Goal: Task Accomplishment & Management: Use online tool/utility

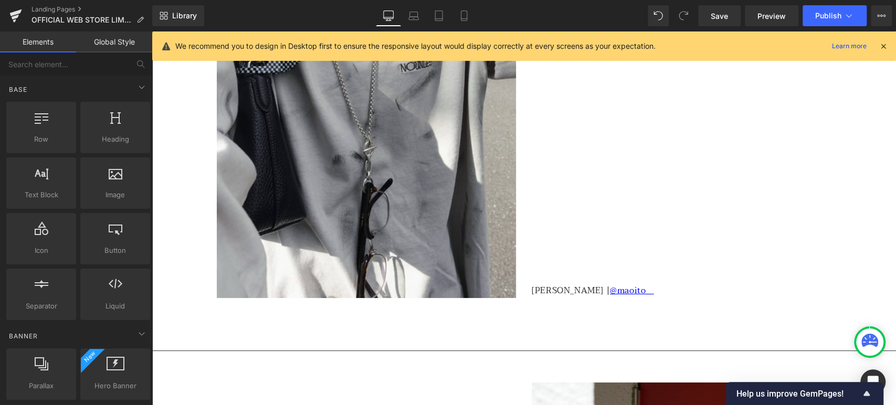
scroll to position [2642, 0]
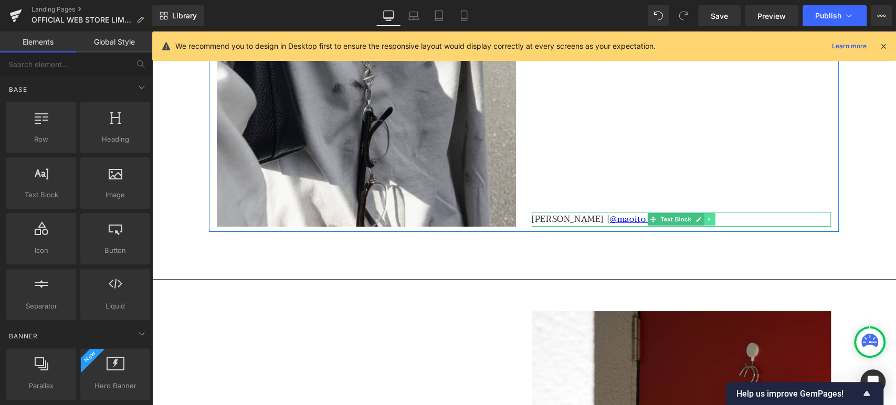
click at [706, 217] on icon at bounding box center [709, 219] width 6 height 6
click at [701, 217] on icon at bounding box center [704, 219] width 6 height 6
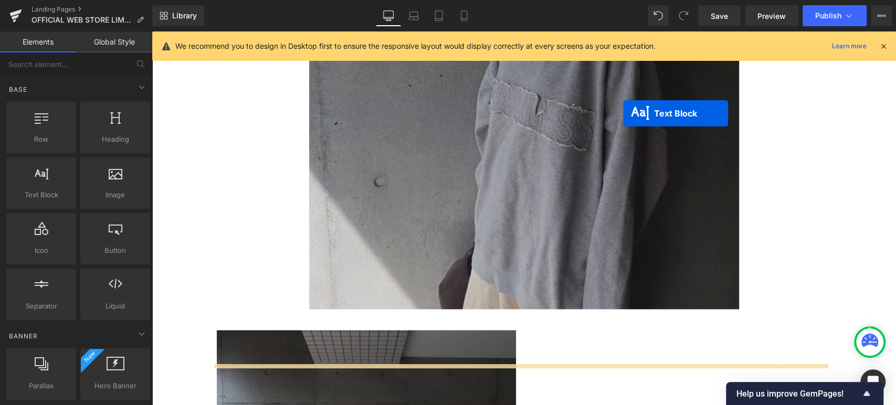
scroll to position [3759, 0]
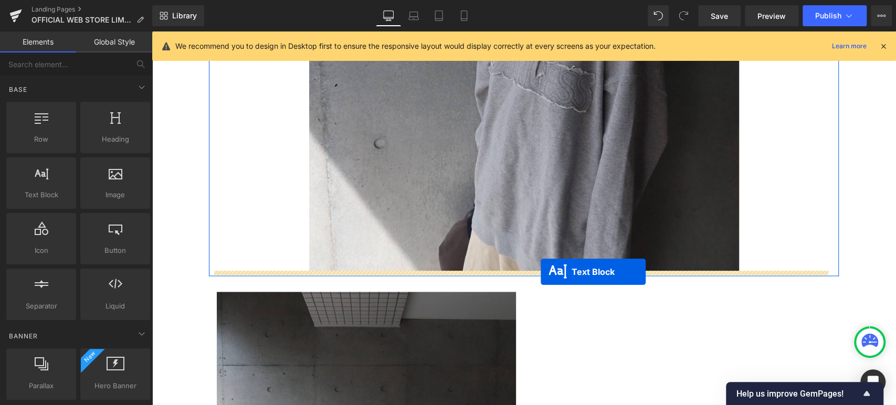
drag, startPoint x: 650, startPoint y: 218, endPoint x: 540, endPoint y: 272, distance: 122.2
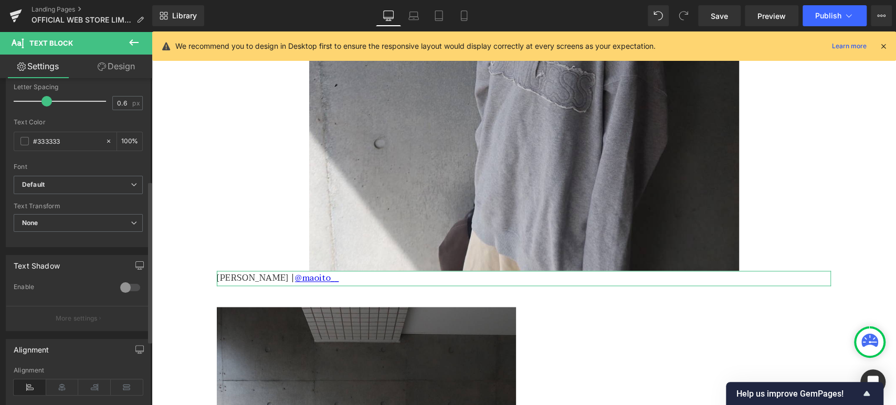
scroll to position [243, 0]
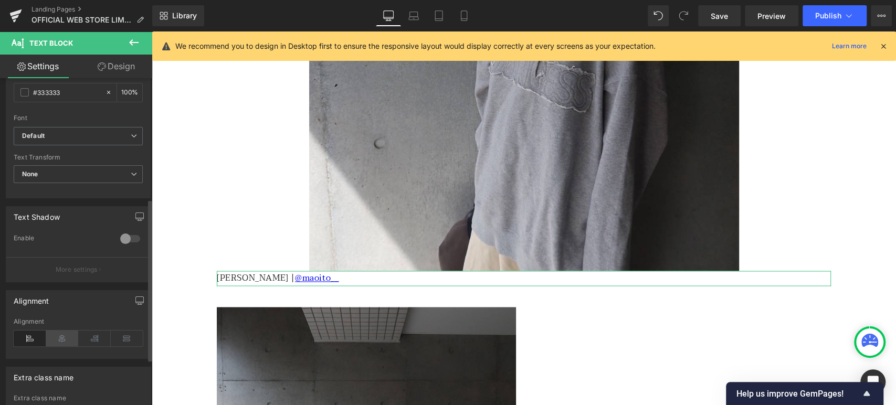
click at [63, 314] on icon at bounding box center [62, 339] width 33 height 16
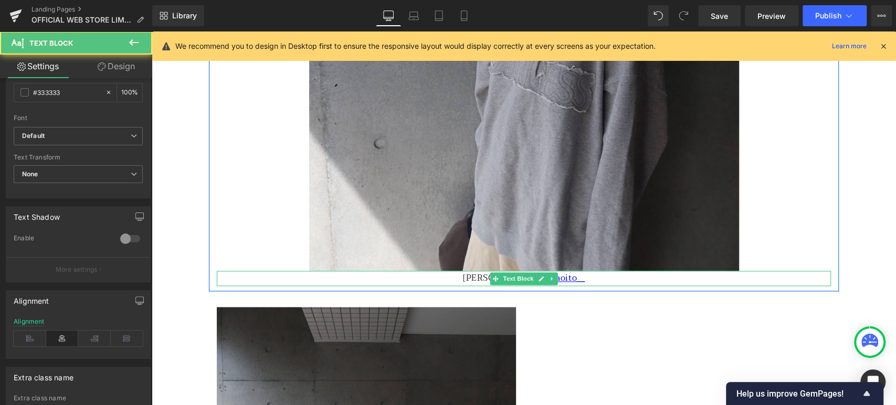
click at [467, 281] on p "[PERSON_NAME] | @maoito__" at bounding box center [524, 278] width 614 height 15
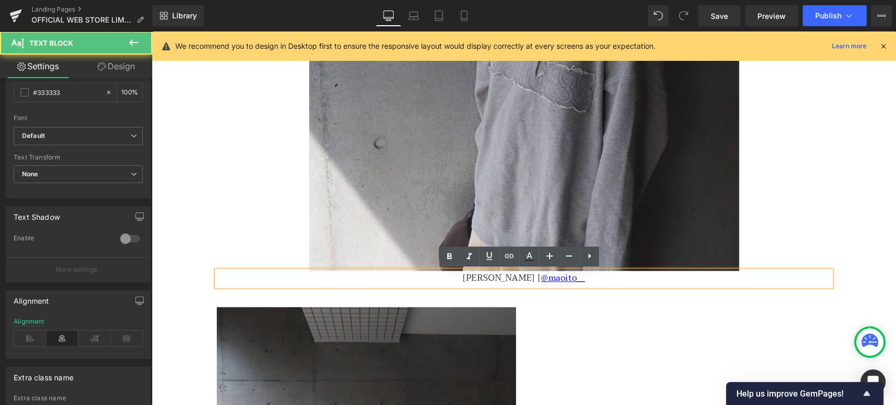
click at [469, 275] on p "[PERSON_NAME] | @maoito__" at bounding box center [524, 278] width 614 height 15
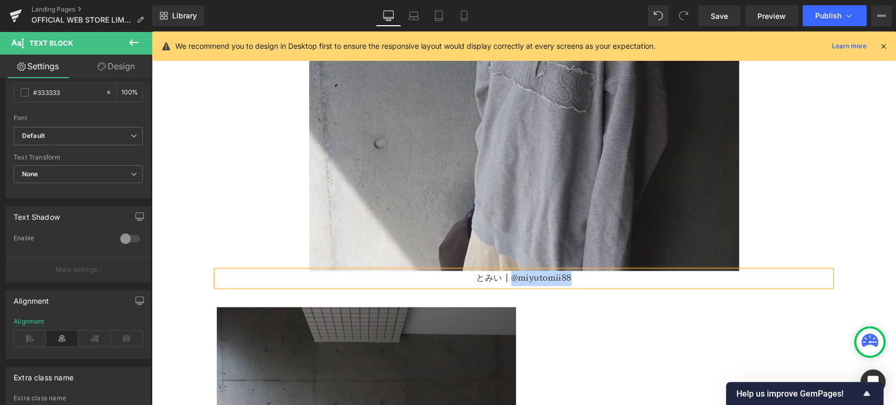
click at [507, 278] on p "とみい | @miyutomii88" at bounding box center [524, 278] width 614 height 15
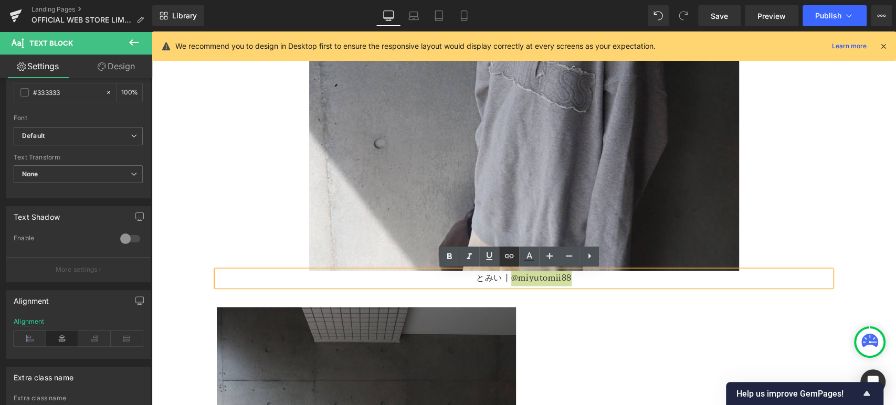
drag, startPoint x: 513, startPoint y: 257, endPoint x: 367, endPoint y: 236, distance: 147.3
click at [513, 257] on icon at bounding box center [509, 256] width 9 height 4
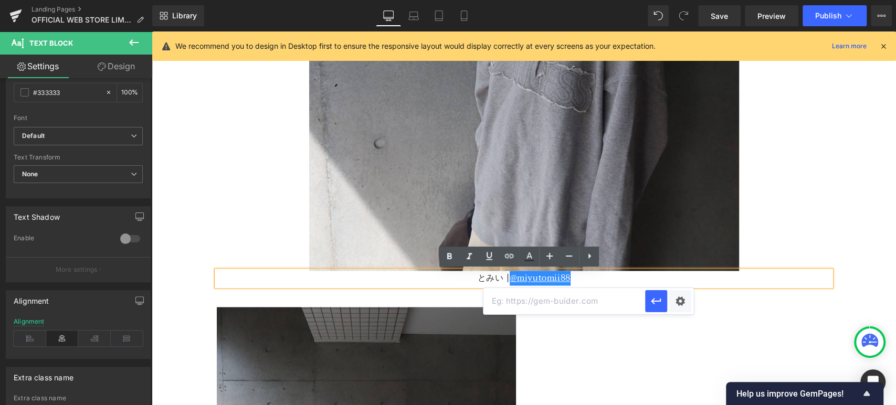
click at [542, 305] on input "text" at bounding box center [564, 301] width 162 height 26
paste input "[URL][DOMAIN_NAME]"
type input "[URL][DOMAIN_NAME]"
click at [650, 302] on icon "button" at bounding box center [656, 301] width 13 height 13
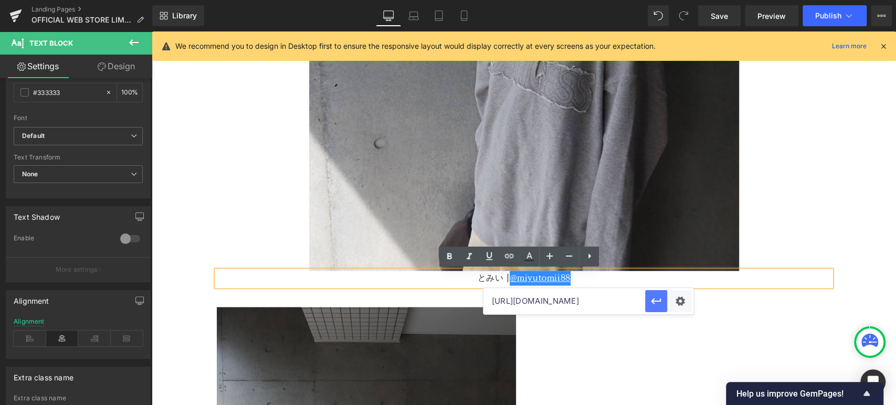
scroll to position [0, 0]
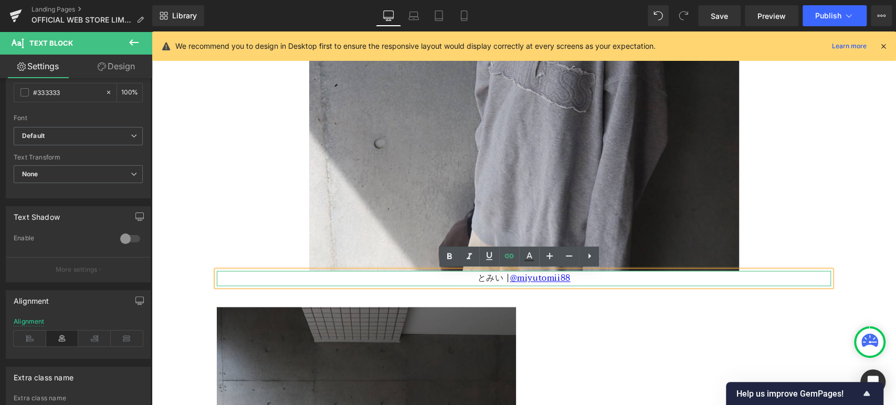
click at [718, 278] on p "とみい | @miyutomii88" at bounding box center [524, 278] width 614 height 15
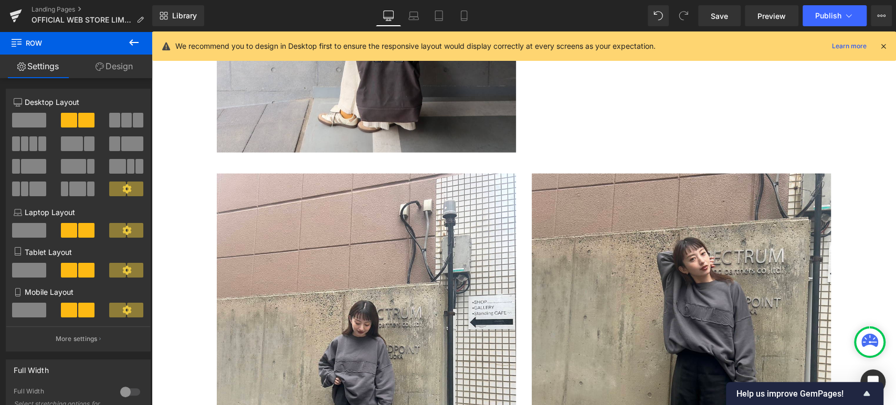
scroll to position [4342, 0]
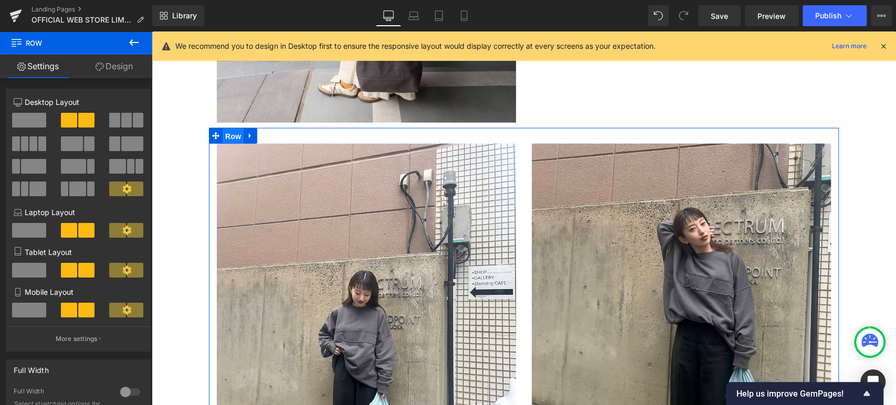
click at [232, 139] on span "Row" at bounding box center [232, 137] width 21 height 16
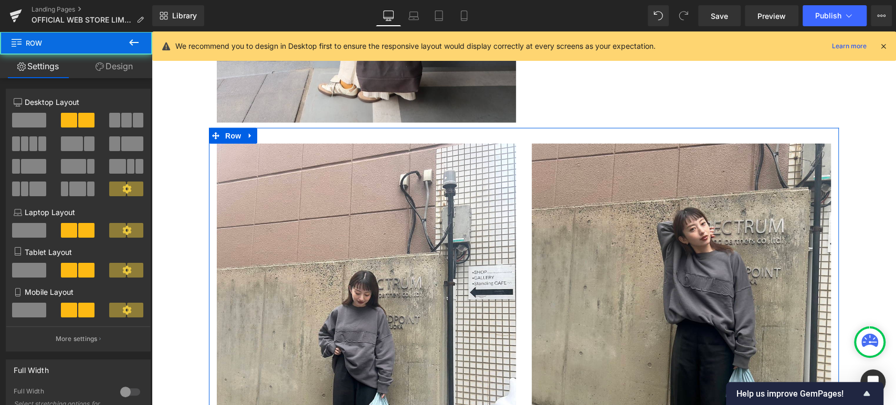
click at [121, 65] on link "Design" at bounding box center [114, 67] width 76 height 24
click at [0, 0] on div "Spacing" at bounding box center [0, 0] width 0 height 0
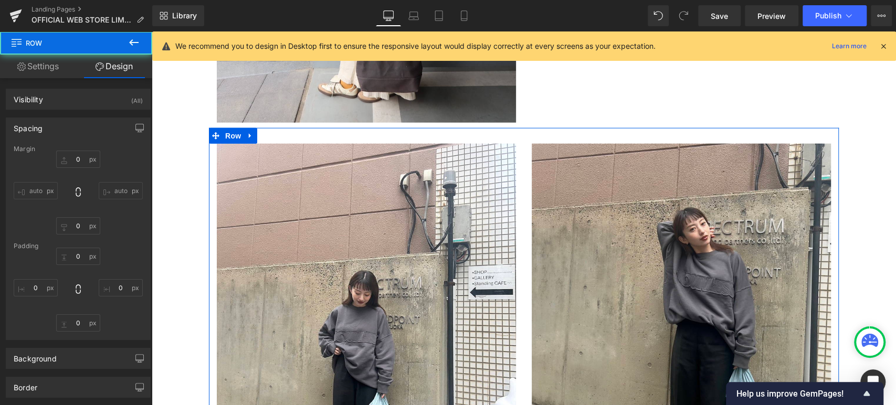
type input "0"
type input "30"
type input "0"
type input "10"
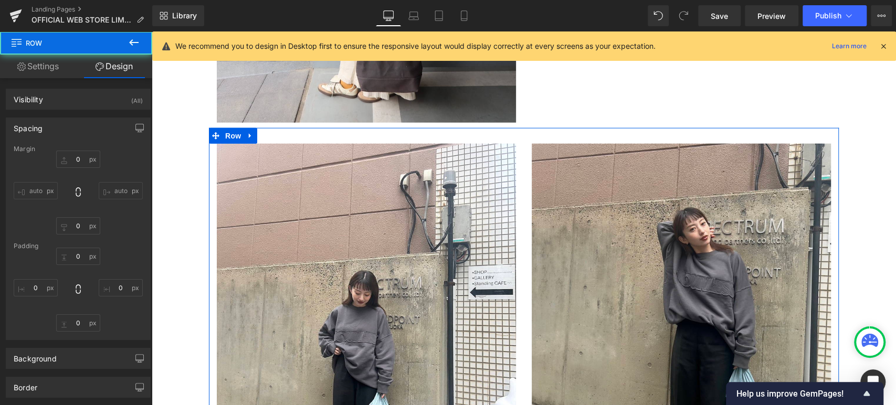
type input "0"
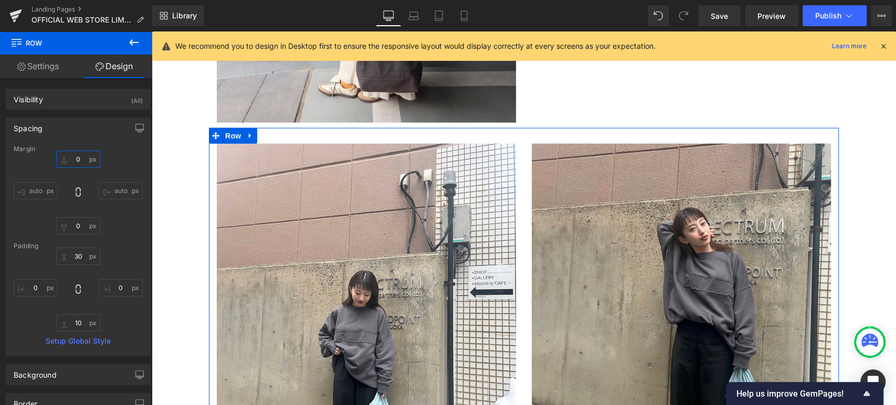
click at [83, 162] on input "0" at bounding box center [78, 159] width 44 height 17
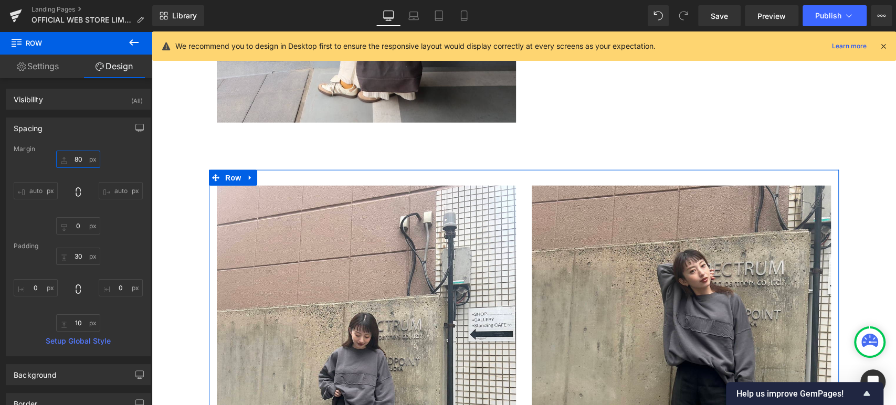
type input "8"
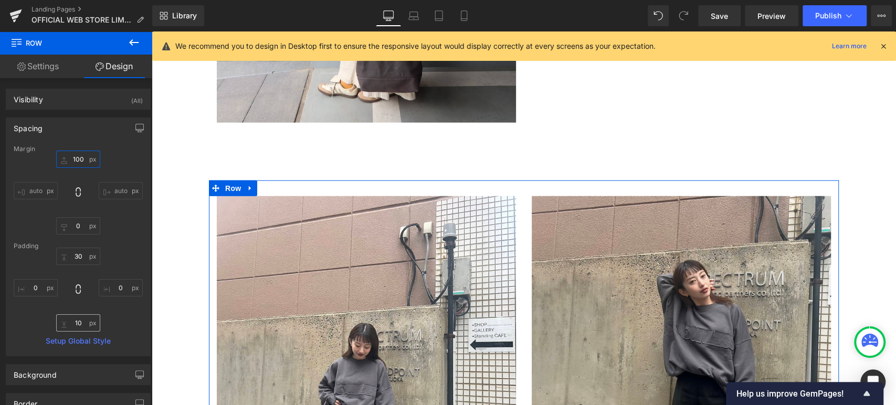
type input "100"
click at [80, 314] on input "10" at bounding box center [78, 322] width 44 height 17
type input "100"
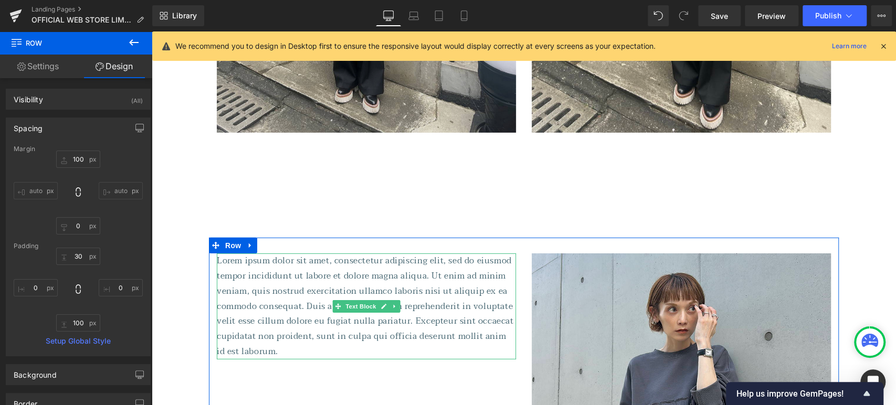
scroll to position [4730, 0]
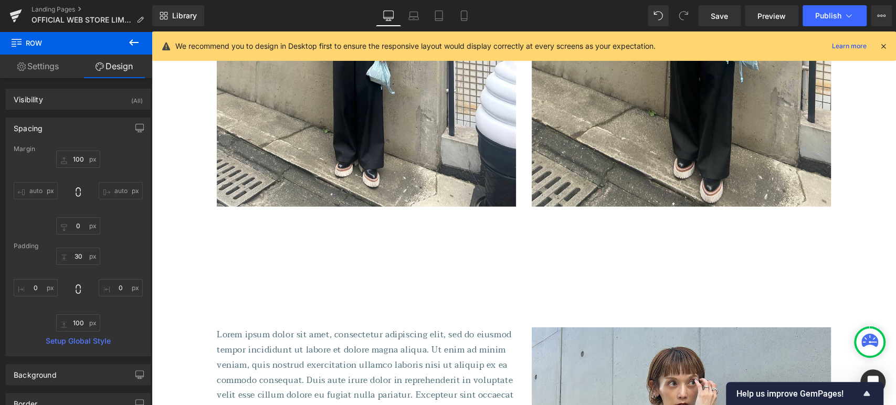
click at [135, 47] on icon at bounding box center [133, 42] width 13 height 13
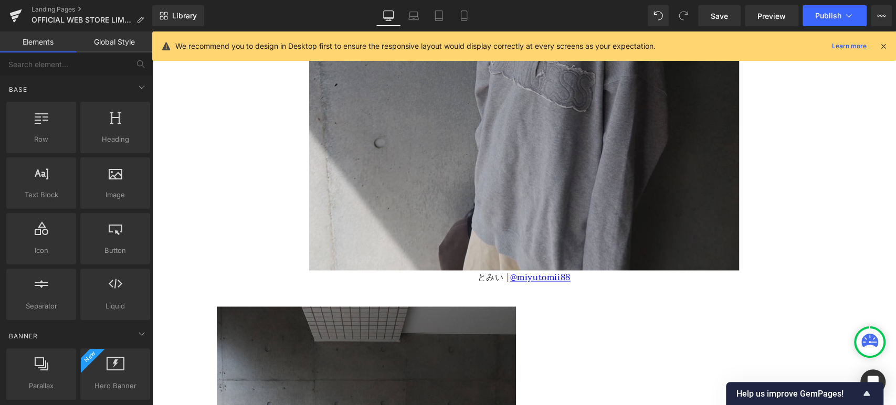
scroll to position [3759, 0]
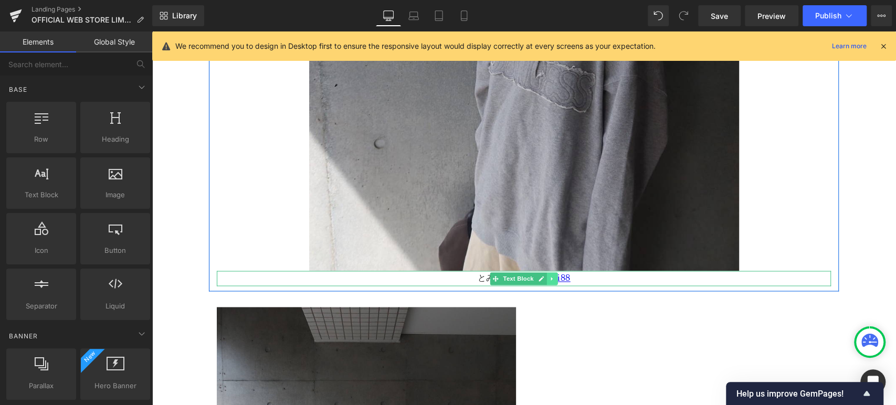
click at [550, 282] on link at bounding box center [552, 278] width 11 height 13
click at [544, 278] on icon at bounding box center [547, 278] width 6 height 6
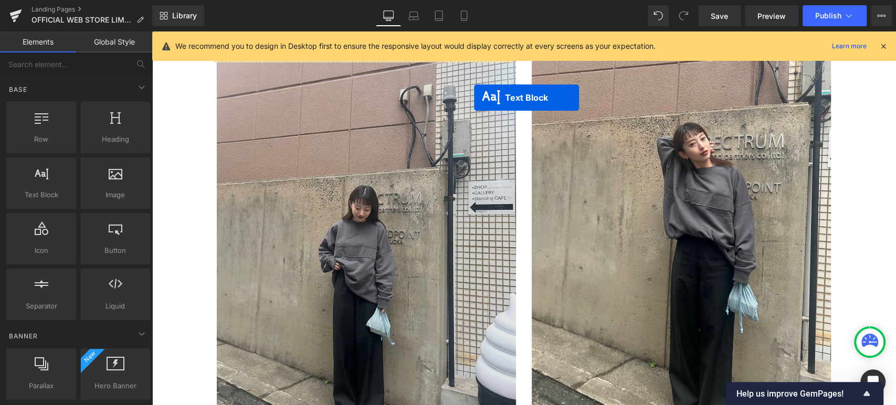
scroll to position [4700, 0]
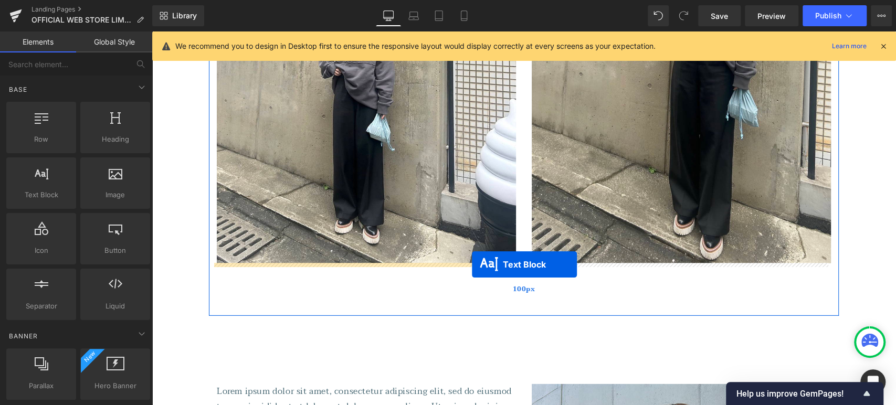
drag, startPoint x: 492, startPoint y: 82, endPoint x: 472, endPoint y: 264, distance: 183.1
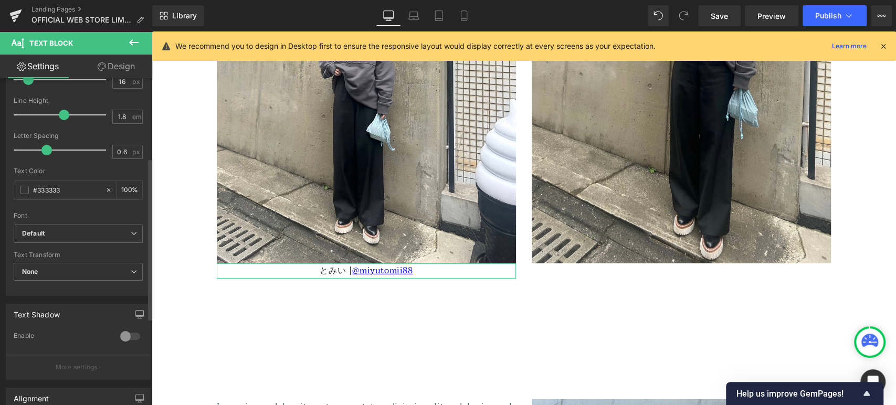
scroll to position [194, 0]
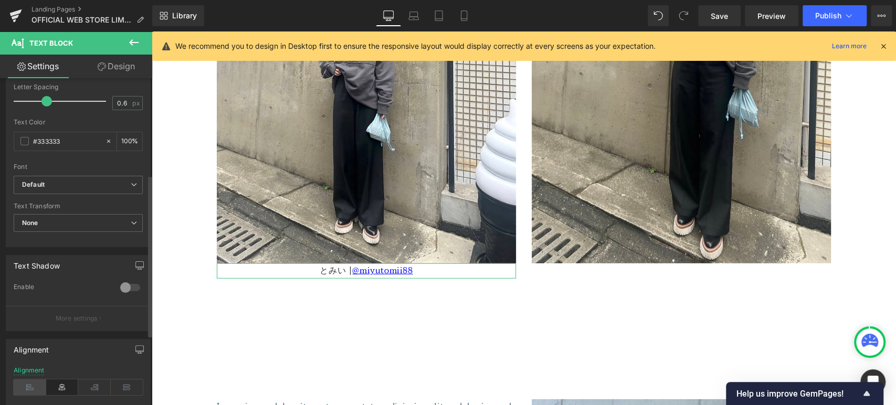
click at [35, 314] on icon at bounding box center [30, 387] width 33 height 16
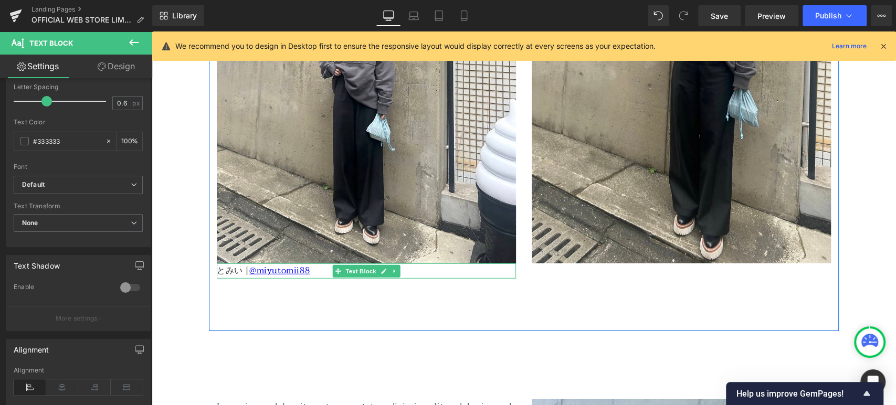
click at [232, 269] on p "とみい | @miyutomii88" at bounding box center [366, 270] width 299 height 15
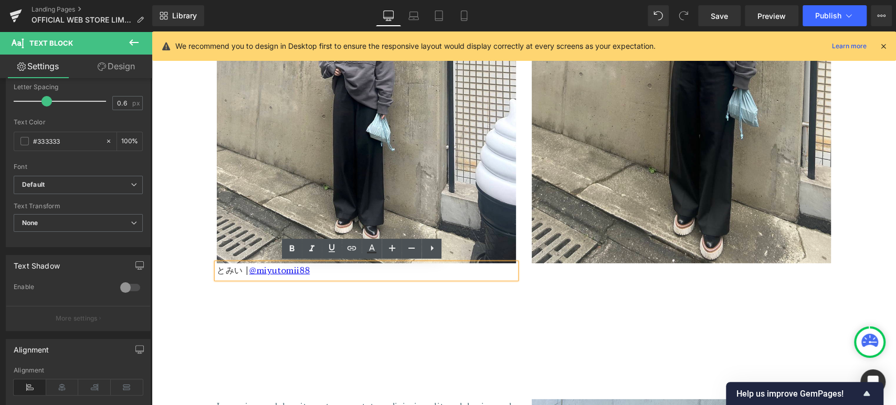
click at [237, 273] on p "とみい | @miyutomii88" at bounding box center [366, 270] width 299 height 15
click at [320, 270] on p "maami | @miyutomii88" at bounding box center [366, 270] width 299 height 15
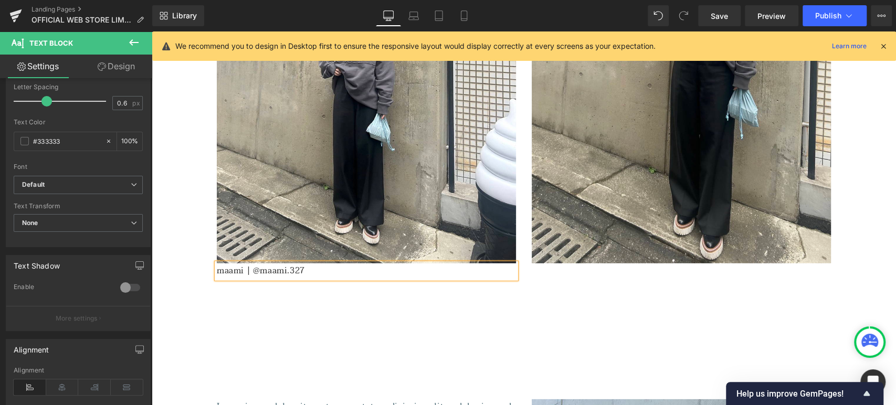
click at [306, 272] on p "maami | @maami.327" at bounding box center [366, 270] width 299 height 15
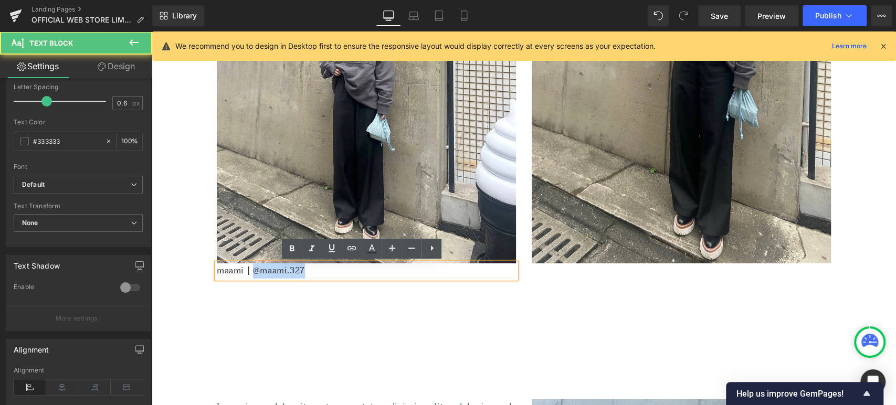
click at [251, 275] on p "maami | @maami.327" at bounding box center [366, 270] width 299 height 15
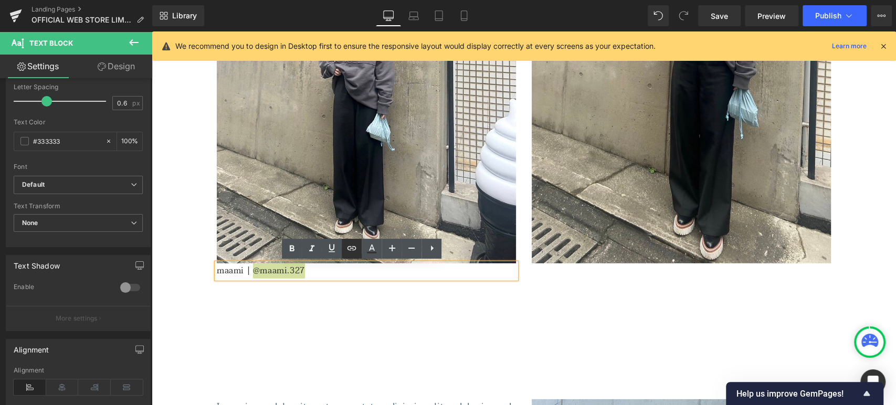
click at [355, 249] on icon at bounding box center [351, 248] width 9 height 4
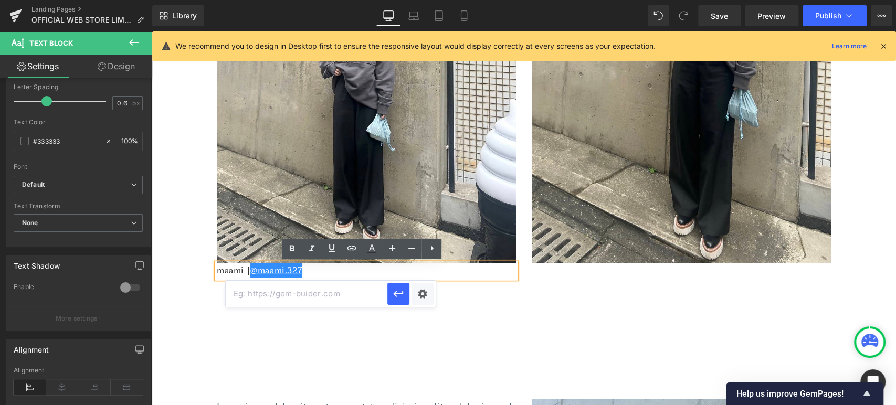
click at [360, 297] on input "text" at bounding box center [307, 294] width 162 height 26
paste input "[URL][DOMAIN_NAME]"
type input "[URL][DOMAIN_NAME]"
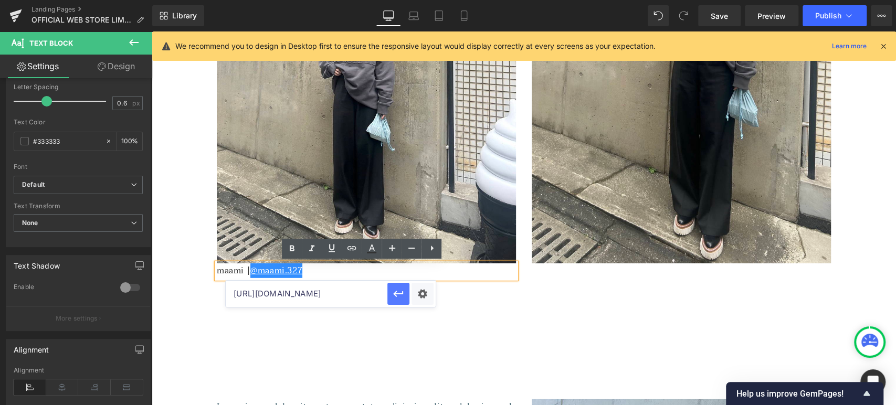
click at [392, 294] on icon "button" at bounding box center [398, 294] width 13 height 13
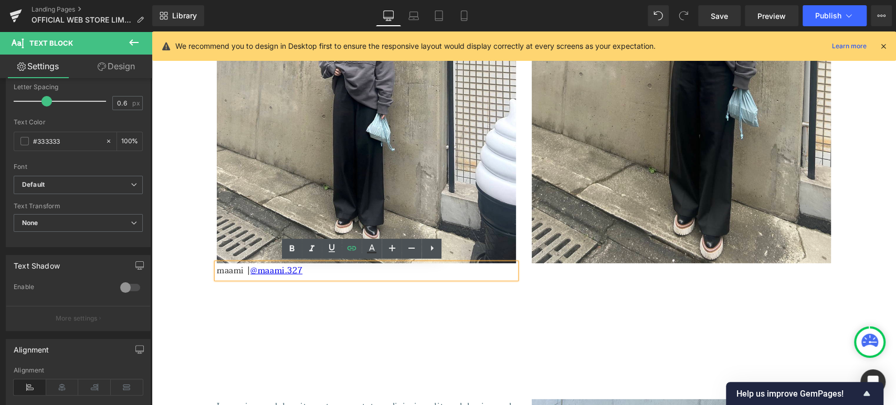
click at [380, 314] on div "Image maami | @maami.327 Text Block Image Row 100px" at bounding box center [524, 90] width 630 height 482
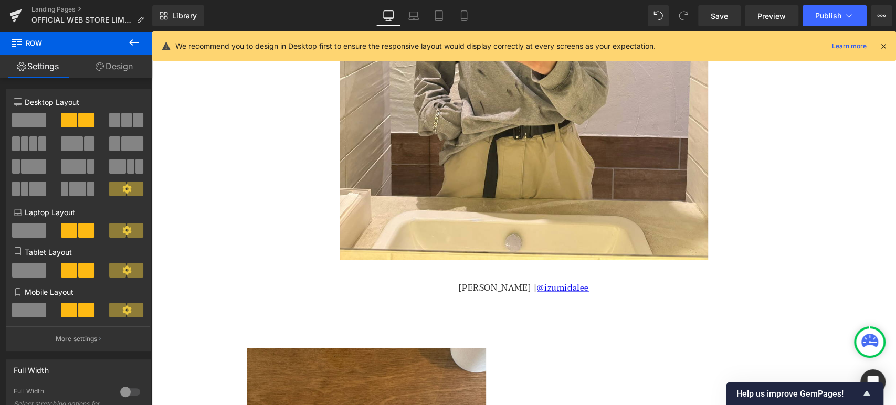
scroll to position [885, 0]
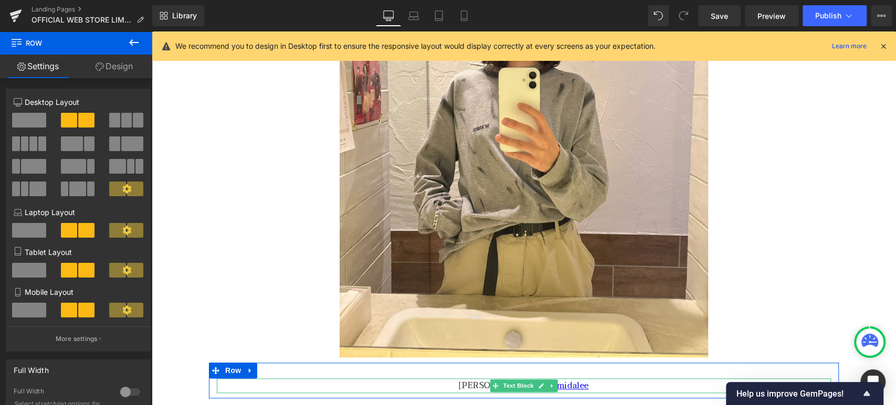
click at [476, 314] on p "[PERSON_NAME] | @izumidalee" at bounding box center [524, 385] width 614 height 15
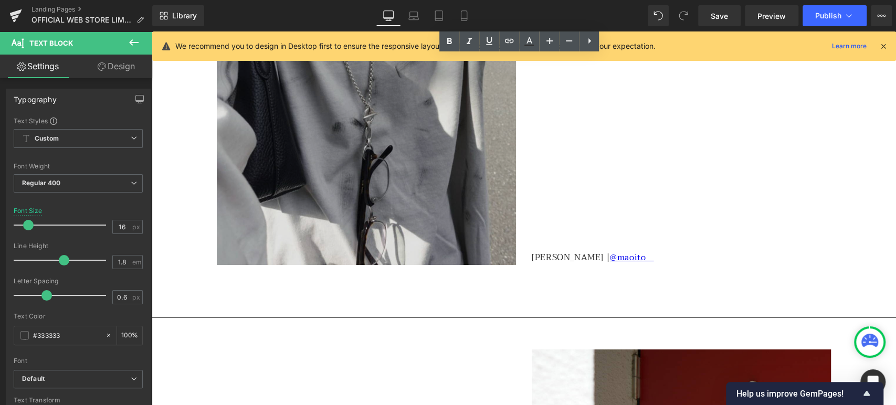
scroll to position [2633, 0]
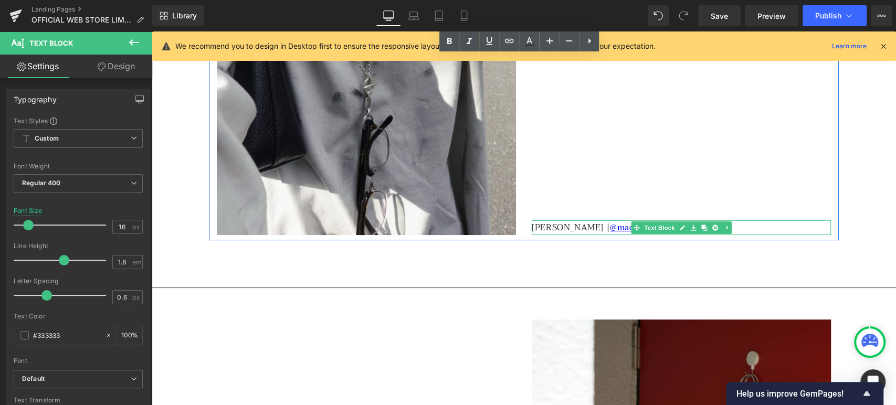
click at [543, 233] on div at bounding box center [680, 233] width 299 height 3
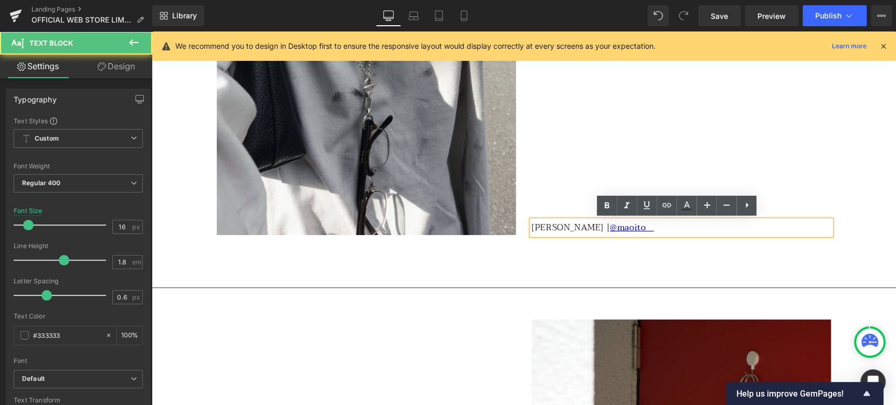
click at [542, 228] on p "[PERSON_NAME] | @maoito__" at bounding box center [680, 227] width 299 height 15
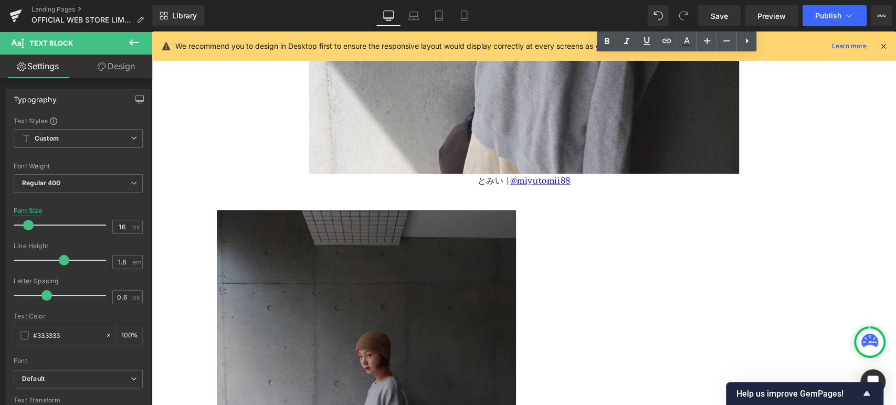
scroll to position [3848, 0]
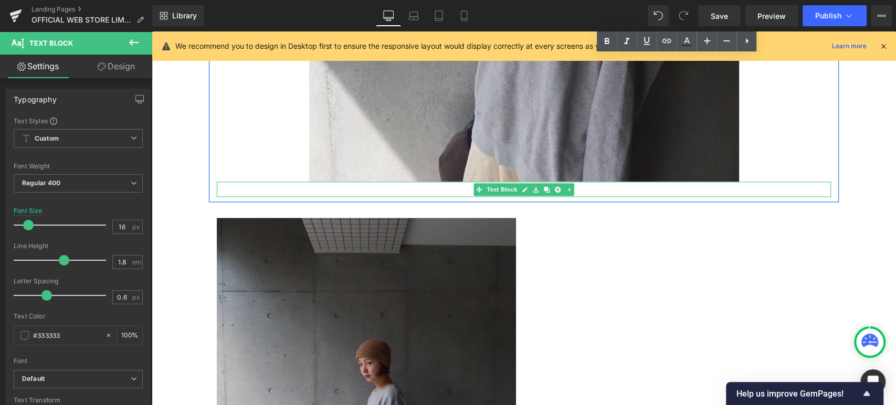
click at [461, 190] on p "とみい | @miyutomii88" at bounding box center [524, 189] width 614 height 15
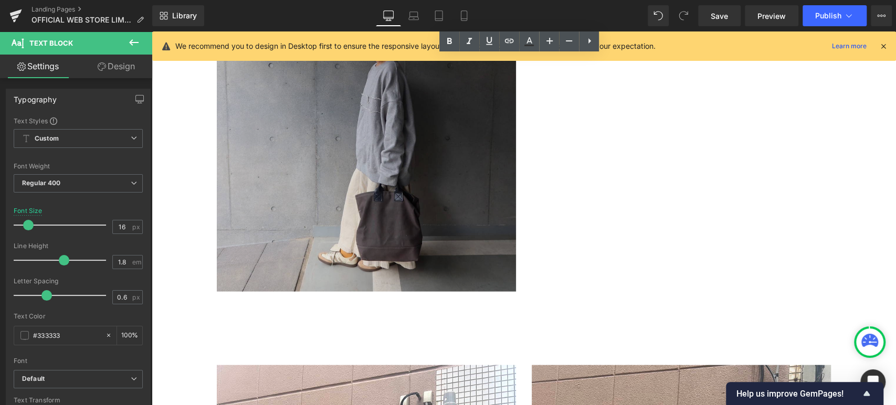
scroll to position [4275, 0]
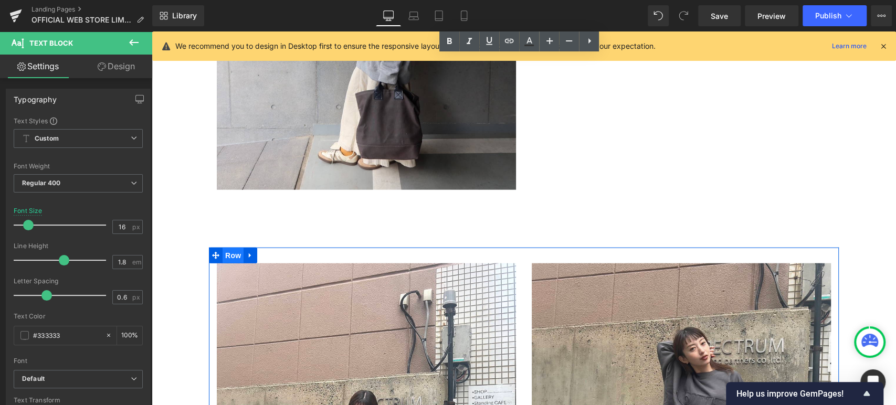
click at [226, 257] on span "Row" at bounding box center [232, 256] width 21 height 16
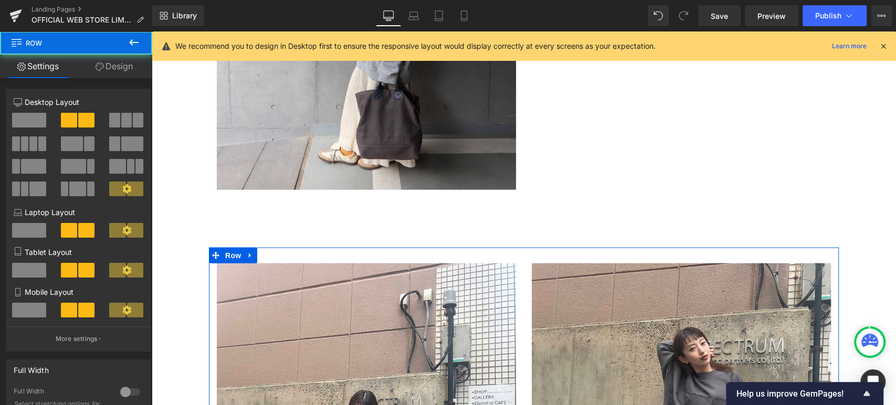
click at [120, 63] on link "Design" at bounding box center [114, 67] width 76 height 24
click at [0, 0] on div "Spacing" at bounding box center [0, 0] width 0 height 0
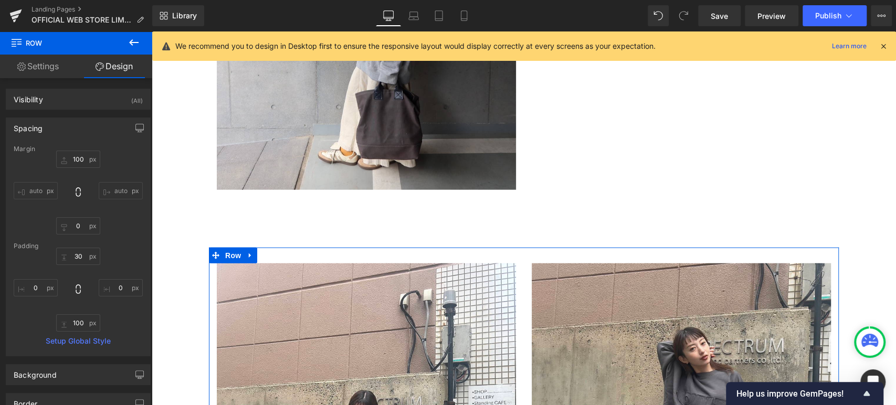
type input "100"
type input "0"
type input "30"
type input "0"
type input "100"
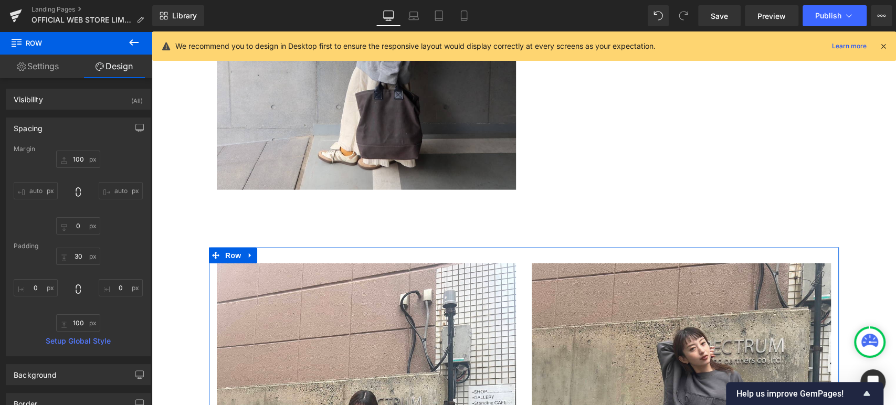
type input "0"
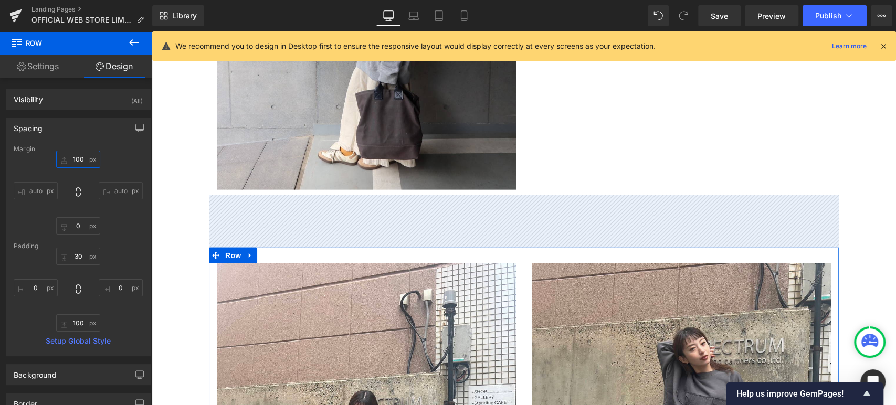
click at [81, 157] on input "100" at bounding box center [78, 159] width 44 height 17
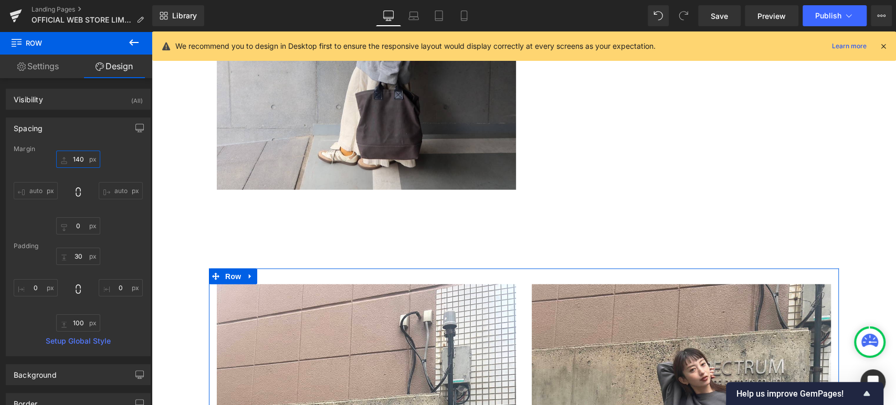
type input "140"
click at [102, 154] on div "140 140 auto auto 0px 0 auto auto" at bounding box center [78, 193] width 129 height 84
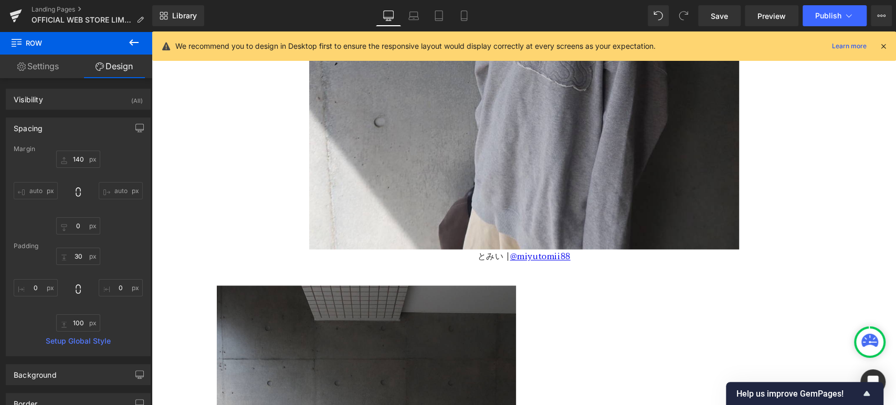
scroll to position [3837, 0]
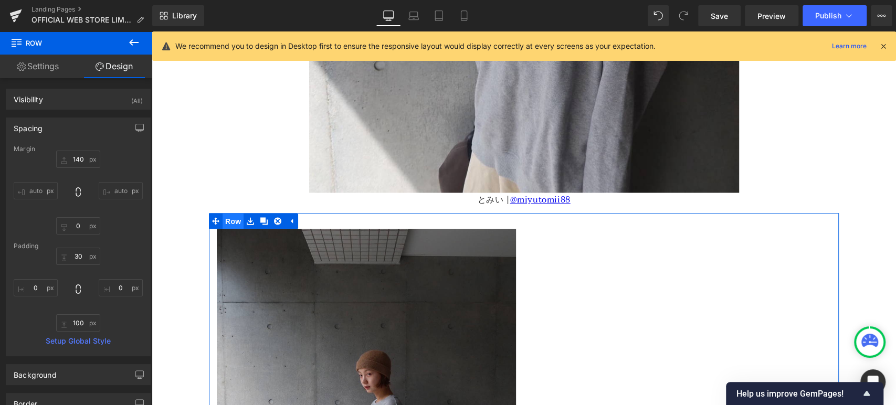
click at [229, 220] on span "Row" at bounding box center [232, 221] width 21 height 16
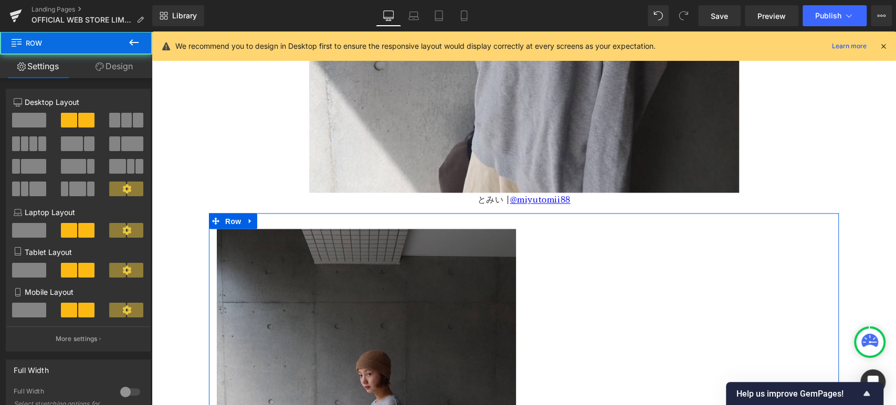
click at [114, 66] on link "Design" at bounding box center [114, 67] width 76 height 24
click at [0, 0] on div "Spacing" at bounding box center [0, 0] width 0 height 0
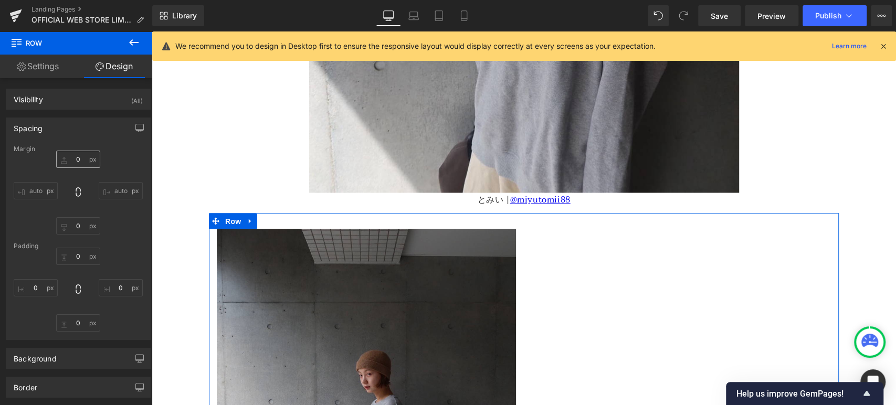
type input "0"
type input "30"
type input "0"
type input "10"
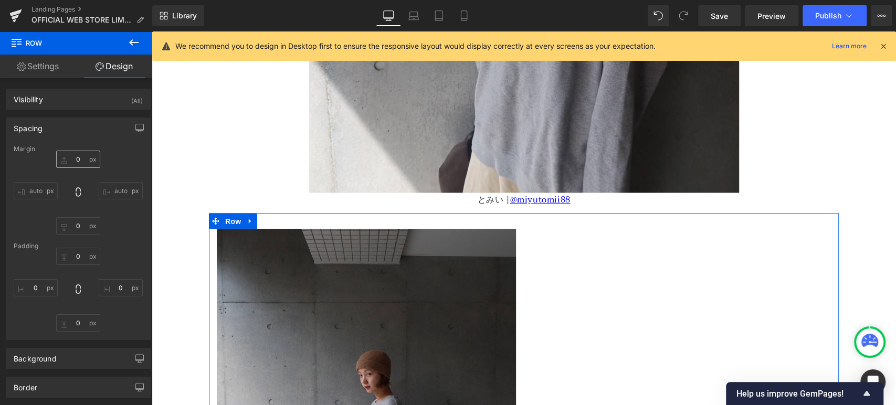
type input "0"
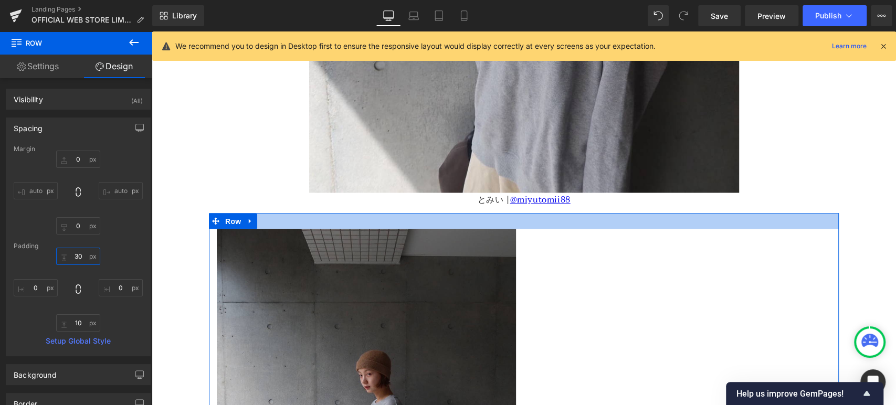
click at [79, 256] on input "30" at bounding box center [78, 256] width 44 height 17
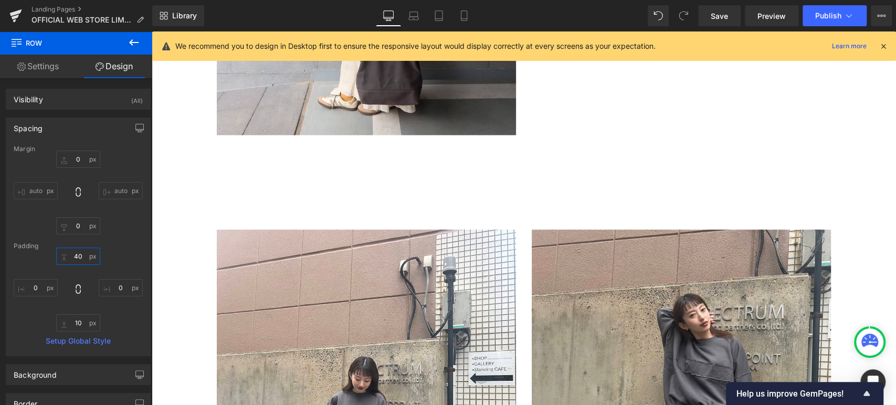
scroll to position [4226, 0]
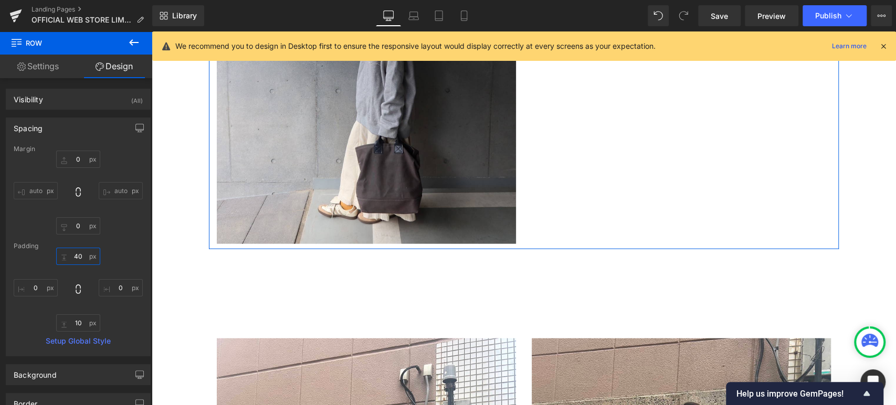
drag, startPoint x: 81, startPoint y: 257, endPoint x: 53, endPoint y: 258, distance: 27.8
click at [53, 258] on div "40 40 0px 0 10px 10 0px 0" at bounding box center [78, 290] width 129 height 84
click at [76, 252] on input "40" at bounding box center [78, 256] width 44 height 17
type input "60"
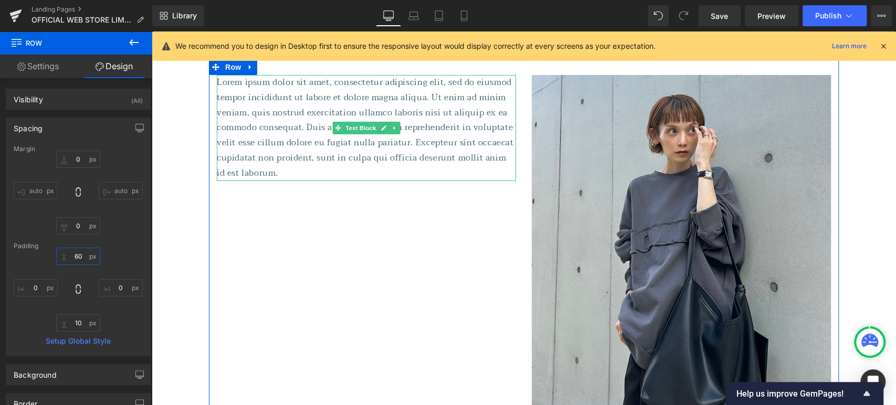
scroll to position [5052, 0]
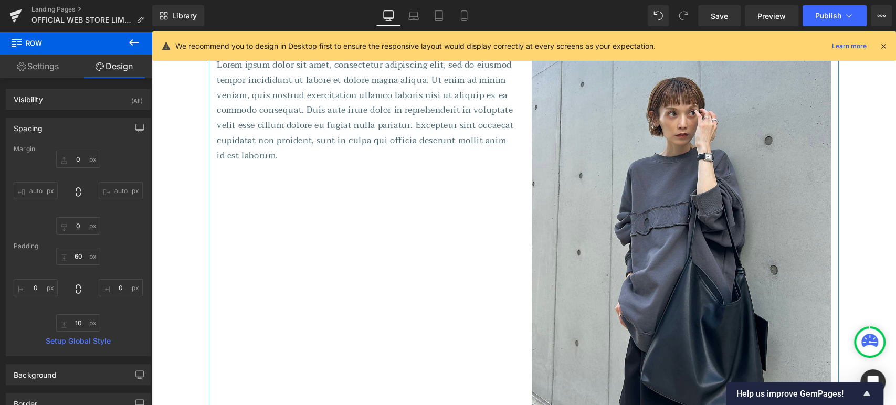
click at [410, 132] on p "Lorem ipsum dolor sit amet, consectetur adipiscing elit, sed do eiusmod tempor …" at bounding box center [366, 111] width 299 height 106
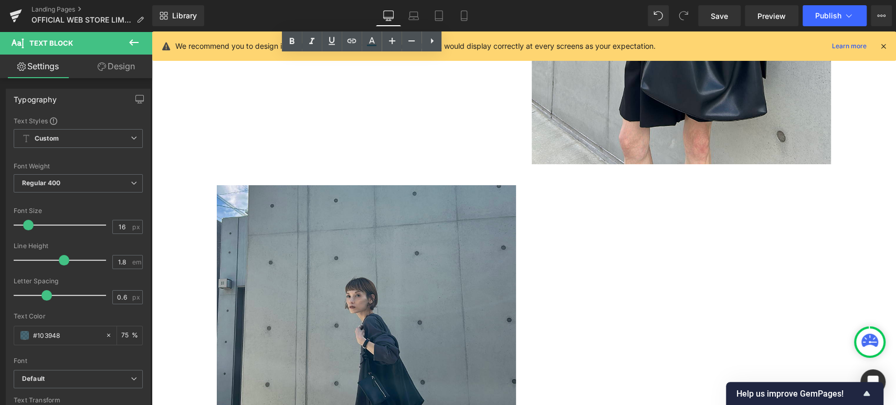
scroll to position [5538, 0]
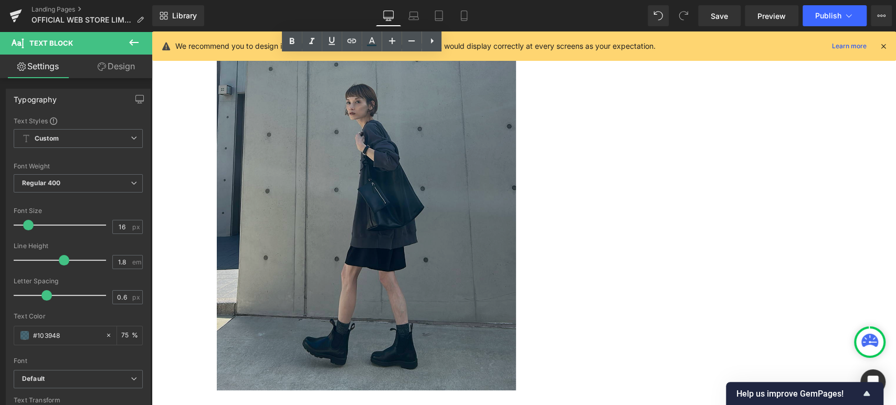
click at [420, 202] on img at bounding box center [366, 191] width 299 height 399
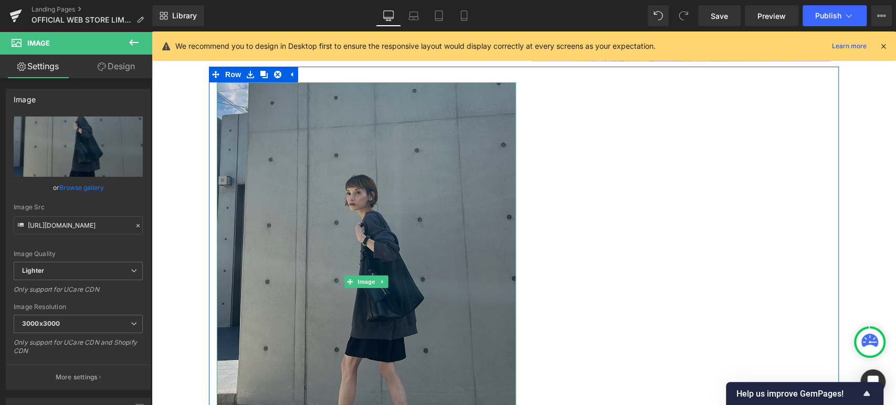
scroll to position [5392, 0]
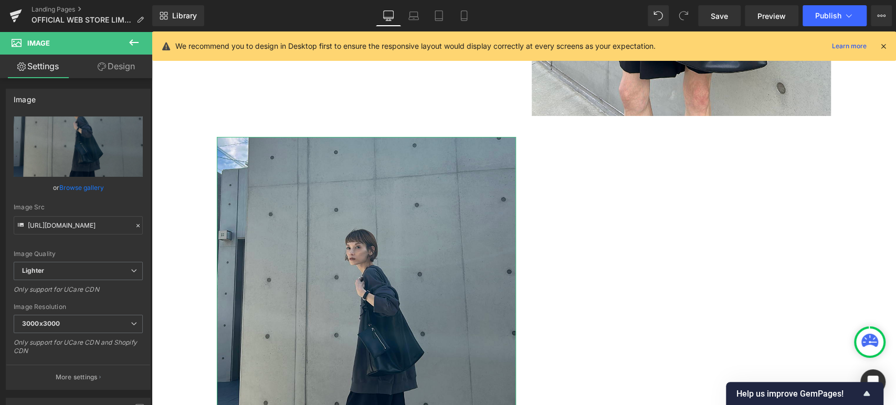
click at [118, 68] on link "Design" at bounding box center [116, 67] width 76 height 24
click at [0, 0] on div "Spacing" at bounding box center [0, 0] width 0 height 0
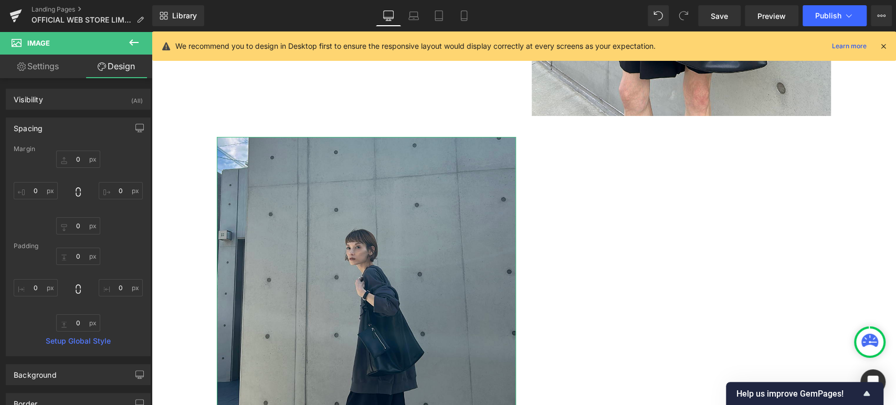
type input "0"
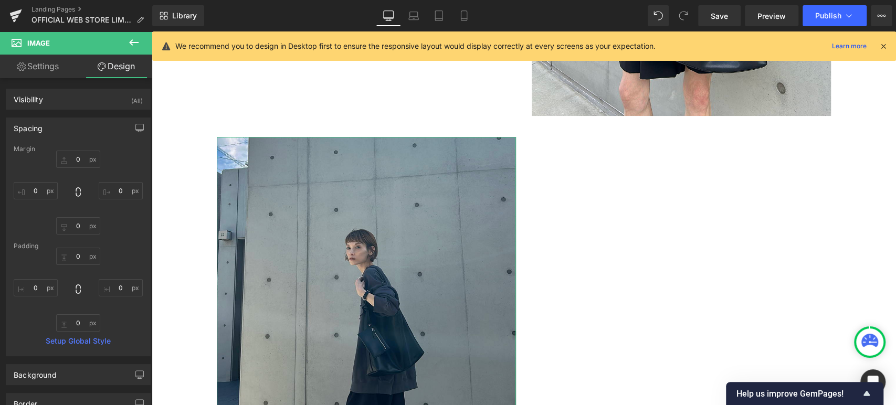
type input "0"
click at [46, 192] on input "0" at bounding box center [36, 190] width 44 height 17
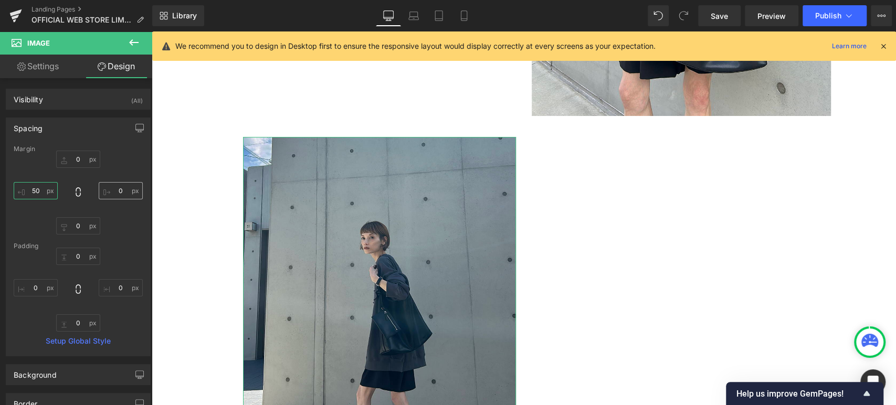
type input "50"
click at [121, 188] on input "0" at bounding box center [121, 190] width 44 height 17
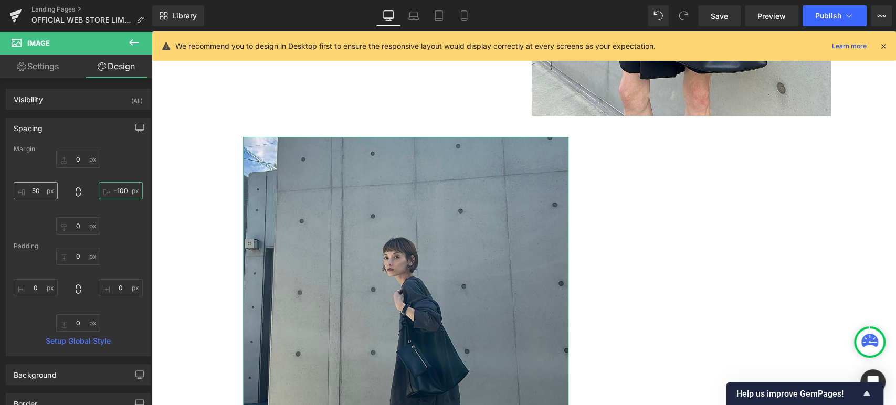
type input "-100"
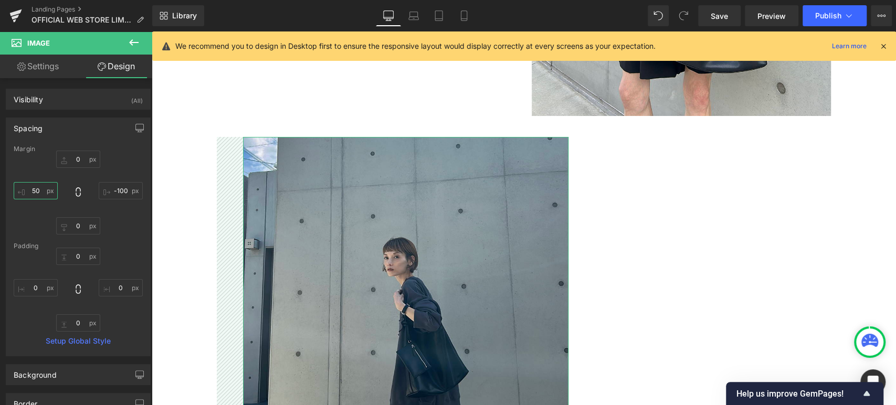
click at [41, 195] on input "50" at bounding box center [36, 190] width 44 height 17
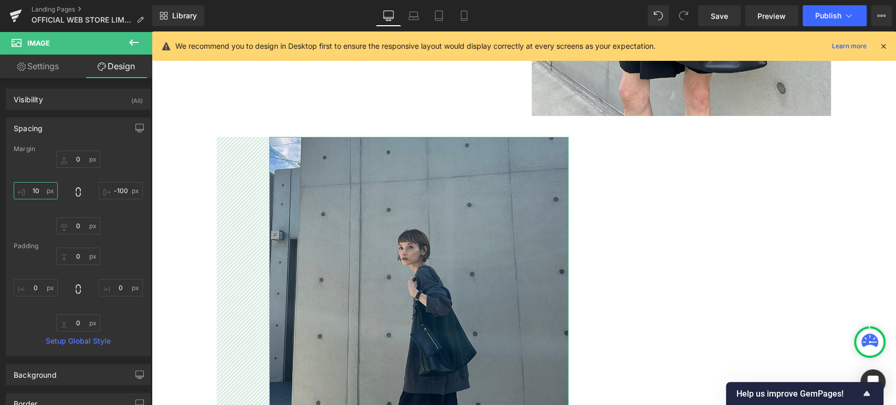
type input "1"
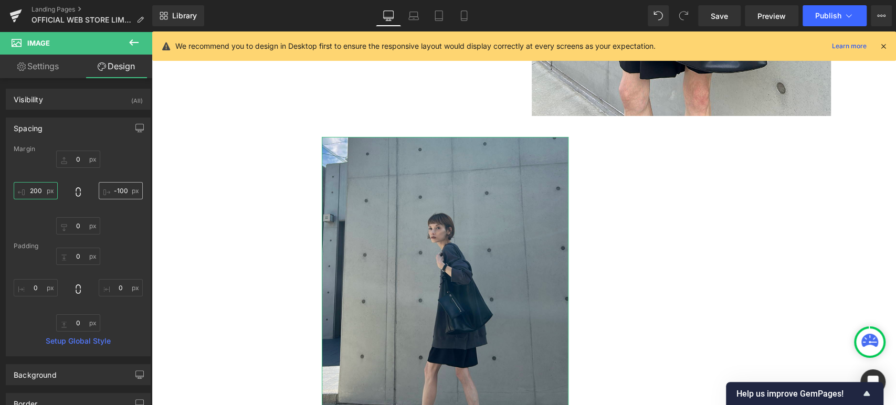
type input "200"
click at [121, 189] on input "-100" at bounding box center [121, 190] width 44 height 17
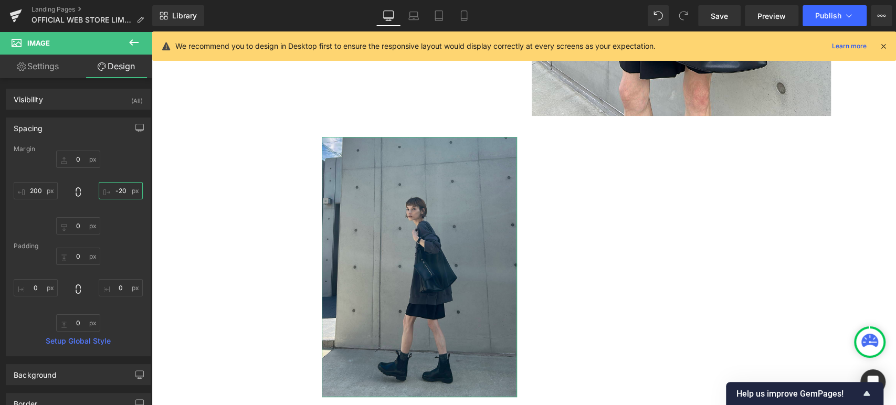
type input "-200"
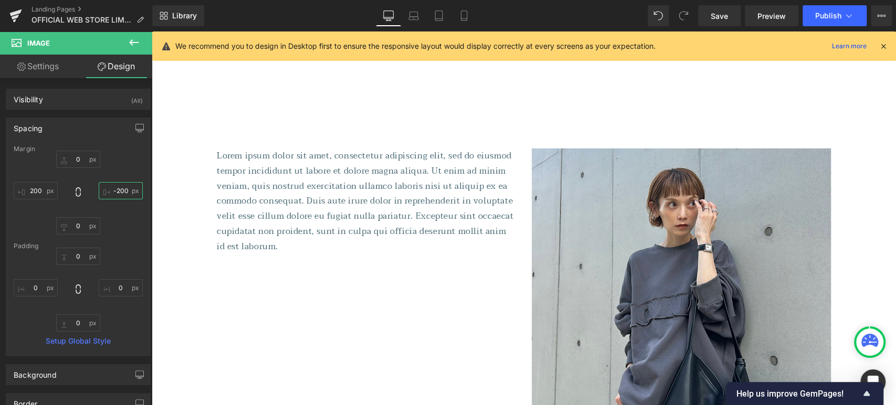
scroll to position [4955, 0]
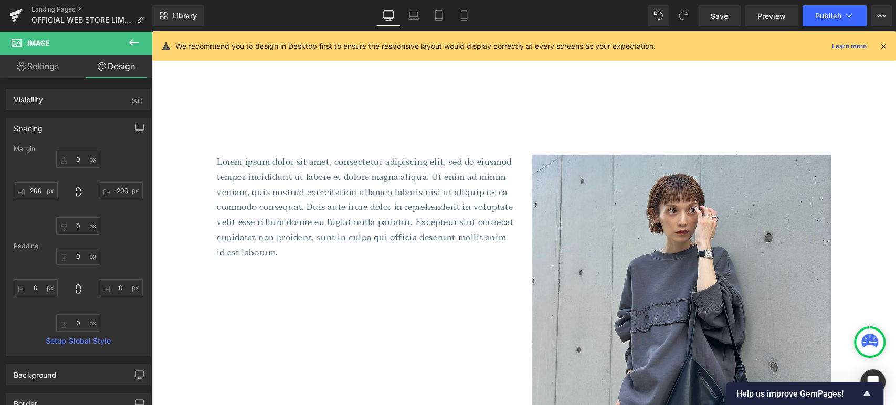
drag, startPoint x: 460, startPoint y: 203, endPoint x: 444, endPoint y: 204, distance: 15.7
click at [460, 203] on p "Lorem ipsum dolor sit amet, consectetur adipiscing elit, sed do eiusmod tempor …" at bounding box center [366, 208] width 299 height 106
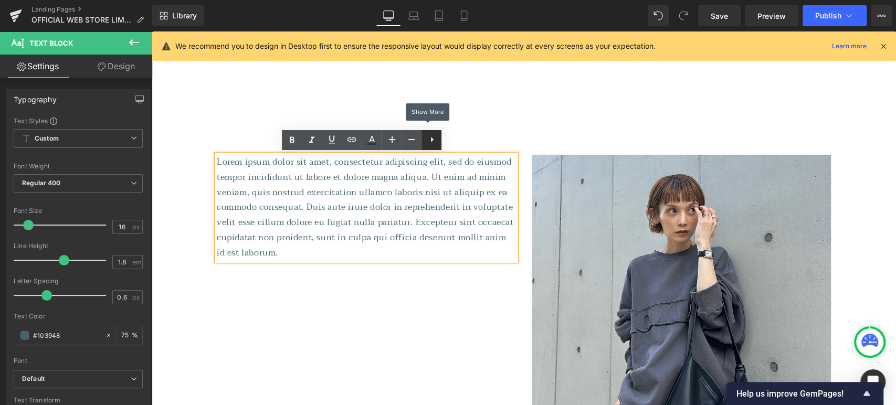
click at [429, 146] on icon at bounding box center [431, 139] width 13 height 13
click at [396, 251] on p "Lorem ipsum dolor sit amet, consectetur adipiscing elit, sed do eiusmod tempor …" at bounding box center [366, 208] width 299 height 106
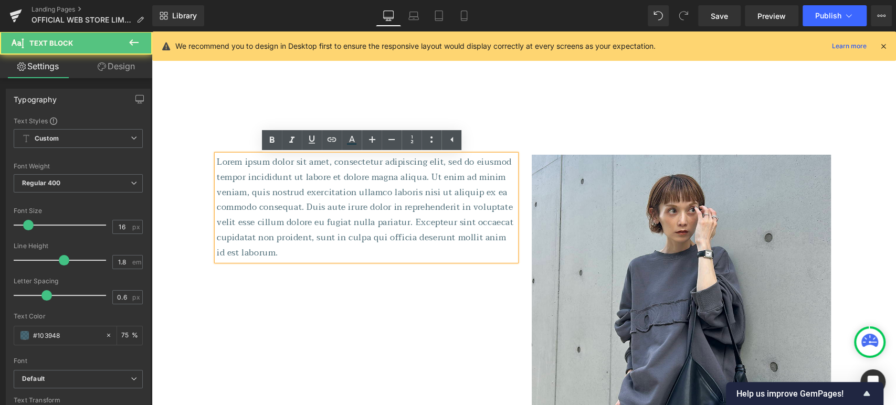
click at [386, 314] on div "Lorem ipsum dolor sit amet, consectetur adipiscing elit, sed do eiusmod tempor …" at bounding box center [524, 349] width 630 height 420
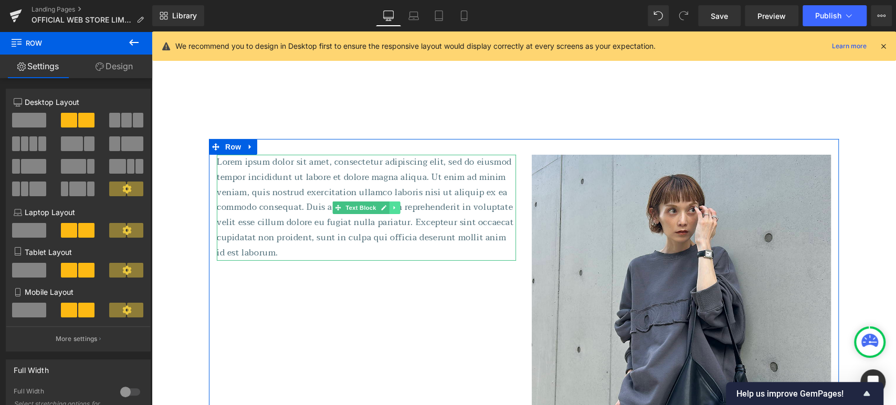
click at [392, 208] on icon at bounding box center [394, 208] width 6 height 6
click at [395, 208] on link at bounding box center [400, 207] width 11 height 13
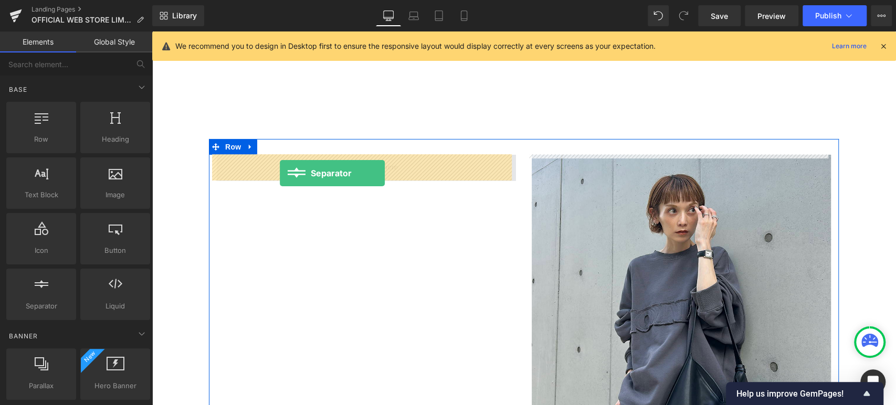
drag, startPoint x: 198, startPoint y: 342, endPoint x: 281, endPoint y: 171, distance: 189.8
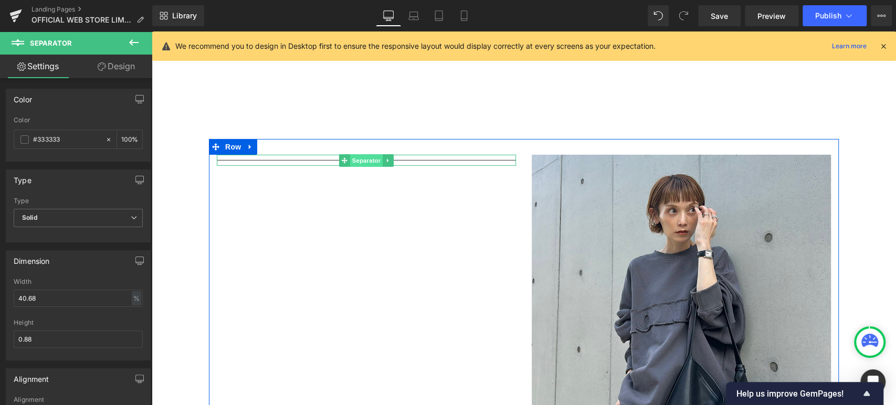
click at [350, 160] on span "Separator" at bounding box center [366, 160] width 33 height 13
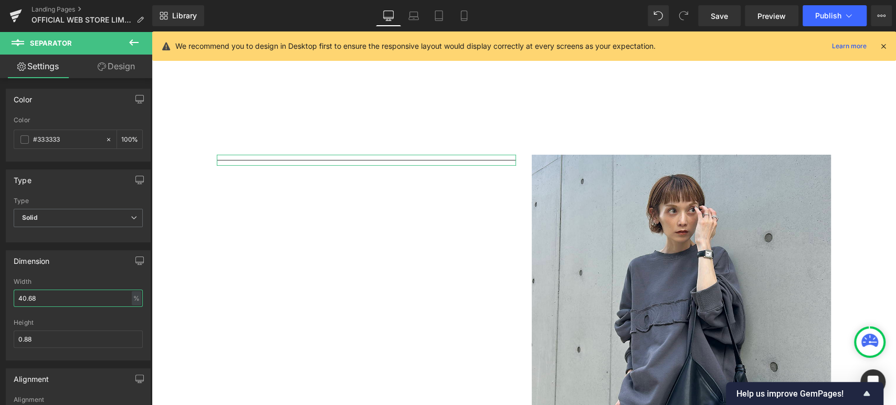
click at [59, 301] on input "40.68" at bounding box center [78, 298] width 129 height 17
drag, startPoint x: 56, startPoint y: 301, endPoint x: 10, endPoint y: 291, distance: 46.7
click at [10, 291] on div "40.68% Width 40.68 % % px 0.88px Height 0.88" at bounding box center [78, 319] width 144 height 82
type input "5"
drag, startPoint x: 35, startPoint y: 142, endPoint x: 77, endPoint y: 137, distance: 42.2
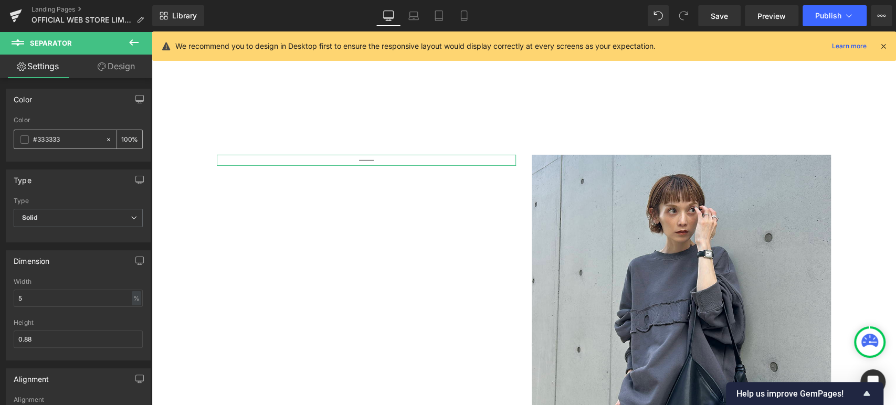
click at [77, 137] on input "#333333" at bounding box center [66, 140] width 67 height 12
type input "#333"
type input "20"
type input "#"
type input "0"
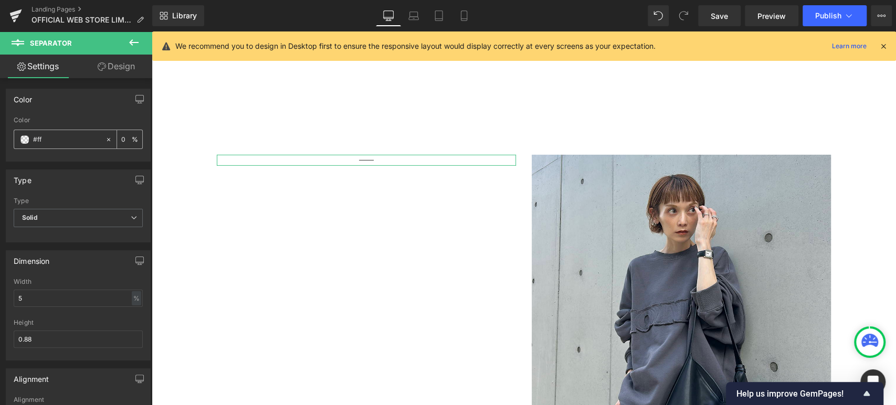
type input "#fff"
type input "100"
type input "#ffffff"
type input "100"
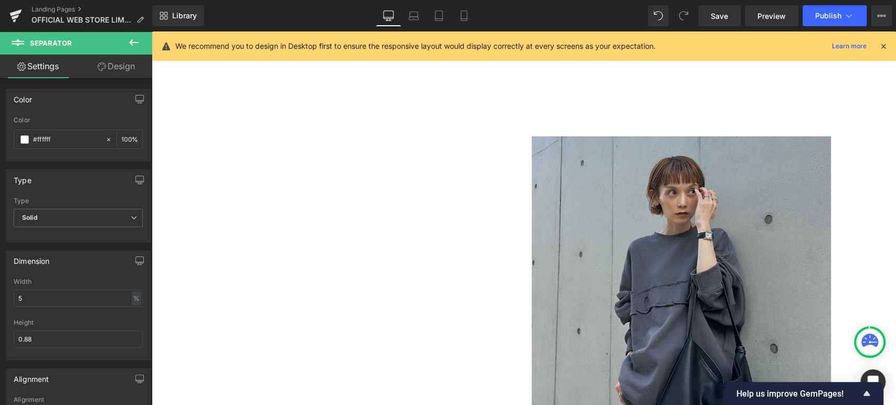
scroll to position [5052, 0]
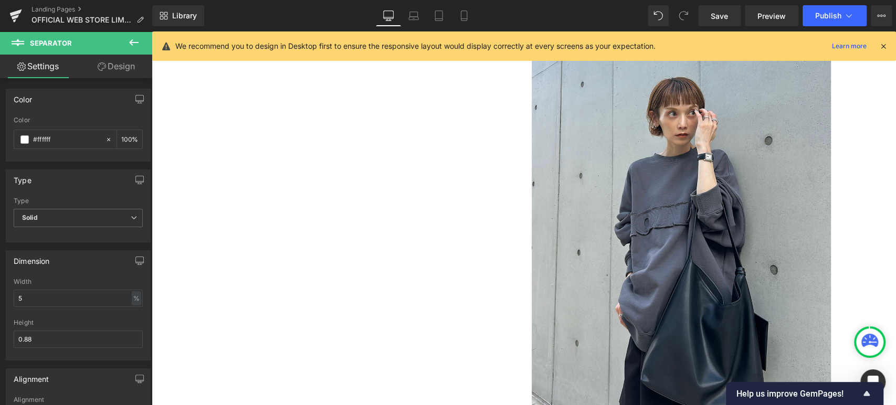
drag, startPoint x: 631, startPoint y: 249, endPoint x: 154, endPoint y: 231, distance: 477.2
click at [631, 249] on img at bounding box center [680, 257] width 299 height 399
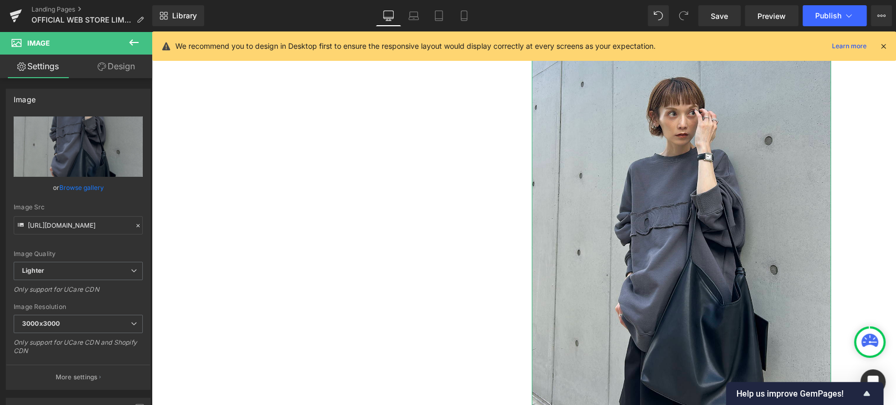
click at [127, 67] on link "Design" at bounding box center [116, 67] width 76 height 24
click at [0, 0] on div "Spacing" at bounding box center [0, 0] width 0 height 0
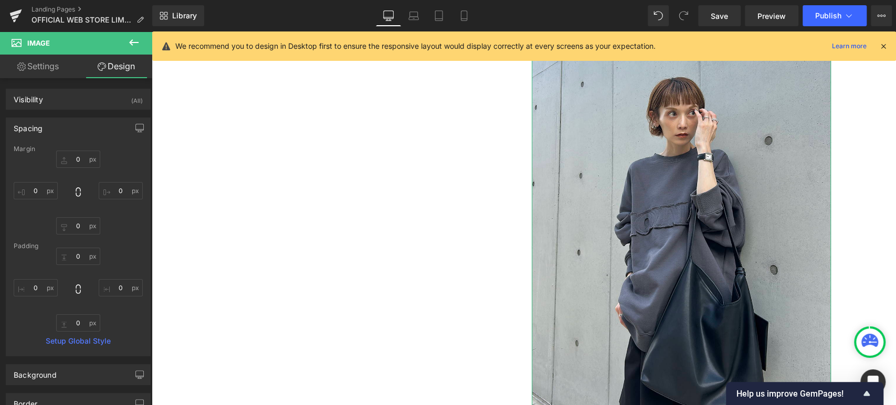
type input "0"
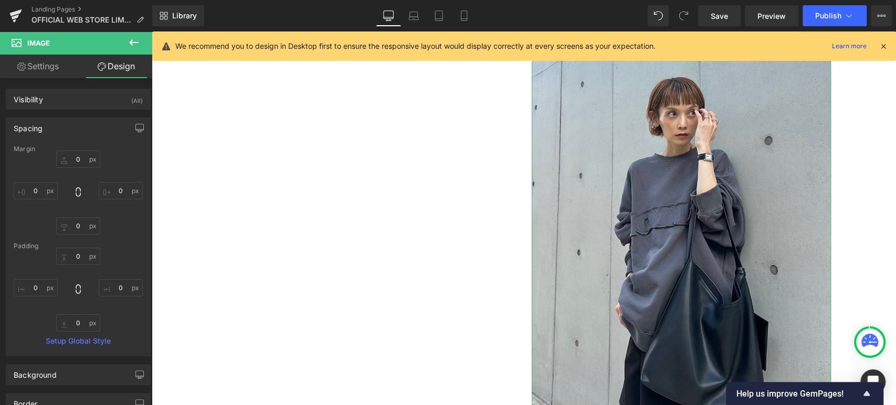
type input "0"
click at [38, 189] on input "0" at bounding box center [36, 190] width 44 height 17
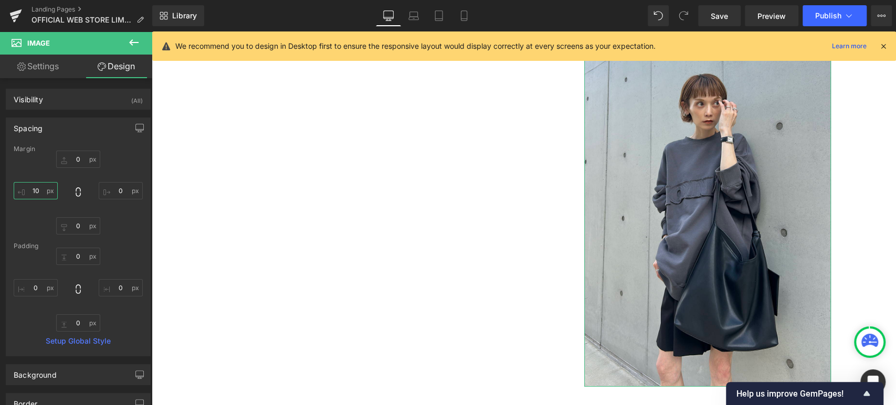
type input "1"
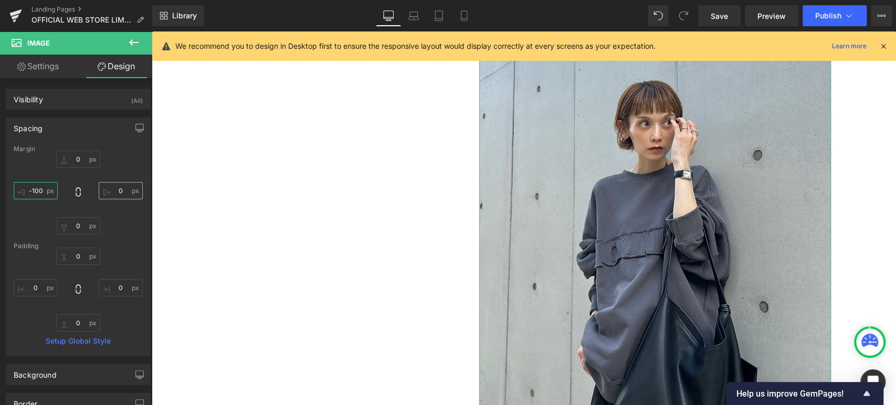
type input "-100"
click at [120, 187] on input "0" at bounding box center [121, 190] width 44 height 17
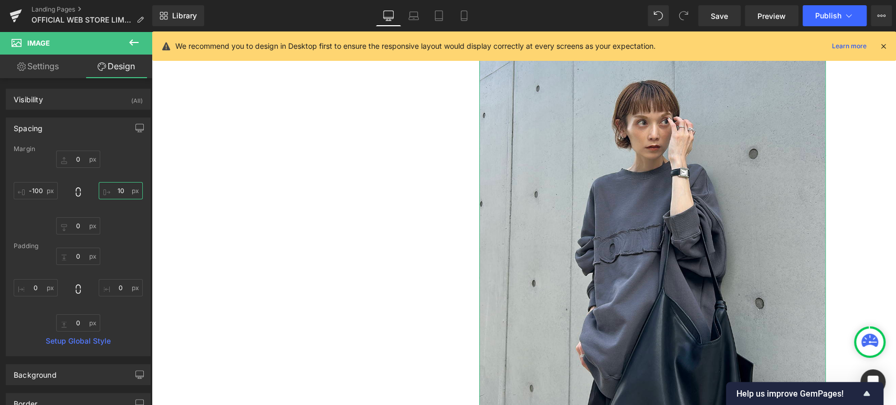
type input "100"
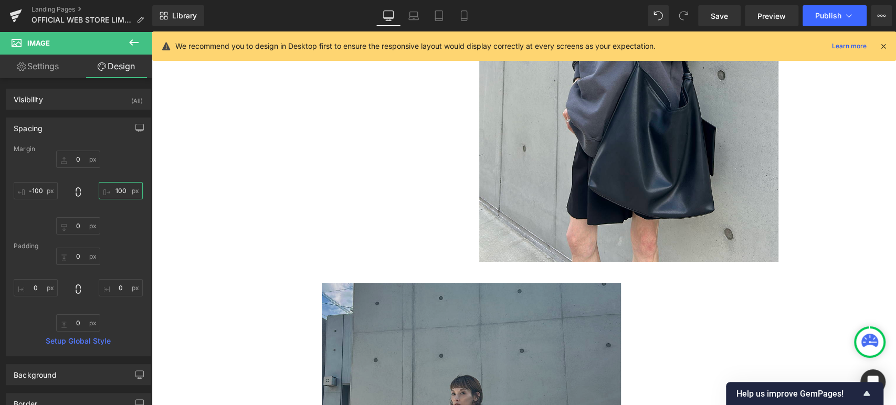
scroll to position [5441, 0]
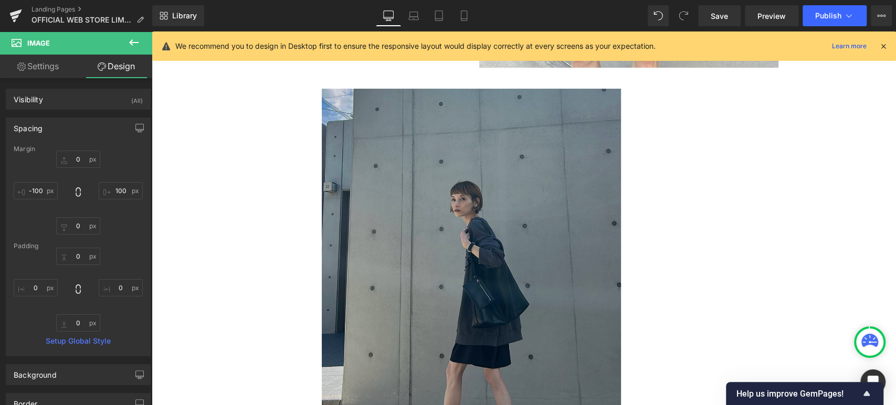
click at [496, 257] on img at bounding box center [471, 288] width 299 height 399
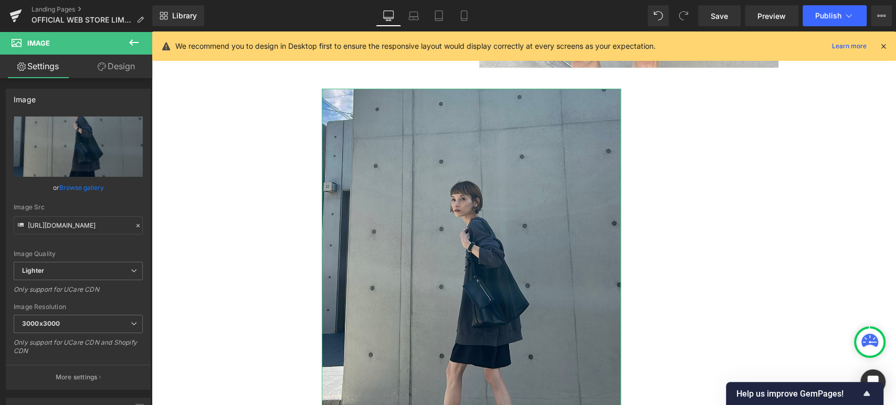
click at [132, 70] on link "Design" at bounding box center [116, 67] width 76 height 24
click at [0, 0] on div "Spacing" at bounding box center [0, 0] width 0 height 0
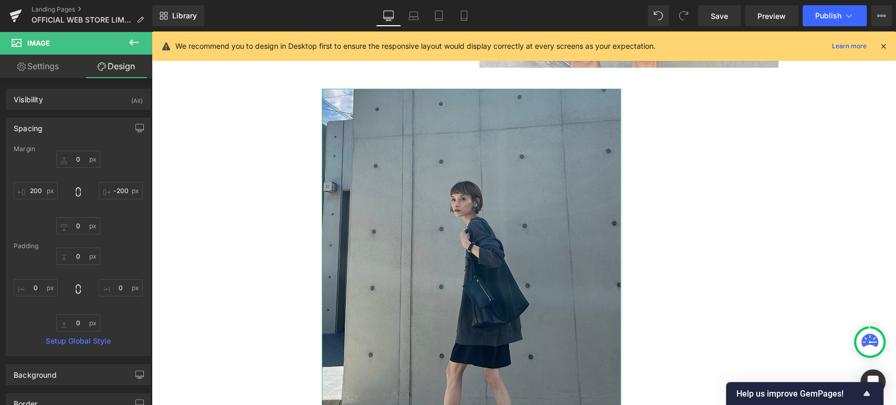
type input "0"
type input "-200"
type input "0"
type input "200"
type input "0"
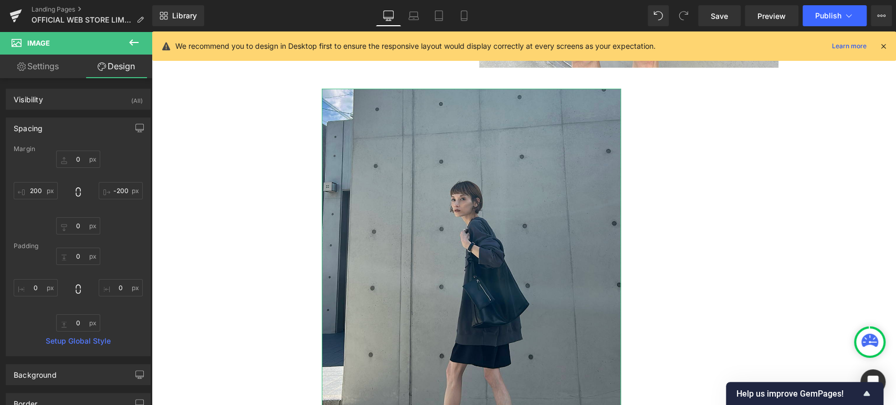
type input "0"
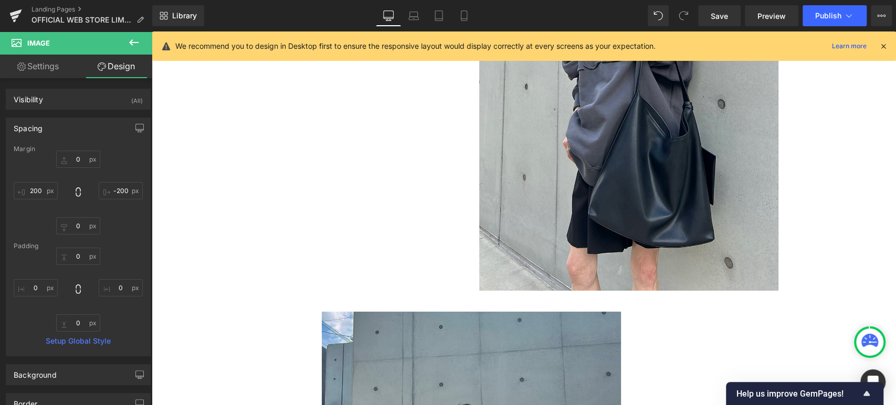
scroll to position [5392, 0]
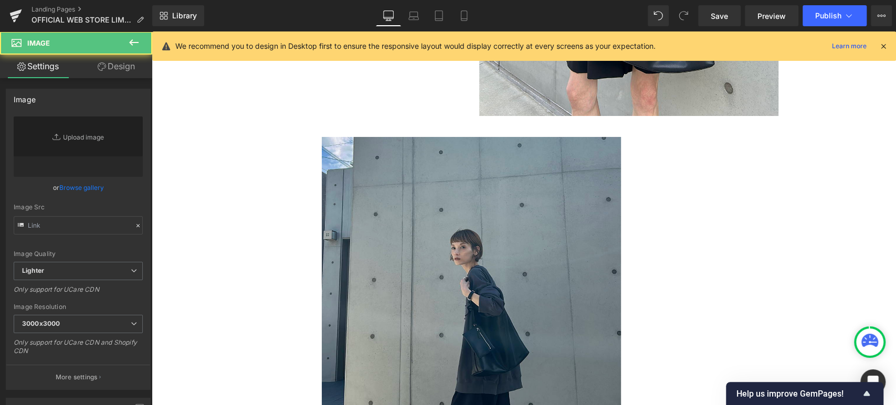
drag, startPoint x: 476, startPoint y: 230, endPoint x: 164, endPoint y: 148, distance: 323.4
click at [476, 232] on img at bounding box center [471, 336] width 299 height 399
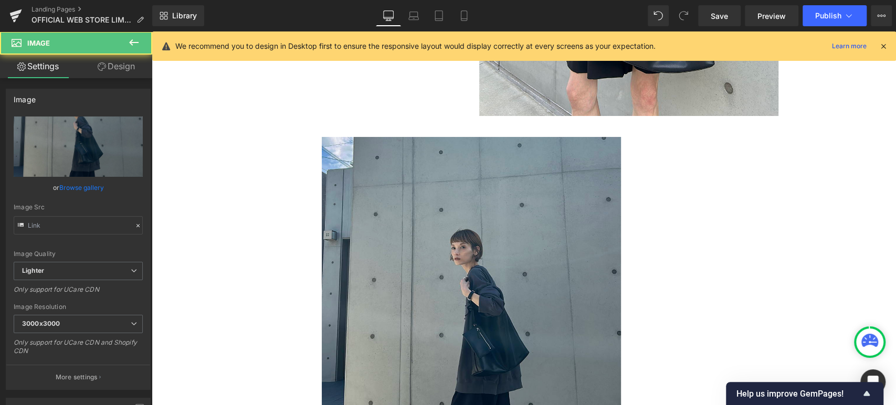
type input "[URL][DOMAIN_NAME]"
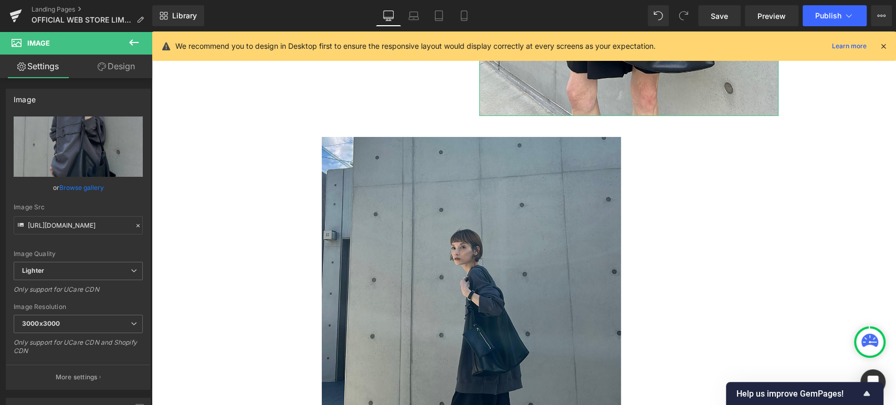
click at [120, 71] on link "Design" at bounding box center [116, 67] width 76 height 24
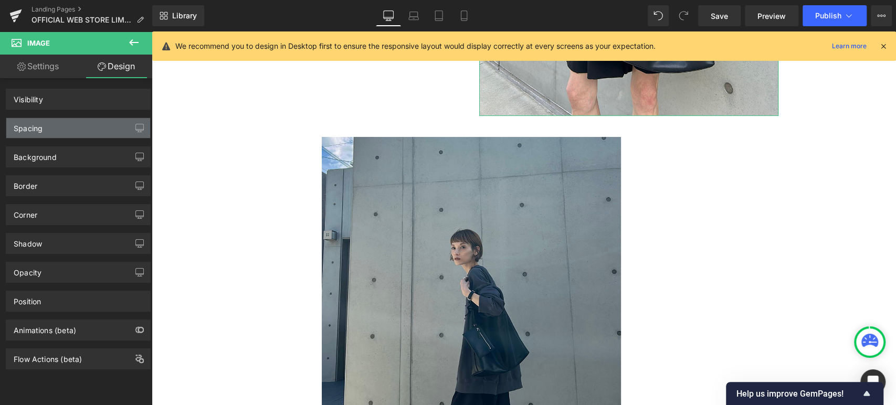
click at [102, 130] on div "Spacing" at bounding box center [78, 128] width 144 height 20
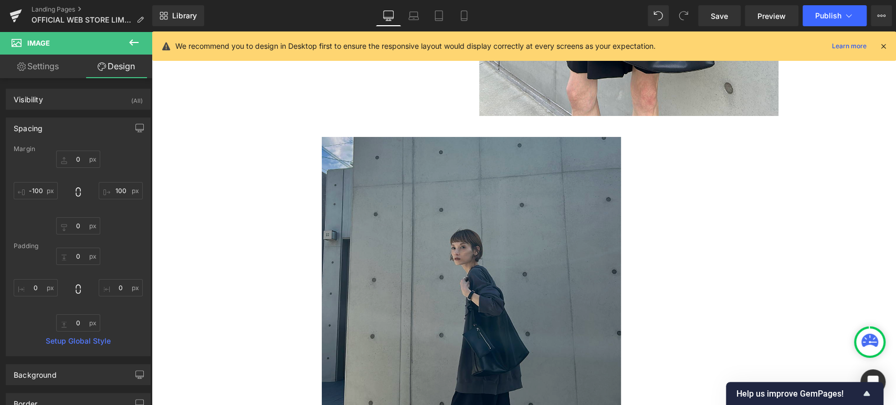
type input "0"
type input "100"
type input "0"
type input "-100"
type input "0"
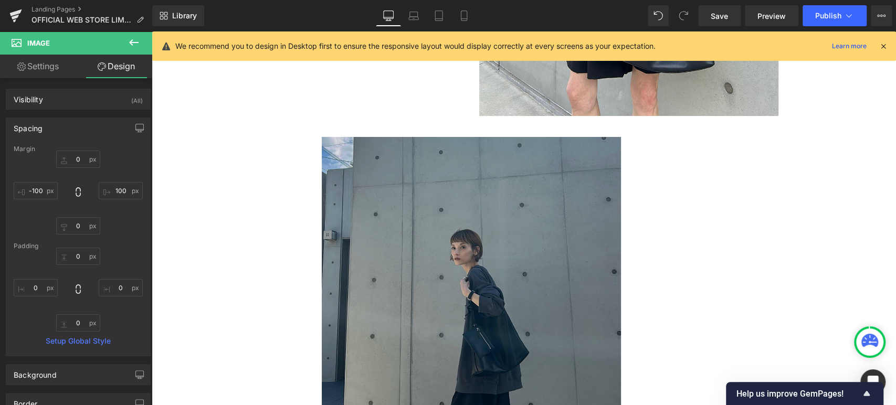
type input "0"
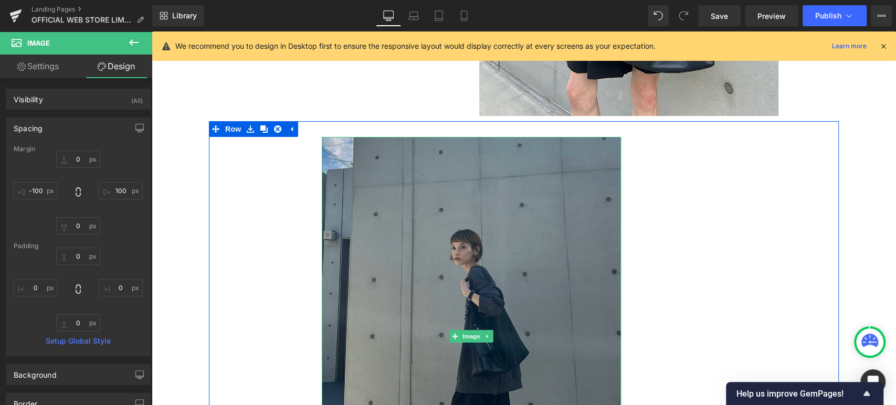
click at [395, 178] on img at bounding box center [471, 336] width 299 height 399
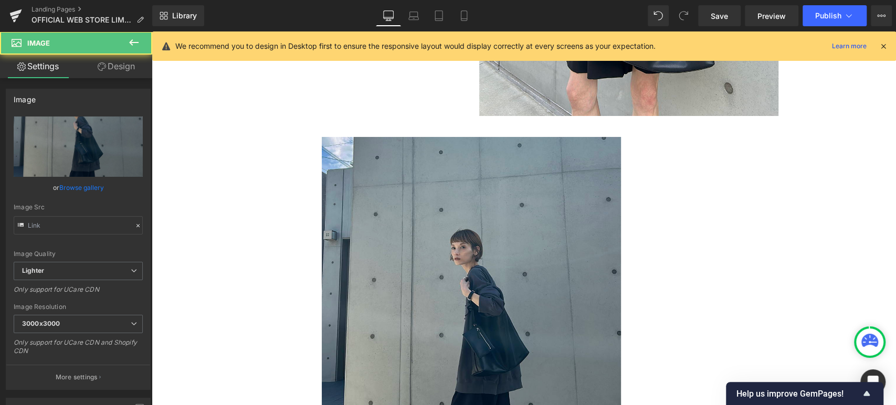
type input "[URL][DOMAIN_NAME]"
click at [115, 69] on link "Design" at bounding box center [116, 67] width 76 height 24
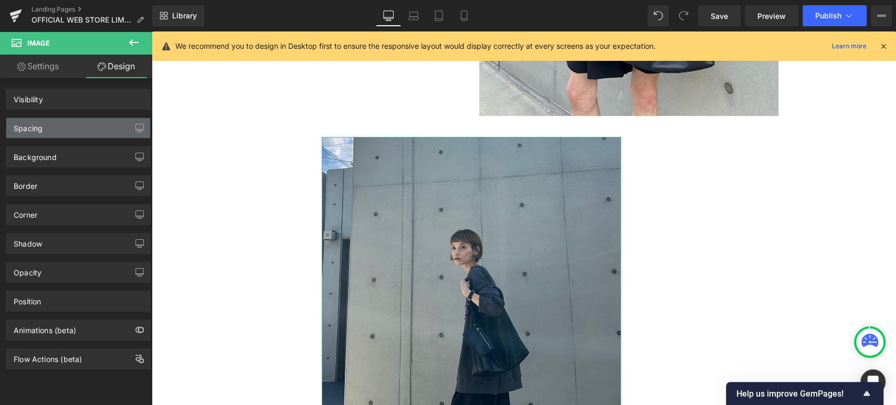
click at [86, 131] on div "Spacing" at bounding box center [78, 128] width 144 height 20
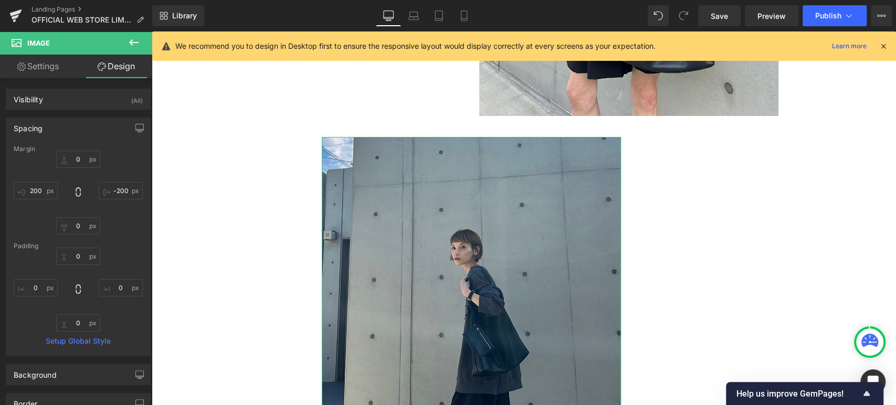
type input "0"
type input "-200"
type input "0"
type input "200"
type input "0"
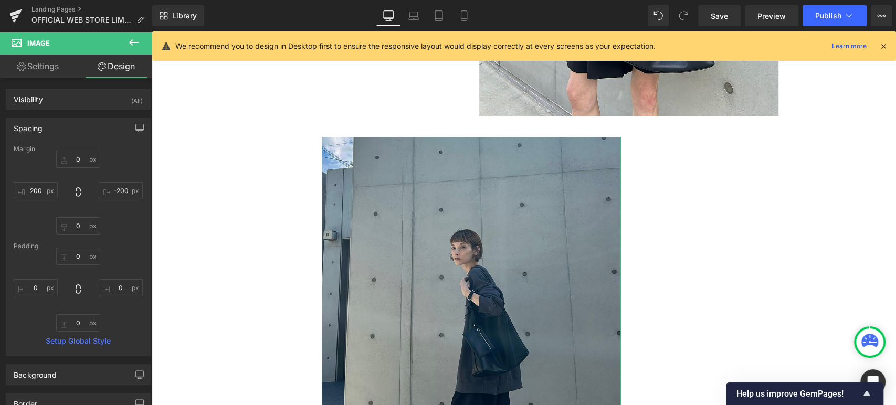
type input "0"
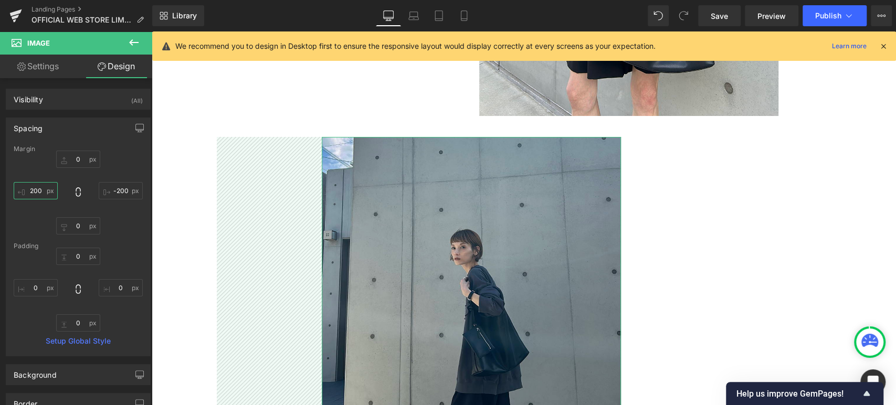
click at [41, 190] on input "200" at bounding box center [36, 190] width 44 height 17
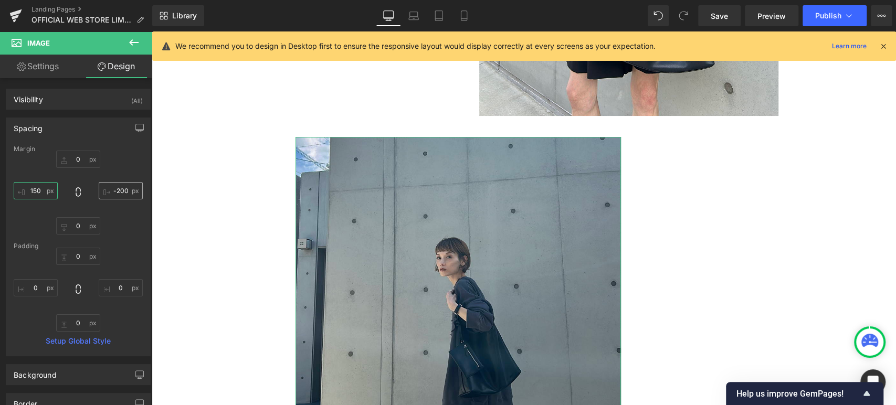
type input "150"
click at [116, 186] on input "-200" at bounding box center [121, 190] width 44 height 17
click at [122, 189] on input "-200" at bounding box center [121, 190] width 44 height 17
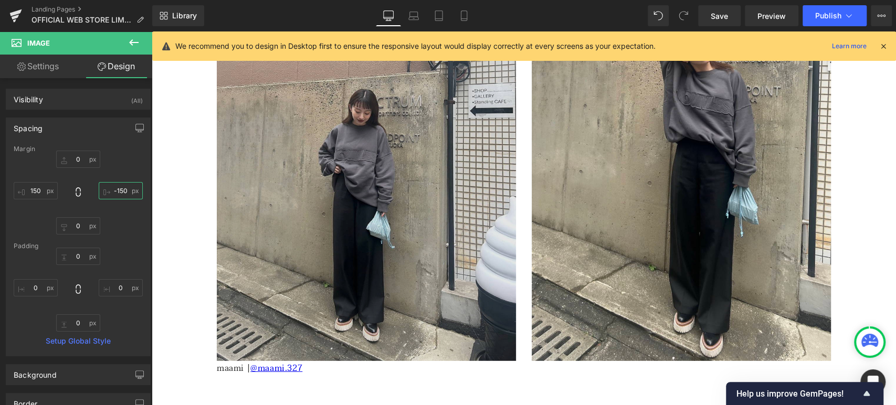
scroll to position [4663, 0]
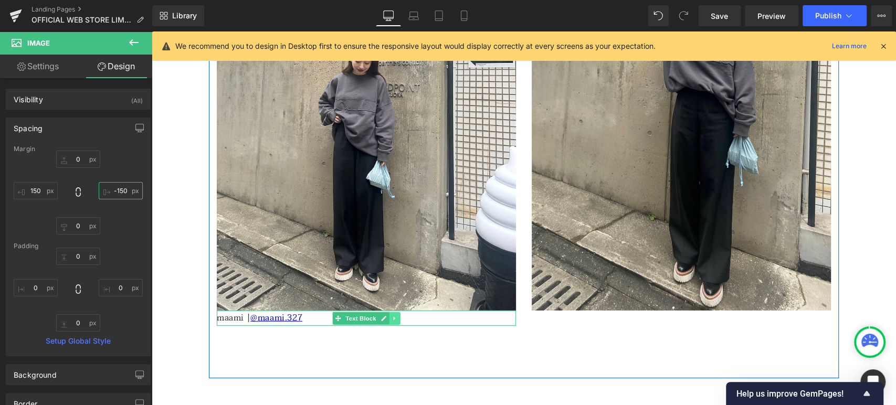
type input "-150"
click at [391, 314] on icon at bounding box center [394, 318] width 6 height 6
click at [384, 314] on link at bounding box center [389, 318] width 11 height 13
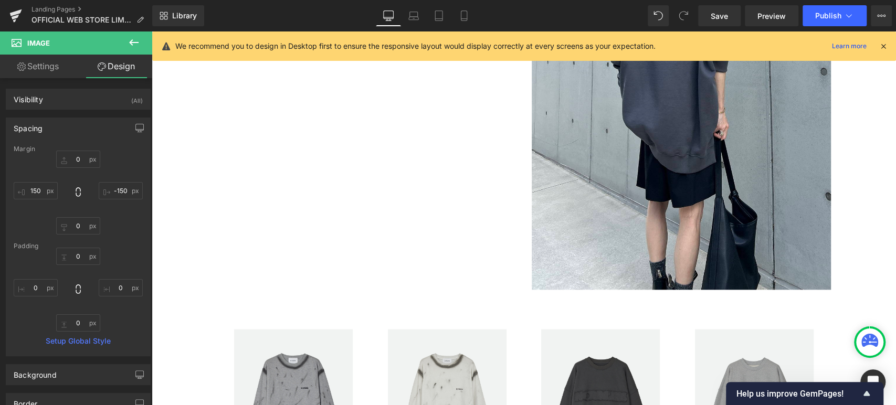
scroll to position [6129, 0]
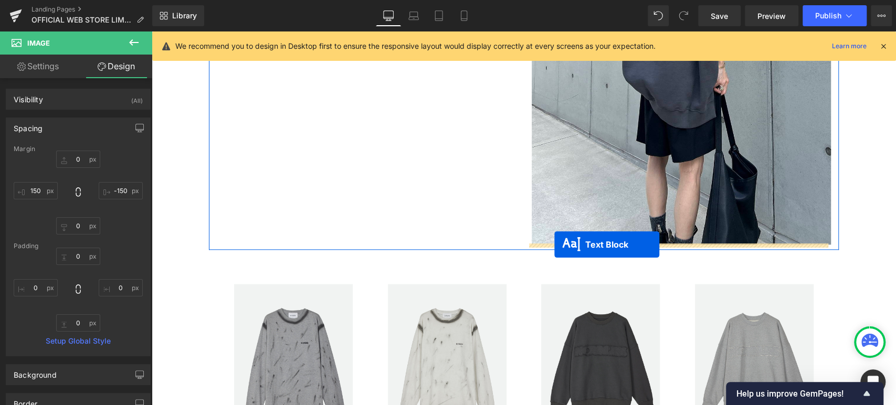
drag, startPoint x: 332, startPoint y: 129, endPoint x: 554, endPoint y: 245, distance: 250.9
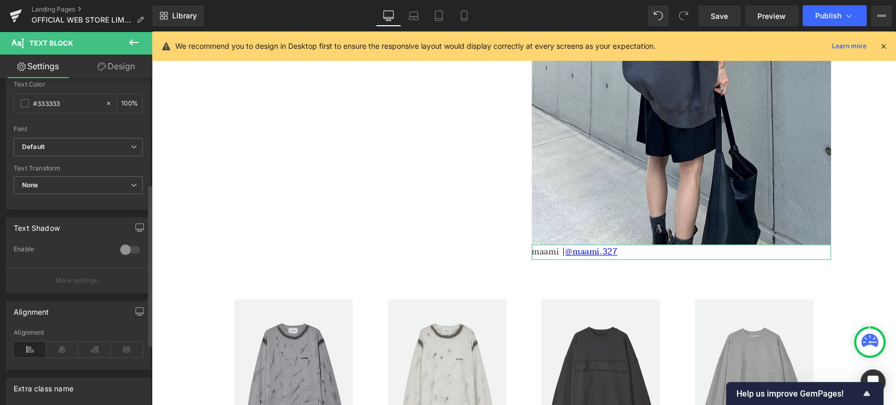
scroll to position [243, 0]
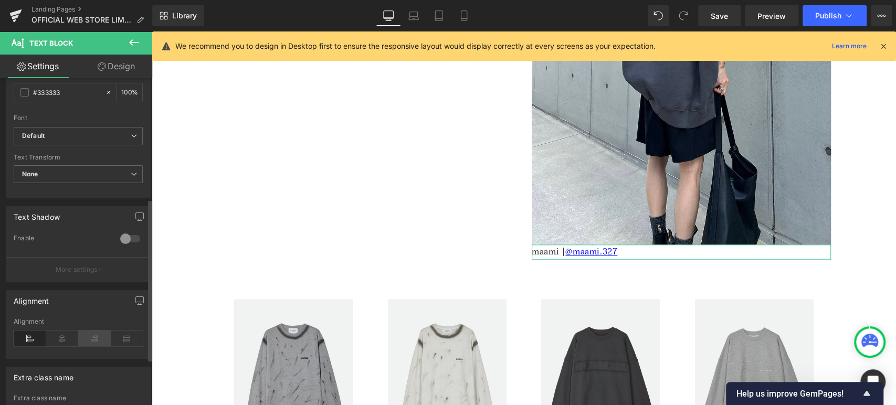
click at [99, 314] on icon at bounding box center [94, 339] width 33 height 16
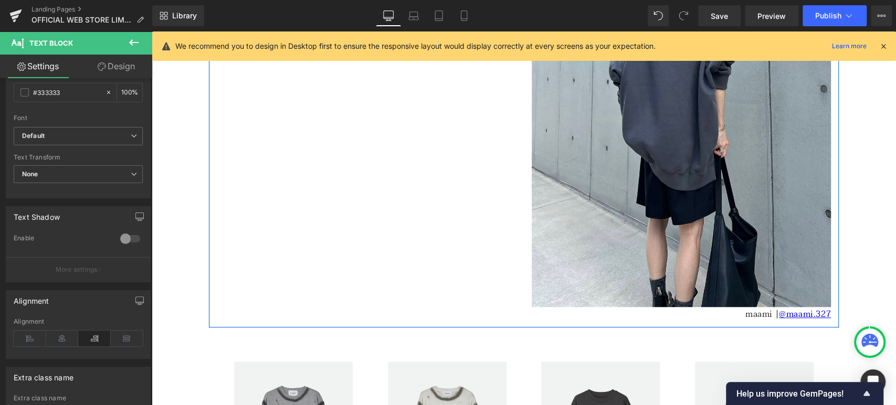
scroll to position [6041, 0]
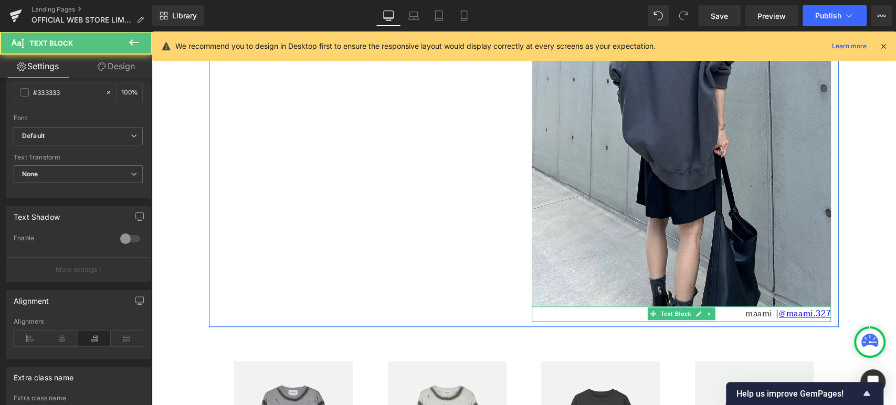
click at [718, 314] on p "maami | @maami.327" at bounding box center [680, 313] width 299 height 15
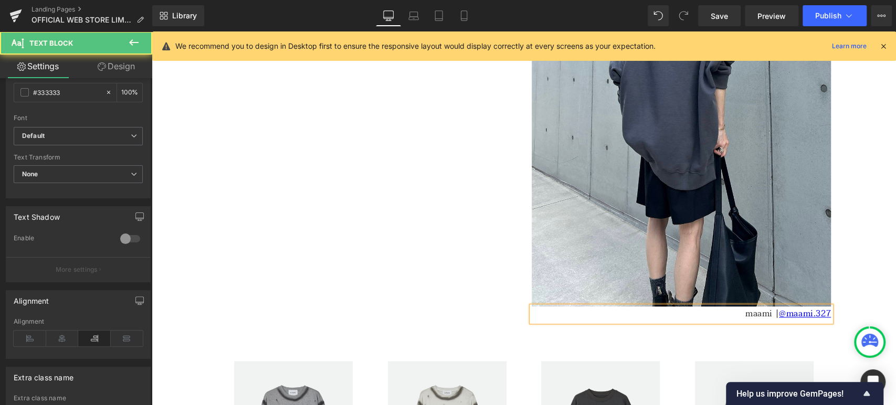
click at [718, 314] on p "maami | @maami.327" at bounding box center [680, 313] width 299 height 15
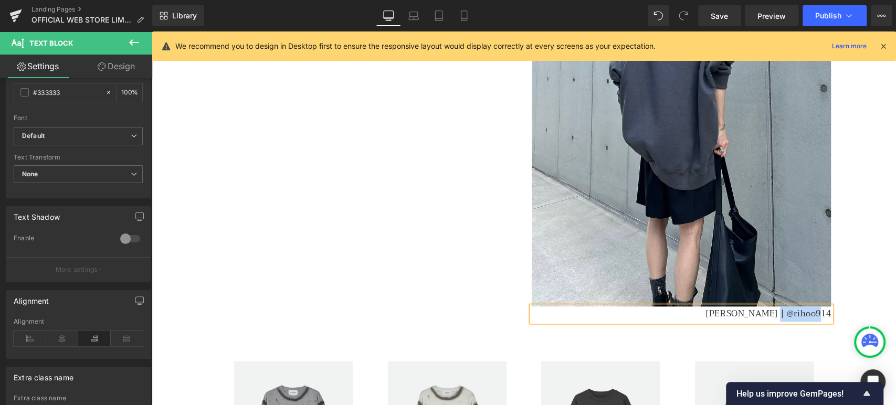
click at [718, 314] on p "[PERSON_NAME] | @rihoo914" at bounding box center [680, 313] width 299 height 15
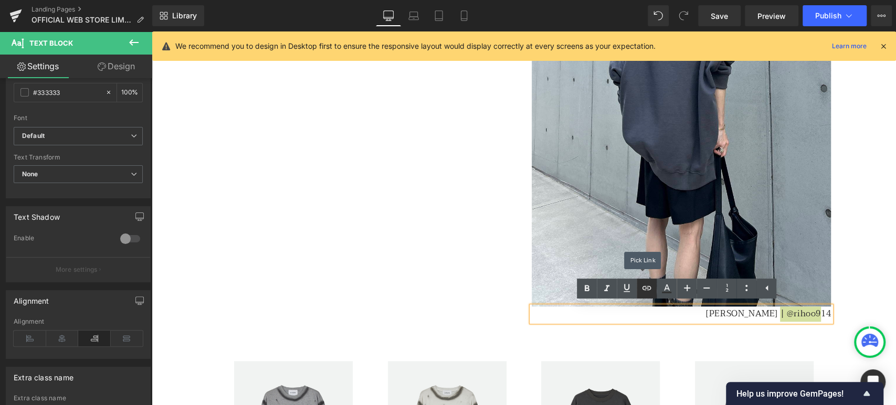
click at [648, 289] on icon at bounding box center [646, 288] width 13 height 13
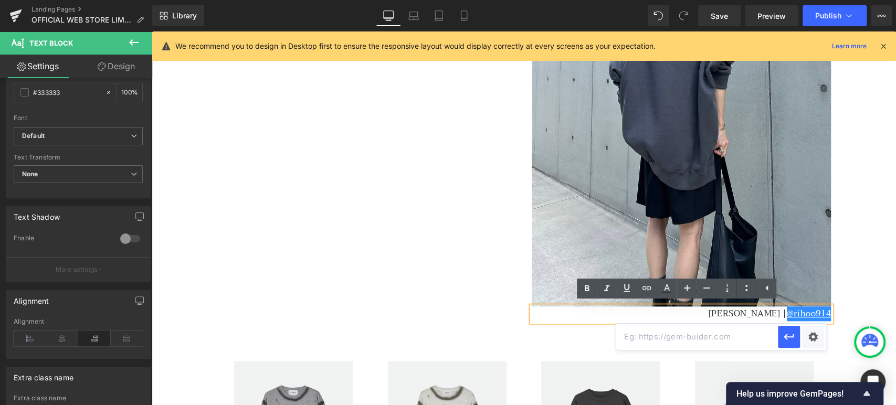
click at [684, 314] on input "text" at bounding box center [697, 337] width 162 height 26
paste input "[URL][DOMAIN_NAME]"
type input "[URL][DOMAIN_NAME]"
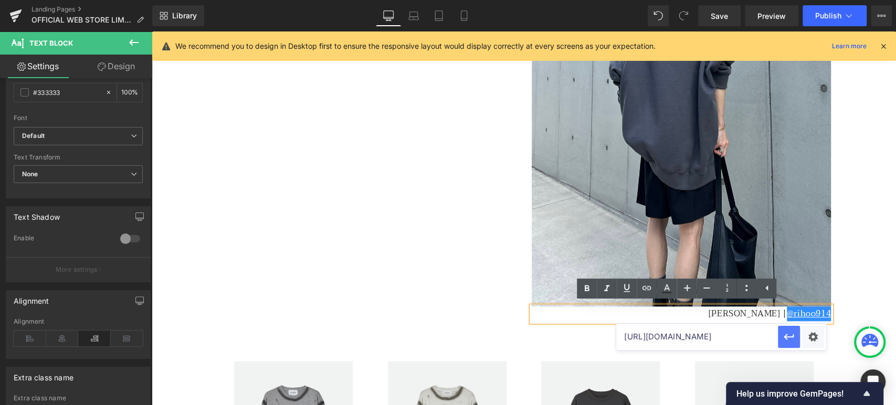
click at [718, 314] on icon "button" at bounding box center [788, 337] width 13 height 13
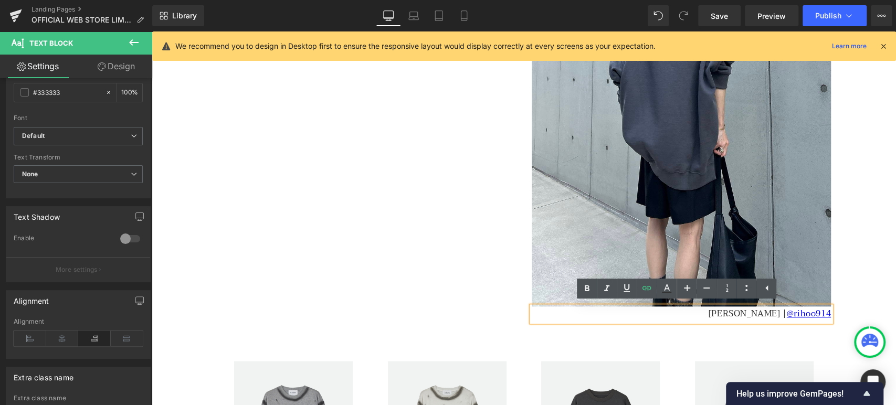
click at [514, 206] on div "Separator Image [PERSON_NAME] | @rihoo914 Text Block Row" at bounding box center [524, 109] width 630 height 435
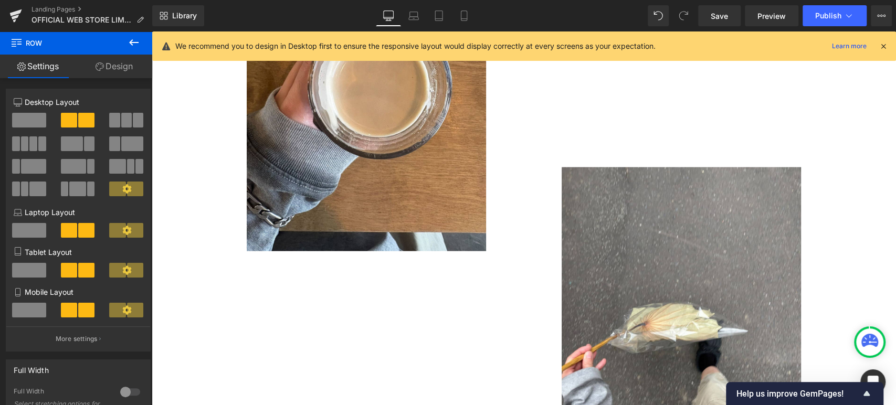
scroll to position [1396, 0]
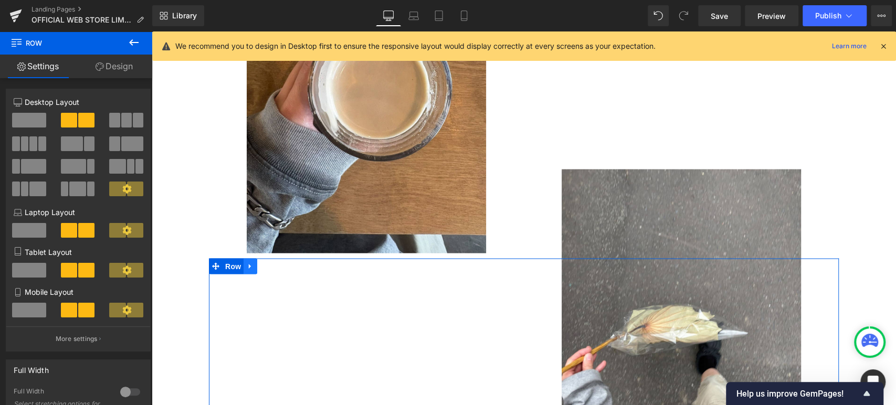
click at [247, 269] on icon at bounding box center [250, 267] width 7 height 8
click at [262, 264] on icon at bounding box center [263, 267] width 7 height 8
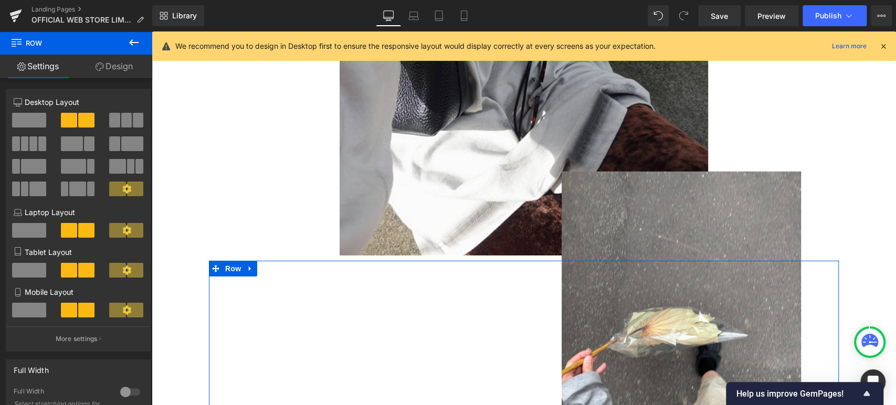
scroll to position [2190, 0]
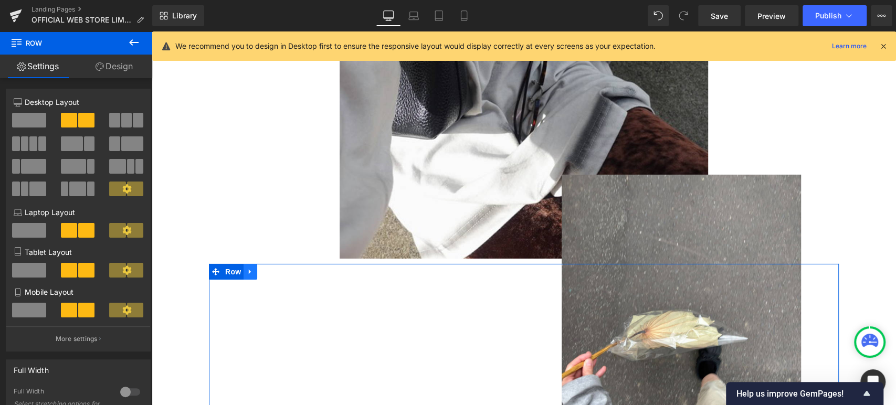
click at [247, 273] on icon at bounding box center [250, 272] width 7 height 8
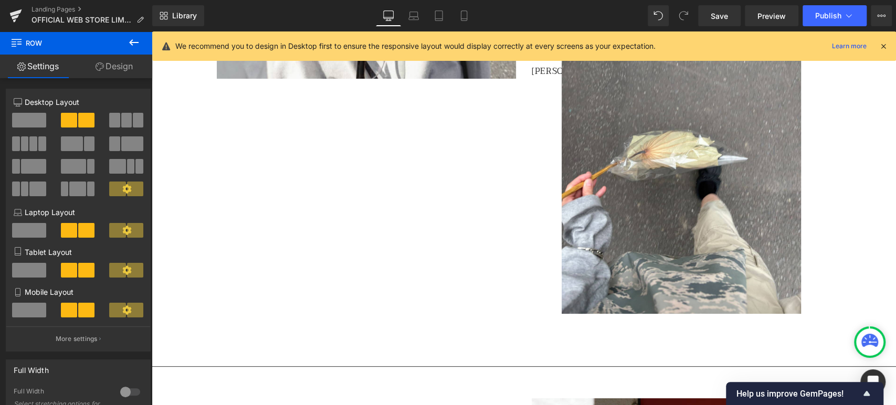
scroll to position [2800, 0]
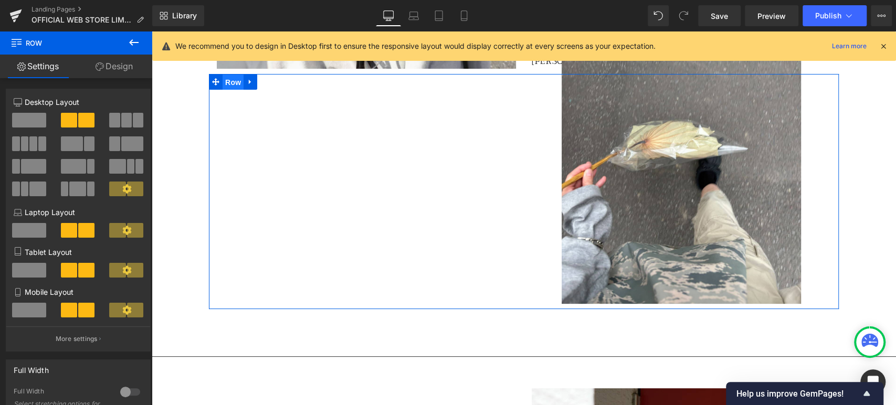
click at [227, 81] on span "Row" at bounding box center [232, 83] width 21 height 16
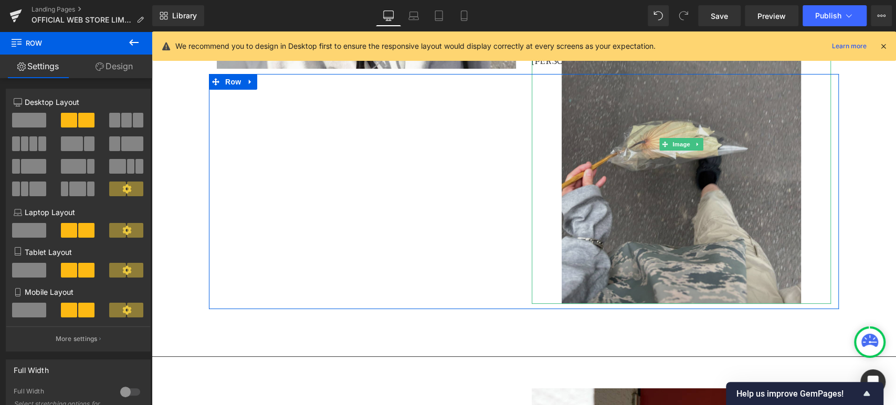
click at [698, 158] on img at bounding box center [680, 144] width 239 height 319
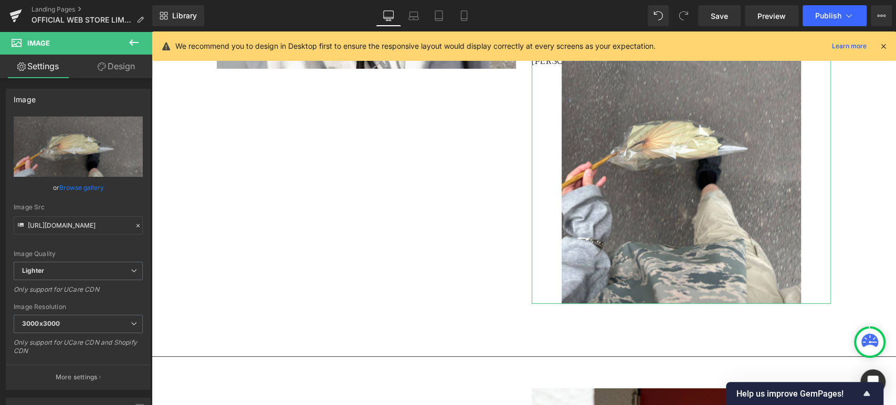
click at [110, 65] on link "Design" at bounding box center [116, 67] width 76 height 24
click at [0, 0] on div "Spacing" at bounding box center [0, 0] width 0 height 0
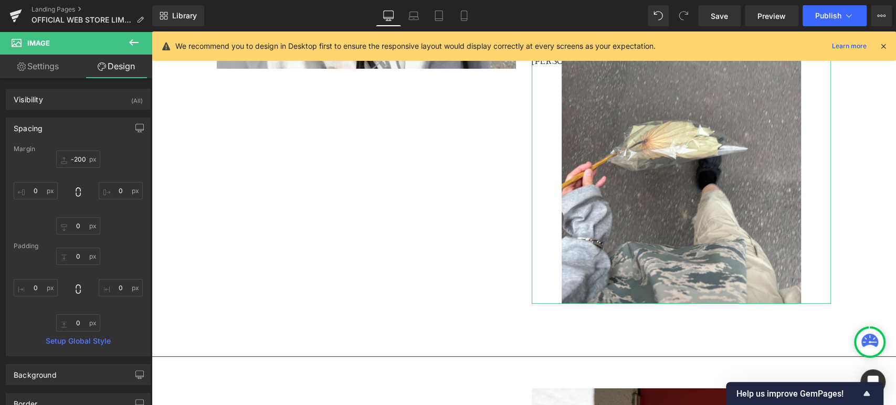
type input "-200"
type input "0"
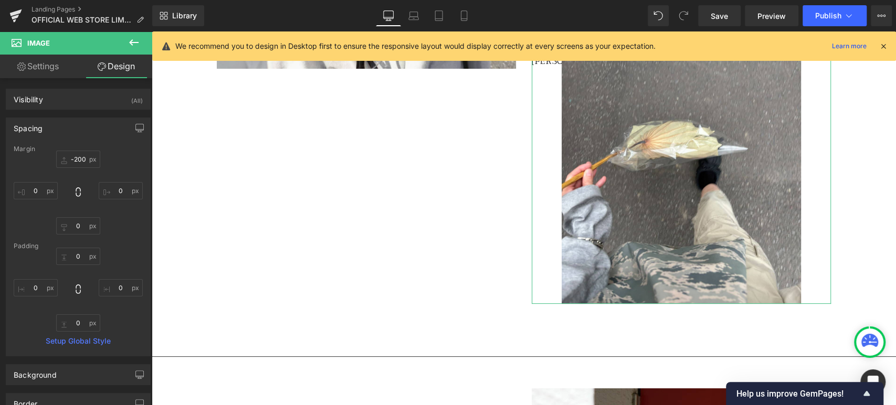
type input "0"
click at [80, 154] on input "-200" at bounding box center [78, 159] width 44 height 17
type input "0"
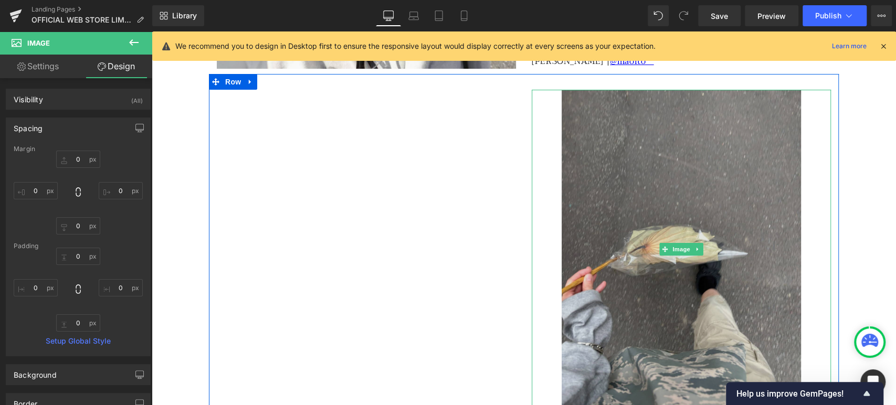
click at [669, 188] on img at bounding box center [680, 249] width 239 height 319
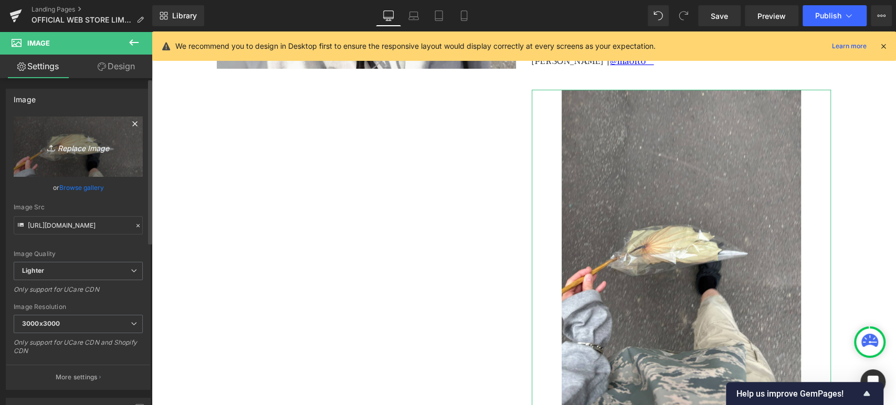
click at [99, 158] on link "Replace Image" at bounding box center [78, 146] width 129 height 60
type input "C:\fakepath\6BC4A599.jpg"
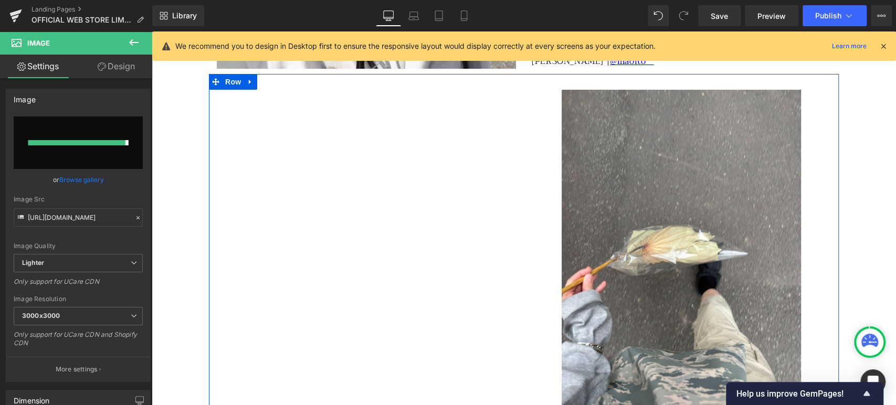
type input "[URL][DOMAIN_NAME]"
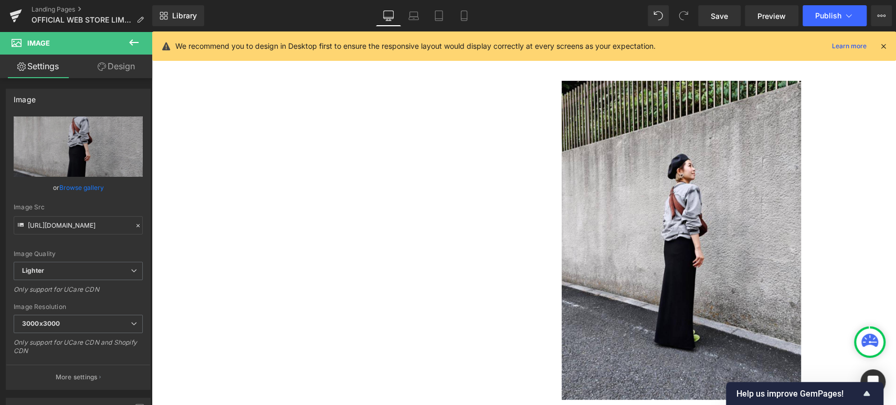
scroll to position [2859, 0]
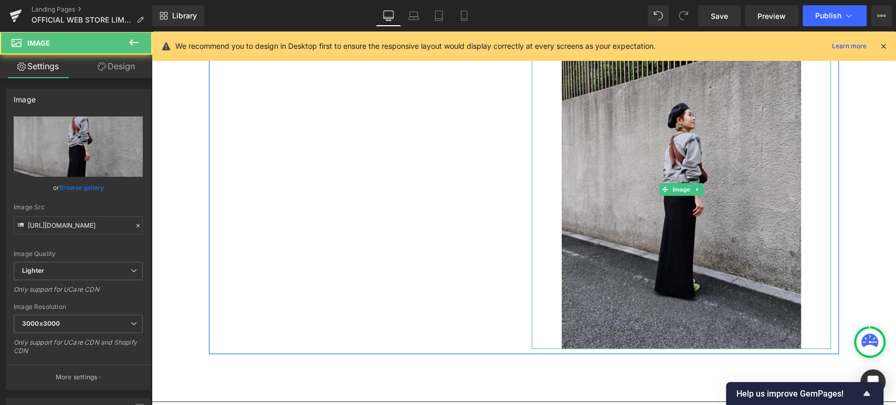
click at [618, 244] on img at bounding box center [680, 189] width 239 height 319
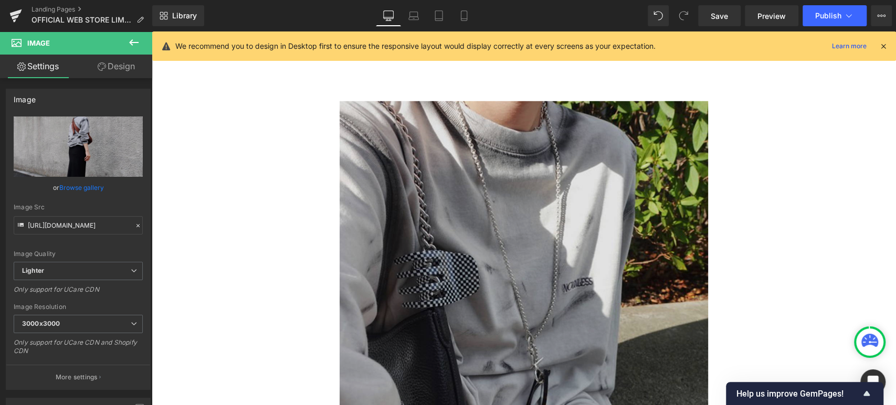
scroll to position [1839, 0]
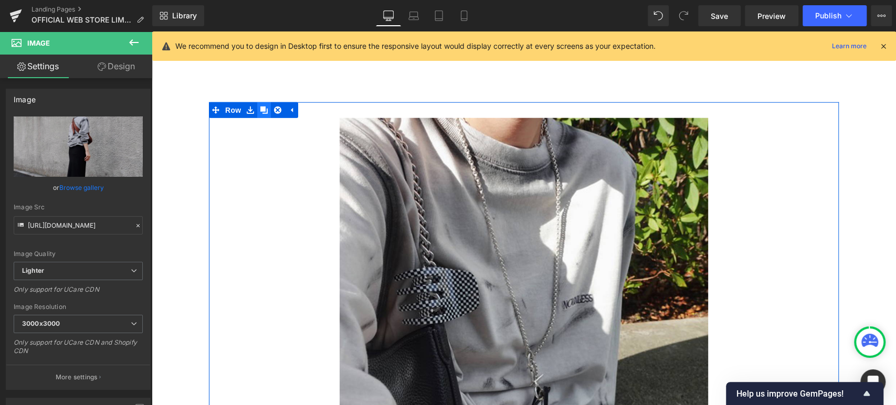
click at [260, 111] on icon at bounding box center [263, 111] width 7 height 8
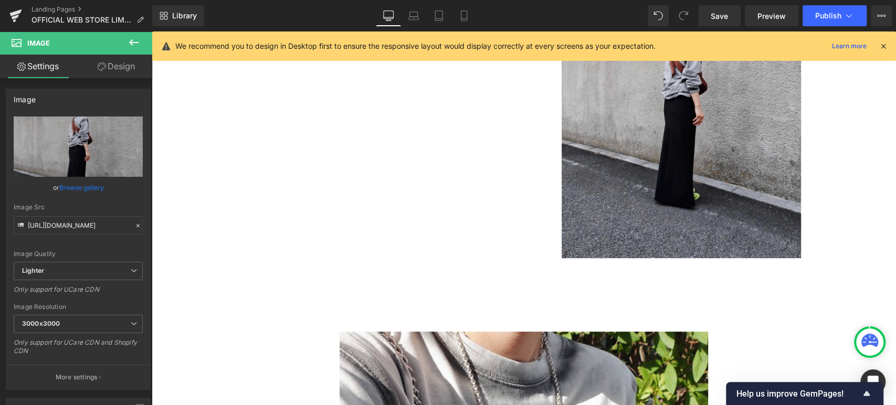
scroll to position [3095, 0]
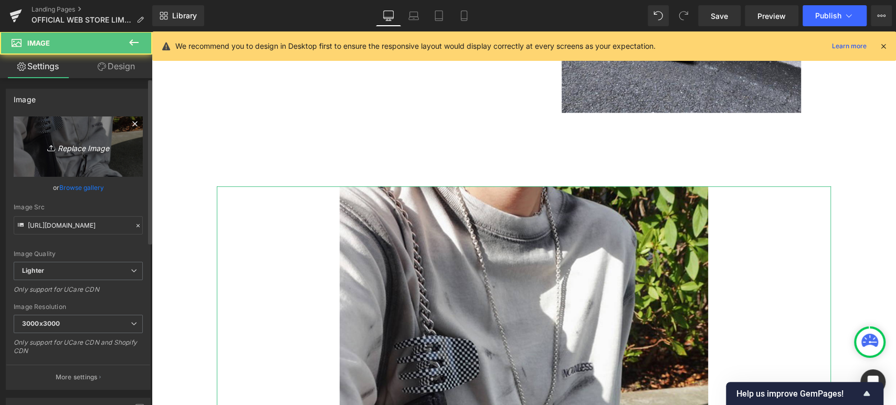
click at [98, 151] on icon "Replace Image" at bounding box center [78, 146] width 84 height 13
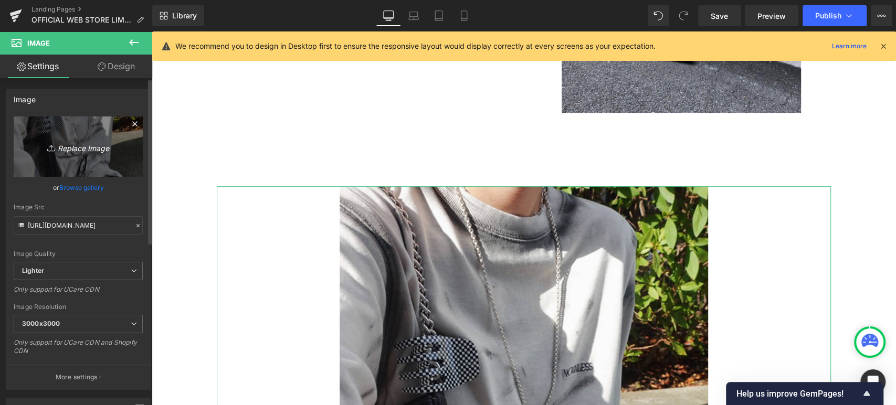
type input "C:\fakepath\4B76.jpg"
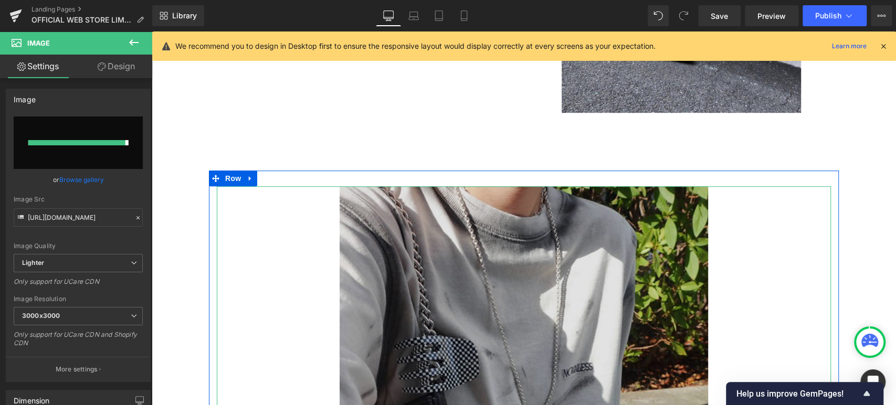
type input "[URL][DOMAIN_NAME]"
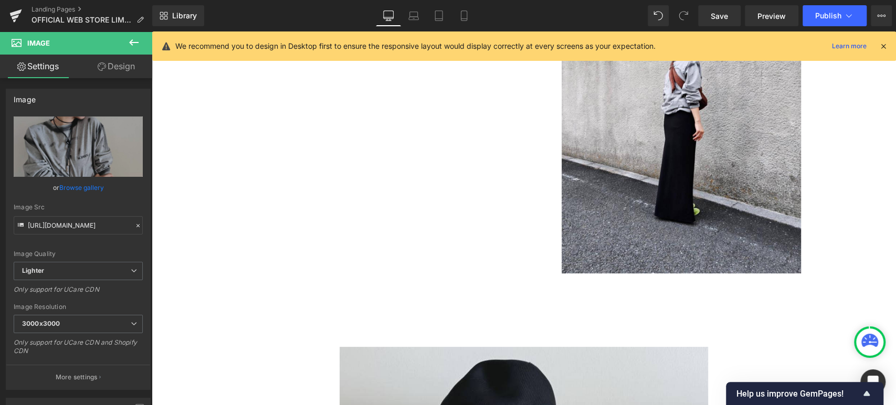
scroll to position [2950, 0]
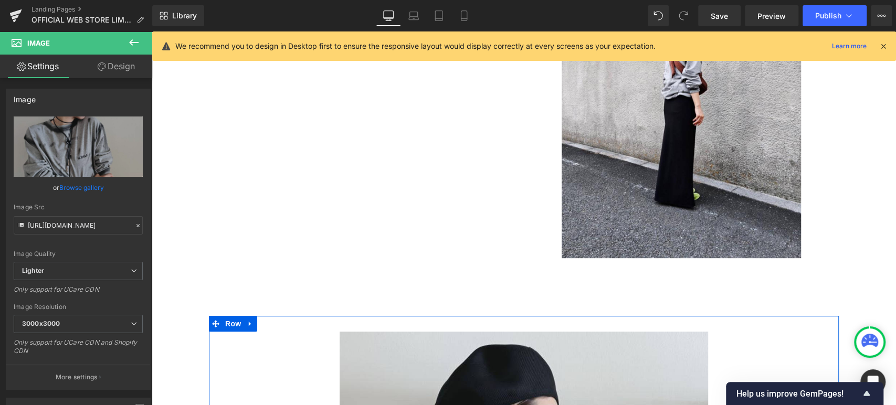
click at [233, 314] on span "Row" at bounding box center [232, 324] width 21 height 16
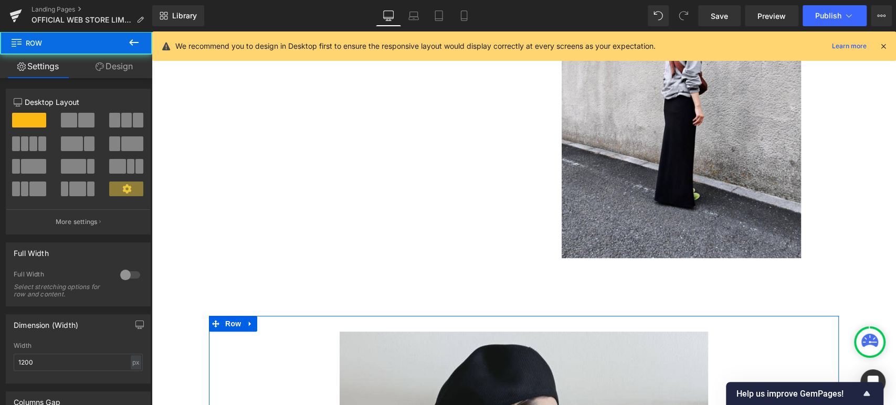
click at [129, 63] on link "Design" at bounding box center [114, 67] width 76 height 24
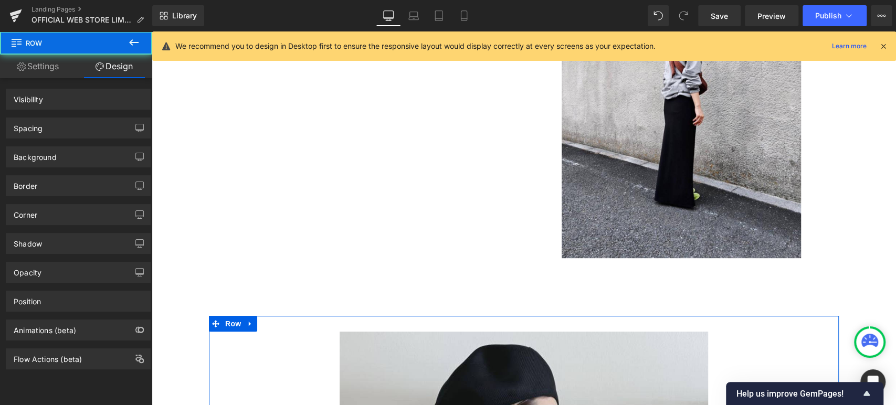
click at [65, 125] on div "Spacing" at bounding box center [78, 128] width 144 height 20
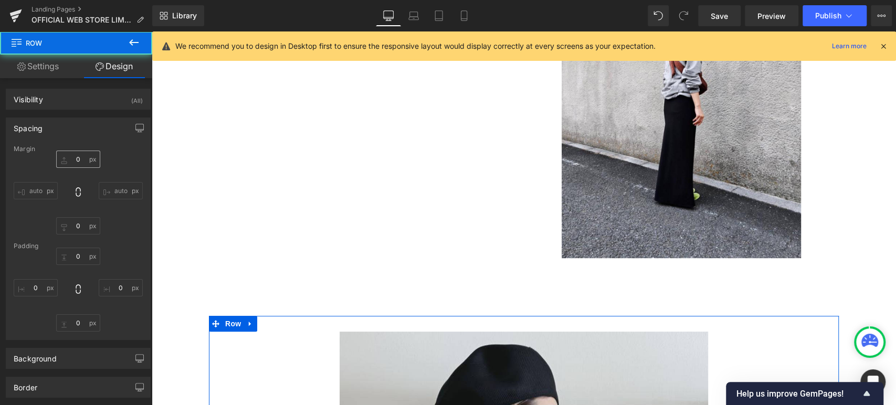
type input "100"
type input "0"
type input "30"
type input "0"
type input "10"
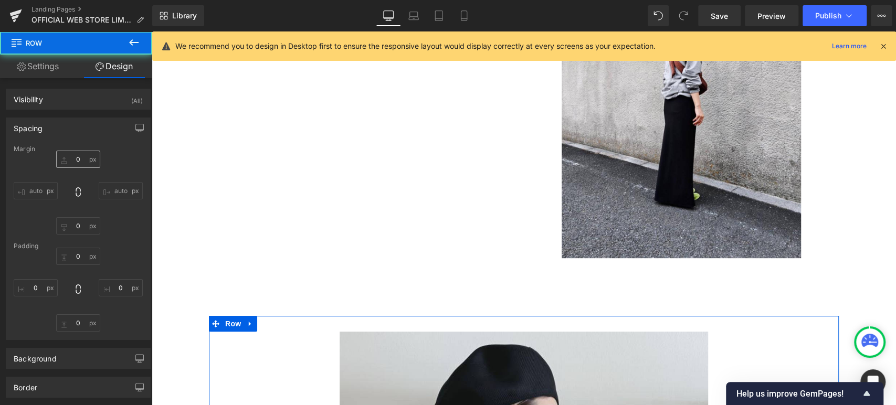
type input "0"
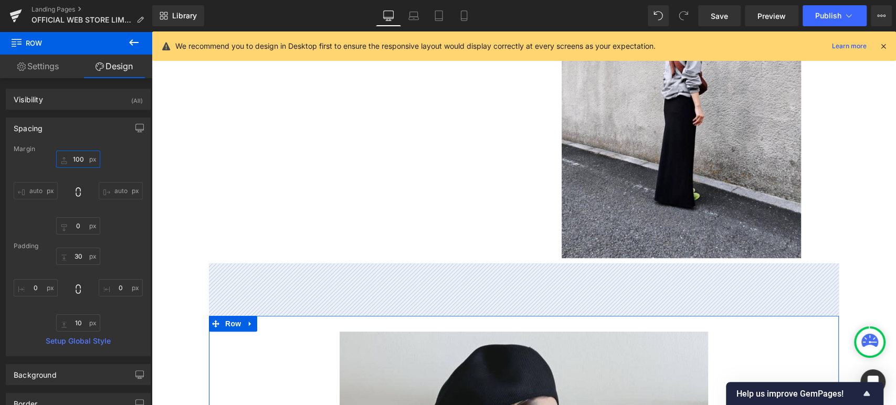
click at [75, 157] on input "100" at bounding box center [78, 159] width 44 height 17
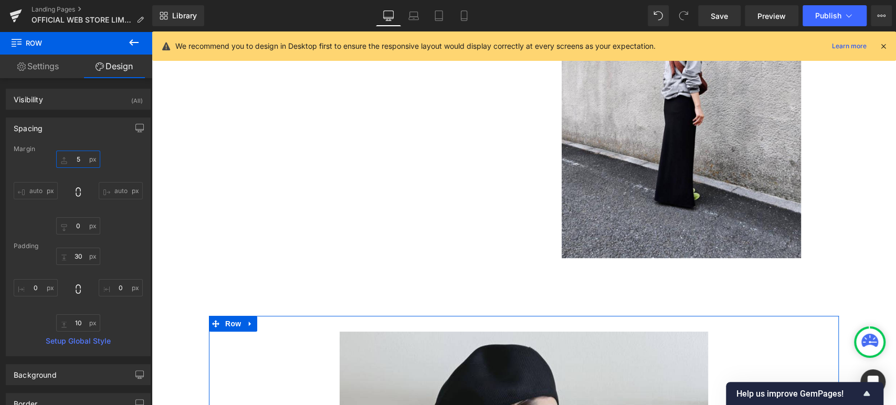
type input "50"
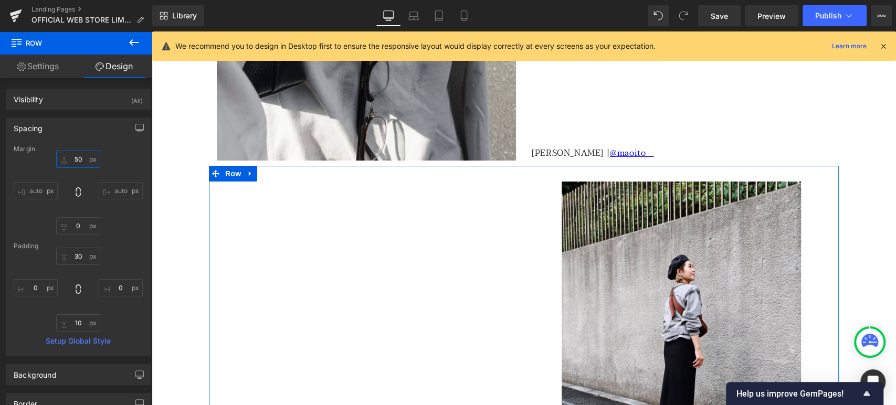
scroll to position [2707, 0]
click at [231, 172] on span "Row" at bounding box center [232, 174] width 21 height 16
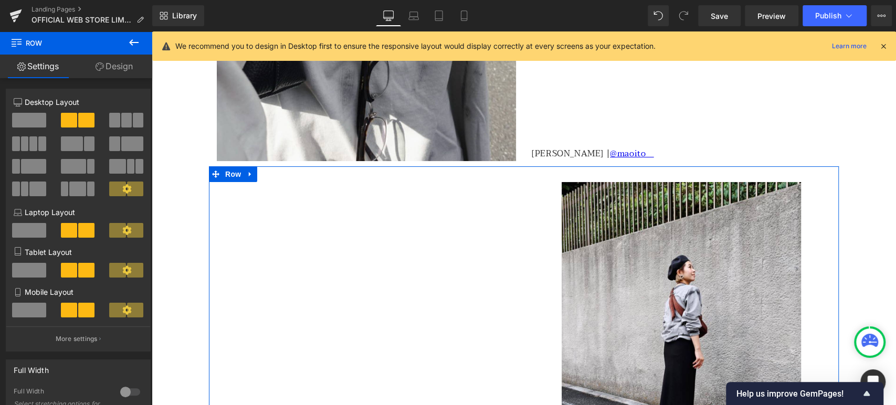
click at [123, 66] on link "Design" at bounding box center [114, 67] width 76 height 24
click at [0, 0] on div "Spacing" at bounding box center [0, 0] width 0 height 0
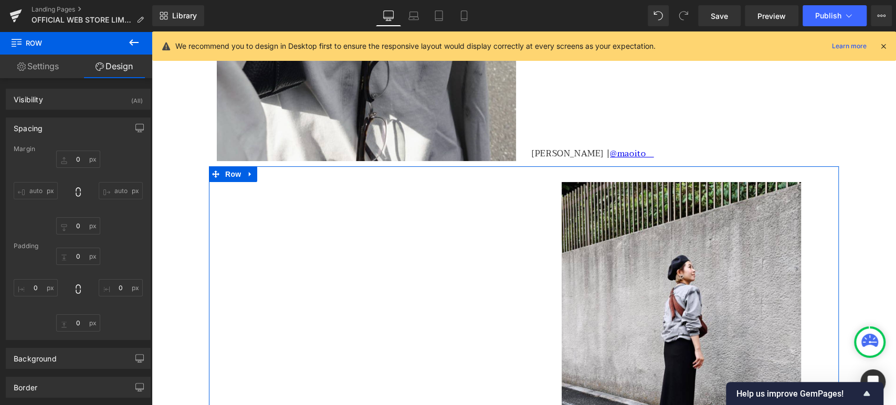
type input "0"
type input "30"
type input "0"
type input "10"
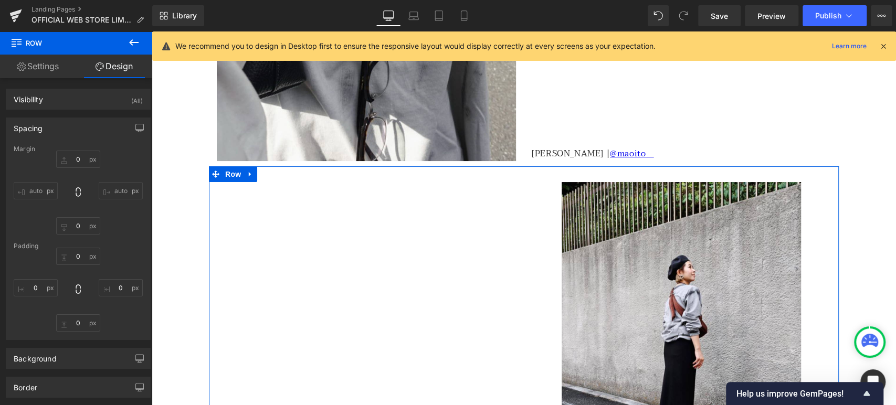
type input "0"
click at [75, 154] on input "0" at bounding box center [78, 159] width 44 height 17
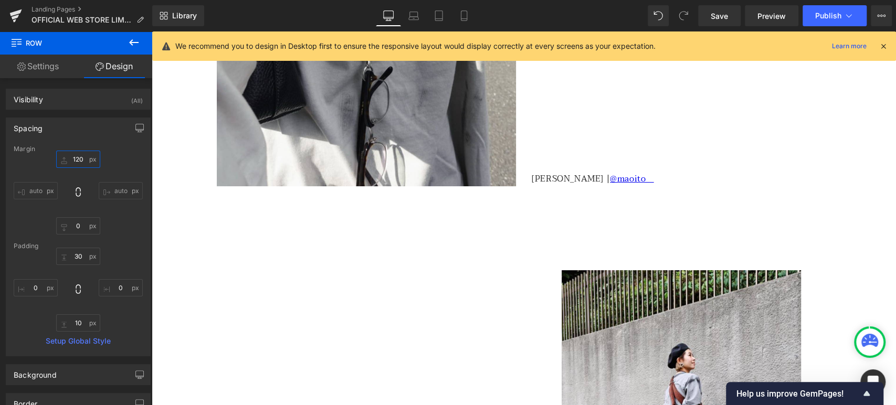
scroll to position [2658, 0]
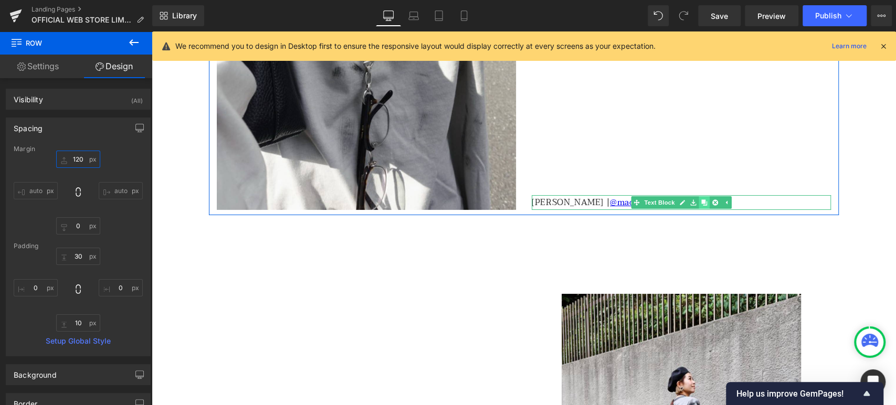
type input "120"
click at [701, 204] on icon at bounding box center [704, 202] width 6 height 6
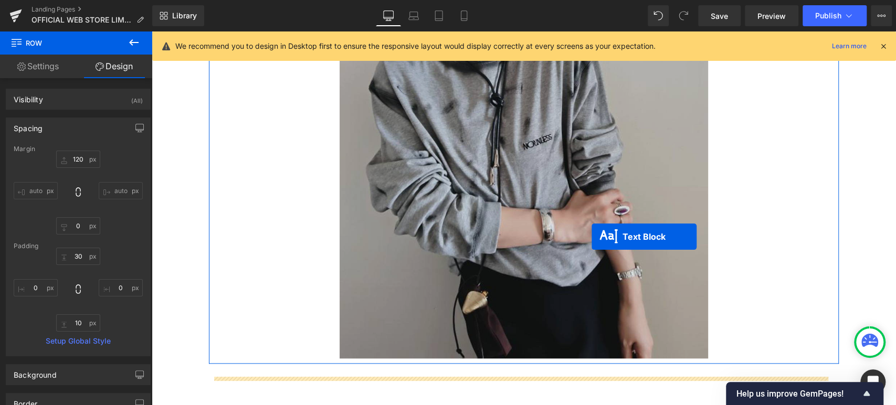
scroll to position [3532, 0]
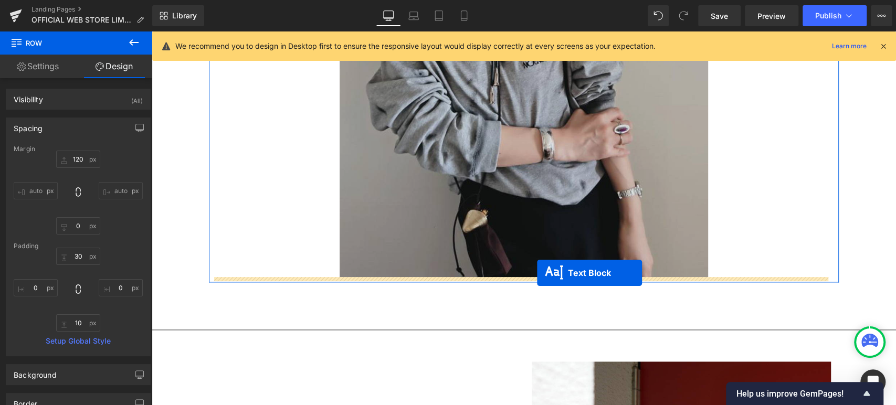
drag, startPoint x: 650, startPoint y: 203, endPoint x: 537, endPoint y: 272, distance: 132.8
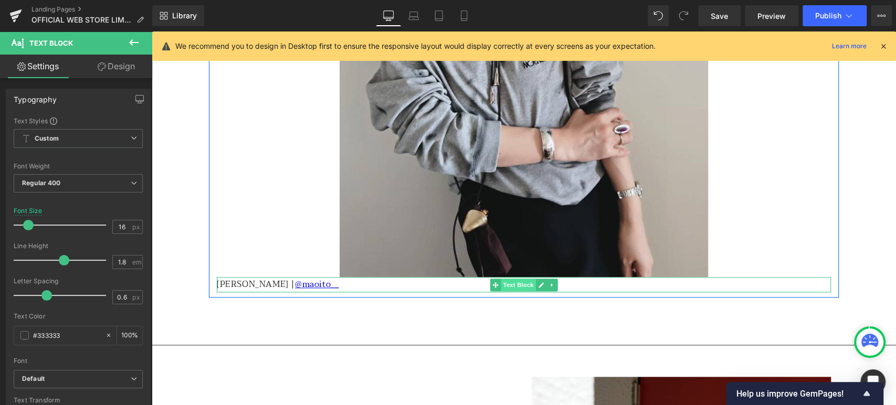
click at [520, 289] on span "Text Block" at bounding box center [518, 285] width 35 height 13
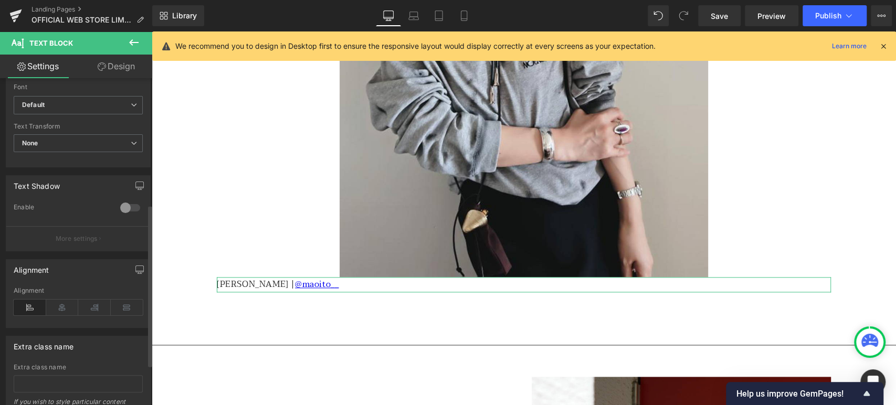
scroll to position [291, 0]
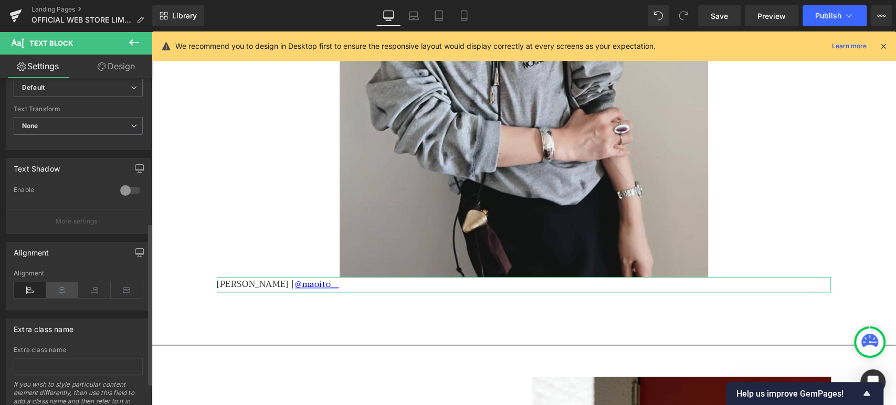
click at [68, 293] on icon at bounding box center [62, 290] width 33 height 16
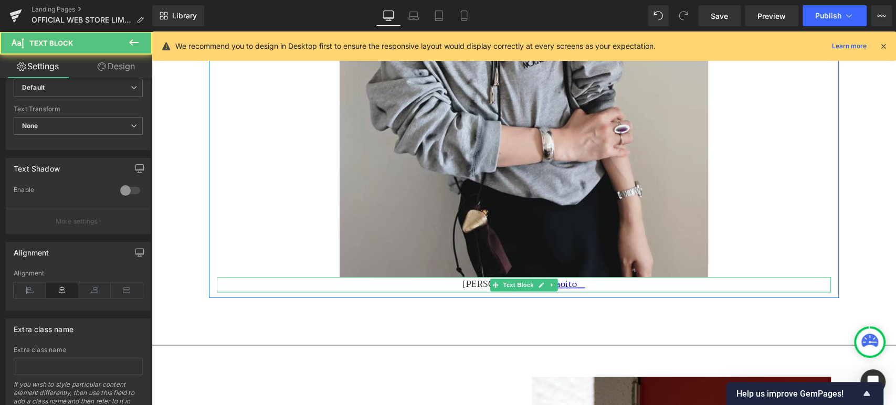
click at [470, 285] on p "[PERSON_NAME] | @maoito__" at bounding box center [524, 284] width 614 height 15
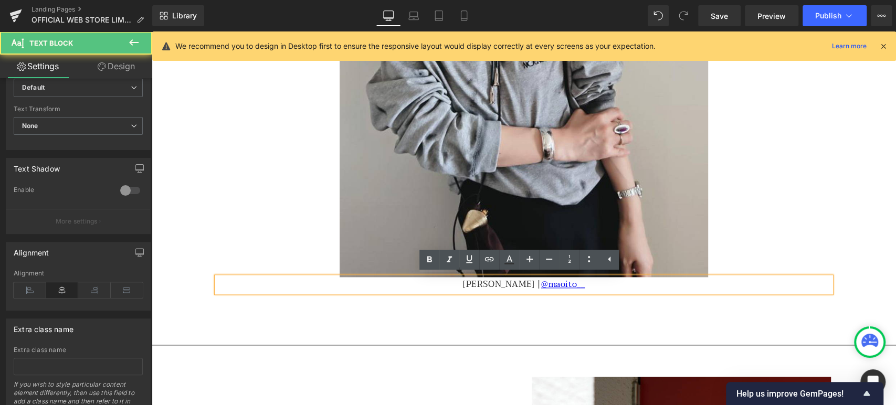
click at [475, 284] on p "[PERSON_NAME] | @maoito__" at bounding box center [524, 284] width 614 height 15
click at [508, 285] on p "[PERSON_NAME] | @maoito__" at bounding box center [524, 284] width 614 height 15
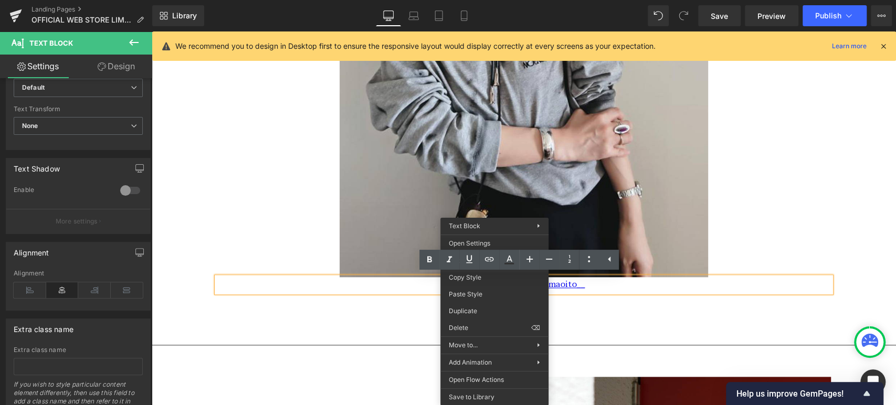
click at [402, 282] on p "[PERSON_NAME] | @maoito__" at bounding box center [524, 284] width 614 height 15
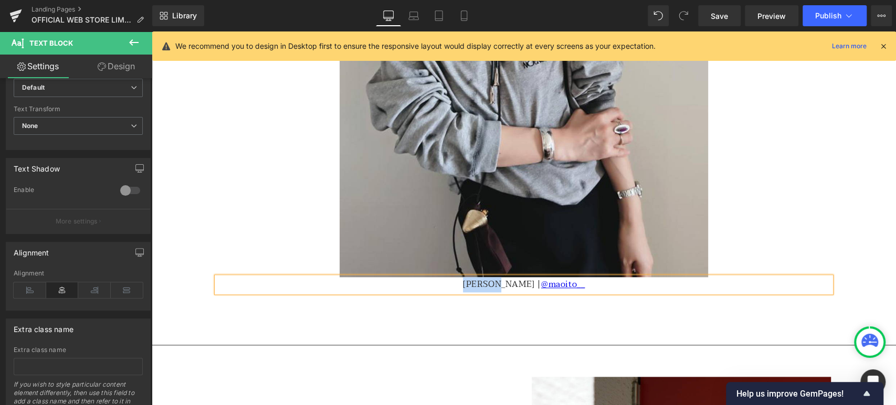
paste div
click at [585, 280] on p "mai [PERSON_NAME] | @maoito__" at bounding box center [524, 284] width 614 height 15
click at [527, 286] on p "mai [PERSON_NAME] | @_mm_mai_" at bounding box center [524, 284] width 614 height 15
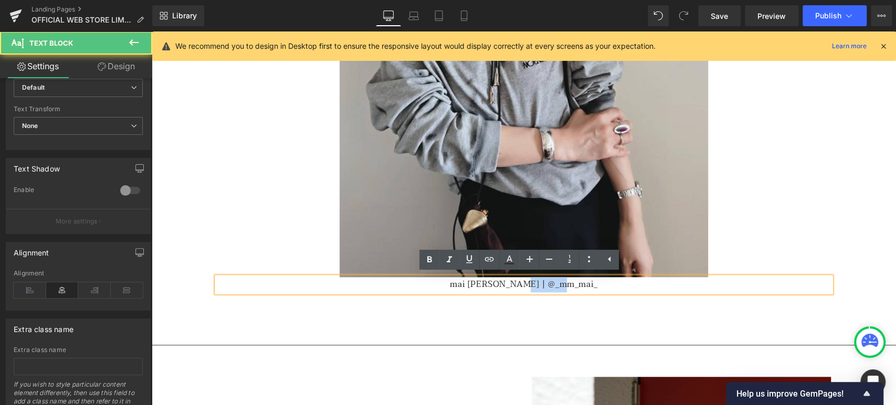
click at [525, 286] on p "mai [PERSON_NAME] | @_mm_mai_" at bounding box center [524, 284] width 614 height 15
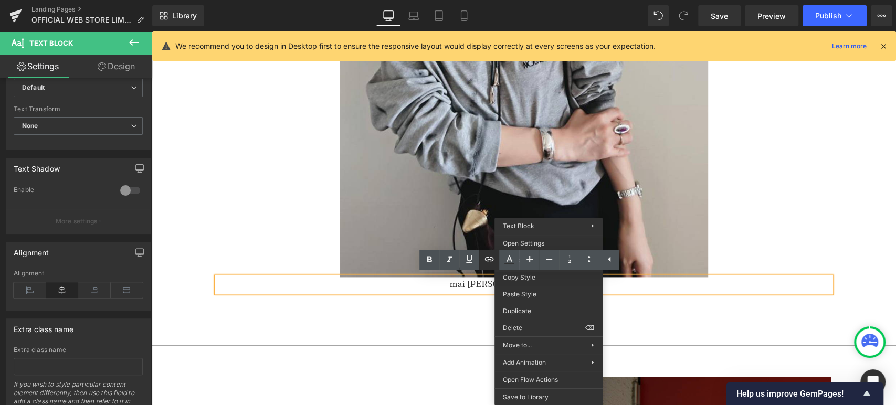
click at [495, 262] on icon at bounding box center [489, 259] width 13 height 13
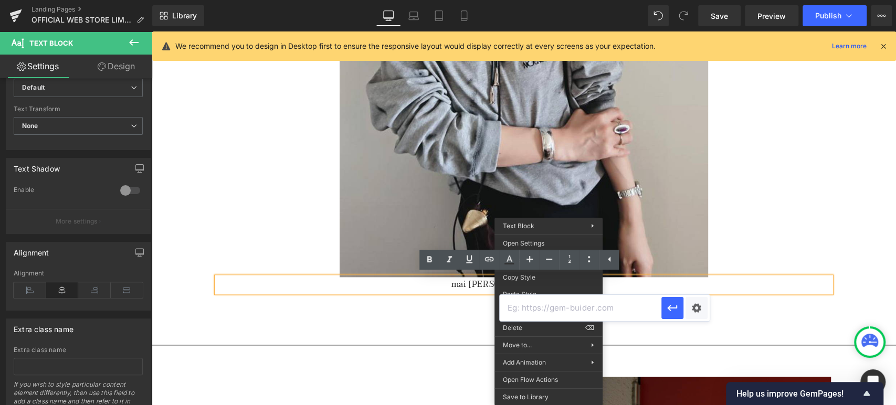
click at [535, 311] on input "text" at bounding box center [580, 308] width 162 height 26
paste input "[URL][DOMAIN_NAME]"
type input "[URL][DOMAIN_NAME]"
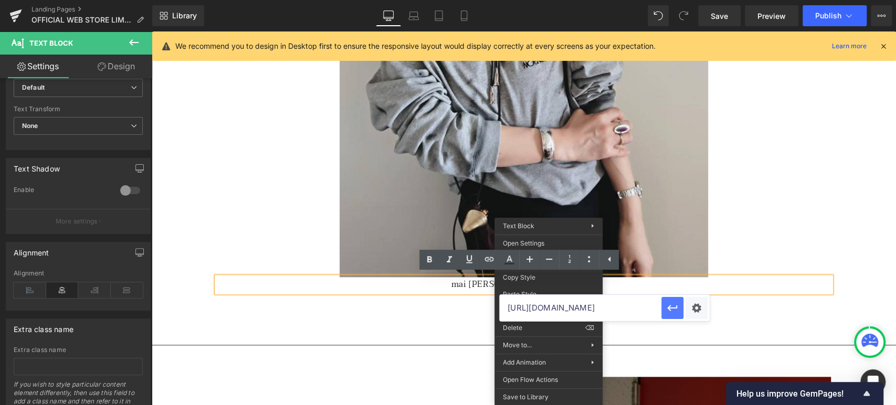
drag, startPoint x: 675, startPoint y: 310, endPoint x: 522, endPoint y: 278, distance: 155.9
click at [675, 310] on icon "button" at bounding box center [672, 308] width 13 height 13
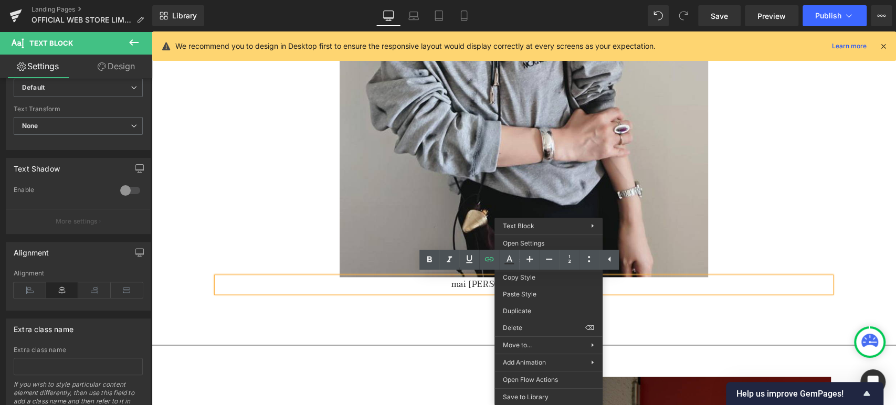
click at [660, 314] on div "OFFICIAL WEB STORE LIMITED ITEM Heading Row 60px Separator NOUNLESS LIKE DIRTY …" at bounding box center [524, 374] width 744 height 7619
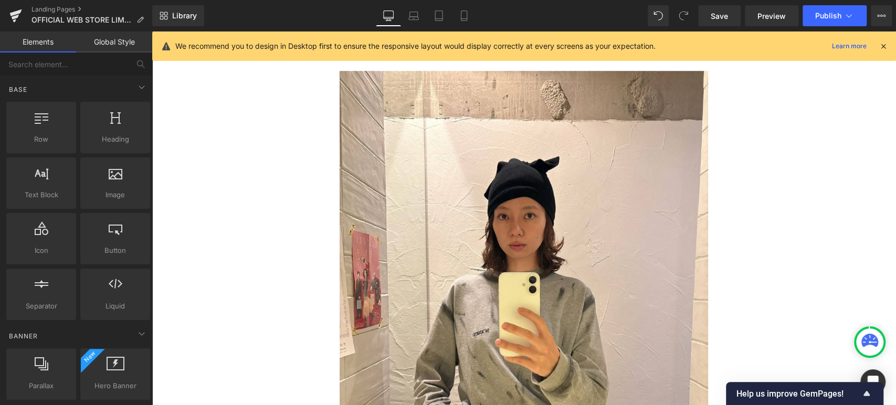
scroll to position [486, 0]
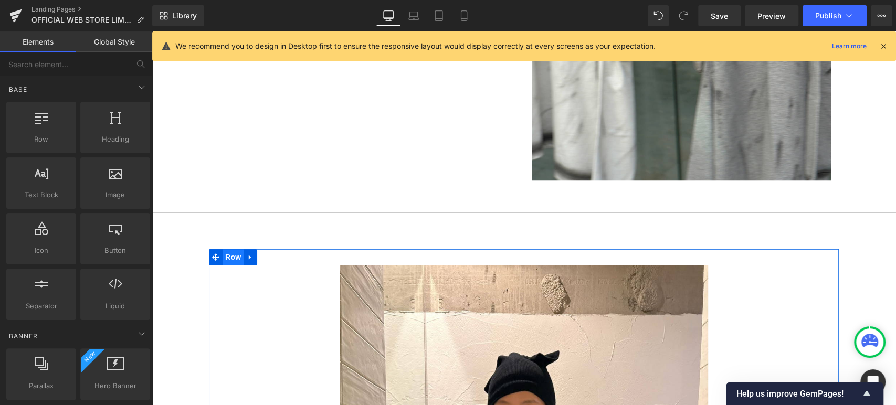
click at [226, 259] on span "Row" at bounding box center [232, 257] width 21 height 16
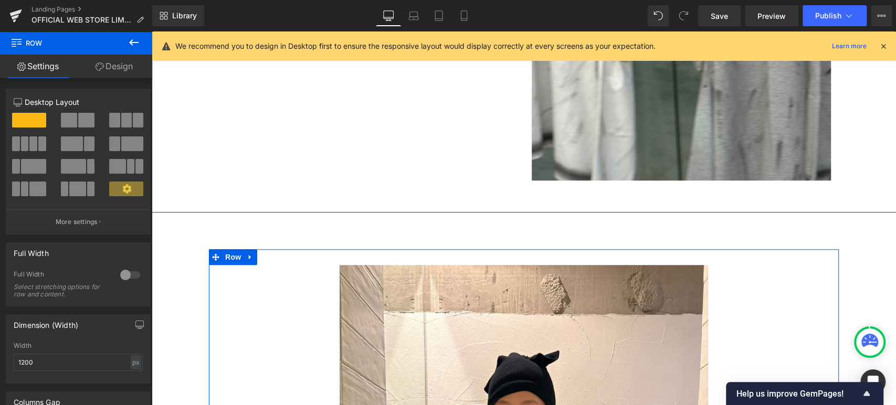
click at [113, 74] on link "Design" at bounding box center [114, 67] width 76 height 24
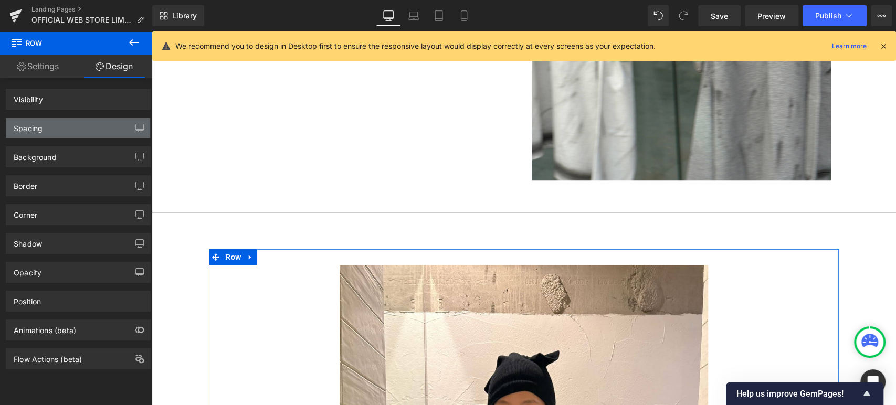
click at [105, 130] on div "Spacing" at bounding box center [78, 128] width 144 height 20
click at [72, 123] on div "Spacing" at bounding box center [78, 128] width 144 height 20
click at [80, 125] on div "Spacing" at bounding box center [78, 128] width 144 height 20
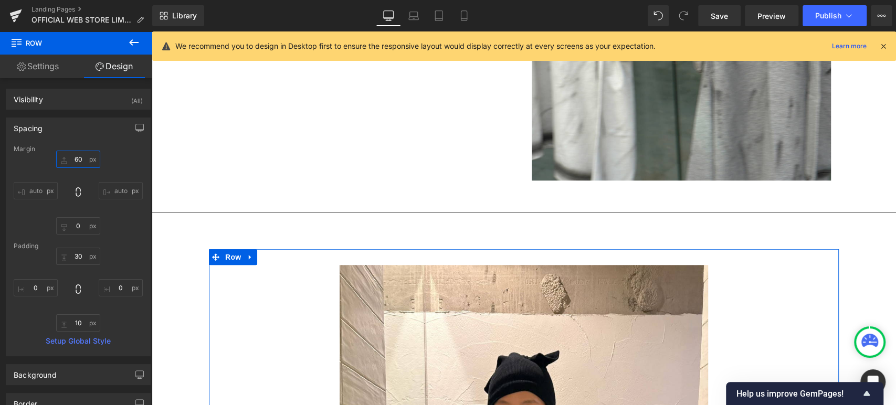
click at [81, 156] on input "60" at bounding box center [78, 159] width 44 height 17
type input "80"
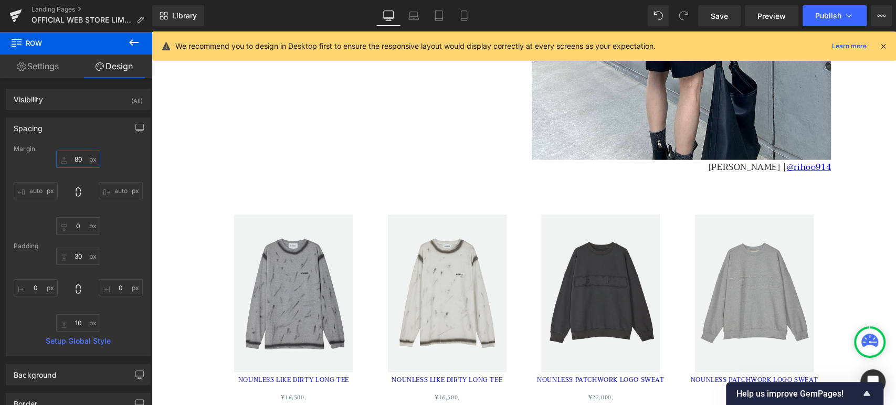
scroll to position [7208, 0]
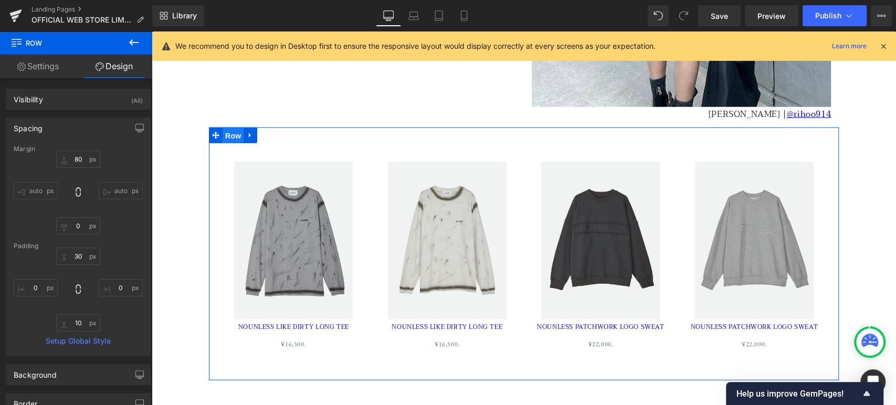
click at [232, 135] on span "Row" at bounding box center [232, 136] width 21 height 16
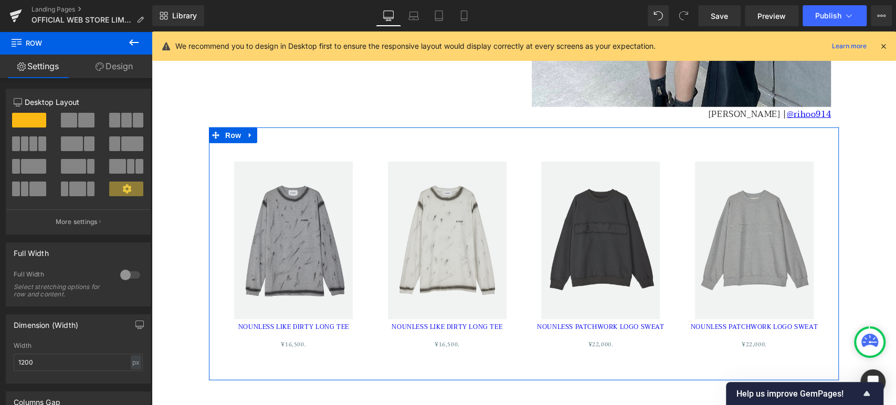
click at [118, 70] on link "Design" at bounding box center [114, 67] width 76 height 24
click at [0, 0] on div "Spacing" at bounding box center [0, 0] width 0 height 0
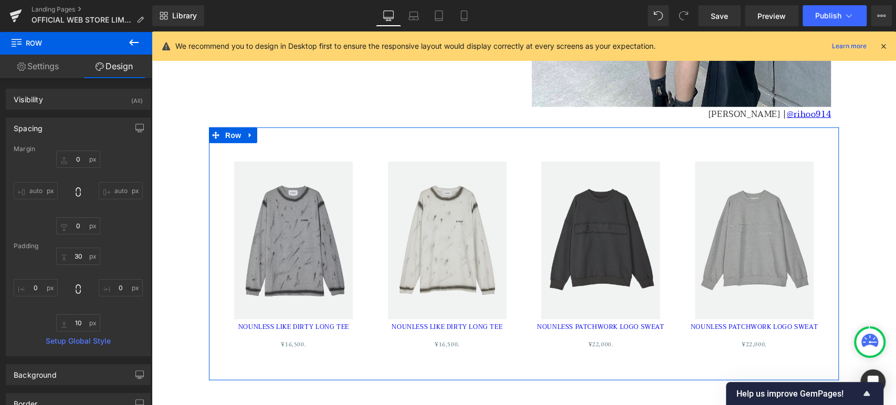
type input "0"
type input "30"
type input "0"
type input "10"
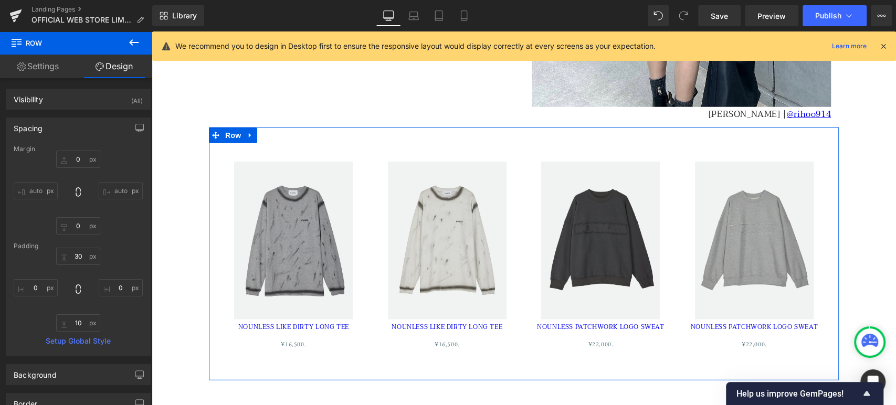
type input "0"
click at [77, 158] on input "0" at bounding box center [78, 159] width 44 height 17
type input "40"
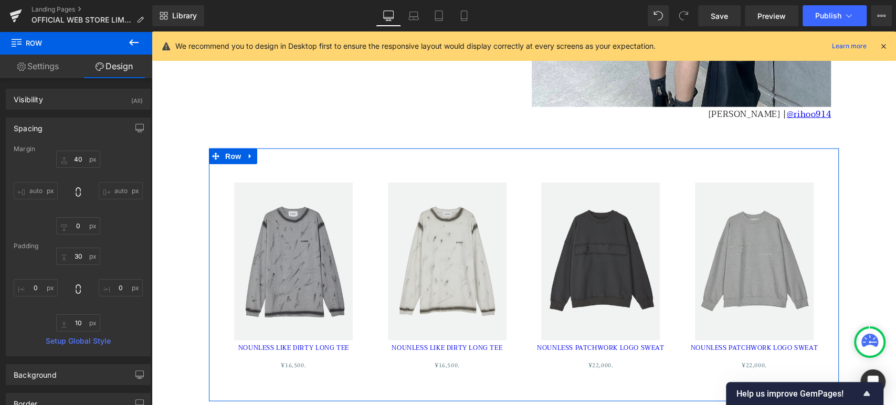
click at [718, 195] on link "Sale Off" at bounding box center [754, 262] width 148 height 158
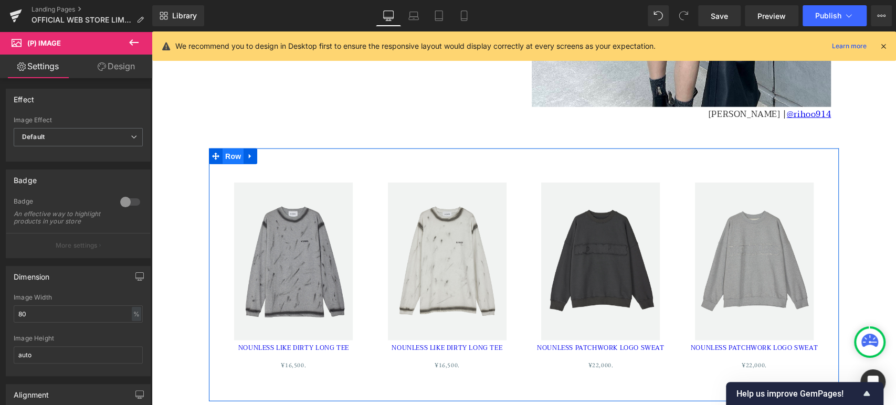
click at [229, 153] on span "Row" at bounding box center [232, 156] width 21 height 16
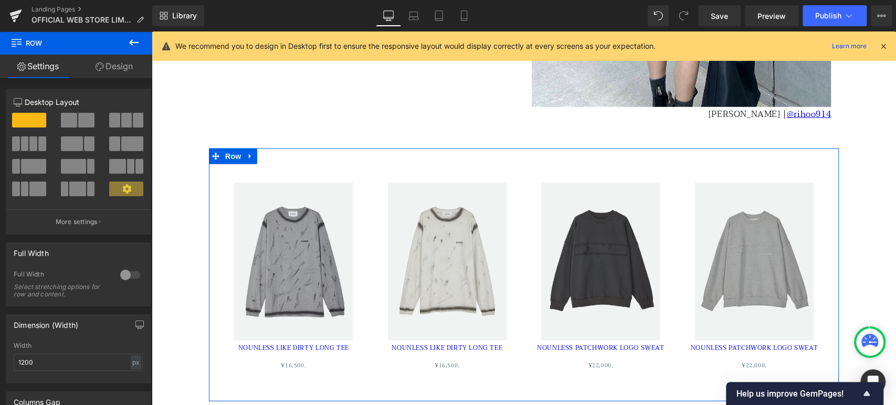
click at [131, 62] on link "Design" at bounding box center [114, 67] width 76 height 24
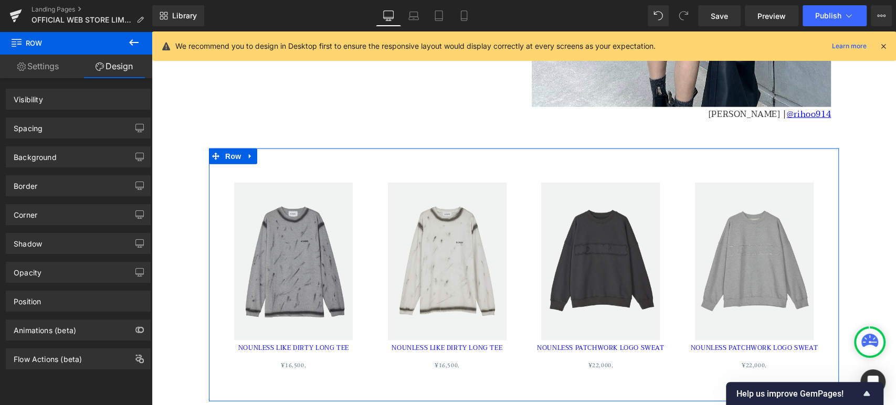
click at [81, 122] on div "Spacing" at bounding box center [78, 128] width 144 height 20
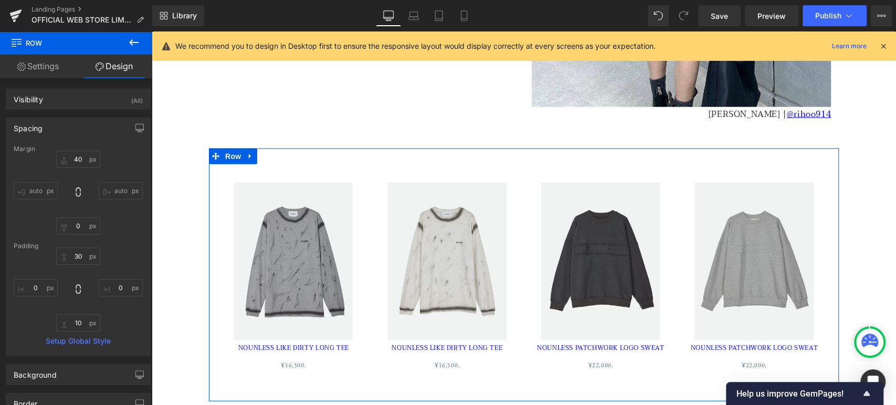
type input "40"
type input "0"
type input "30"
type input "0"
type input "10"
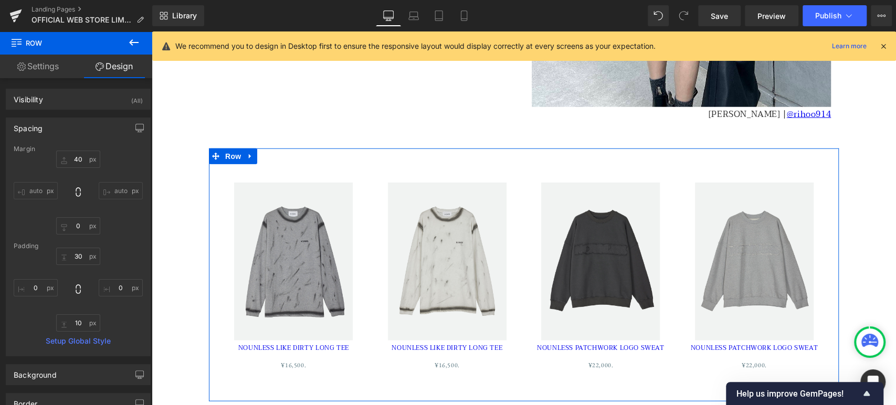
type input "0"
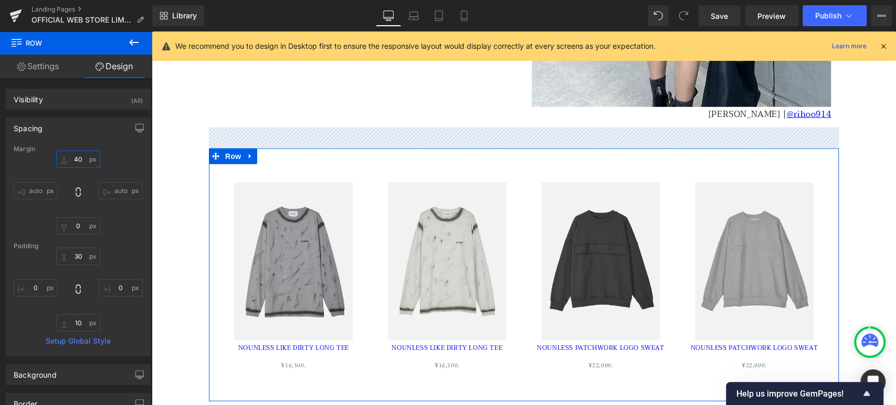
click at [80, 159] on input "40" at bounding box center [78, 159] width 44 height 17
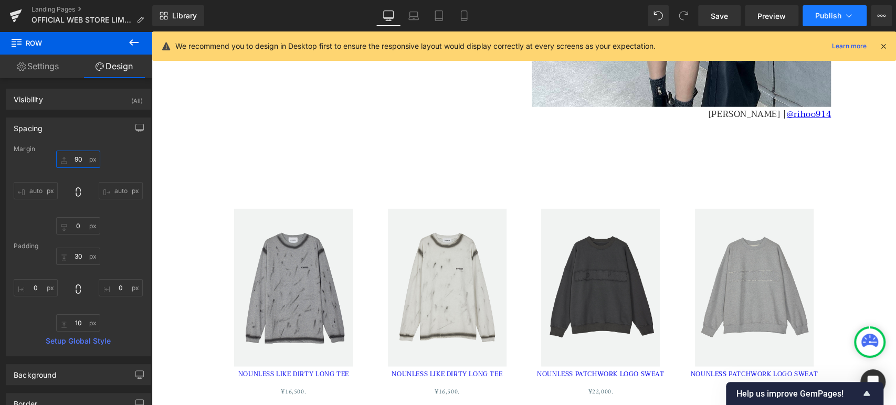
type input "90"
click at [718, 17] on span "Publish" at bounding box center [828, 16] width 26 height 8
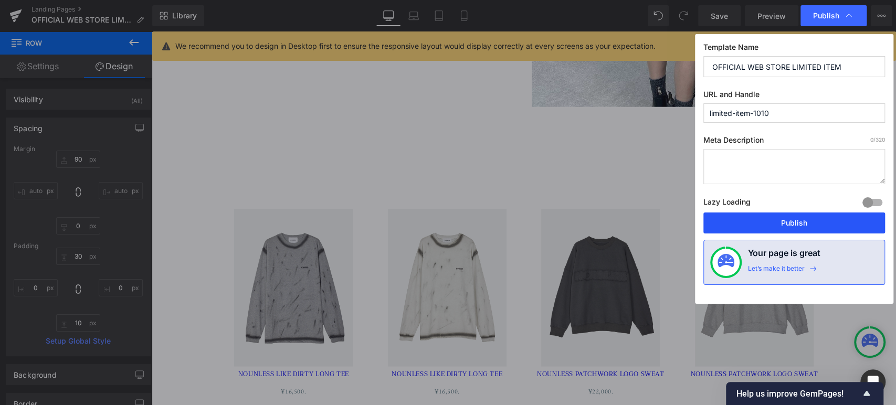
click at [718, 226] on button "Publish" at bounding box center [794, 222] width 182 height 21
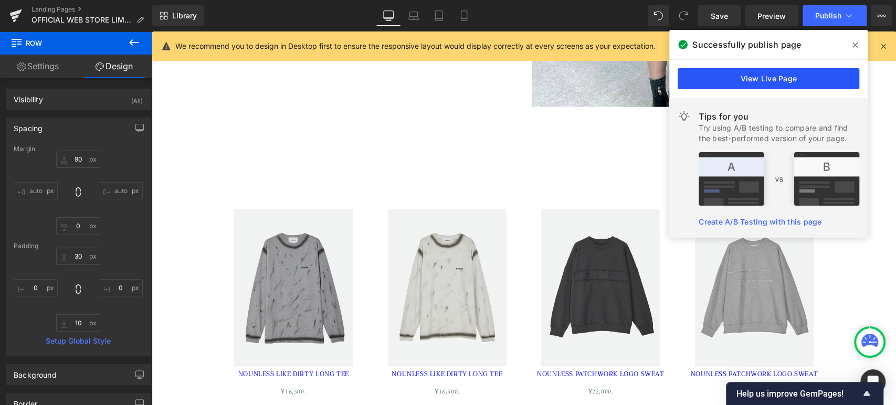
click at [718, 77] on link "View Live Page" at bounding box center [768, 78] width 182 height 21
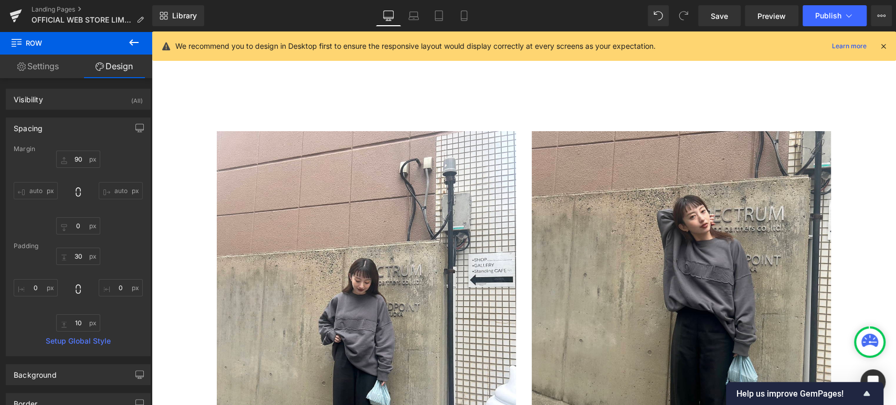
scroll to position [5410, 0]
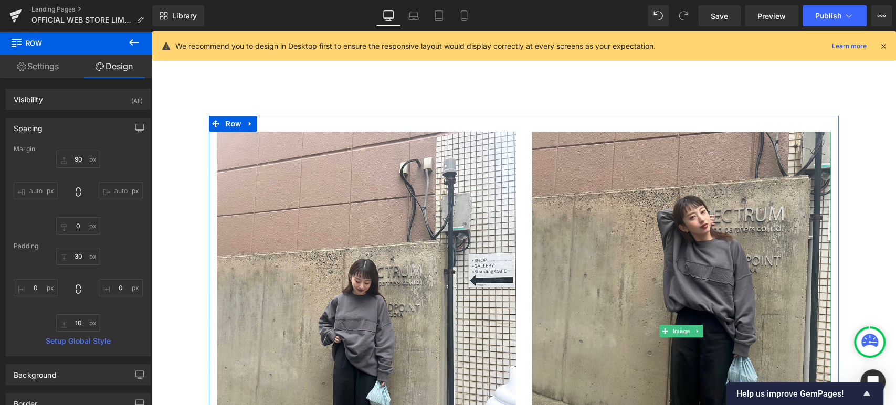
drag, startPoint x: 632, startPoint y: 260, endPoint x: 153, endPoint y: 272, distance: 478.6
click at [632, 260] on img at bounding box center [680, 331] width 299 height 399
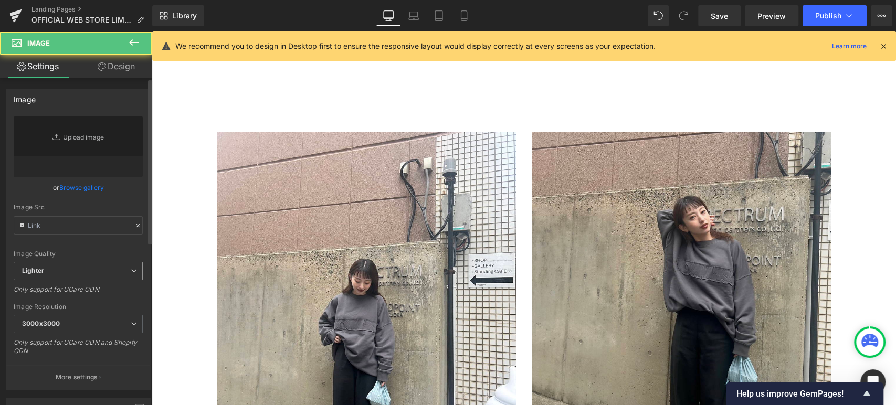
type input "[URL][DOMAIN_NAME]"
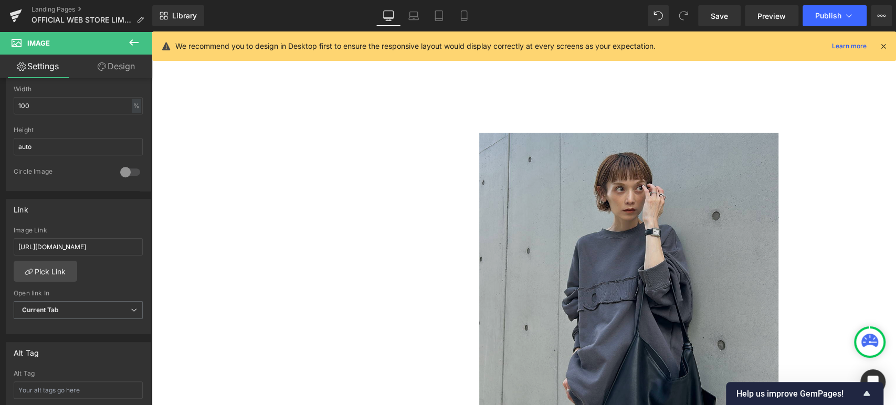
scroll to position [5994, 0]
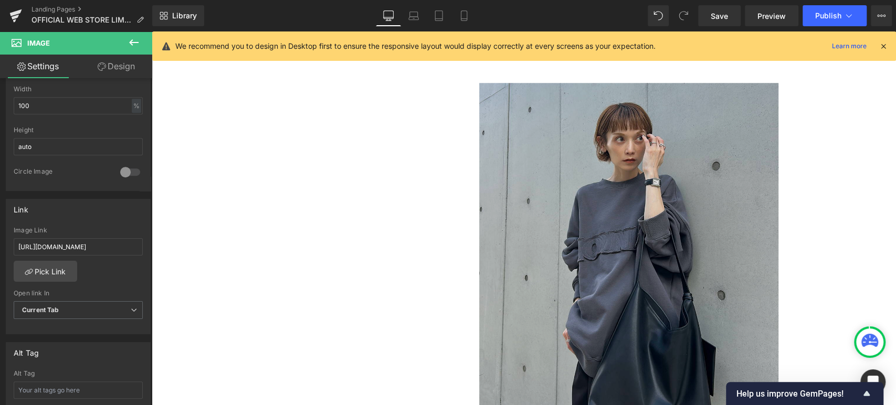
click at [552, 242] on img at bounding box center [628, 282] width 299 height 399
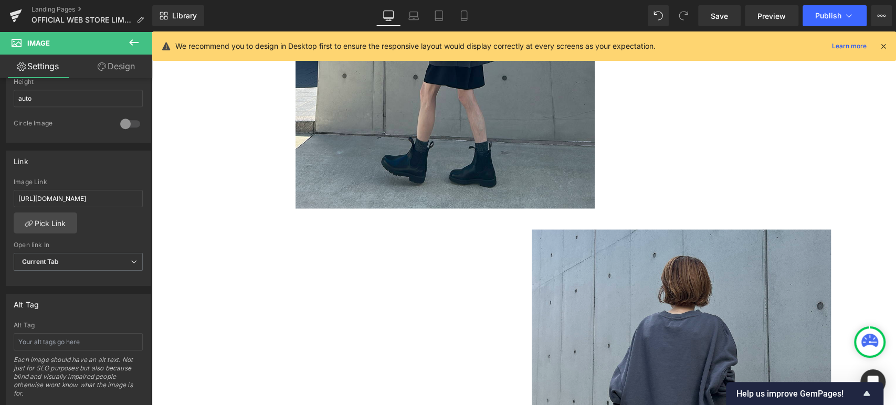
scroll to position [6722, 0]
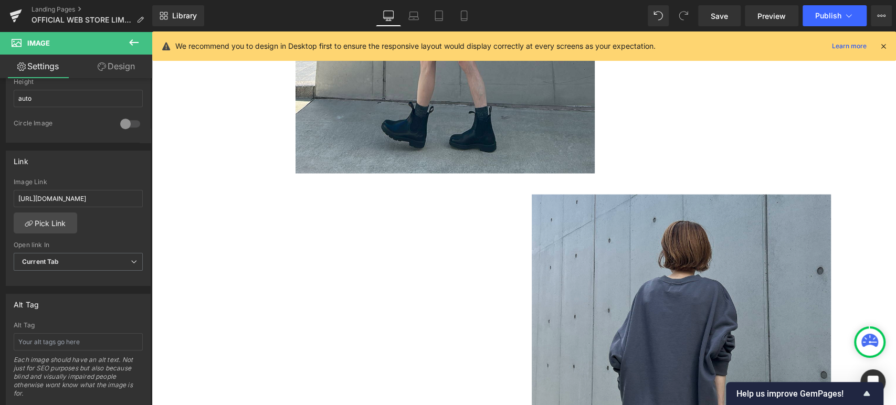
click at [631, 269] on img at bounding box center [680, 393] width 299 height 399
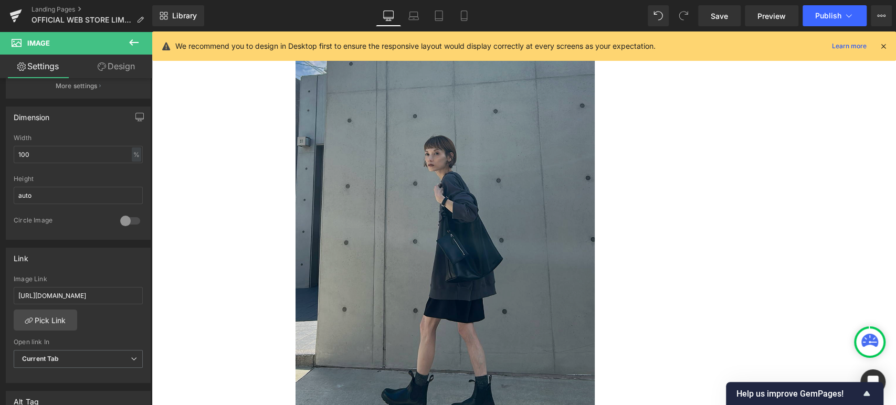
scroll to position [6430, 0]
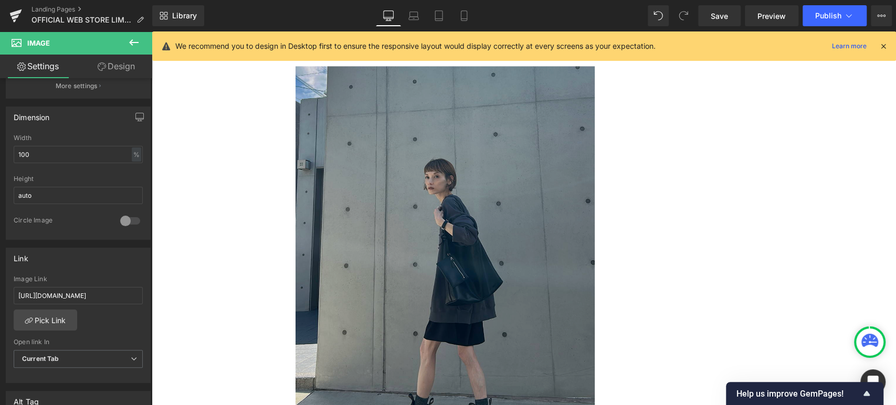
click at [497, 248] on img at bounding box center [444, 265] width 299 height 399
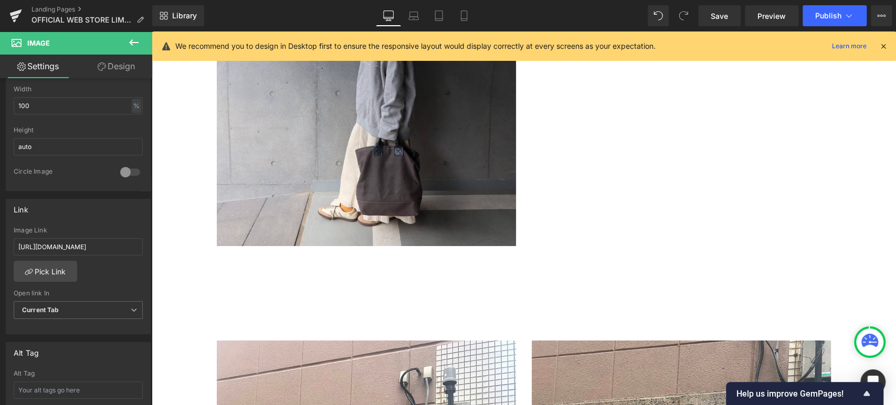
scroll to position [5167, 0]
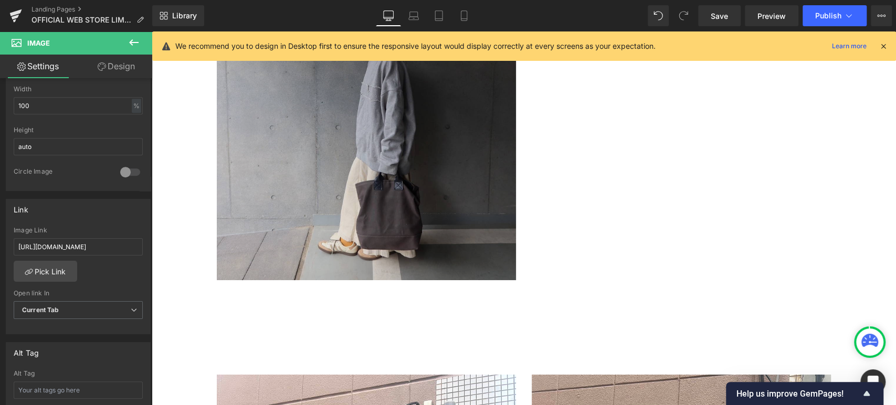
click at [388, 193] on img at bounding box center [366, 80] width 299 height 399
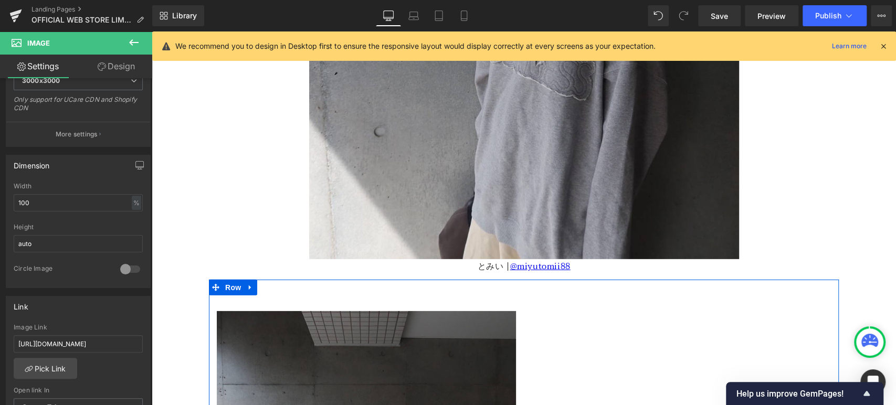
scroll to position [4681, 0]
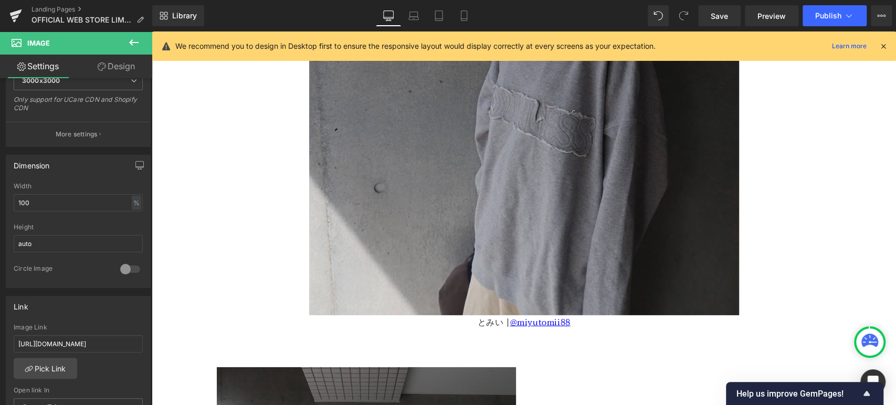
click at [615, 210] on img at bounding box center [524, 28] width 430 height 573
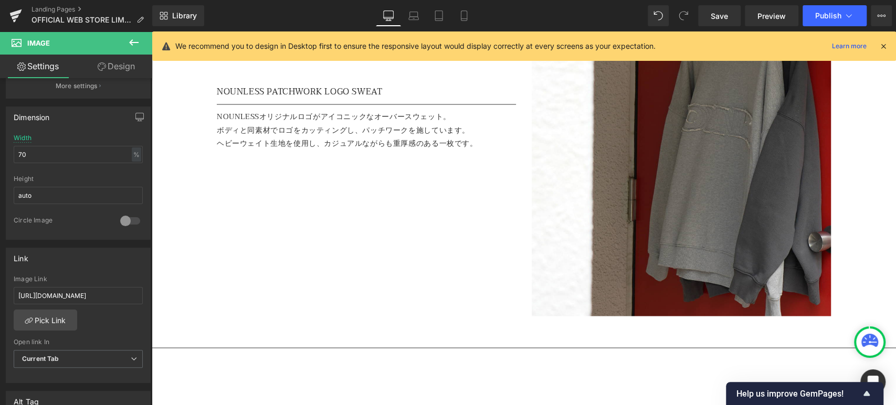
scroll to position [4002, 0]
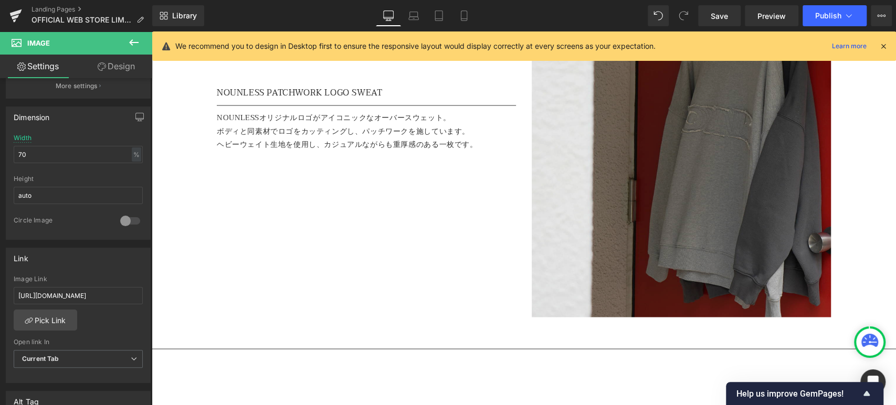
click at [711, 214] on img at bounding box center [680, 117] width 299 height 399
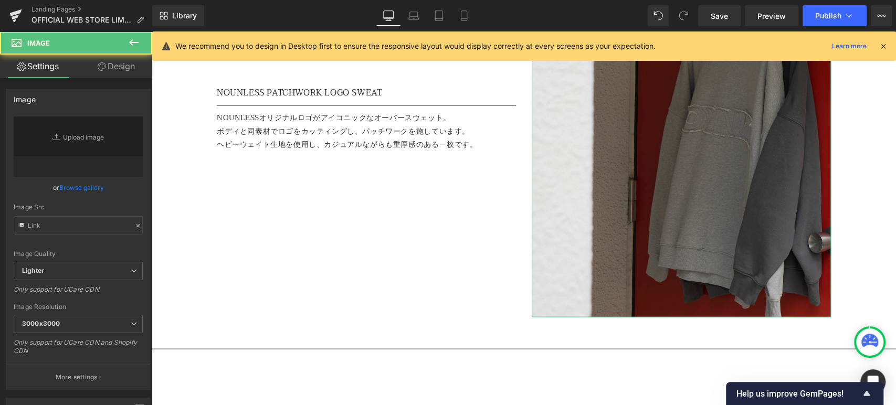
type input "[URL][DOMAIN_NAME]"
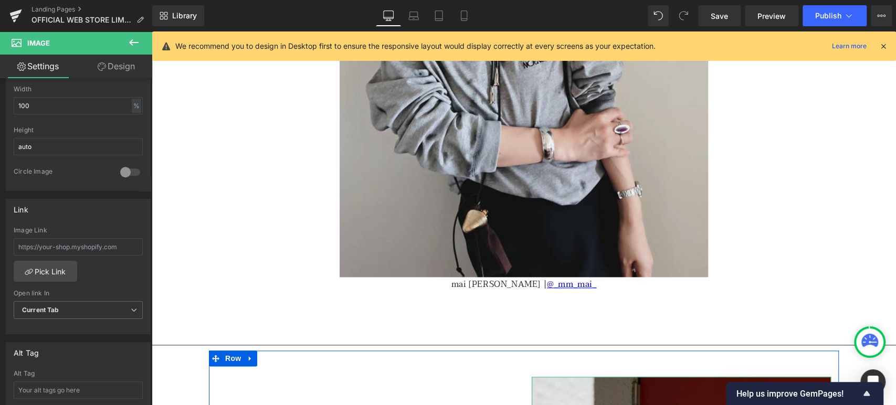
scroll to position [3419, 0]
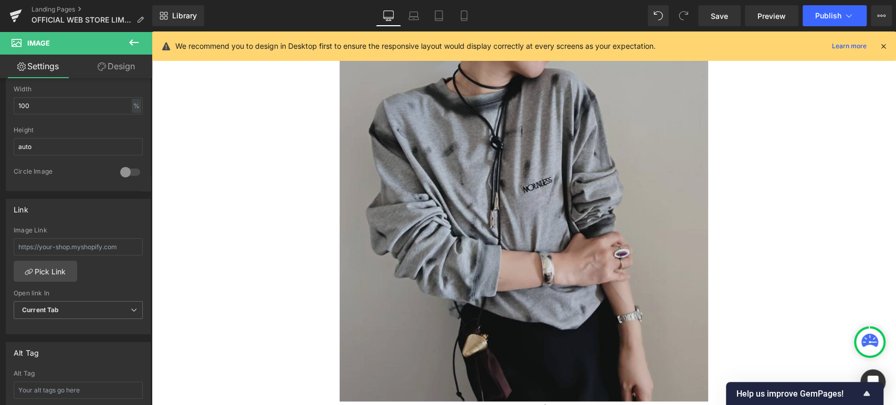
click at [550, 214] on img at bounding box center [523, 155] width 368 height 491
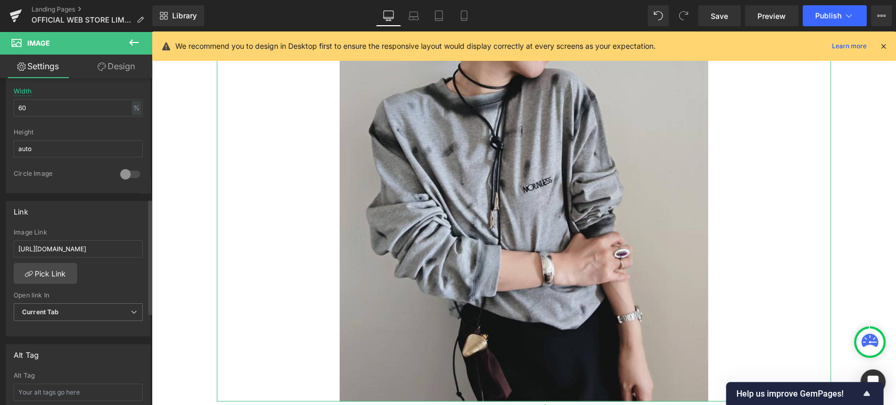
scroll to position [340, 0]
click at [82, 249] on input "[URL][DOMAIN_NAME]" at bounding box center [78, 246] width 129 height 17
type input "[URL][DOMAIN_NAME]"
click at [109, 218] on div "Link [URL][DOMAIN_NAME] Image Link [URL][DOMAIN_NAME] Pick Link Current Tab New…" at bounding box center [78, 267] width 145 height 136
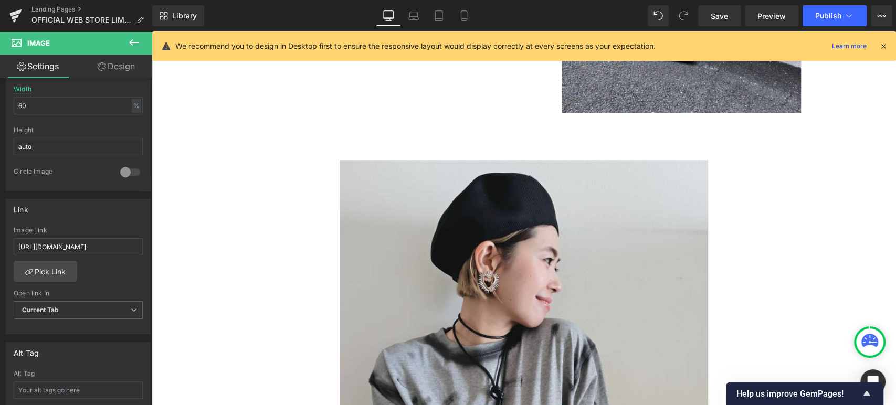
scroll to position [3030, 0]
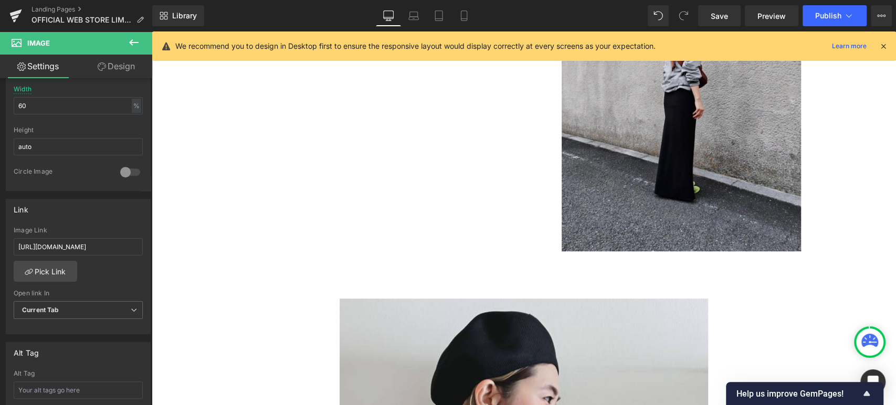
click at [661, 139] on img at bounding box center [680, 91] width 239 height 319
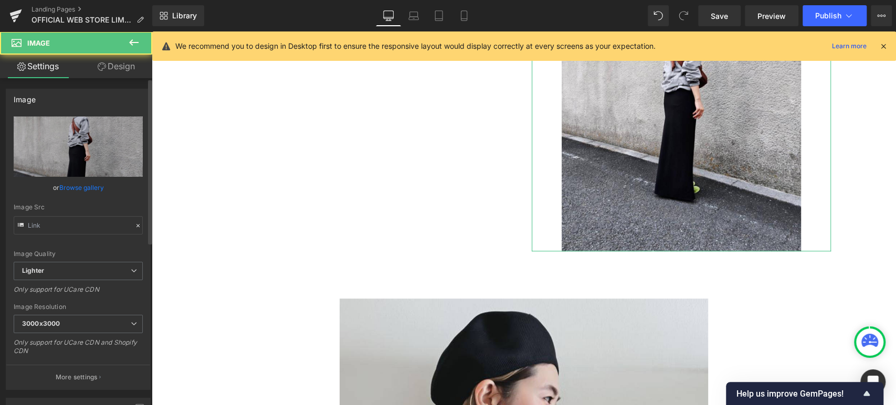
type input "[URL][DOMAIN_NAME]"
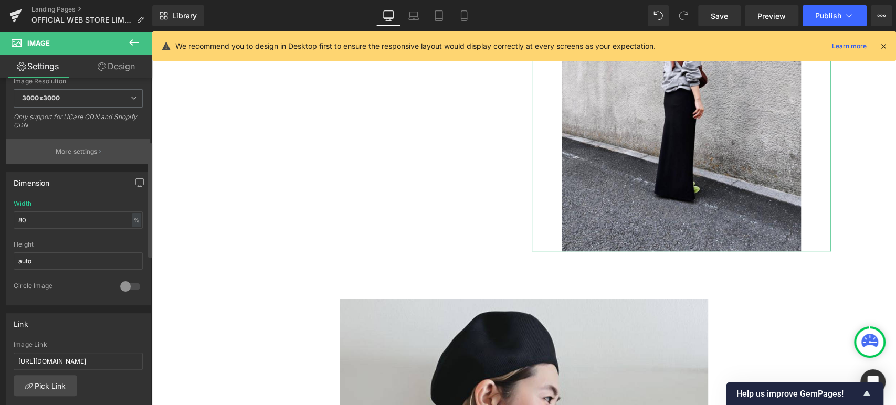
scroll to position [243, 0]
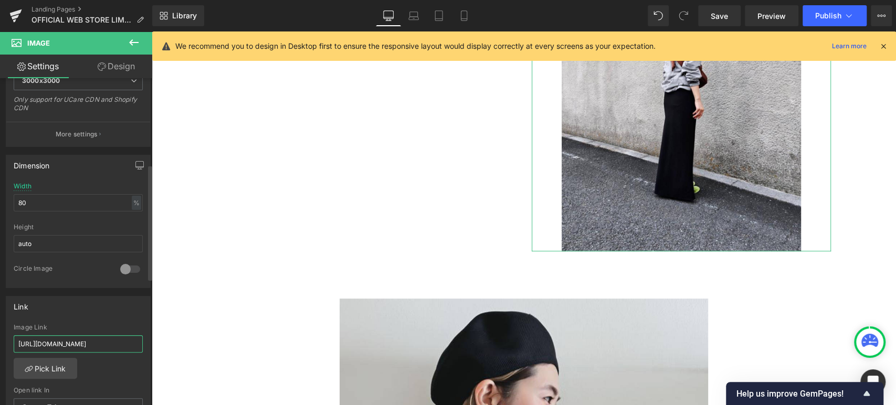
click at [70, 314] on input "[URL][DOMAIN_NAME]" at bounding box center [78, 343] width 129 height 17
click at [69, 314] on div "Link [URL][DOMAIN_NAME] Image Link [URL][DOMAIN_NAME] Pick Link Current Tab New…" at bounding box center [78, 364] width 145 height 136
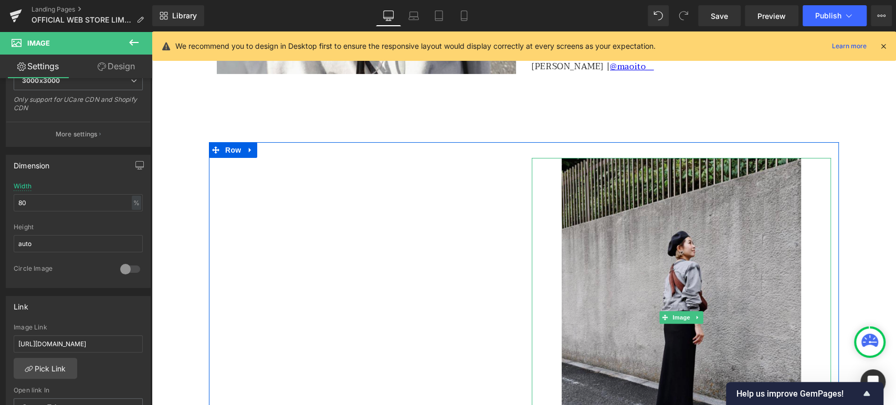
scroll to position [2787, 0]
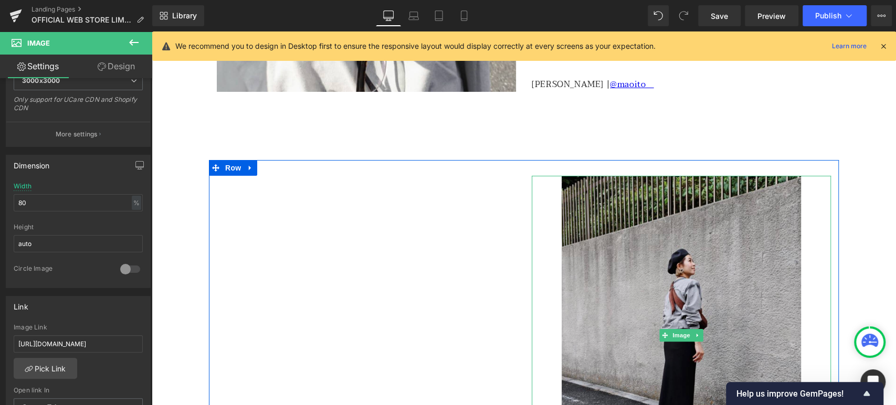
click at [660, 229] on img at bounding box center [680, 335] width 239 height 319
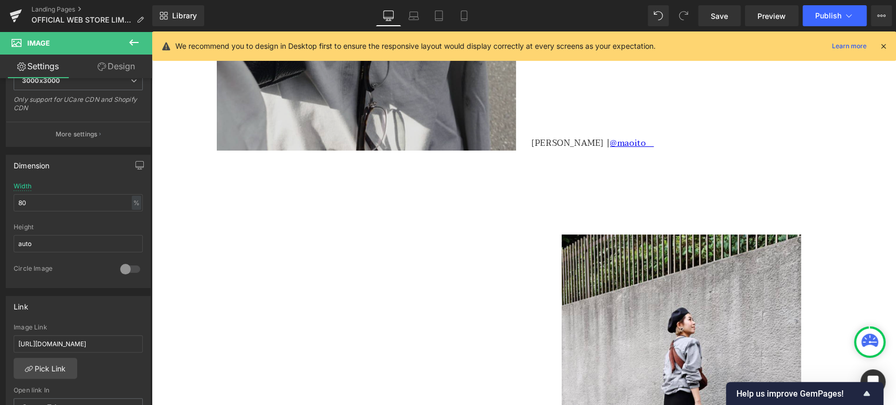
scroll to position [2690, 0]
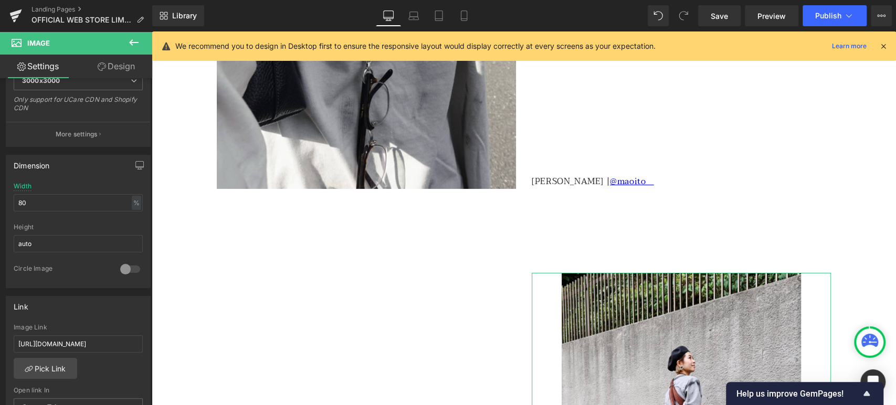
click at [99, 69] on icon at bounding box center [102, 66] width 8 height 8
click at [51, 70] on link "Settings" at bounding box center [38, 67] width 76 height 24
drag, startPoint x: 47, startPoint y: 196, endPoint x: 1, endPoint y: 205, distance: 46.9
click at [1, 205] on div "Dimension 80% Width 80 % % px auto Height auto 0 Circle Image" at bounding box center [78, 217] width 157 height 141
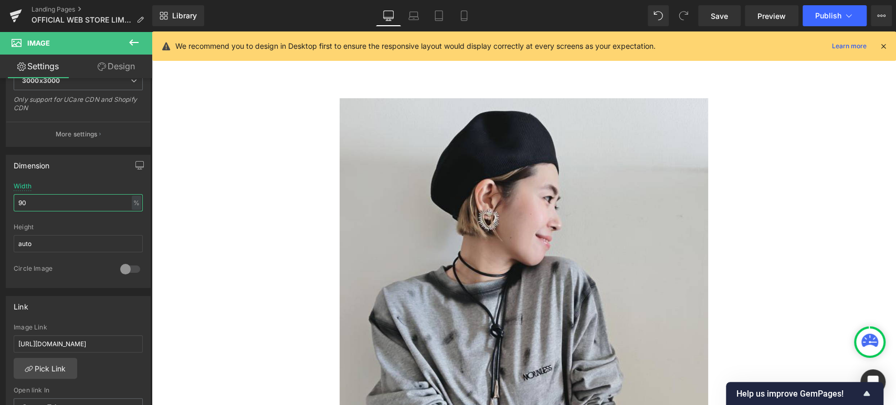
scroll to position [3322, 0]
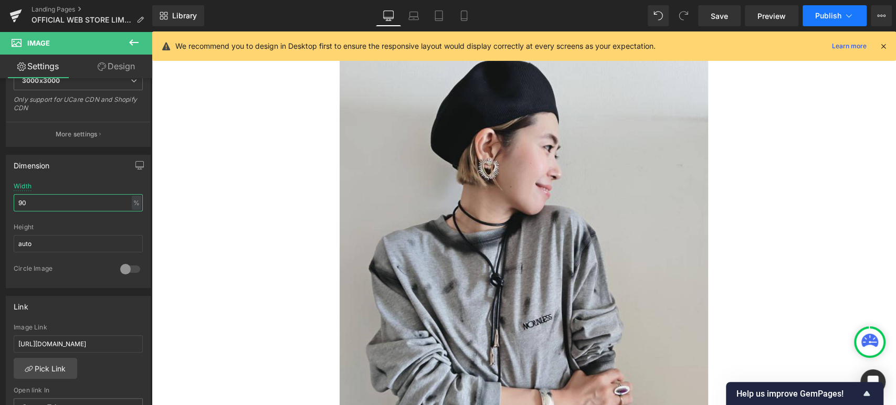
type input "90"
click at [718, 17] on span "Publish" at bounding box center [828, 16] width 26 height 8
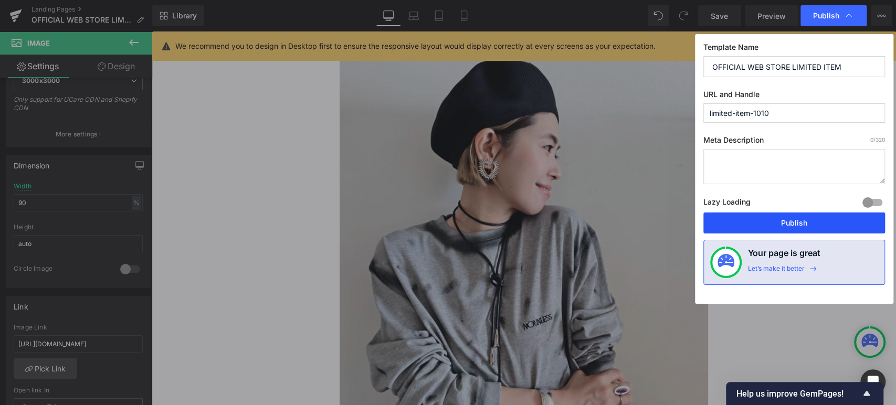
click at [718, 218] on button "Publish" at bounding box center [794, 222] width 182 height 21
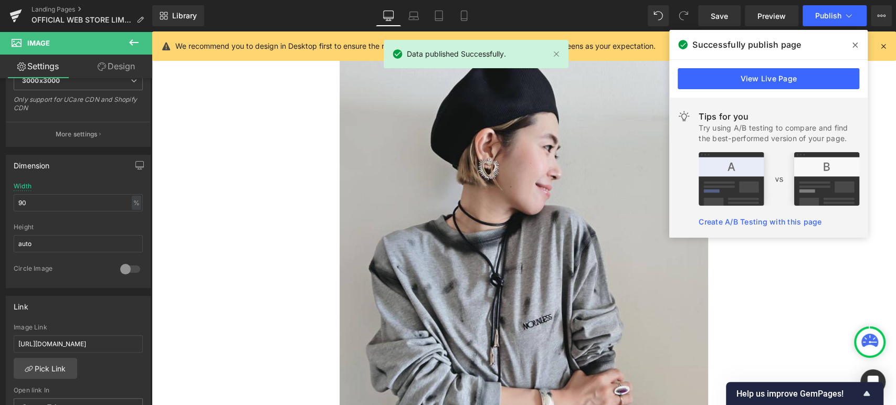
click at [718, 44] on icon at bounding box center [854, 45] width 5 height 8
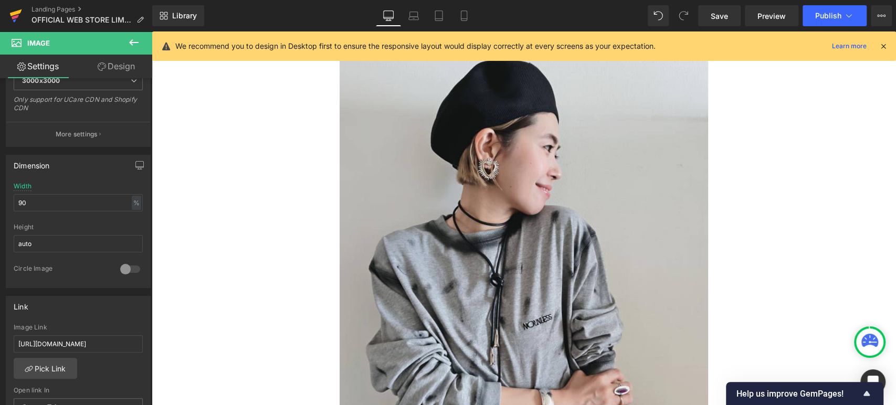
click at [20, 11] on icon at bounding box center [16, 12] width 12 height 7
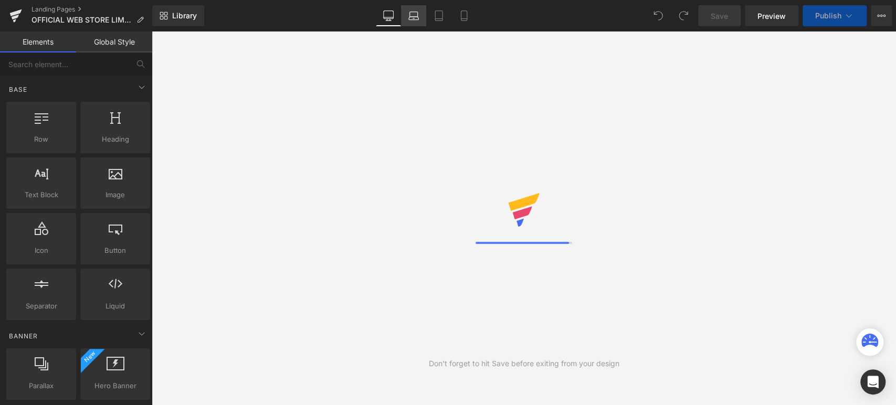
drag, startPoint x: 0, startPoint y: 0, endPoint x: 412, endPoint y: 20, distance: 412.9
click at [412, 20] on icon at bounding box center [413, 15] width 10 height 10
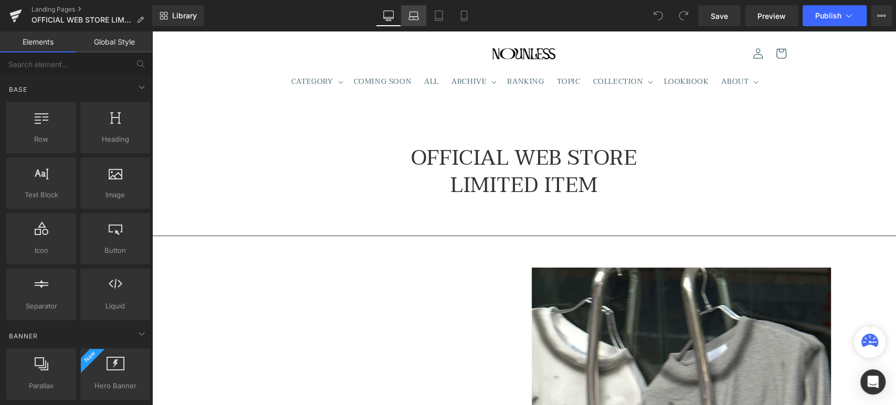
click at [405, 15] on link "Laptop" at bounding box center [413, 15] width 25 height 21
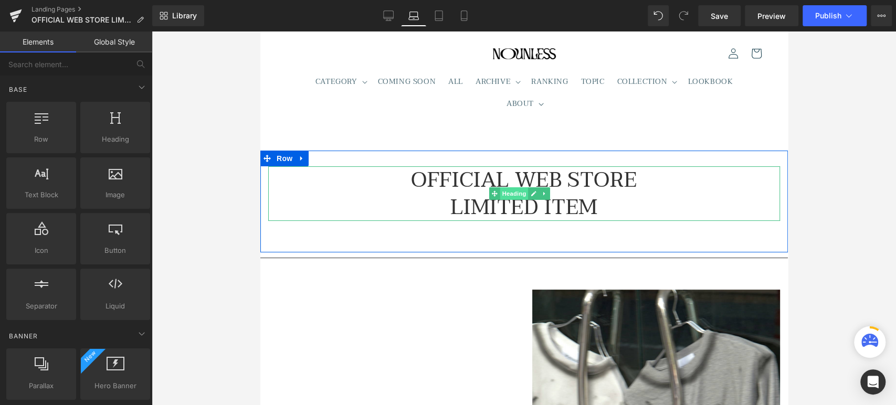
click at [509, 193] on span "Heading" at bounding box center [513, 193] width 28 height 13
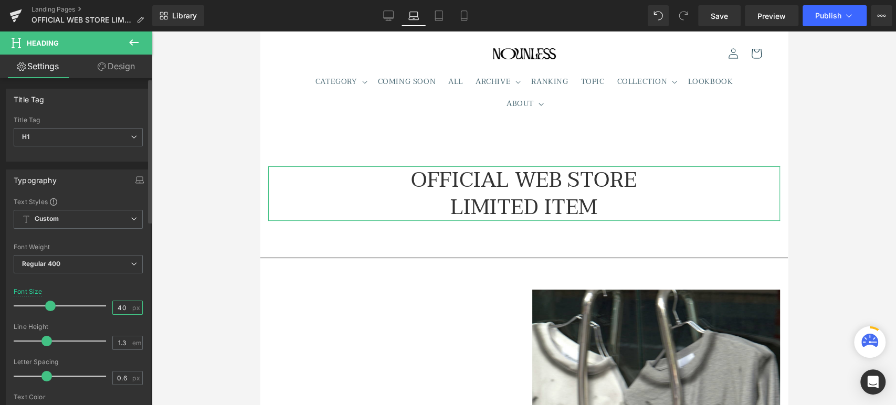
click at [115, 308] on input "40" at bounding box center [122, 307] width 18 height 13
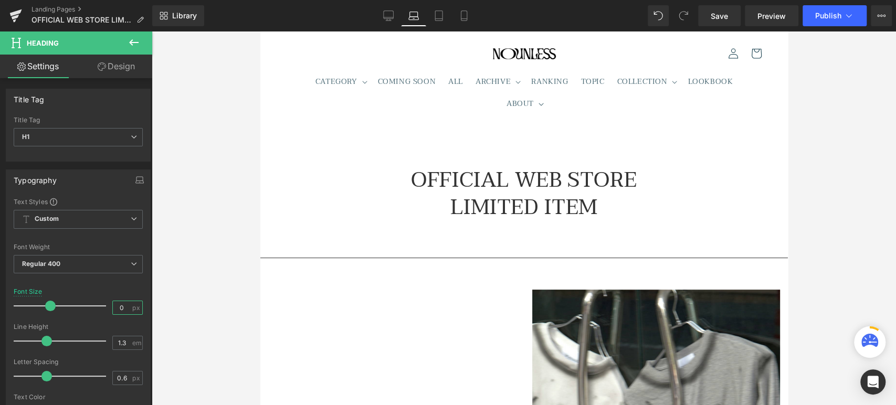
type input "30"
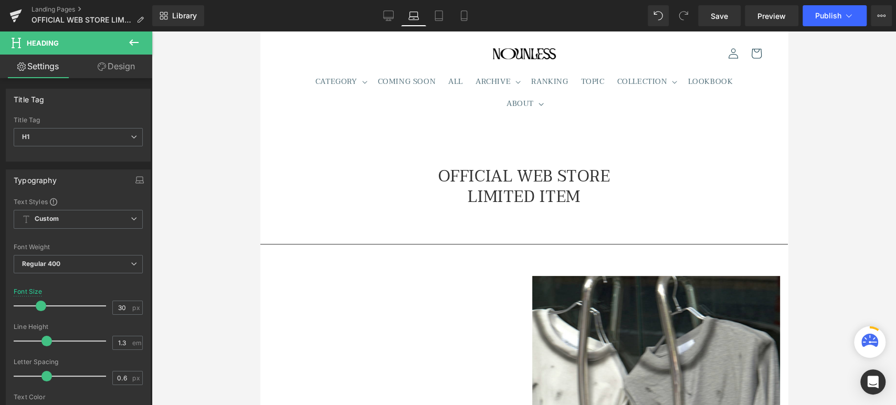
click at [235, 249] on div at bounding box center [524, 218] width 744 height 374
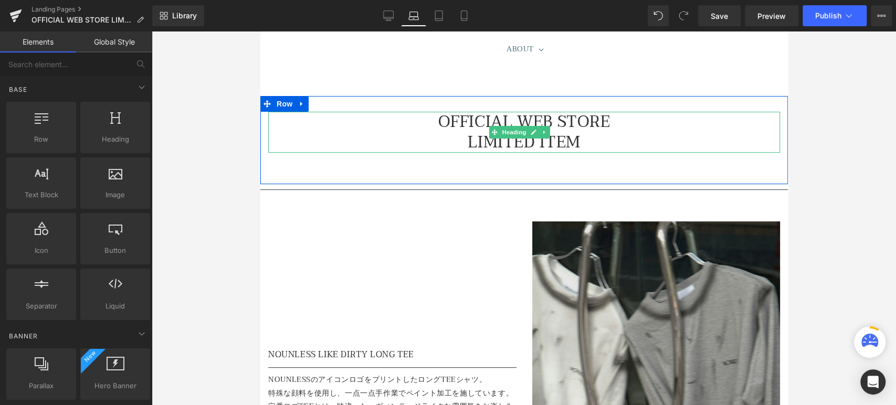
scroll to position [194, 0]
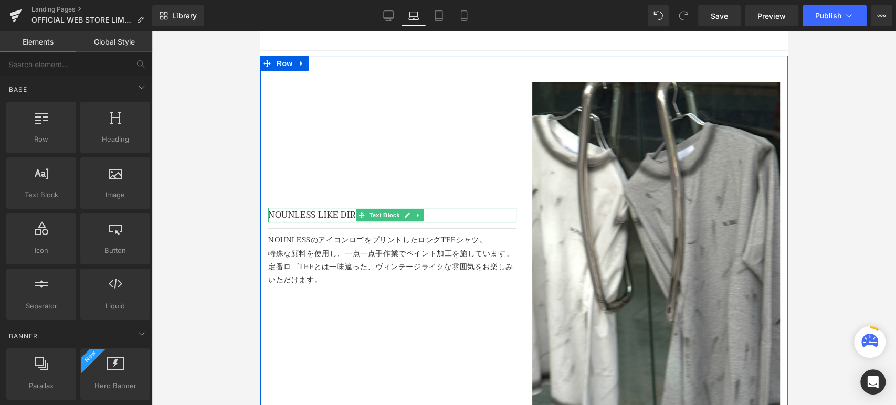
click at [405, 212] on icon at bounding box center [407, 215] width 6 height 6
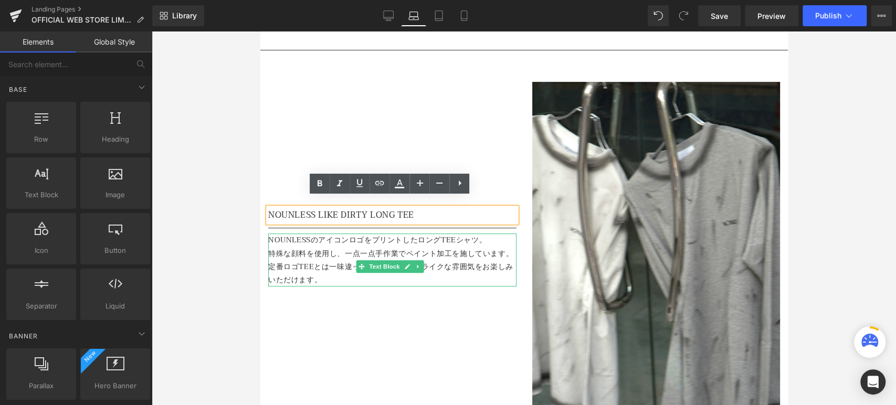
click at [331, 247] on p "特殊な顔料を使用し、一点一点手作業でペイント加工を施しています。" at bounding box center [392, 253] width 248 height 13
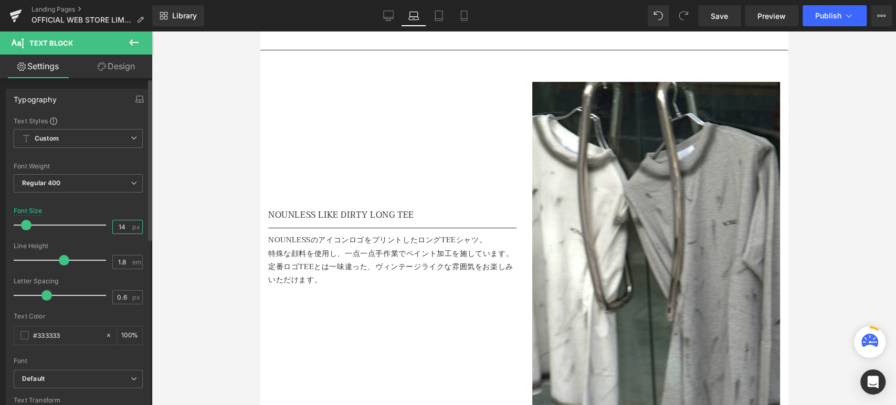
click at [121, 227] on input "14" at bounding box center [122, 226] width 18 height 13
type input "12"
click at [229, 303] on div at bounding box center [524, 218] width 744 height 374
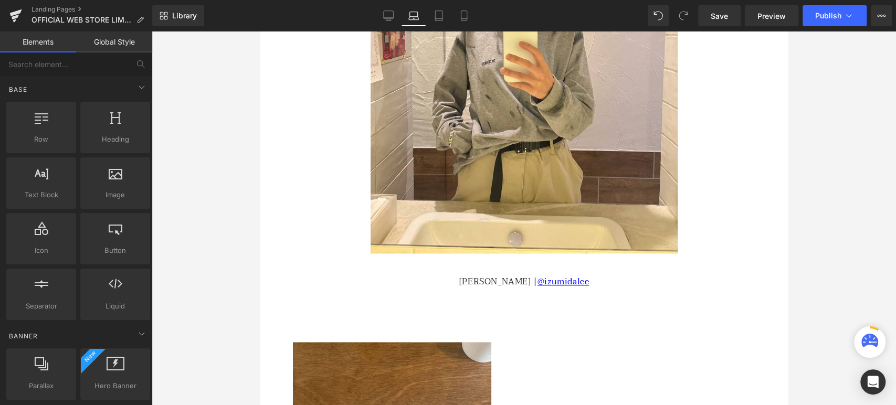
scroll to position [874, 0]
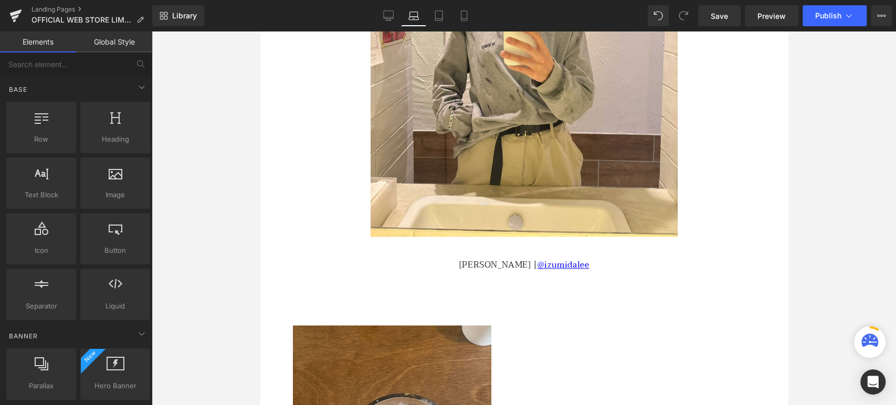
drag, startPoint x: 492, startPoint y: 251, endPoint x: 469, endPoint y: 253, distance: 22.6
click at [492, 258] on div "LEE | @izumidalee Text Block" at bounding box center [524, 265] width 512 height 15
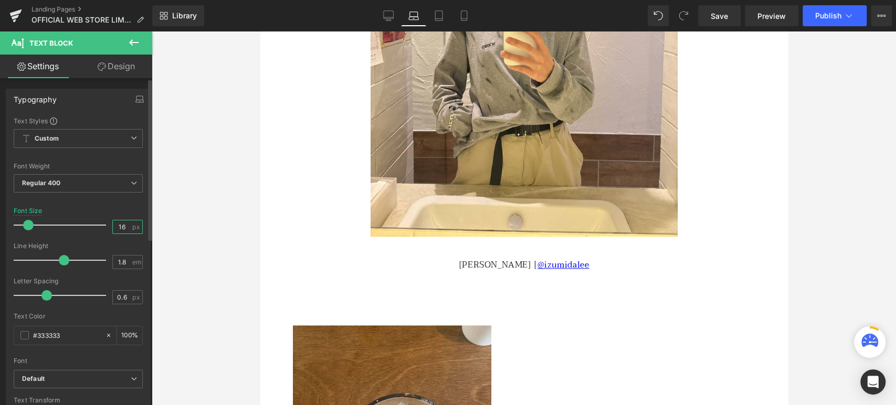
click at [126, 226] on input "16" at bounding box center [122, 226] width 18 height 13
type input "14"
click at [256, 272] on div at bounding box center [524, 218] width 744 height 374
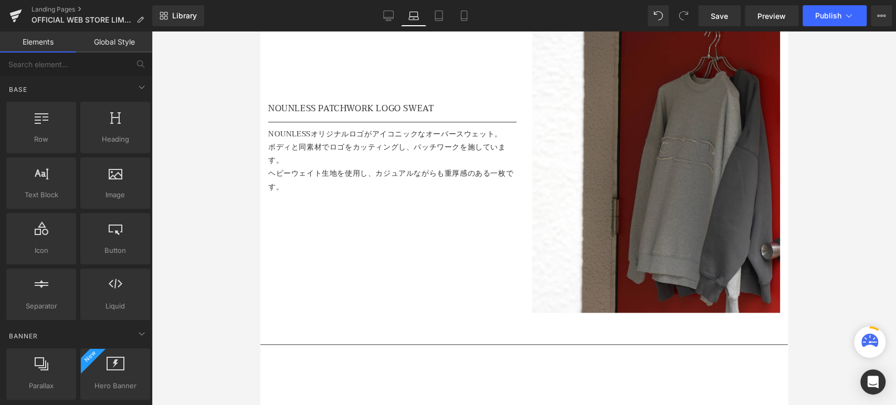
scroll to position [3400, 0]
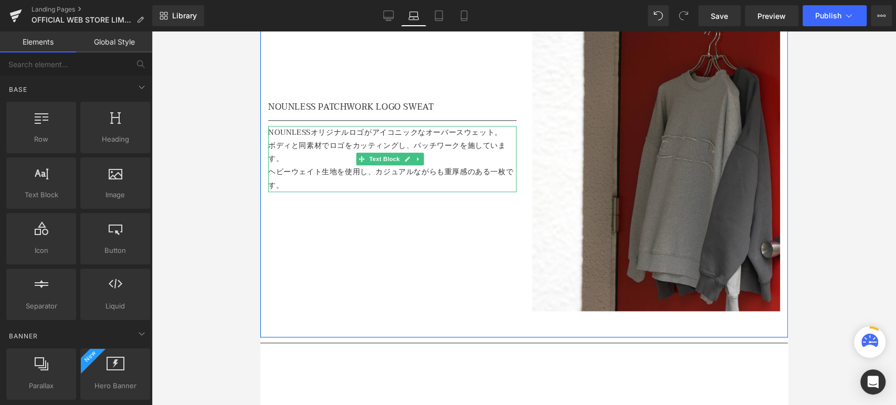
click at [305, 139] on p "ボディと同素材でロゴをカッティングし、パッチワークを施しています。" at bounding box center [392, 152] width 248 height 26
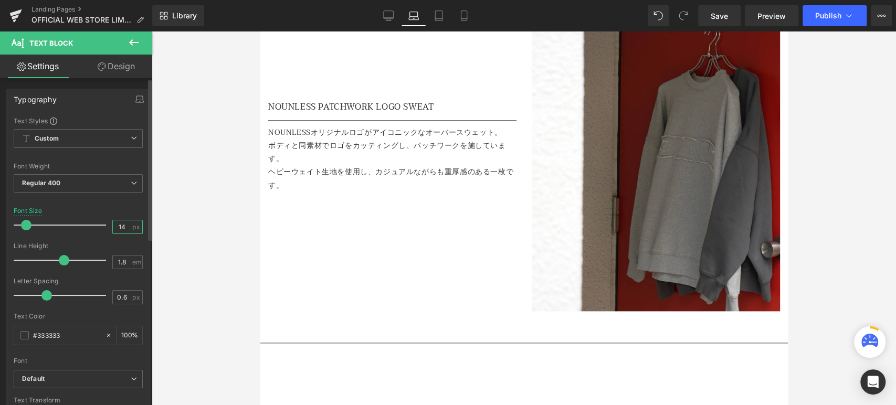
click at [122, 226] on input "14" at bounding box center [122, 226] width 18 height 13
type input "12"
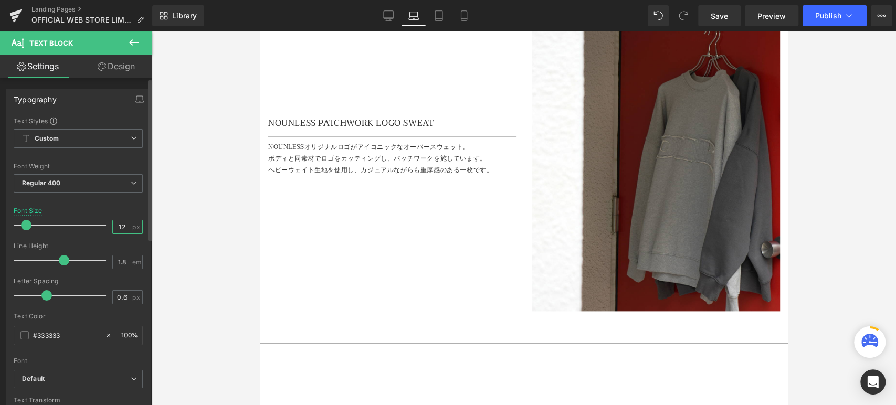
scroll to position [3417, 0]
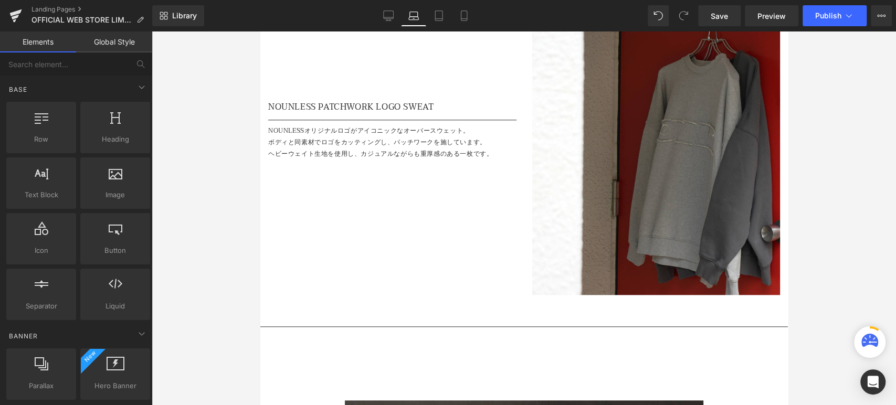
drag, startPoint x: 230, startPoint y: 181, endPoint x: 257, endPoint y: 180, distance: 26.8
click at [231, 181] on div at bounding box center [524, 218] width 744 height 374
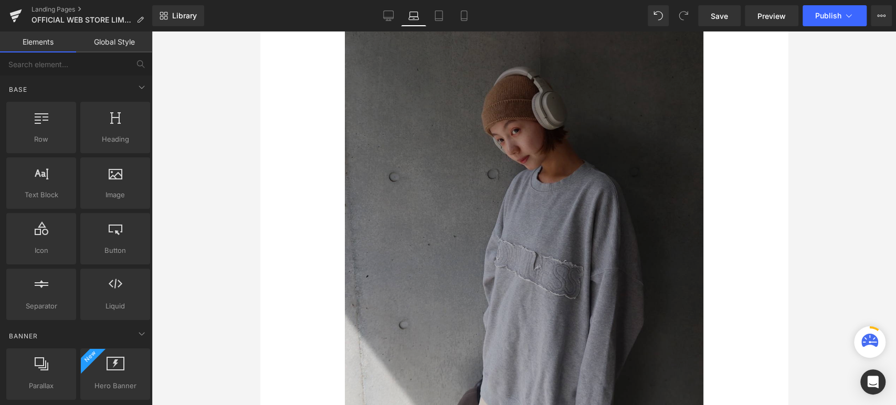
scroll to position [4048, 0]
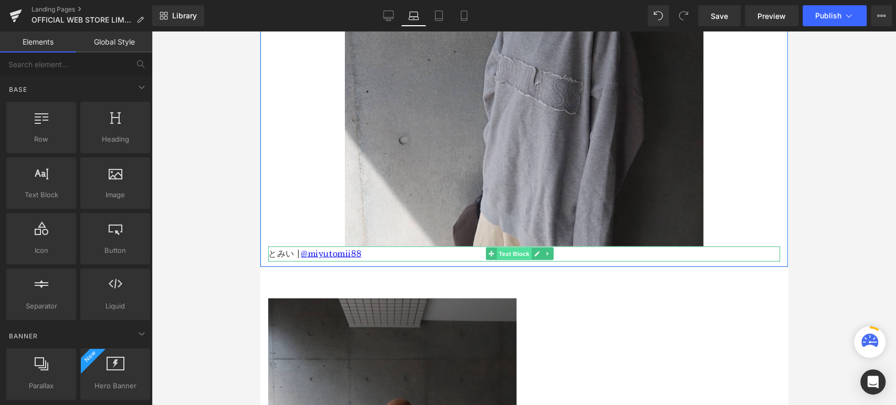
click at [502, 247] on span "Text Block" at bounding box center [513, 253] width 35 height 13
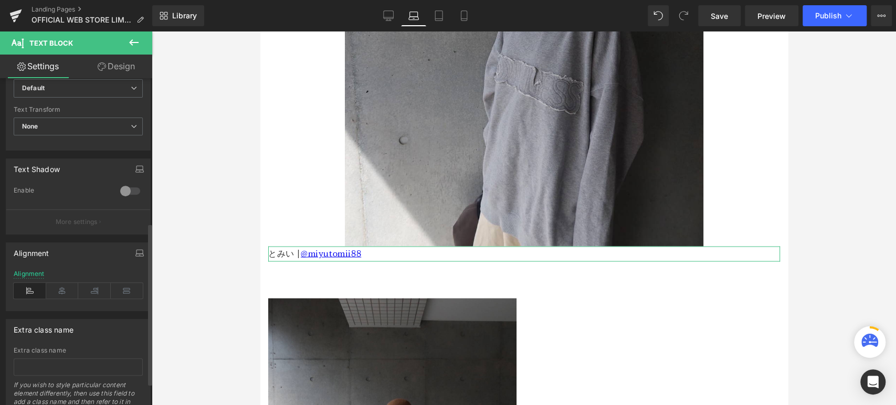
scroll to position [291, 0]
click at [68, 294] on icon at bounding box center [62, 290] width 33 height 16
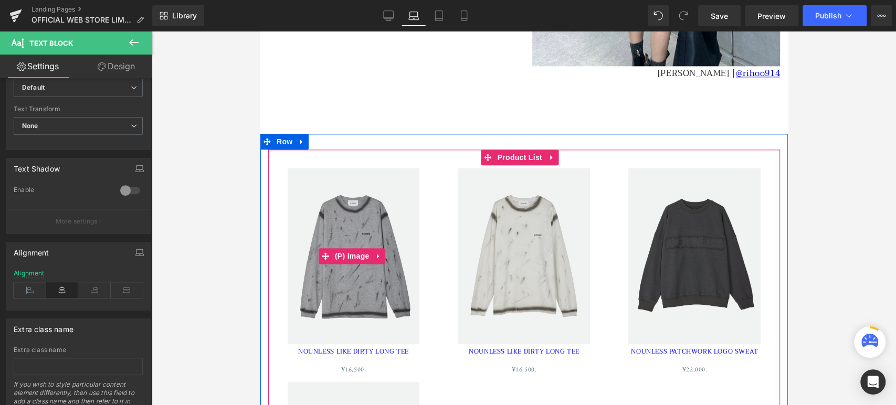
scroll to position [6186, 0]
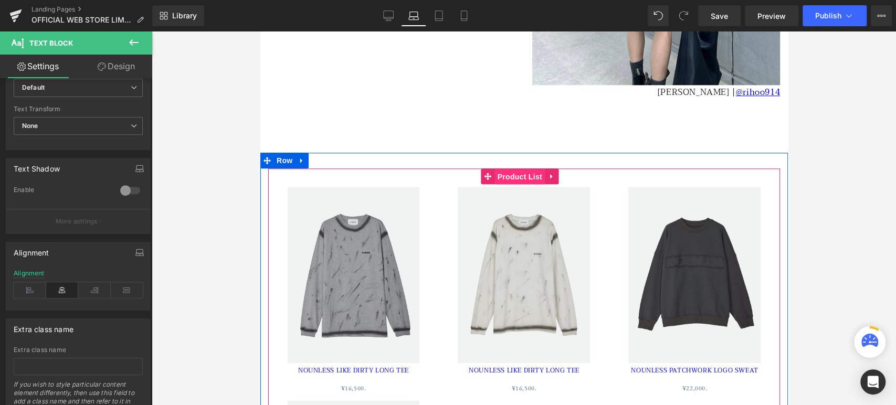
click at [525, 169] on span "Product List" at bounding box center [519, 177] width 50 height 16
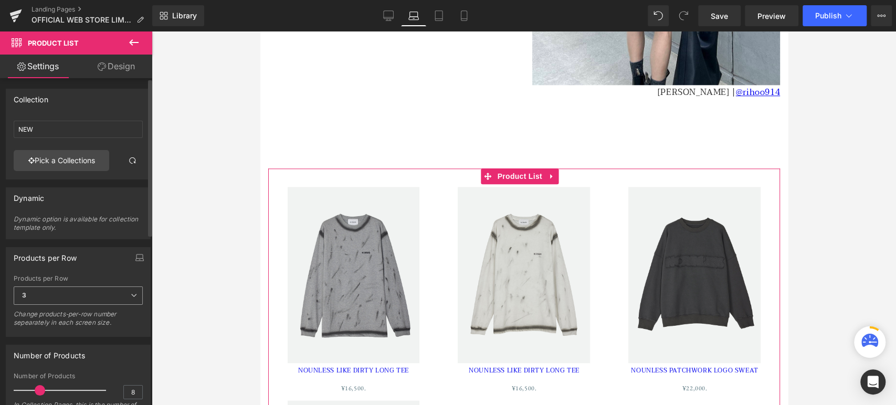
click at [131, 293] on icon at bounding box center [134, 295] width 6 height 6
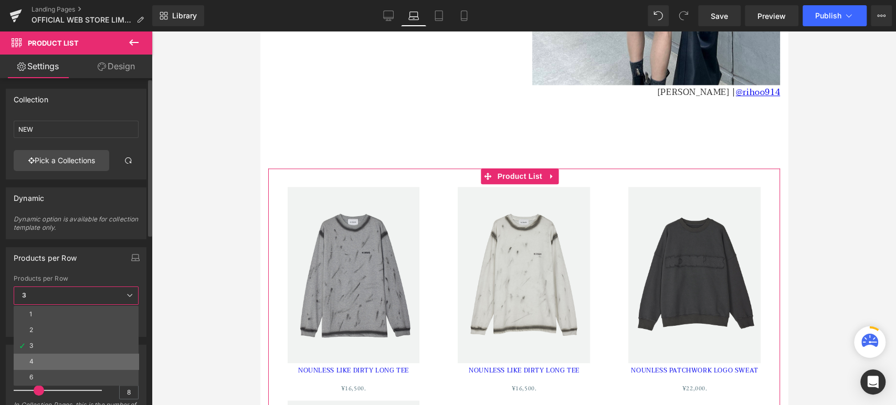
click at [48, 360] on li "4" at bounding box center [76, 362] width 125 height 16
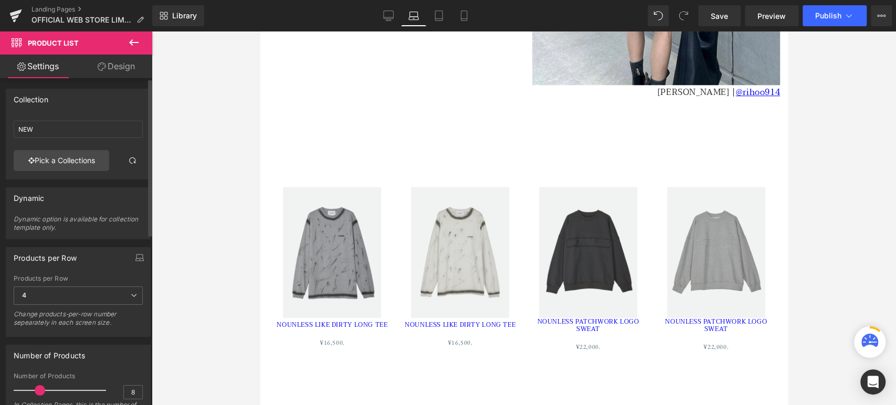
click at [95, 272] on div "Products per Row 1 2 3 4 6 Products per Row 4 1 2 3 4 6 Change products-per-row…" at bounding box center [78, 292] width 145 height 90
click at [442, 20] on icon at bounding box center [438, 16] width 7 height 10
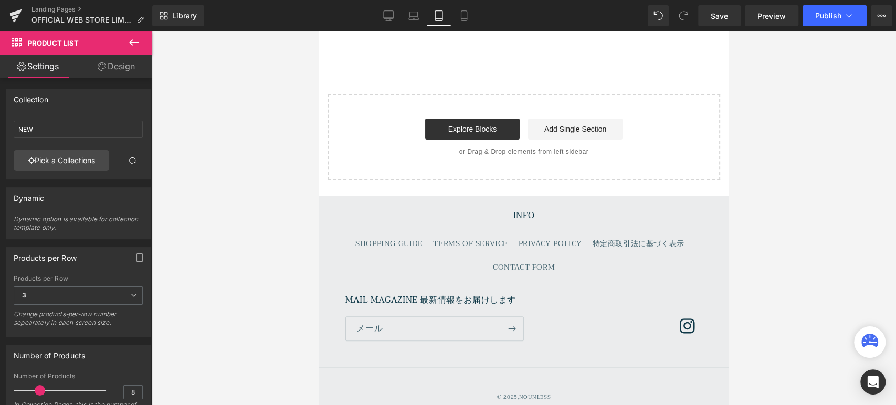
scroll to position [4940, 0]
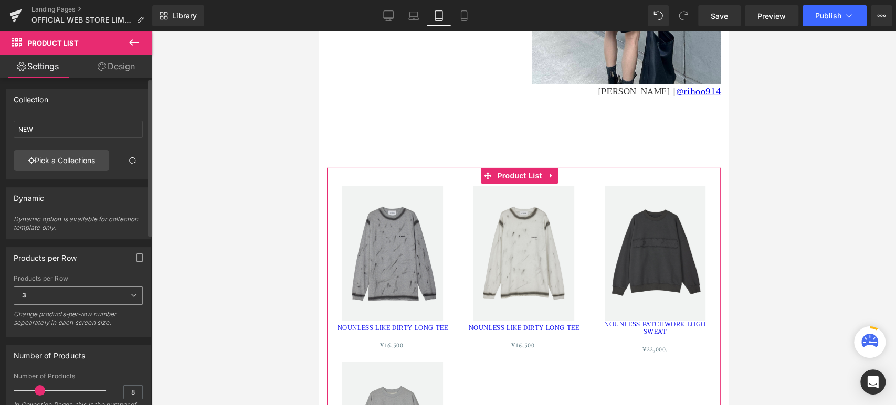
click at [39, 301] on span "3" at bounding box center [78, 295] width 129 height 18
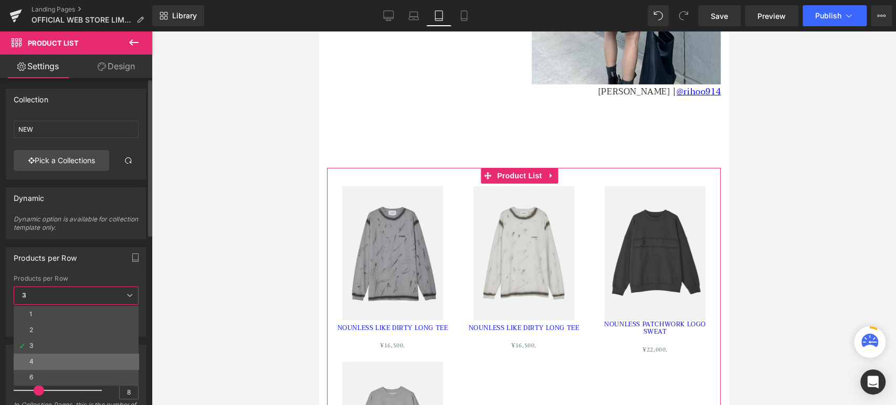
click at [42, 354] on li "4" at bounding box center [76, 362] width 125 height 16
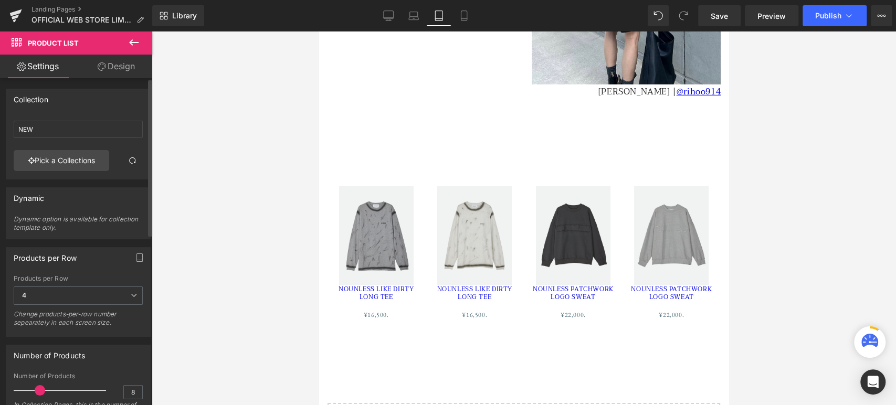
click at [86, 271] on div "Products per Row 1 2 3 4 6 Products per Row 4 1 2 3 4 6 Change products-per-row…" at bounding box center [78, 292] width 145 height 90
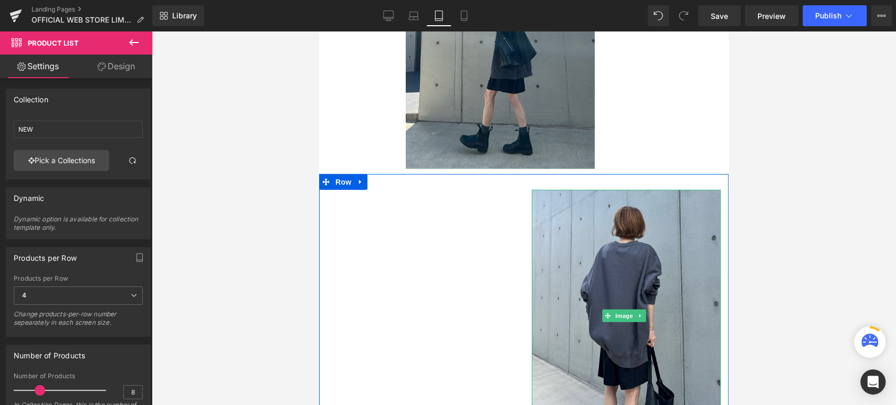
scroll to position [4600, 0]
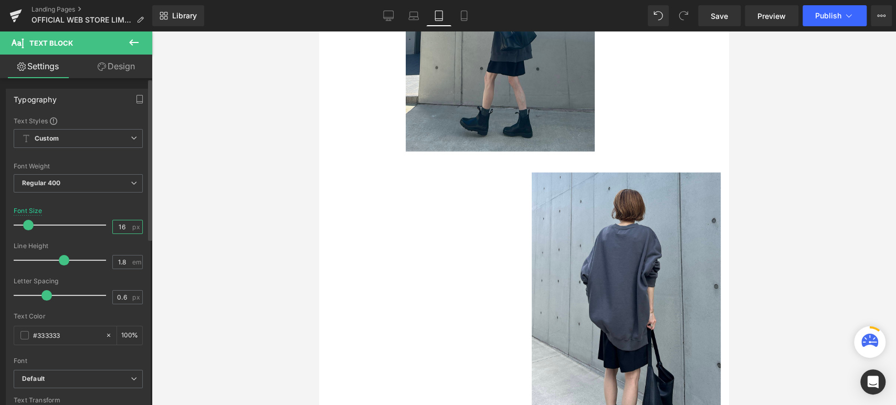
click at [122, 229] on input "16" at bounding box center [122, 226] width 18 height 13
type input "12"
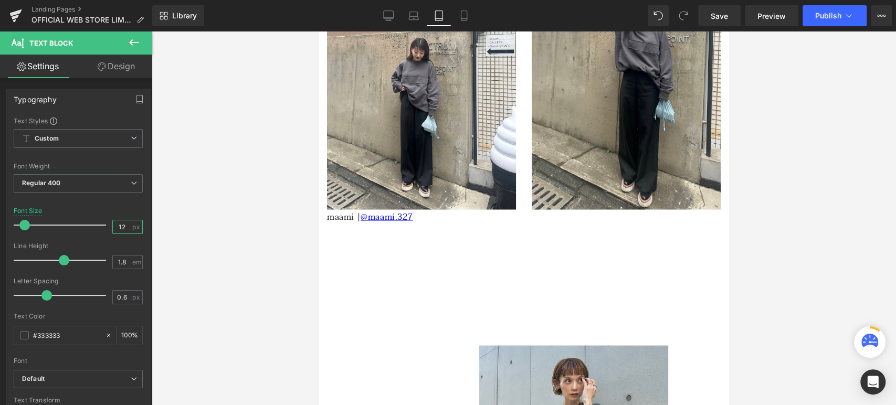
scroll to position [3871, 0]
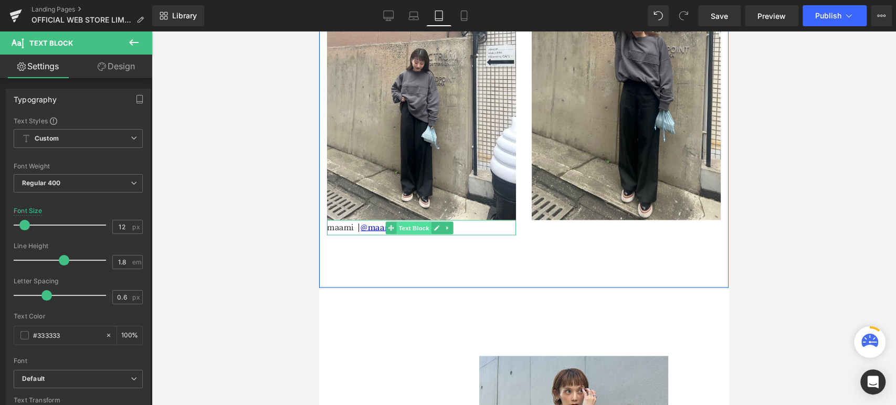
click at [411, 221] on span "Text Block" at bounding box center [413, 227] width 35 height 13
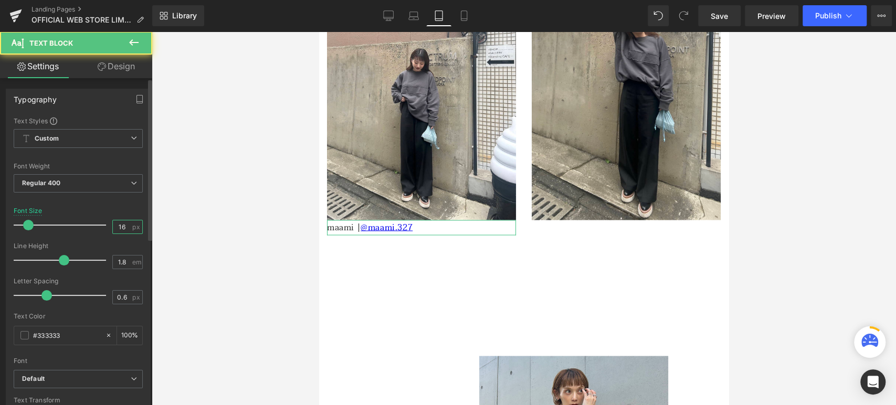
click at [120, 227] on input "16" at bounding box center [122, 226] width 18 height 13
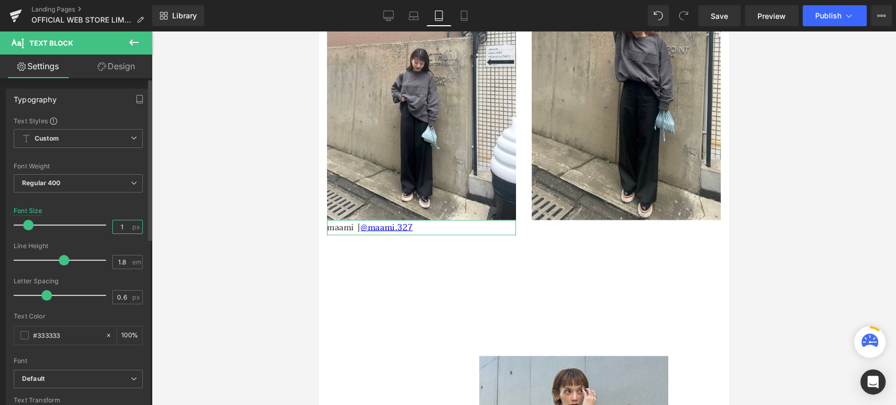
type input "12"
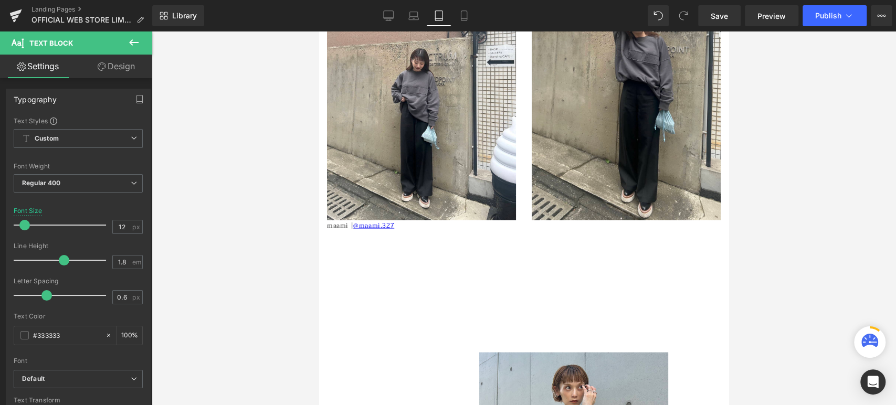
click at [259, 217] on div at bounding box center [524, 218] width 744 height 374
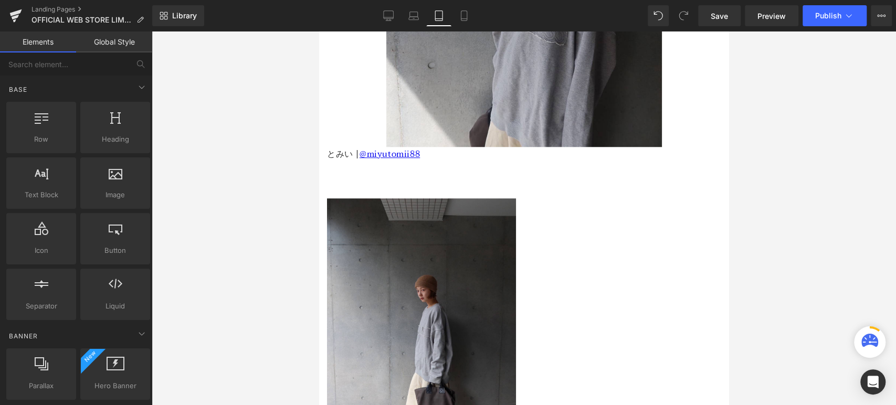
scroll to position [3240, 0]
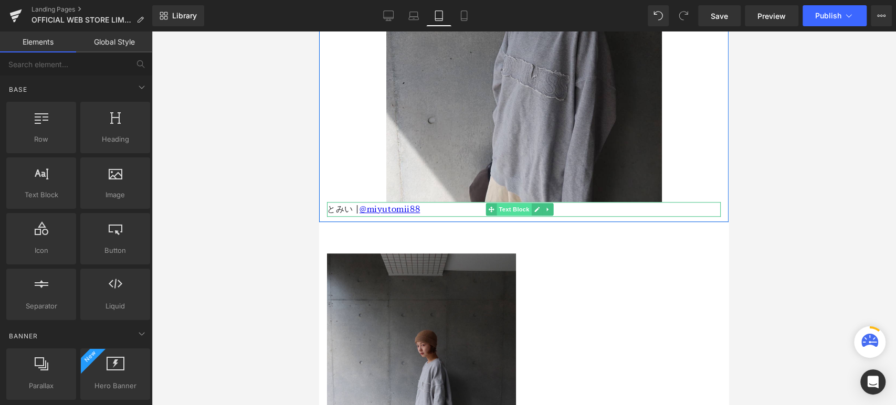
click at [498, 203] on span "Text Block" at bounding box center [513, 209] width 35 height 13
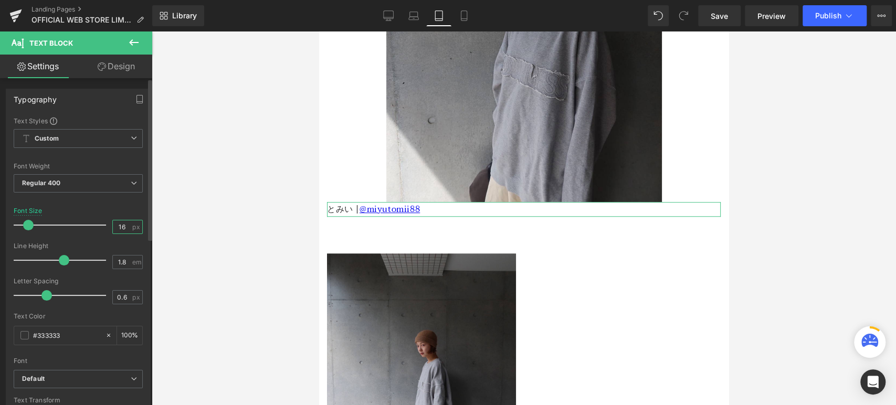
click at [123, 227] on input "16" at bounding box center [122, 226] width 18 height 13
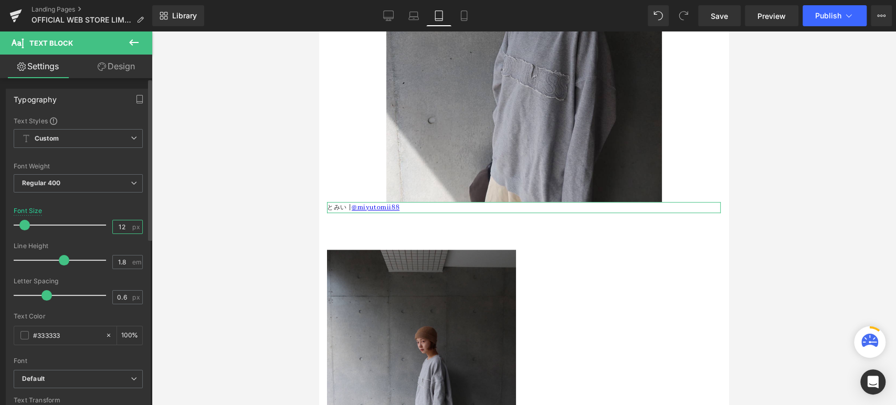
type input "12"
click at [88, 360] on div "Font" at bounding box center [78, 360] width 129 height 7
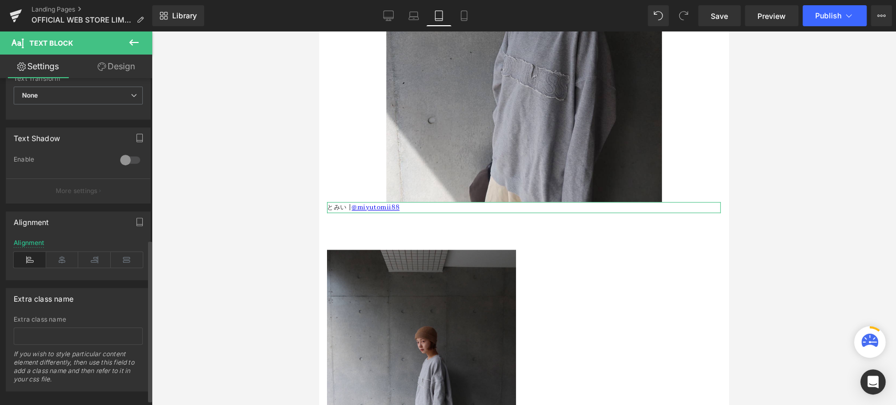
scroll to position [325, 0]
click at [58, 246] on div "Alignment" at bounding box center [78, 256] width 129 height 40
click at [59, 251] on icon at bounding box center [62, 257] width 33 height 16
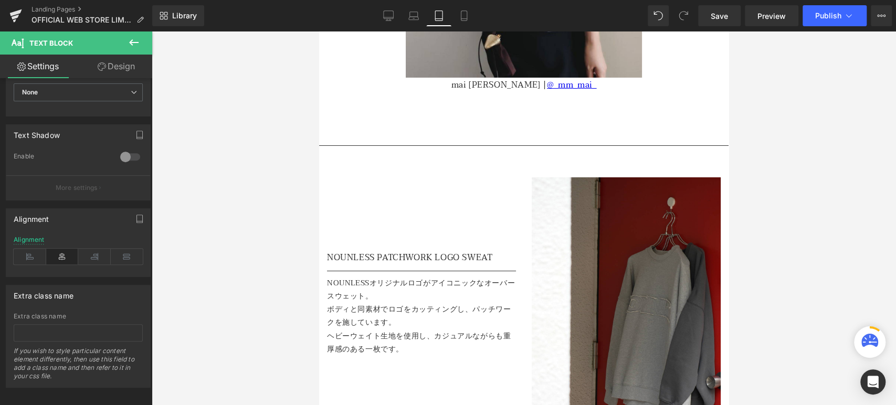
scroll to position [2517, 0]
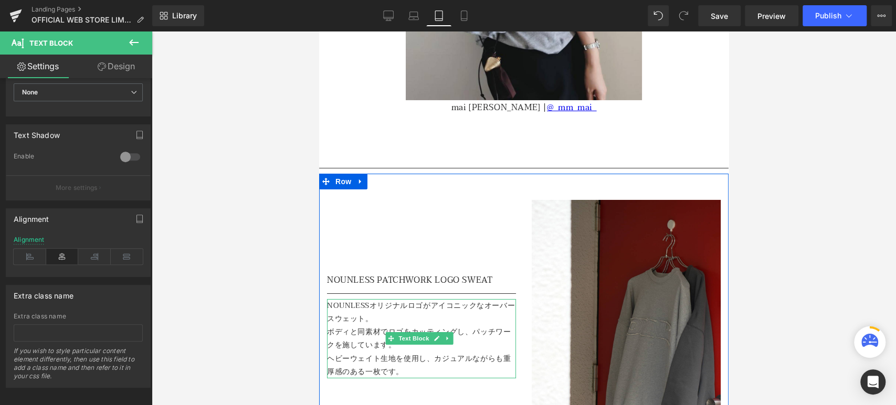
click at [441, 299] on p "NOUNLESSオリジナルロゴがアイコニックなオーバースウェット。" at bounding box center [421, 312] width 189 height 26
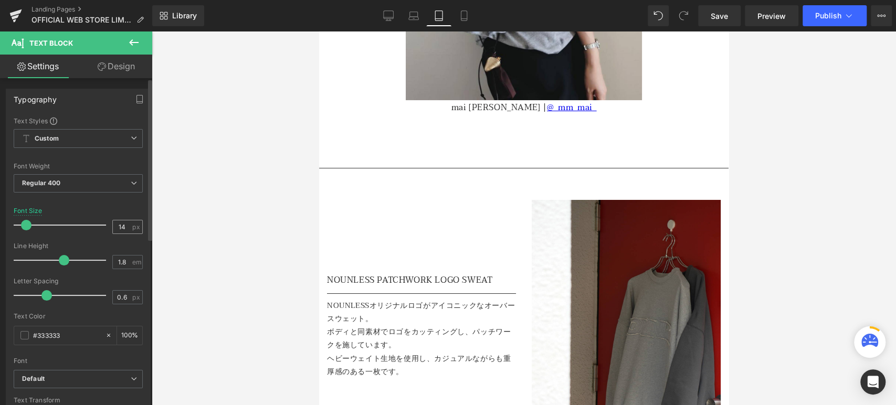
click at [127, 222] on div "14 px" at bounding box center [127, 227] width 30 height 14
click at [126, 224] on input "14" at bounding box center [122, 226] width 18 height 13
type input "12"
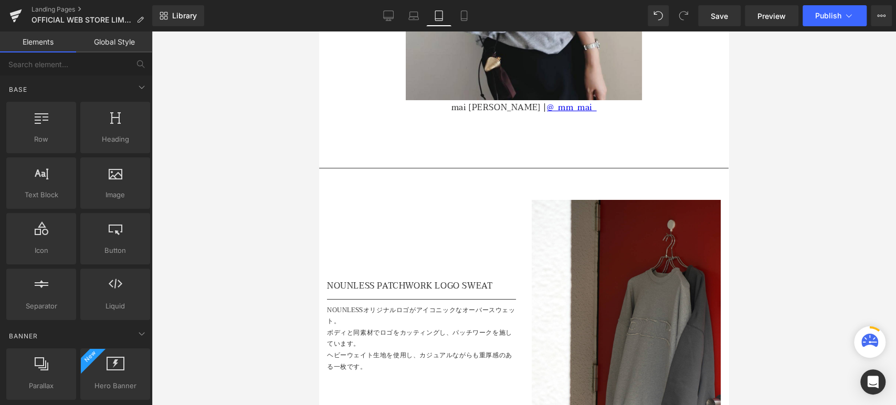
click at [250, 241] on div at bounding box center [524, 218] width 744 height 374
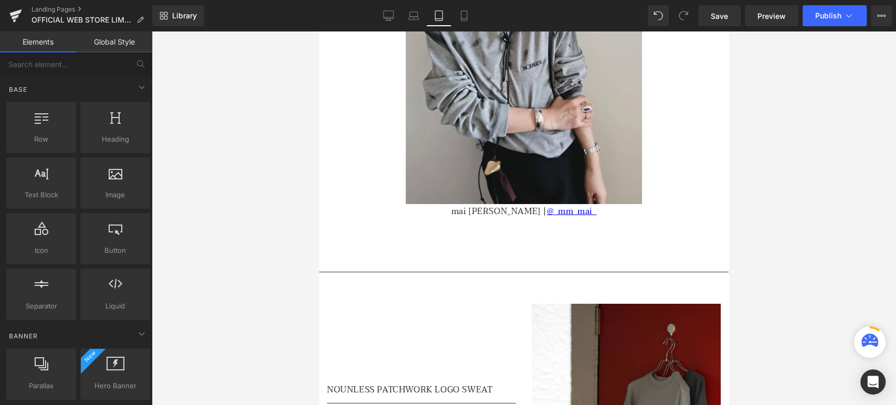
scroll to position [2413, 0]
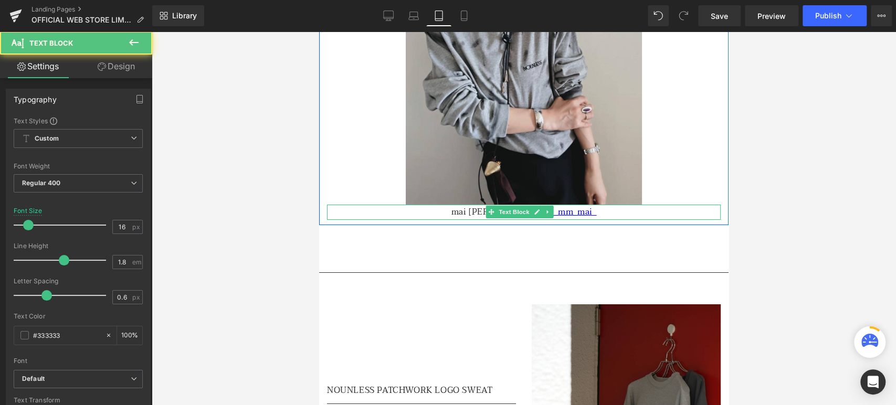
click at [484, 205] on p "mai mabuchi | @_mm_mai_" at bounding box center [523, 212] width 393 height 15
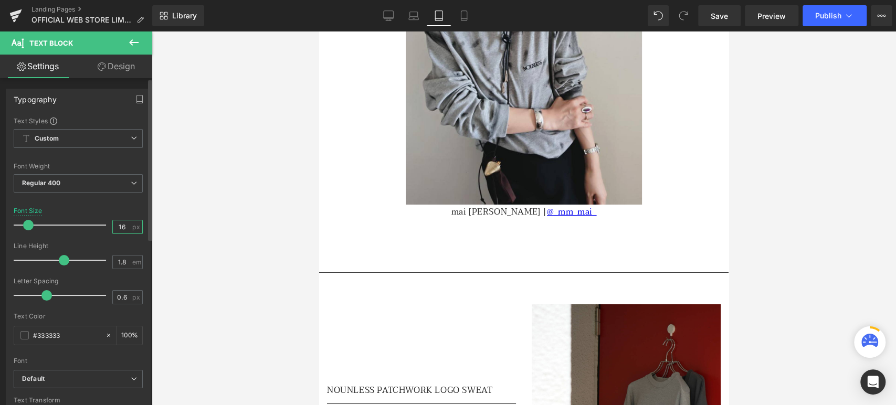
click at [121, 229] on input "16" at bounding box center [122, 226] width 18 height 13
type input "12"
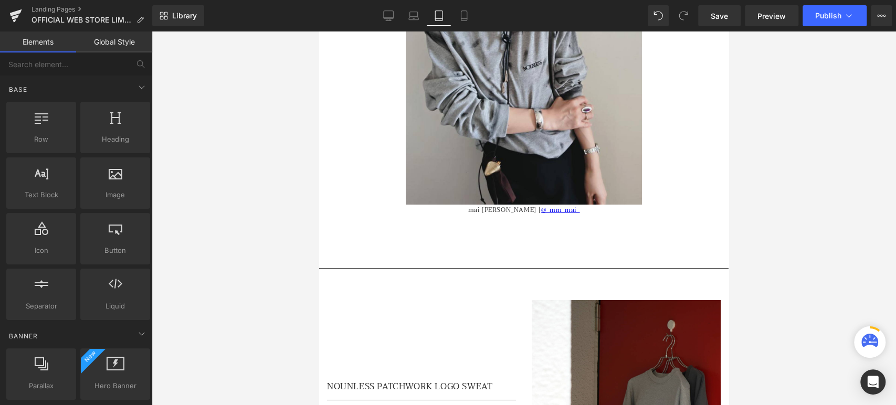
click at [257, 221] on div at bounding box center [524, 218] width 744 height 374
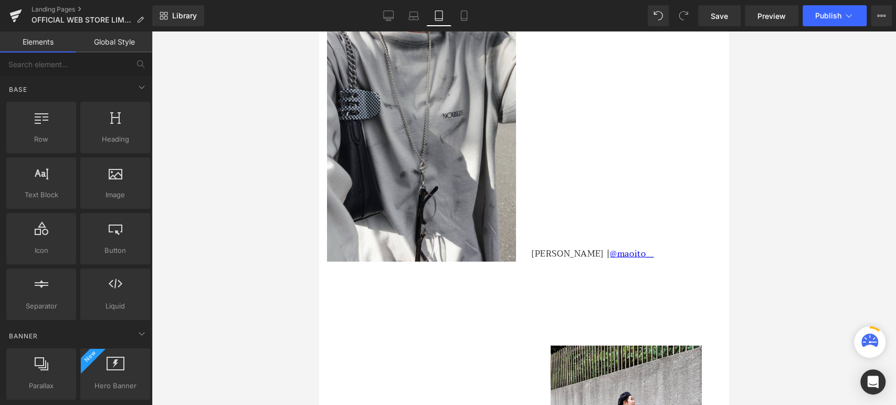
scroll to position [1707, 0]
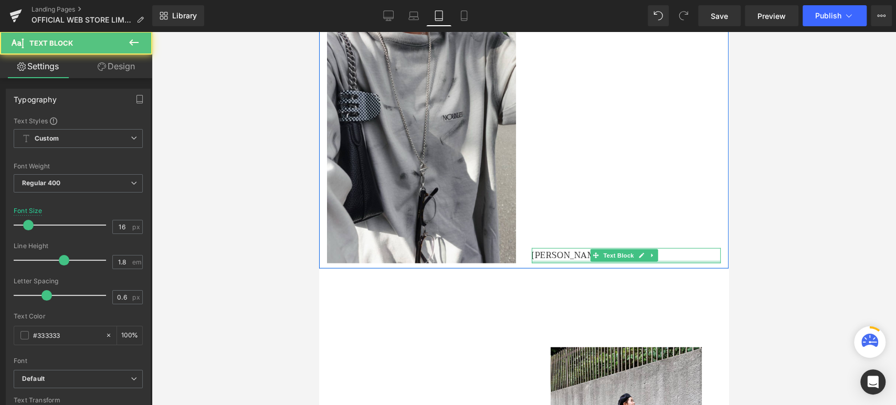
click at [543, 261] on div at bounding box center [625, 262] width 189 height 3
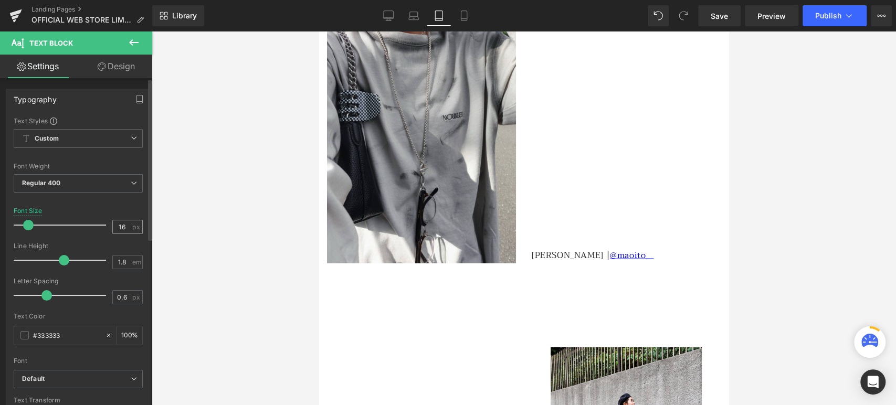
click at [127, 225] on div "16 px" at bounding box center [127, 227] width 30 height 14
click at [120, 225] on input "16" at bounding box center [122, 226] width 18 height 13
type input "12"
click at [124, 200] on div at bounding box center [78, 201] width 129 height 7
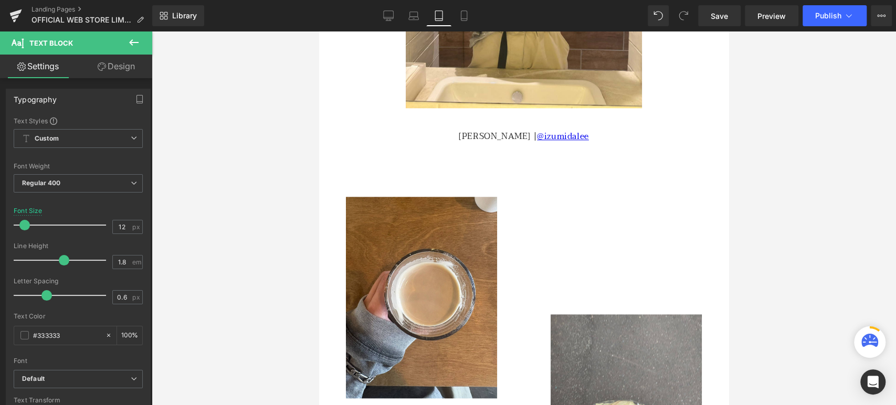
scroll to position [753, 0]
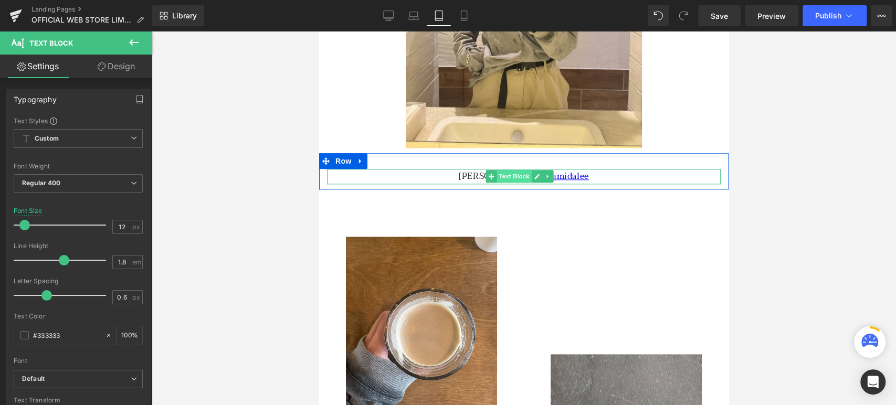
click at [514, 170] on span "Text Block" at bounding box center [513, 176] width 35 height 13
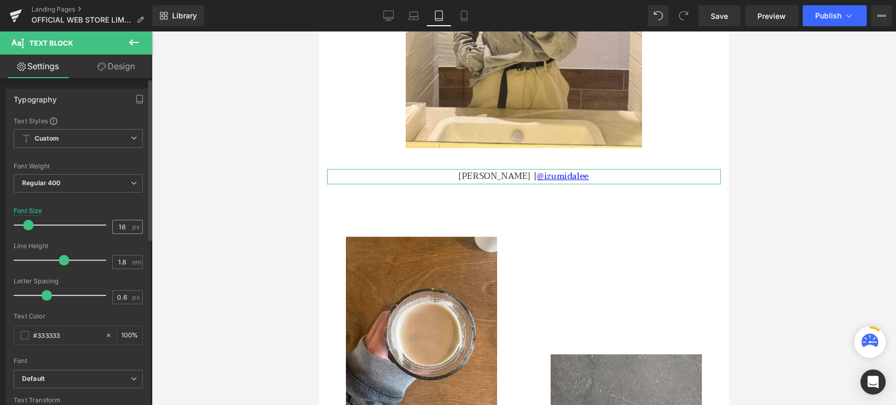
click at [127, 226] on div "16 px" at bounding box center [127, 227] width 30 height 14
click at [120, 226] on input "16" at bounding box center [122, 226] width 18 height 13
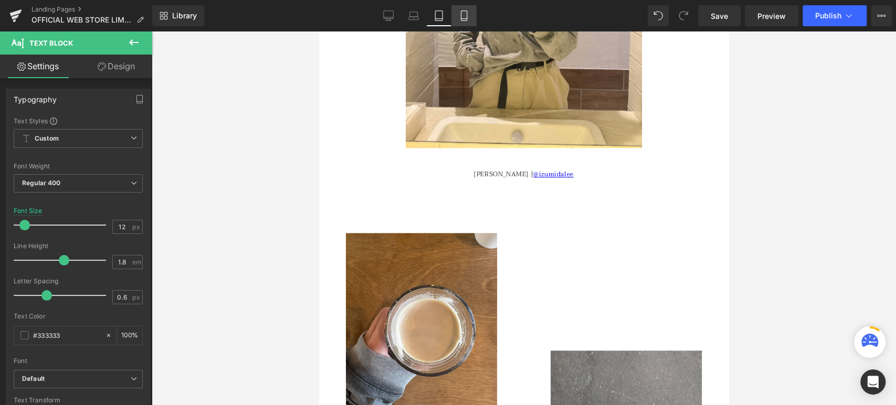
click at [462, 12] on icon at bounding box center [464, 15] width 10 height 10
type input "10"
type input "100"
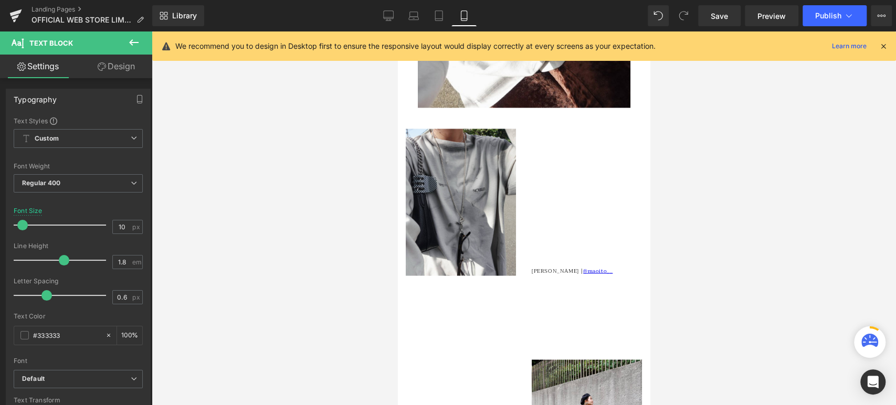
scroll to position [1264, 0]
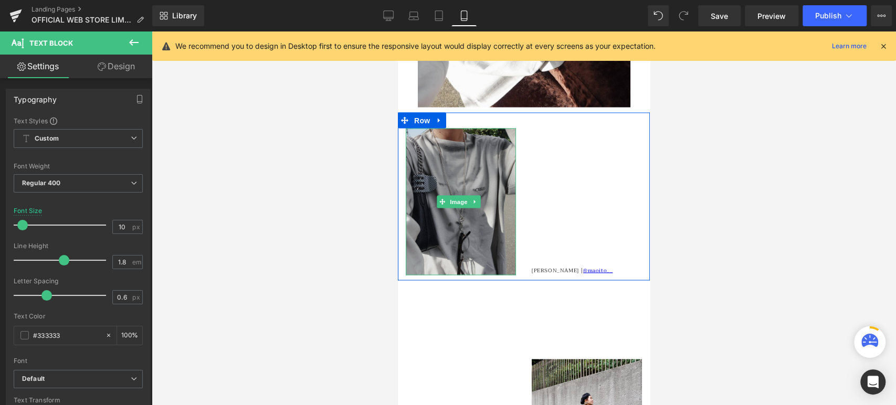
click at [473, 195] on link at bounding box center [475, 201] width 11 height 13
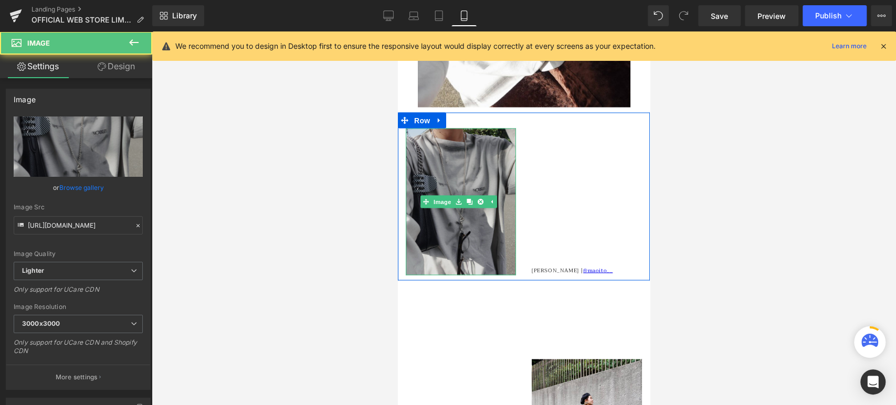
click at [469, 132] on img at bounding box center [461, 201] width 110 height 147
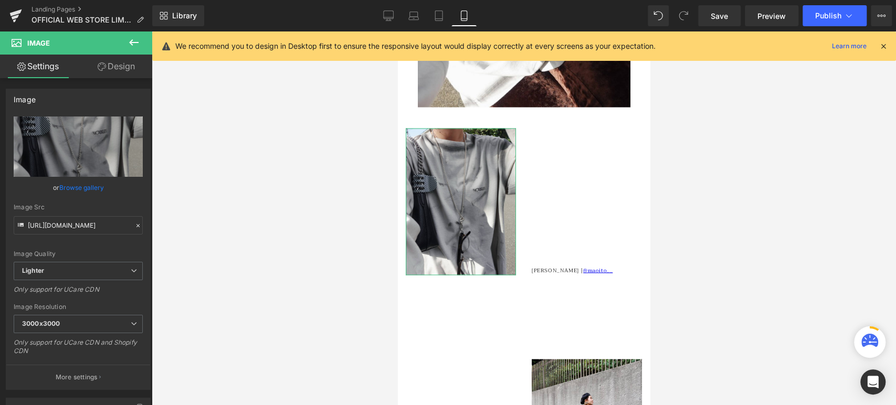
click at [111, 69] on link "Design" at bounding box center [116, 67] width 76 height 24
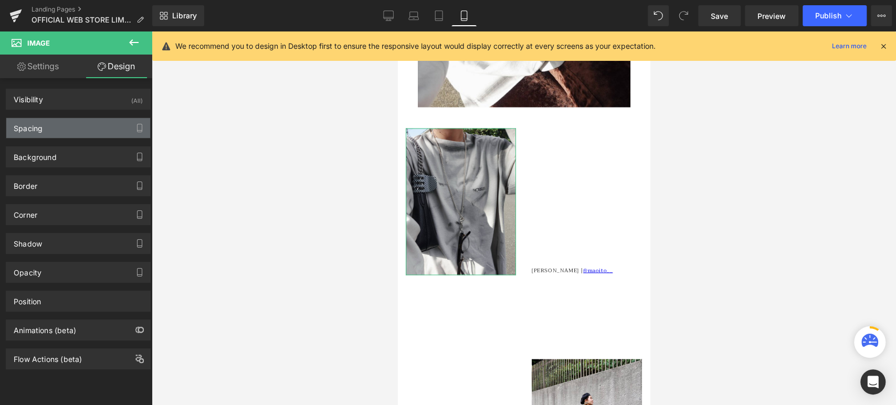
click at [103, 129] on div "Spacing" at bounding box center [78, 128] width 144 height 20
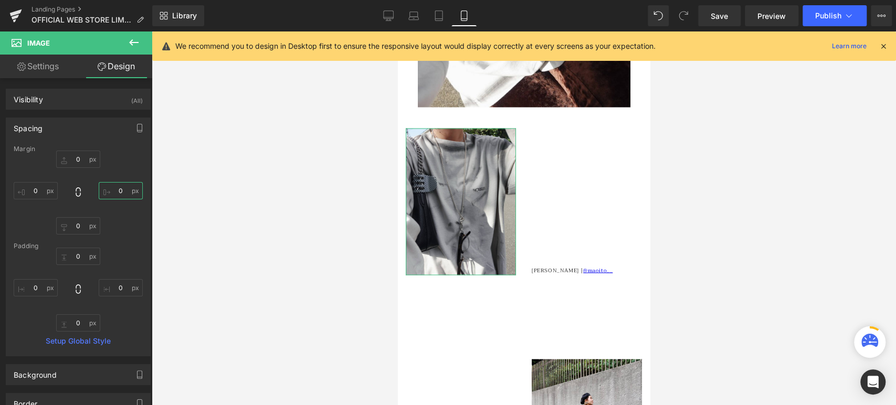
click at [119, 198] on input "0" at bounding box center [121, 190] width 44 height 17
click at [121, 193] on input "0" at bounding box center [121, 190] width 44 height 17
type input "0-"
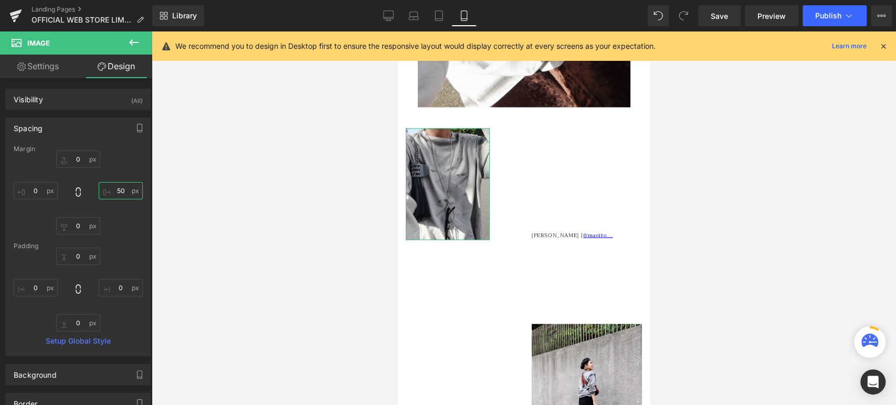
type input "5"
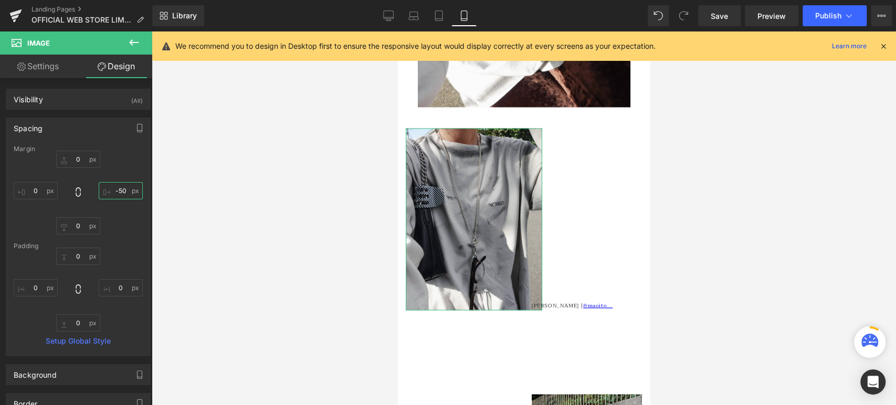
click at [114, 191] on input "-50" at bounding box center [121, 190] width 44 height 17
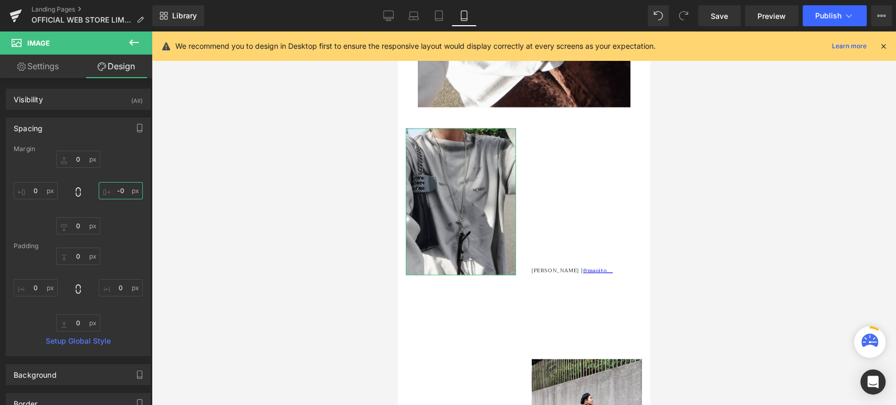
type input "-30"
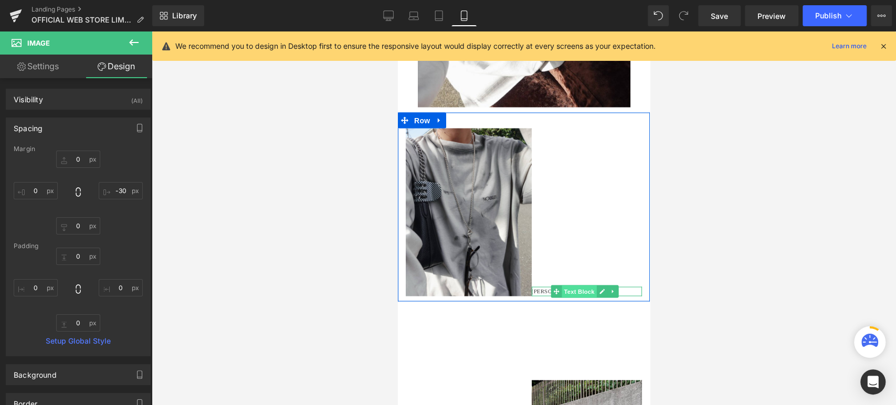
click at [569, 285] on span "Text Block" at bounding box center [578, 291] width 35 height 13
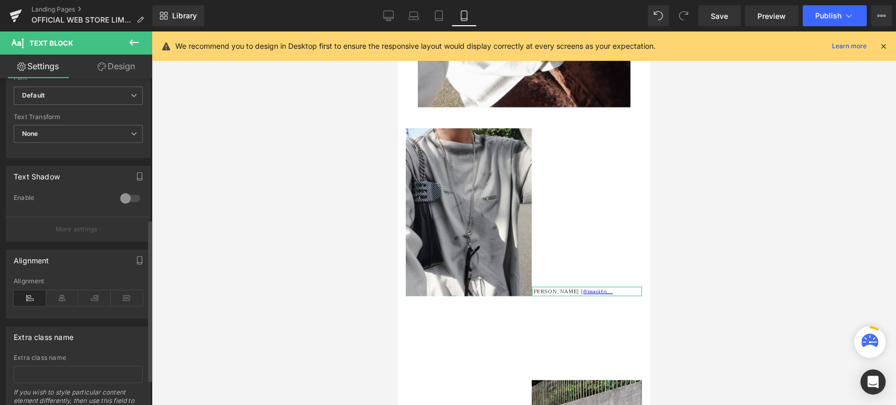
scroll to position [284, 0]
click at [99, 297] on icon at bounding box center [94, 298] width 33 height 16
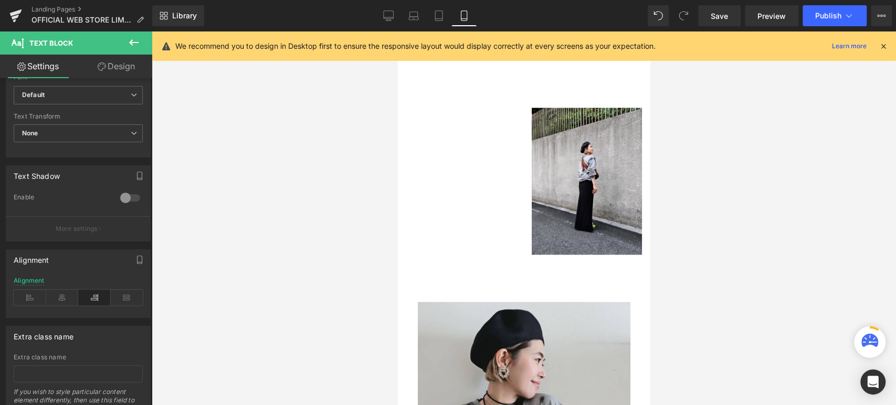
scroll to position [1538, 0]
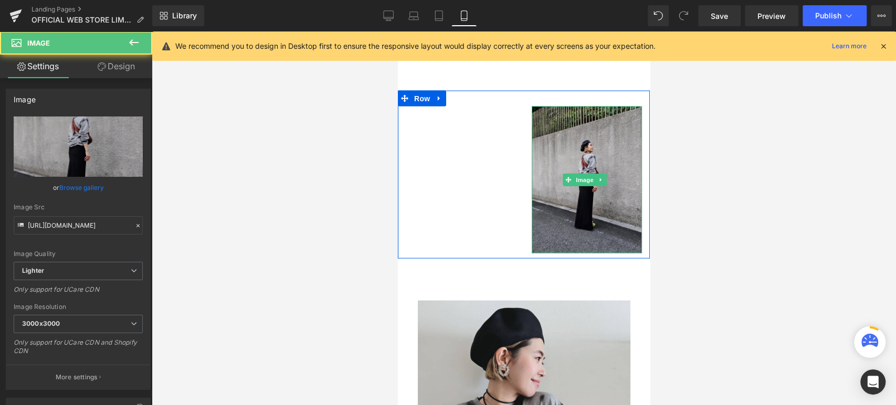
click at [559, 157] on img at bounding box center [586, 180] width 110 height 147
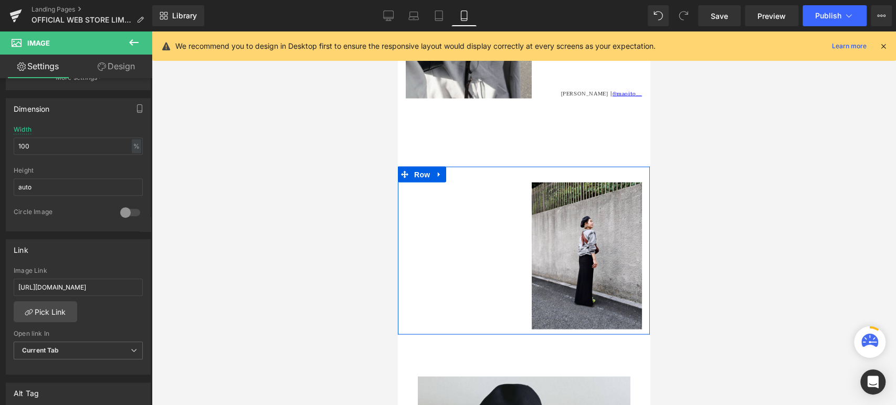
scroll to position [1461, 0]
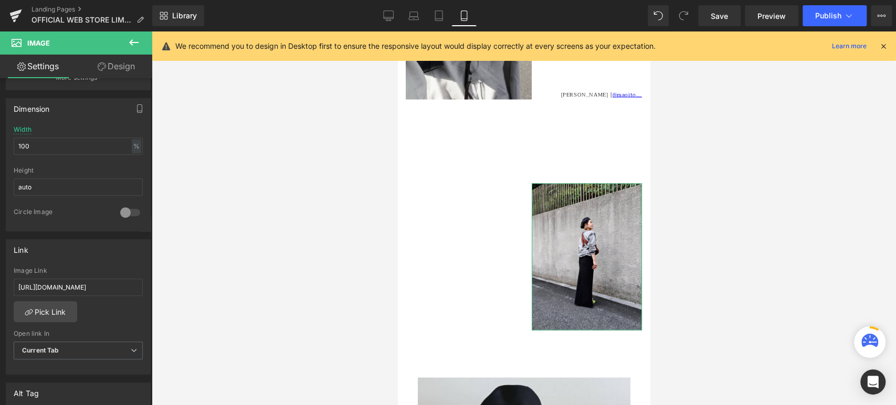
click at [124, 62] on link "Design" at bounding box center [116, 67] width 76 height 24
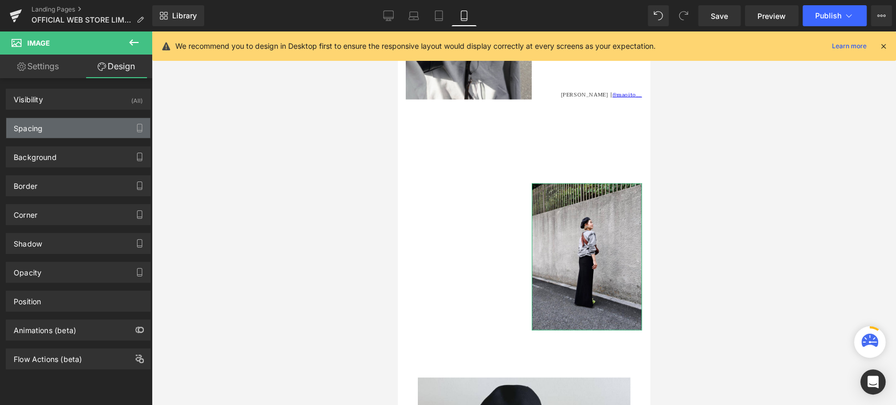
type input "0"
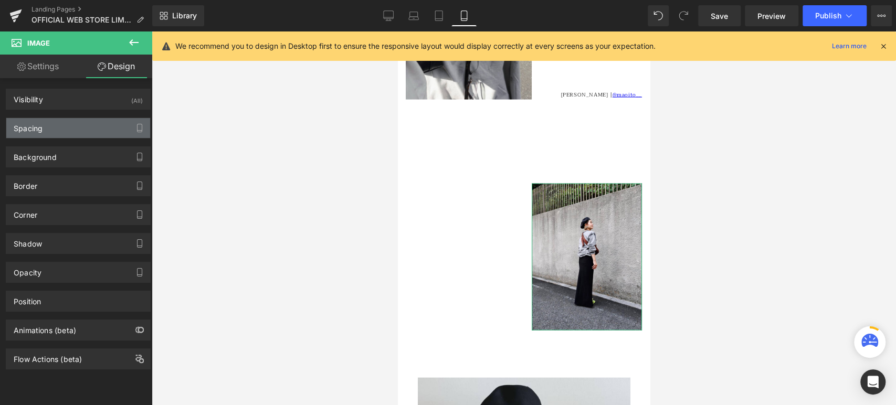
type input "0"
click at [51, 120] on div "Spacing" at bounding box center [78, 128] width 144 height 20
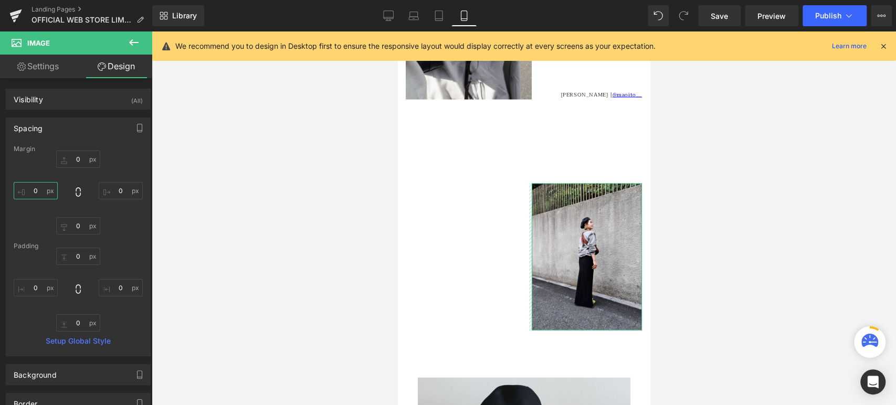
click at [29, 188] on input "0" at bounding box center [36, 190] width 44 height 17
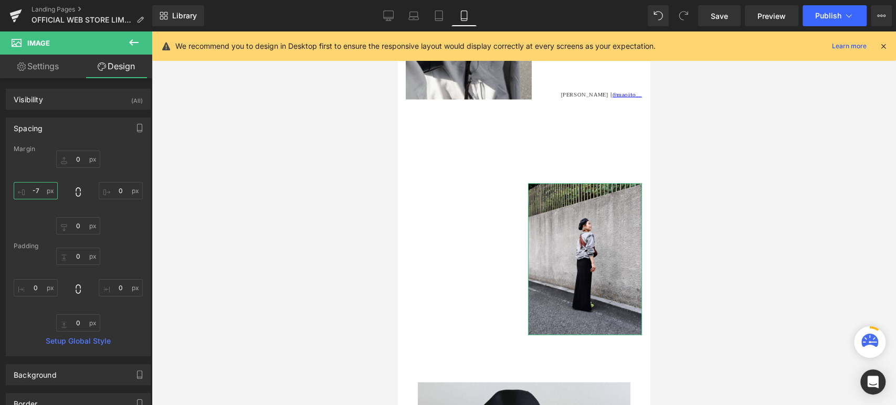
type input "-70"
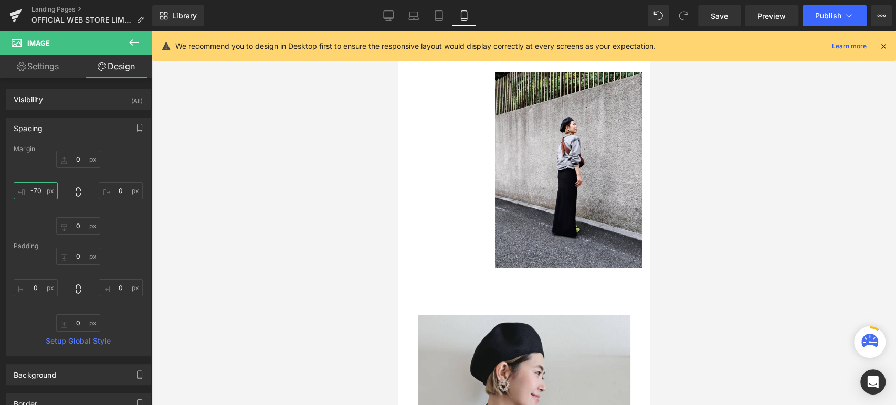
scroll to position [1617, 0]
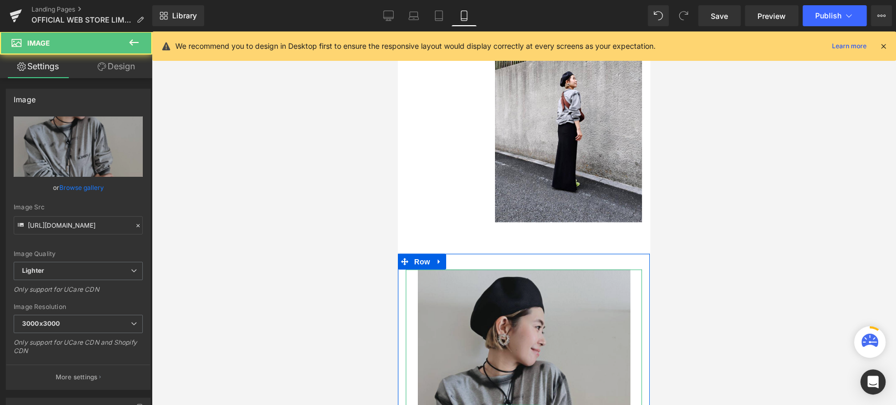
click at [497, 270] on img at bounding box center [524, 411] width 212 height 283
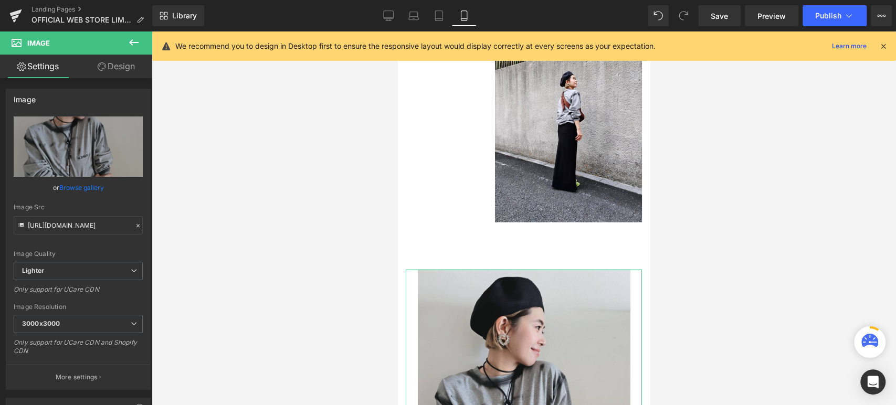
click at [122, 71] on link "Design" at bounding box center [116, 67] width 76 height 24
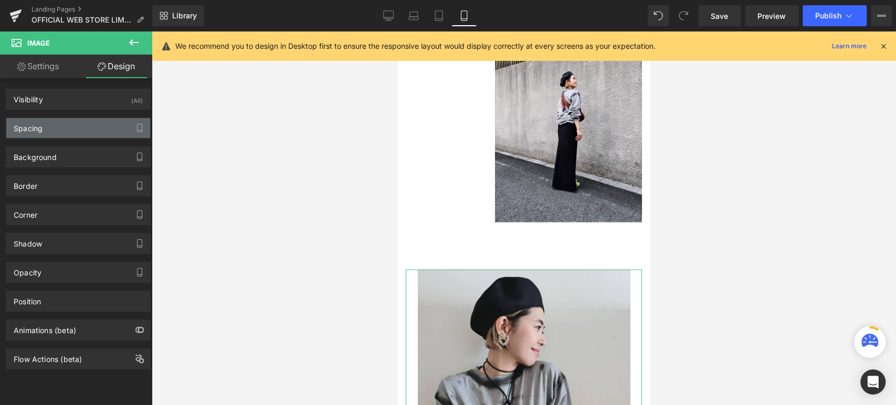
type input "0"
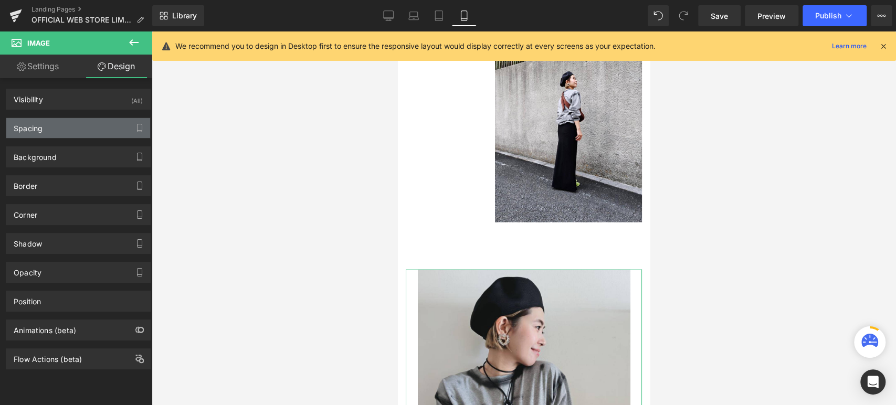
type input "0"
click at [99, 132] on div "Spacing" at bounding box center [78, 128] width 144 height 20
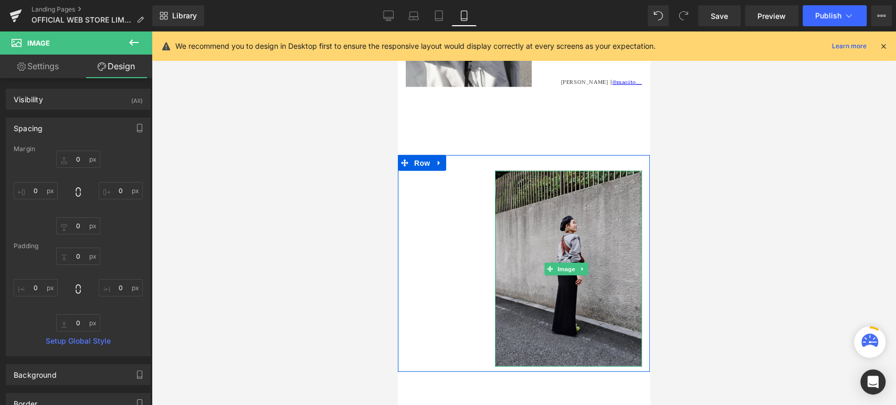
scroll to position [1465, 0]
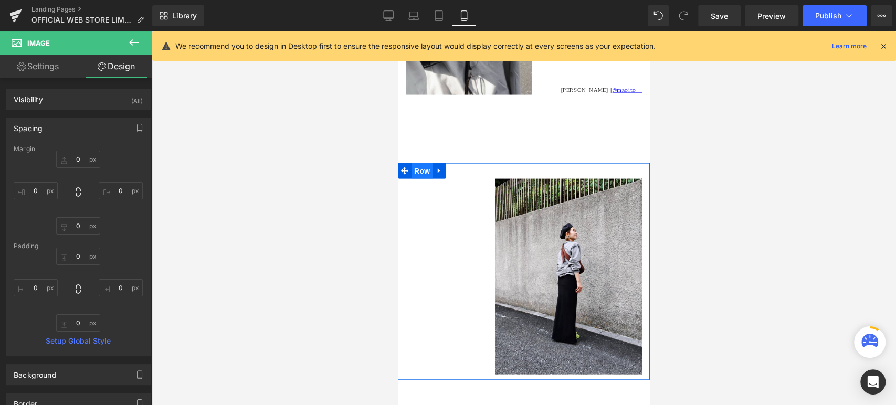
click at [421, 163] on span "Row" at bounding box center [421, 171] width 21 height 16
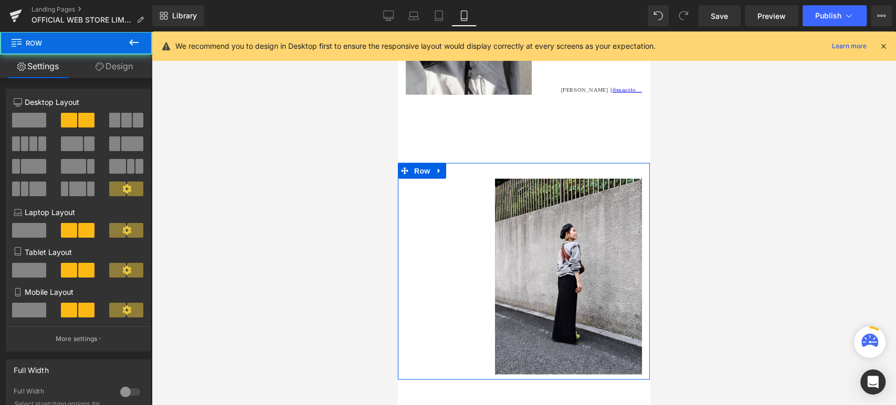
click at [129, 66] on link "Design" at bounding box center [114, 67] width 76 height 24
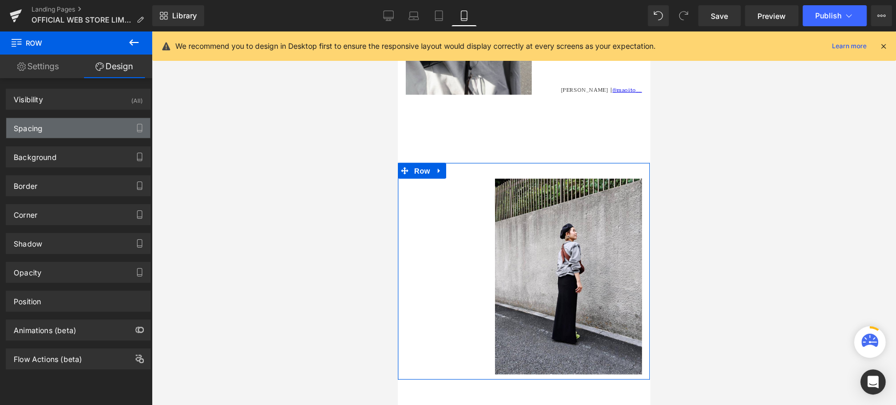
click at [77, 133] on div "Spacing" at bounding box center [78, 128] width 144 height 20
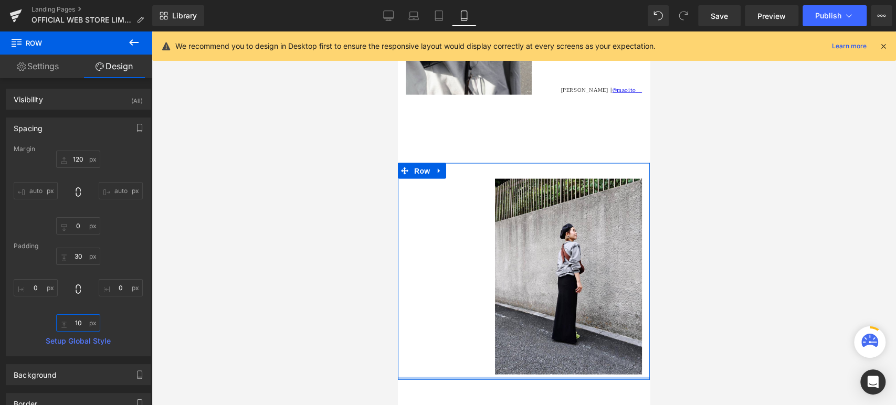
click at [79, 320] on input "10" at bounding box center [78, 322] width 44 height 17
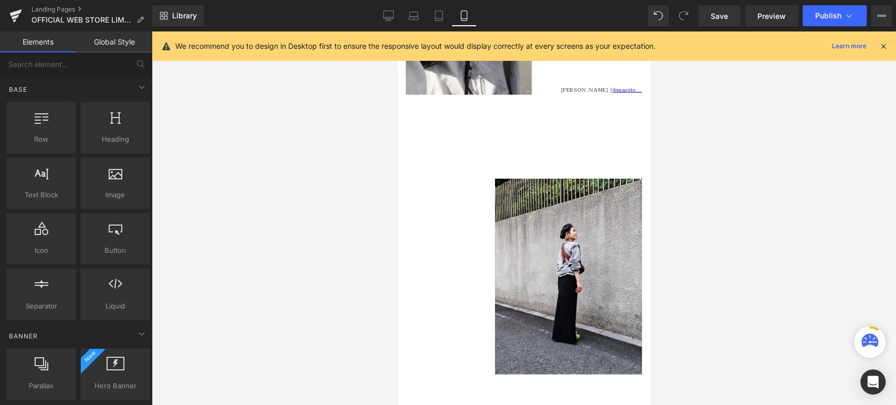
click at [327, 260] on div at bounding box center [524, 218] width 744 height 374
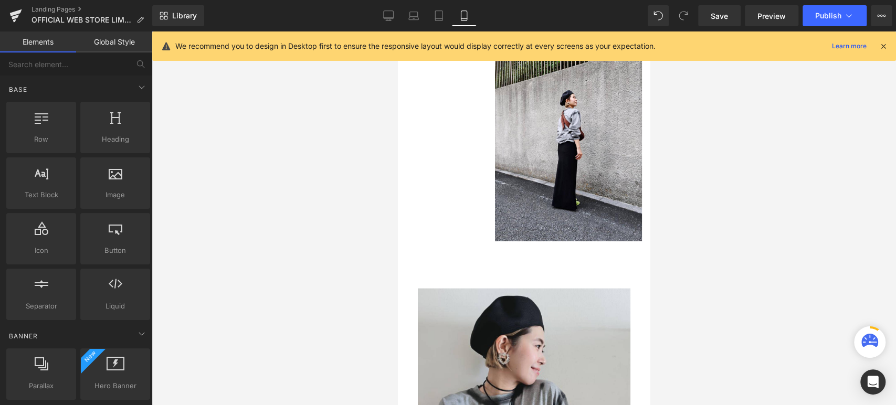
scroll to position [1599, 0]
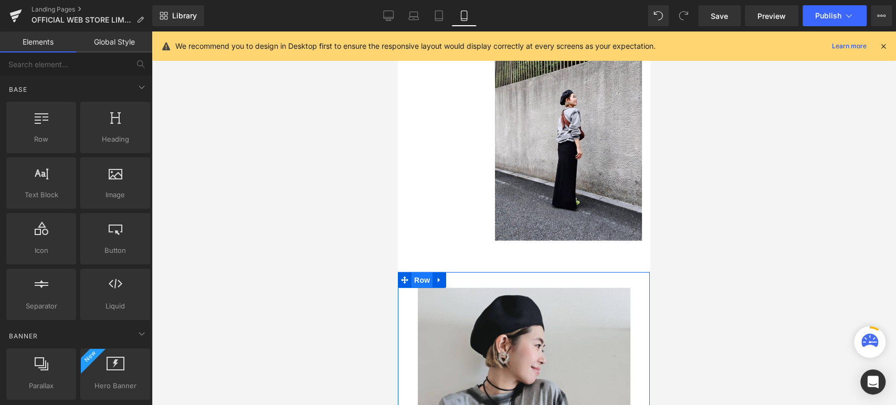
click at [422, 272] on span "Row" at bounding box center [421, 280] width 21 height 16
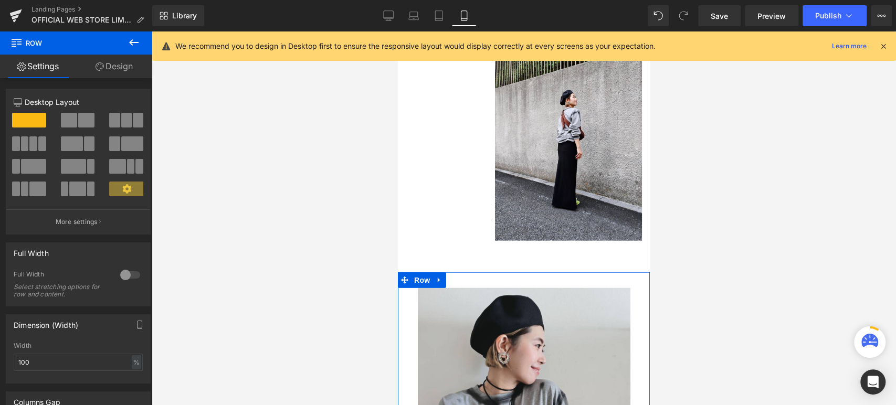
click at [131, 68] on link "Design" at bounding box center [114, 67] width 76 height 24
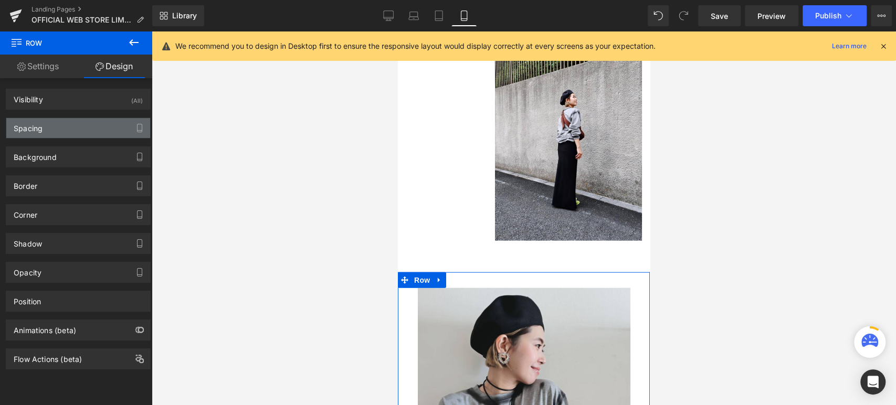
click at [89, 127] on div "Spacing" at bounding box center [78, 128] width 144 height 20
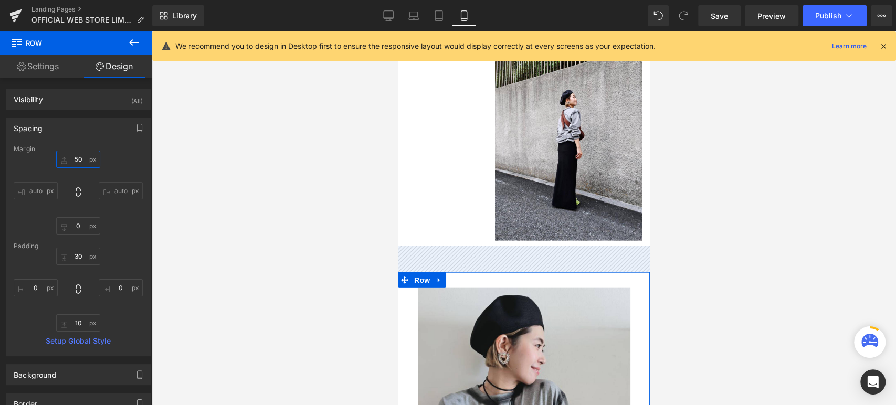
click at [77, 154] on input "50" at bounding box center [78, 159] width 44 height 17
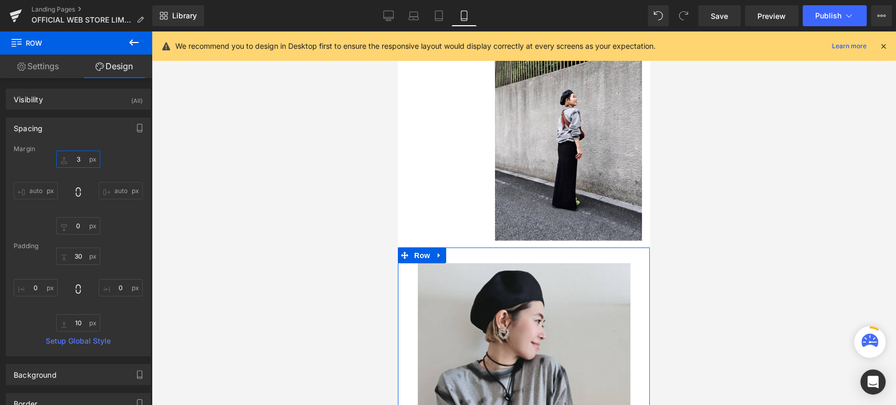
type input "30"
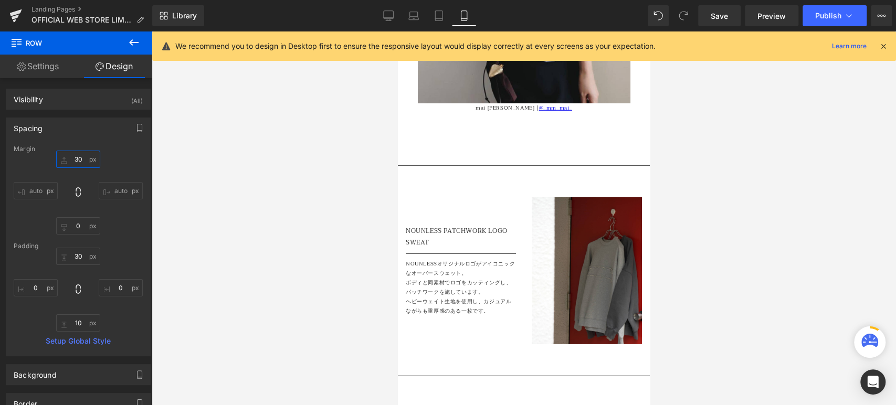
scroll to position [2060, 0]
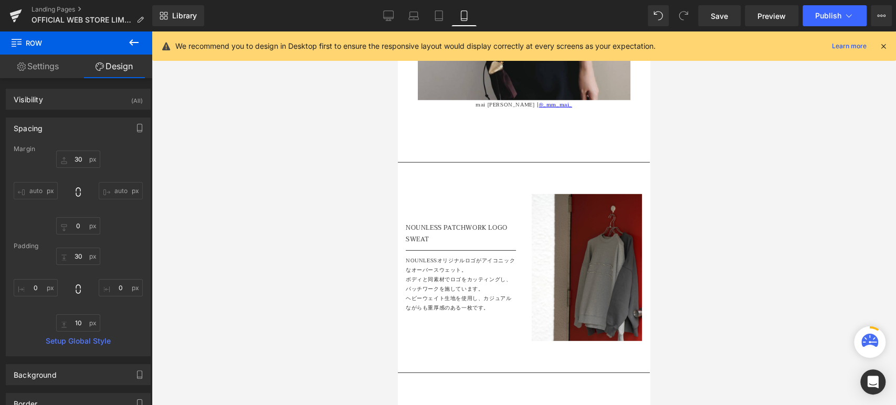
click at [472, 294] on p "ヘビーウェイト生地を使用し、カジュアルながらも重厚感のある一枚です。" at bounding box center [461, 303] width 110 height 19
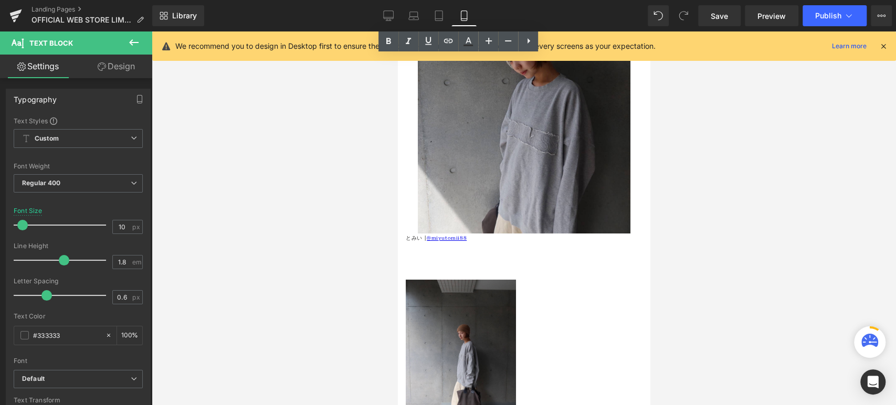
scroll to position [2556, 0]
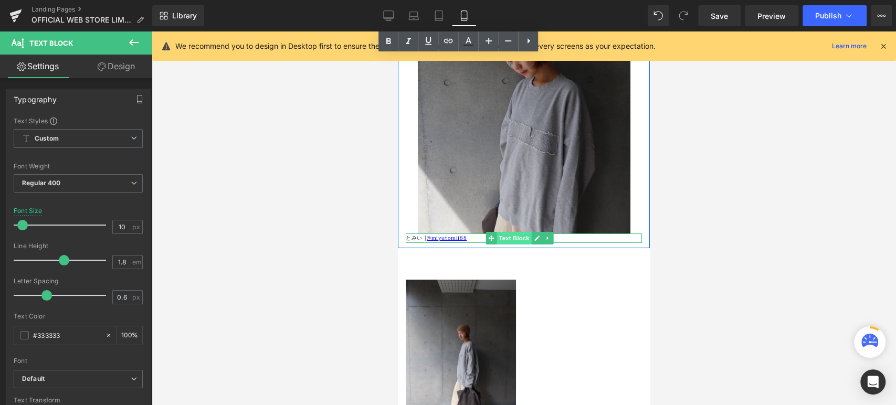
click at [516, 232] on span "Text Block" at bounding box center [513, 238] width 35 height 13
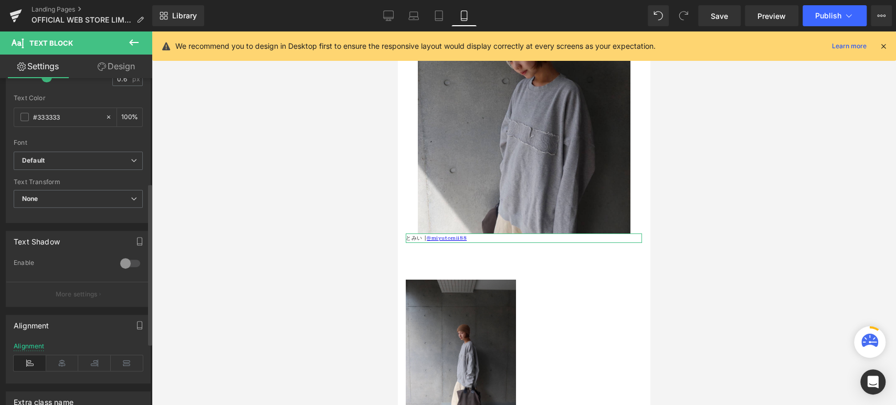
scroll to position [222, 0]
click at [62, 354] on icon at bounding box center [62, 359] width 33 height 16
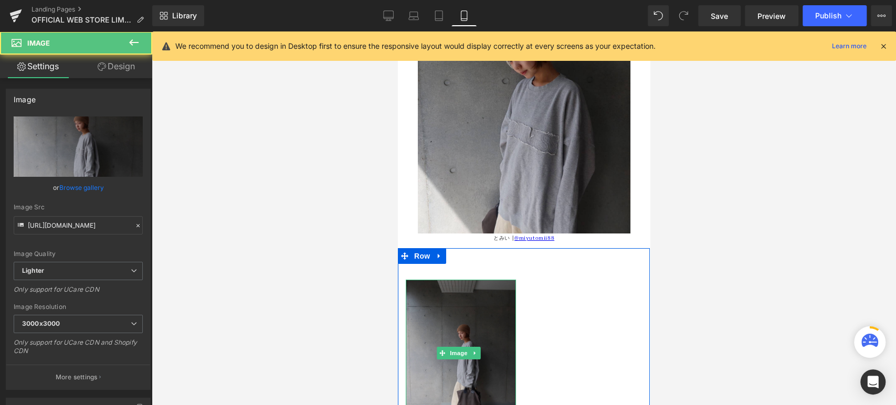
click at [481, 280] on img at bounding box center [461, 353] width 110 height 147
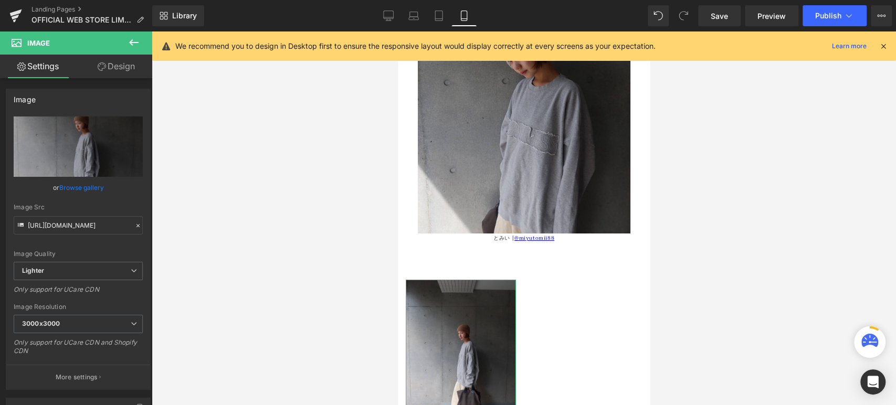
click at [130, 71] on link "Design" at bounding box center [116, 67] width 76 height 24
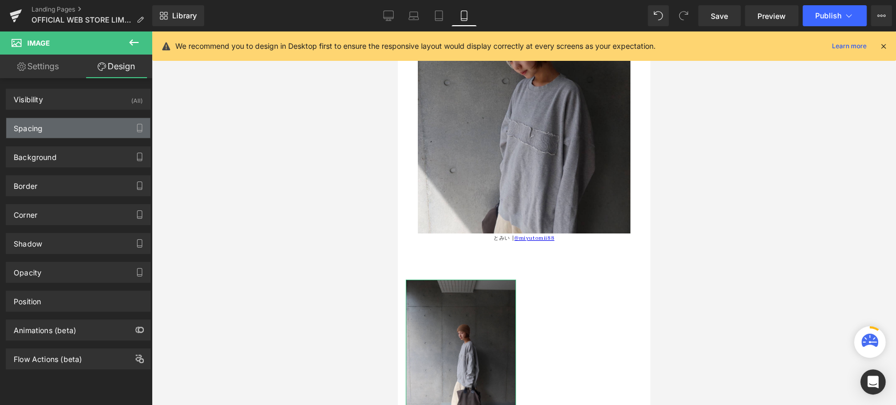
click at [87, 127] on div "Spacing" at bounding box center [78, 128] width 144 height 20
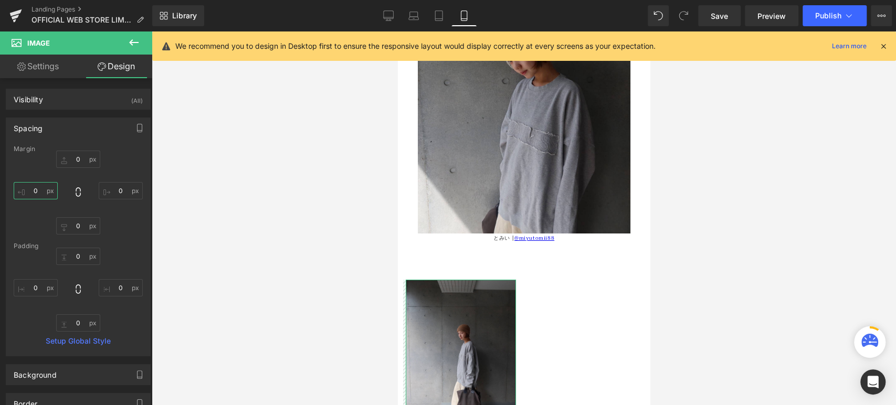
click at [34, 190] on input "0" at bounding box center [36, 190] width 44 height 17
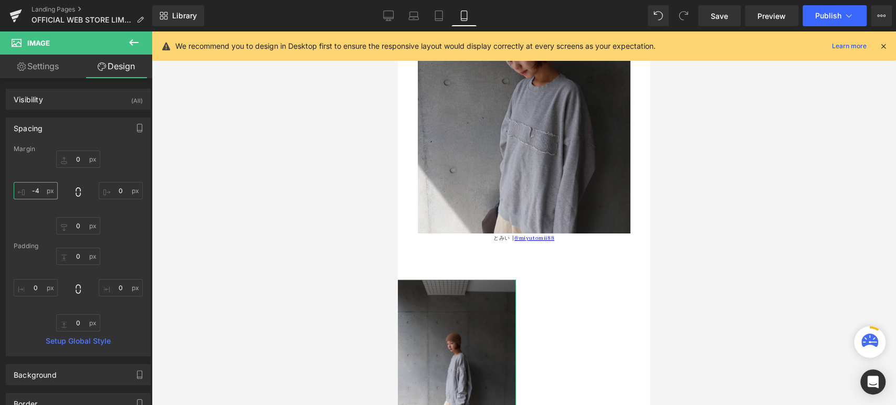
type input "-"
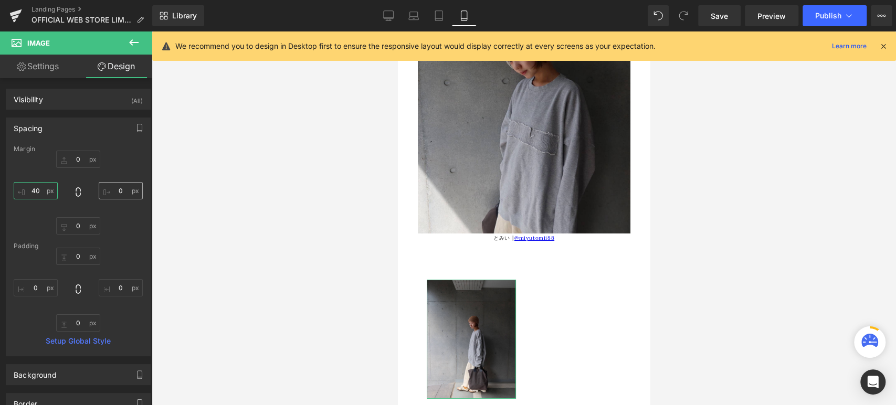
type input "40"
click at [118, 193] on input "0" at bounding box center [121, 190] width 44 height 17
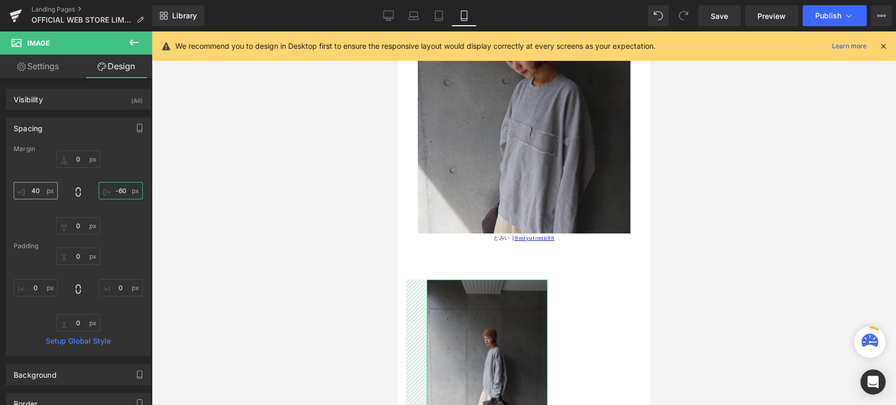
type input "-60"
click at [35, 193] on input "40" at bounding box center [36, 190] width 44 height 17
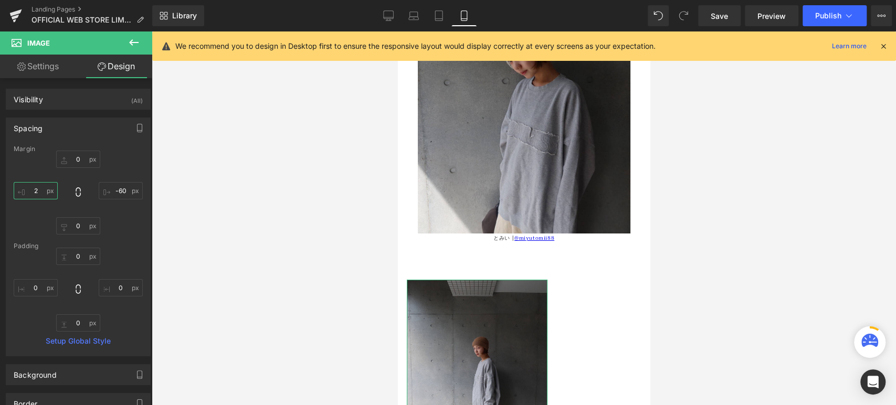
type input "20"
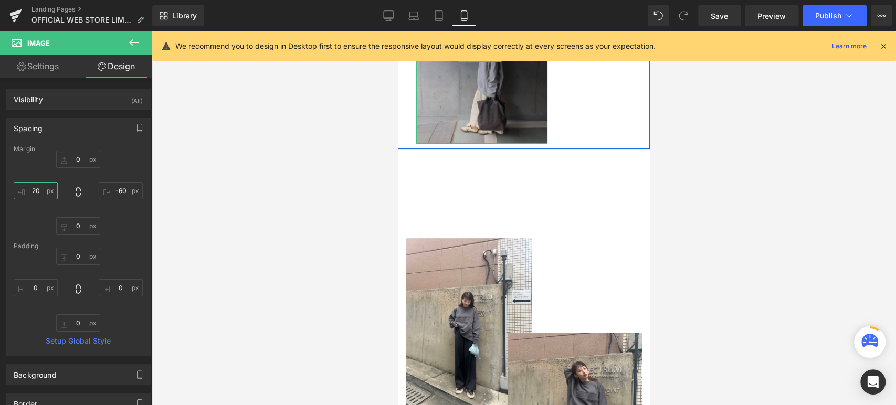
scroll to position [2868, 0]
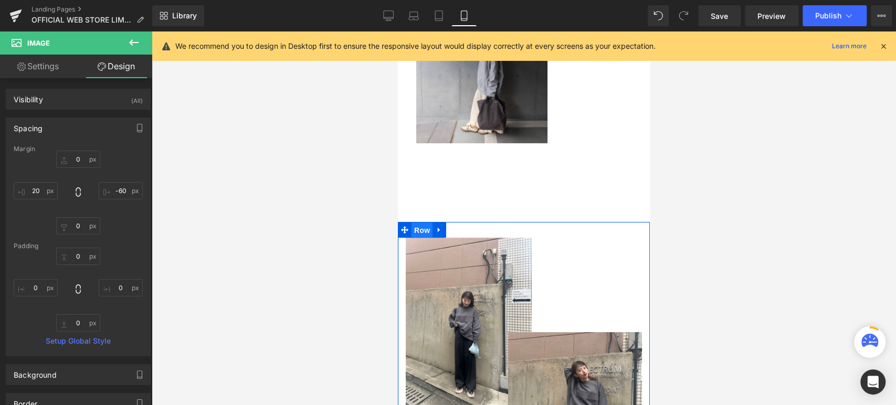
click at [423, 222] on span "Row" at bounding box center [421, 230] width 21 height 16
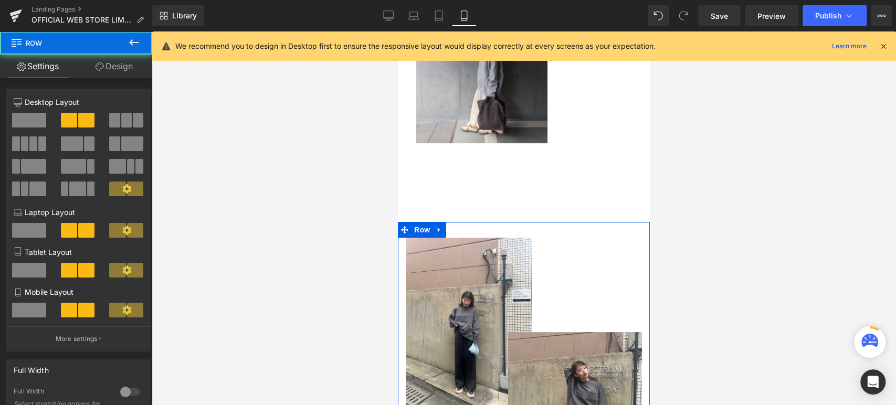
click at [114, 67] on link "Design" at bounding box center [114, 67] width 76 height 24
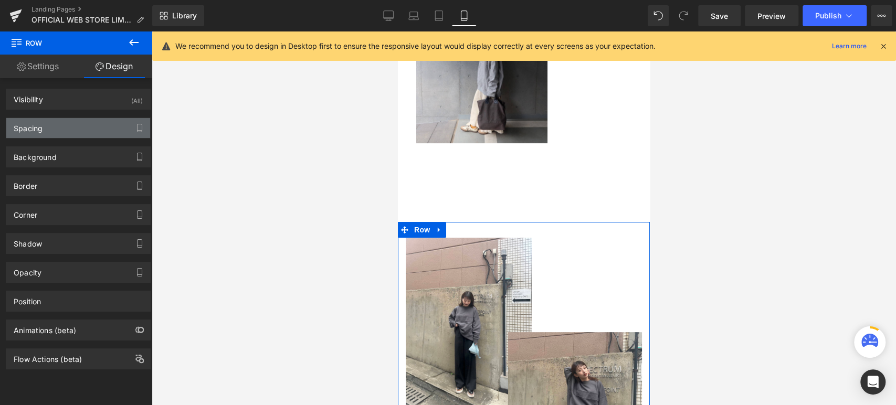
click at [55, 123] on div "Spacing" at bounding box center [78, 128] width 144 height 20
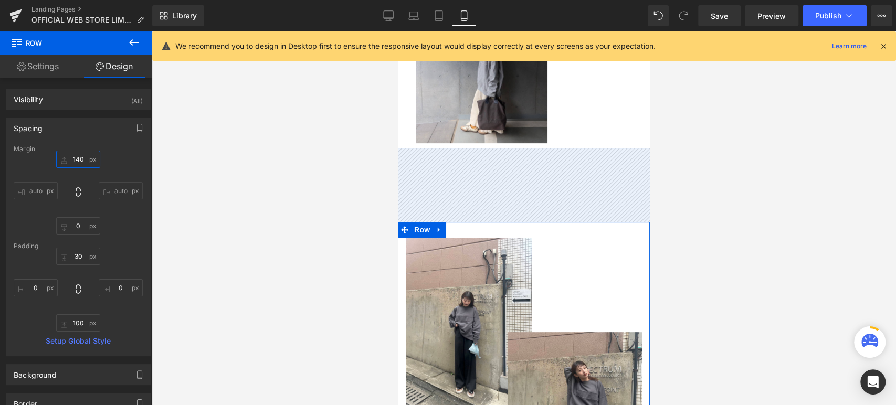
click at [77, 158] on input "140" at bounding box center [78, 159] width 44 height 17
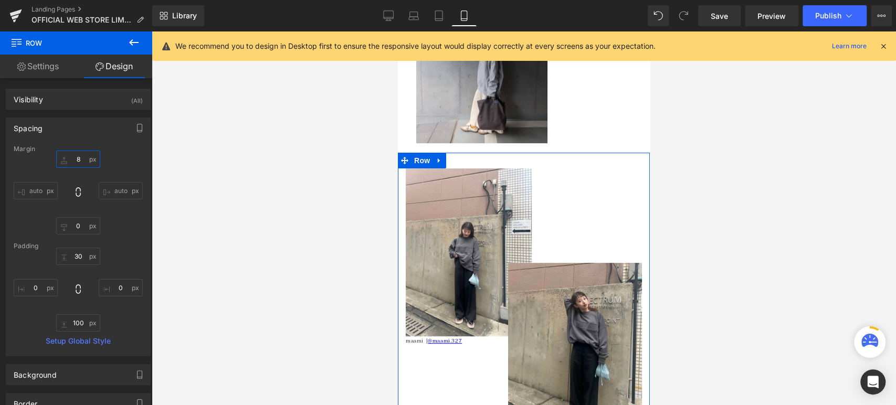
type input "80"
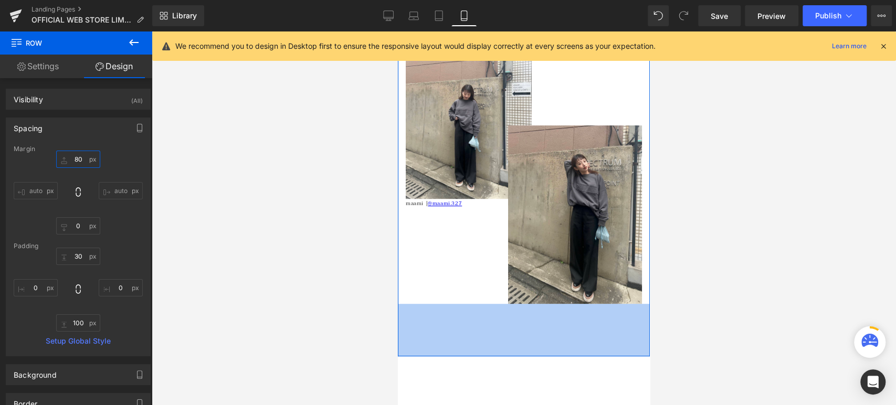
scroll to position [3052, 0]
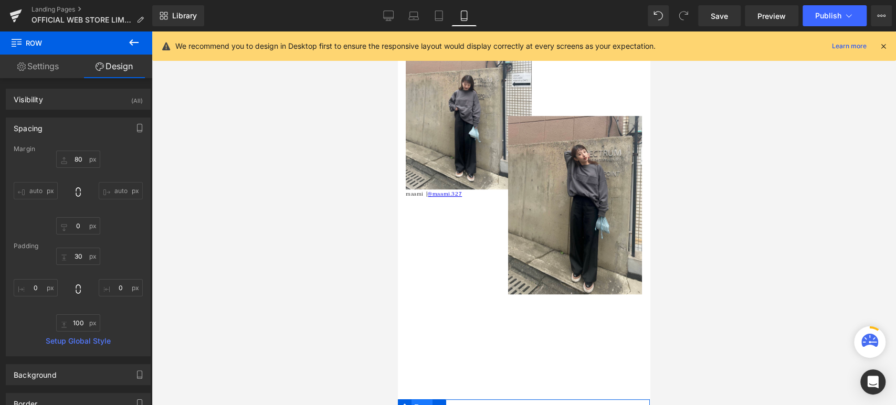
click at [424, 399] on span "Row" at bounding box center [421, 407] width 21 height 16
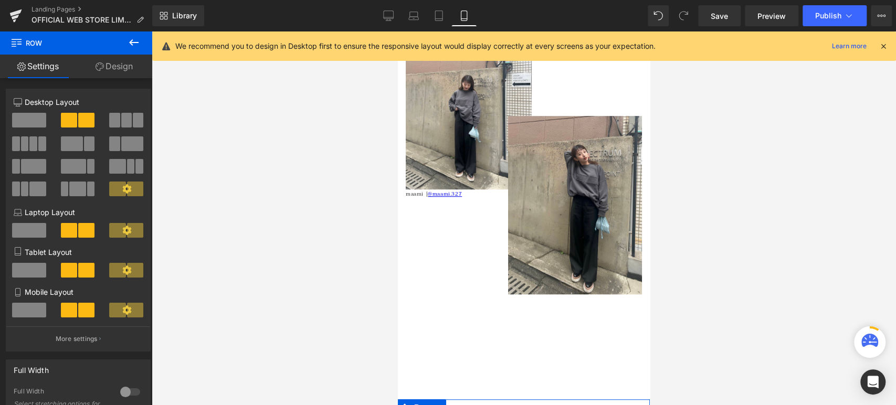
click at [122, 68] on link "Design" at bounding box center [114, 67] width 76 height 24
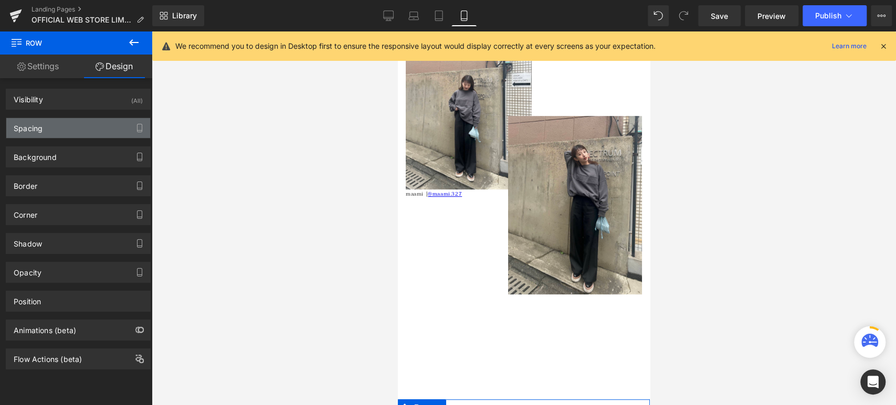
click at [70, 125] on div "Spacing" at bounding box center [78, 128] width 144 height 20
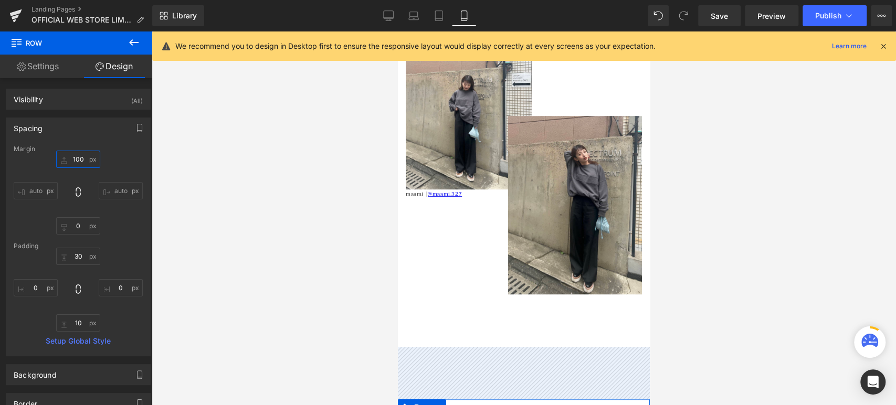
click at [71, 157] on input "100" at bounding box center [78, 159] width 44 height 17
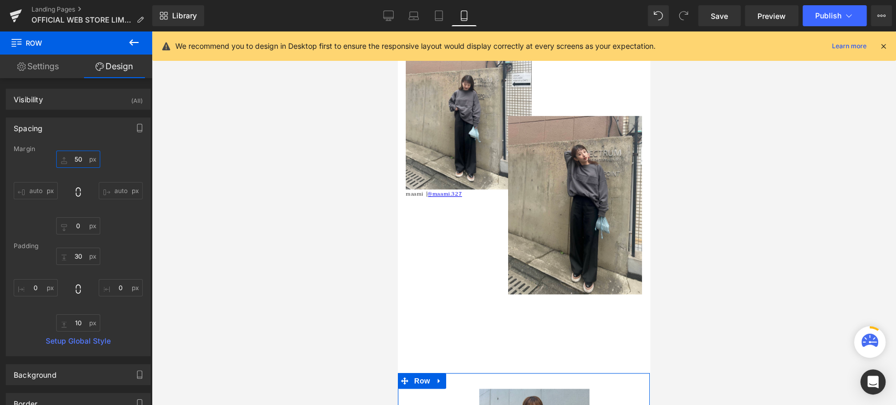
type input "5"
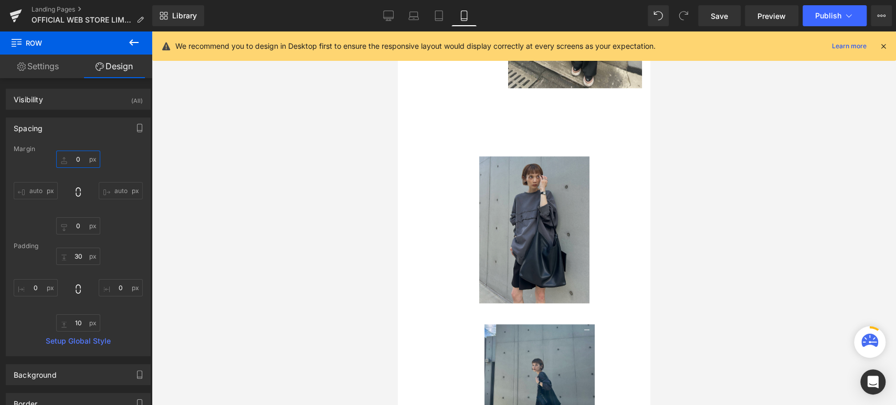
scroll to position [3261, 0]
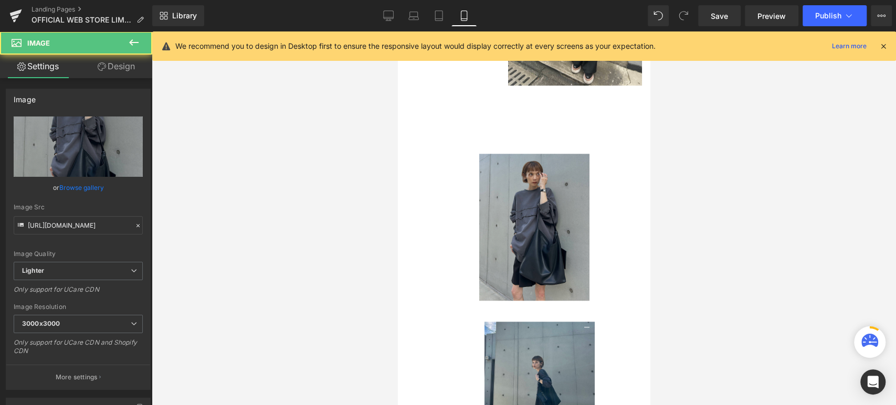
click at [544, 154] on img at bounding box center [534, 227] width 110 height 147
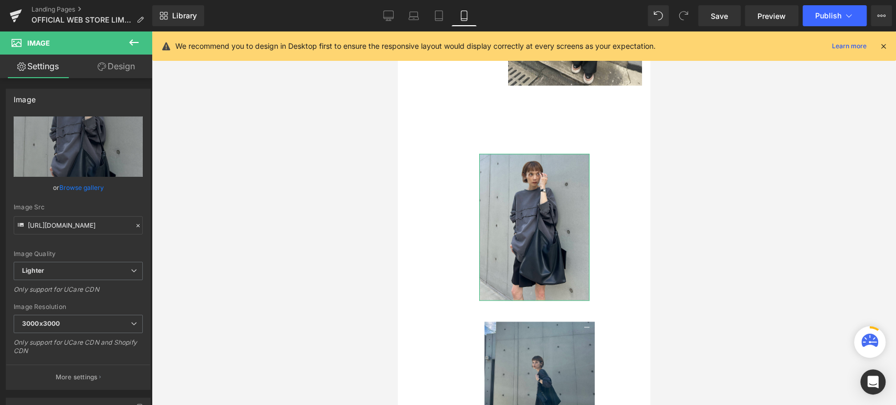
click at [116, 57] on link "Design" at bounding box center [116, 67] width 76 height 24
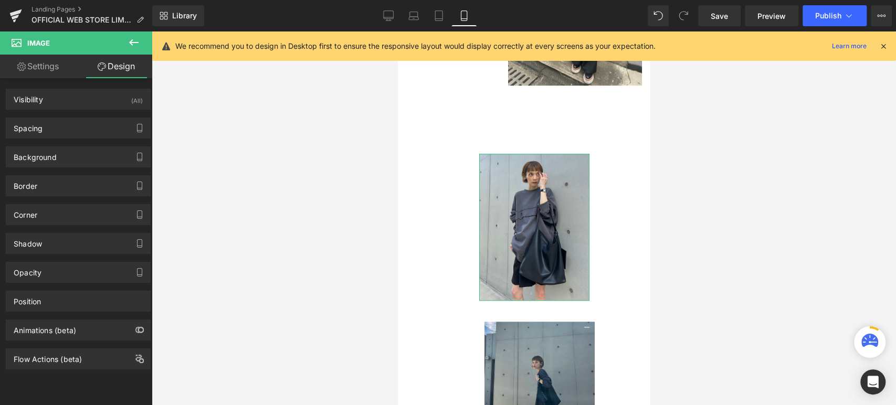
type input "0"
type input "100"
type input "0"
type input "-100"
type input "0"
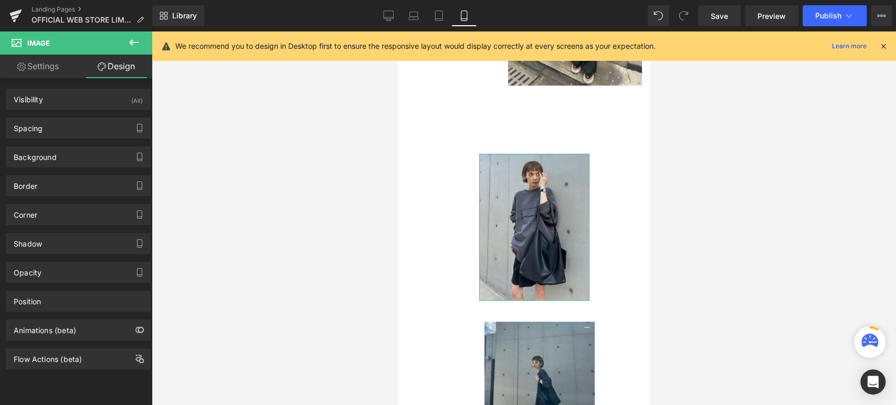
type input "0"
click at [55, 135] on div "Spacing" at bounding box center [78, 128] width 144 height 20
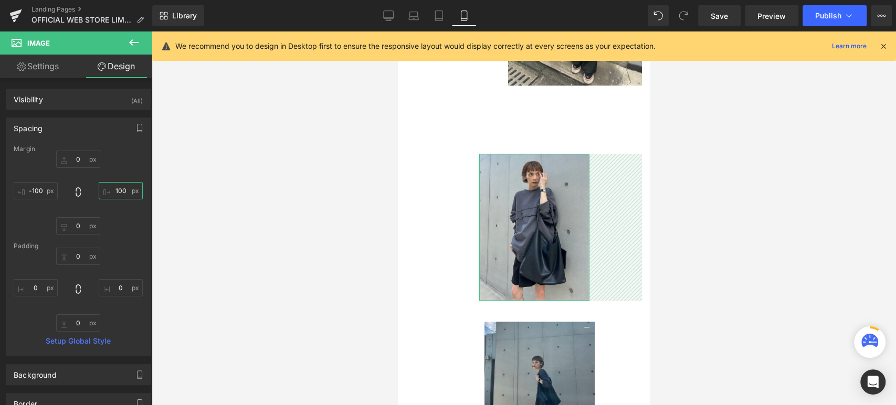
click at [122, 191] on input "100" at bounding box center [121, 190] width 44 height 17
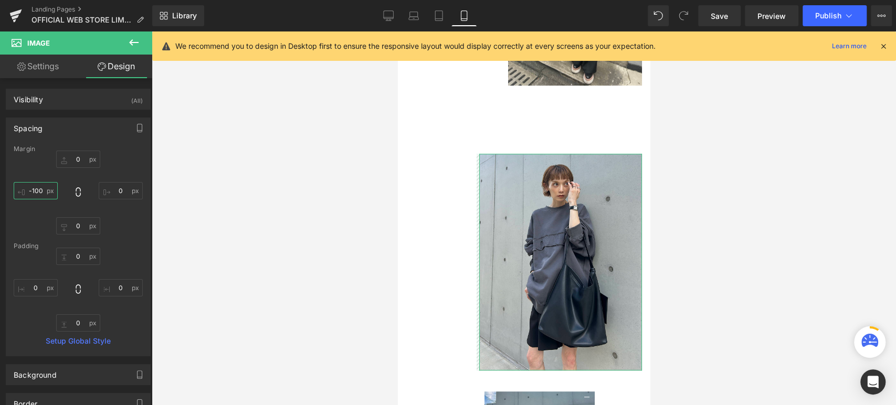
click at [32, 187] on input "-100" at bounding box center [36, 190] width 44 height 17
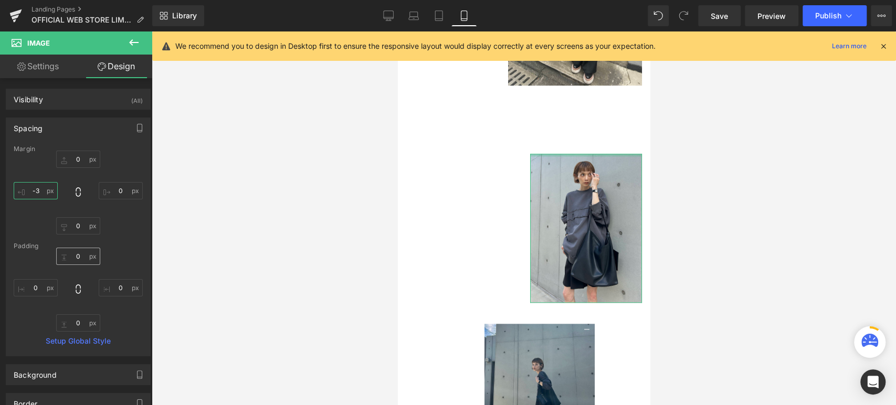
type input "-30"
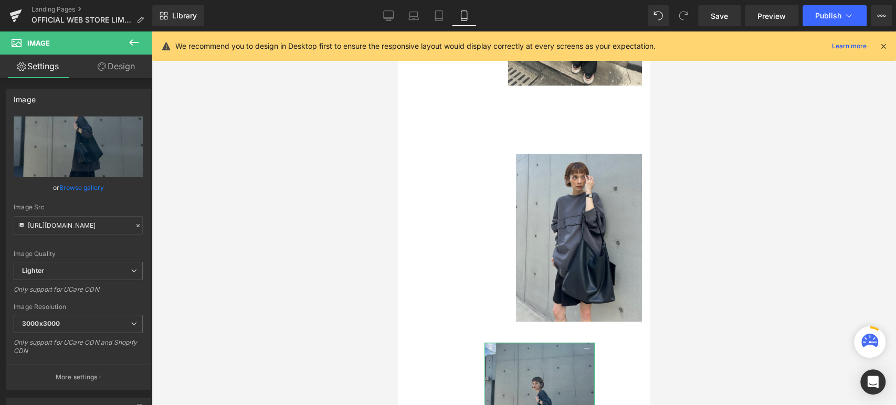
click at [113, 76] on link "Design" at bounding box center [116, 67] width 76 height 24
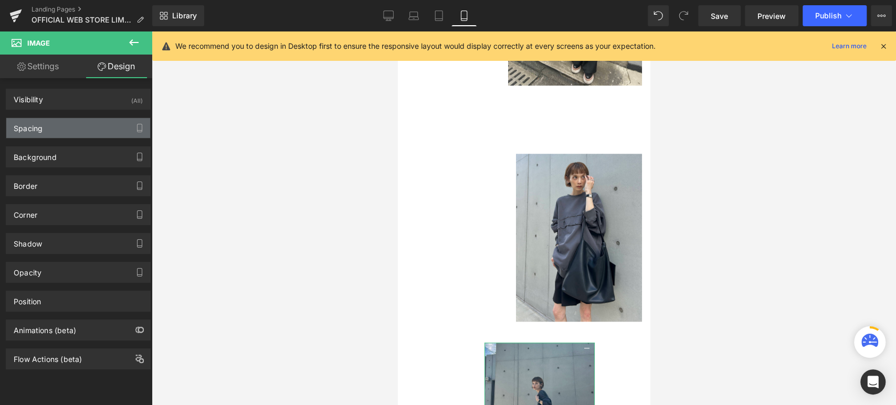
click at [48, 123] on div "Spacing" at bounding box center [78, 128] width 144 height 20
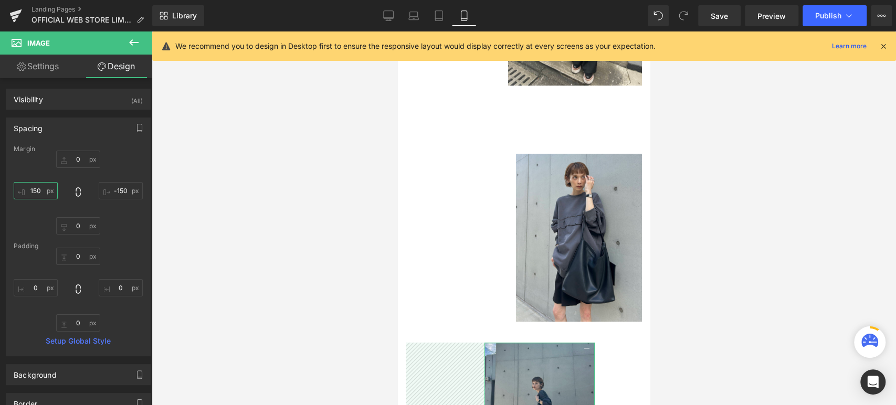
click at [36, 187] on input "150" at bounding box center [36, 190] width 44 height 17
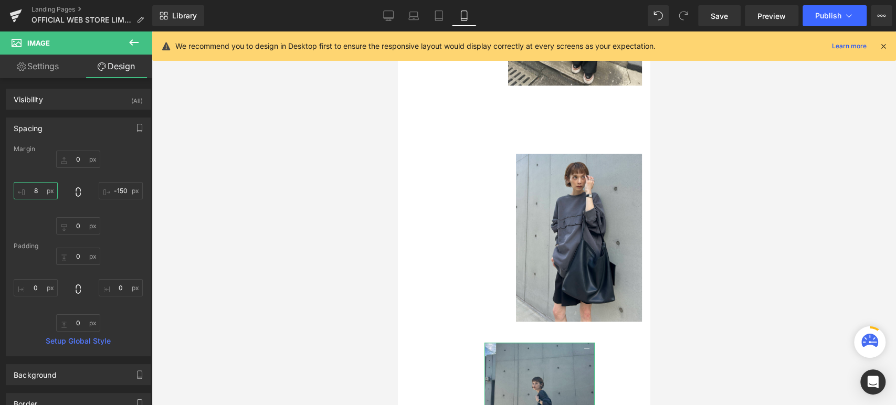
type input "80"
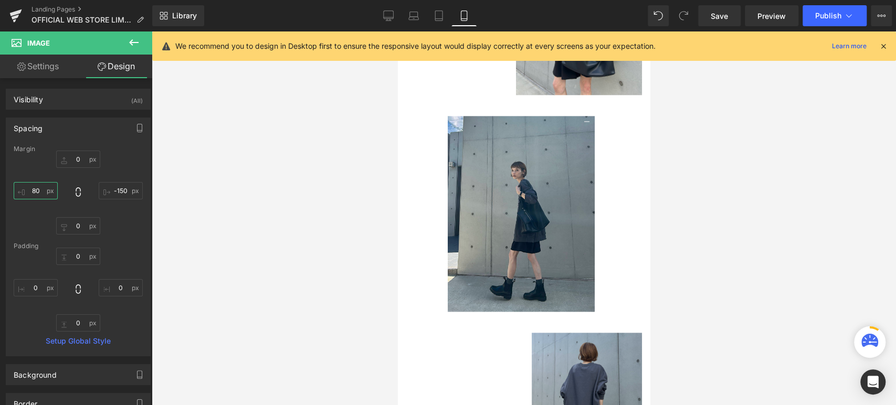
scroll to position [3488, 0]
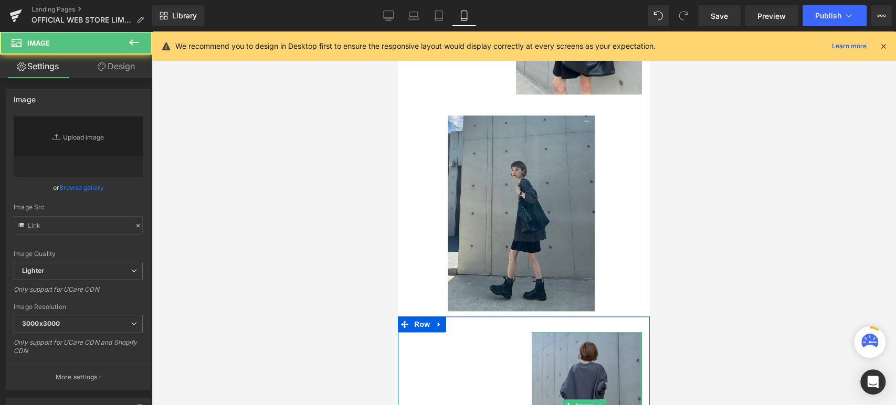
click at [560, 332] on img at bounding box center [586, 405] width 110 height 147
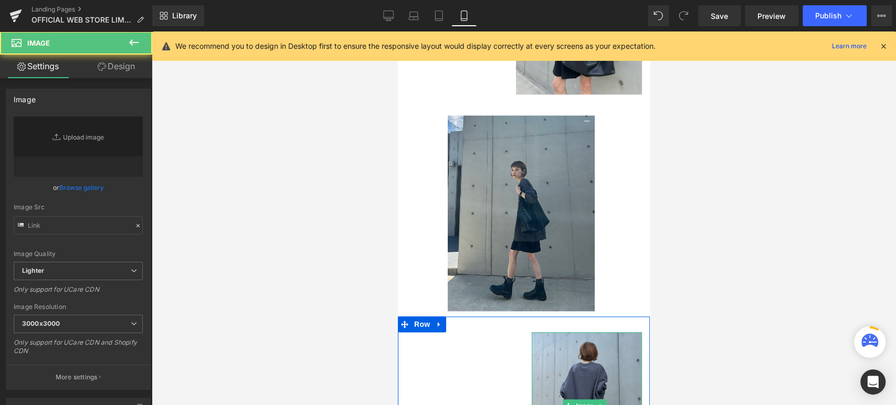
type input "[URL][DOMAIN_NAME]"
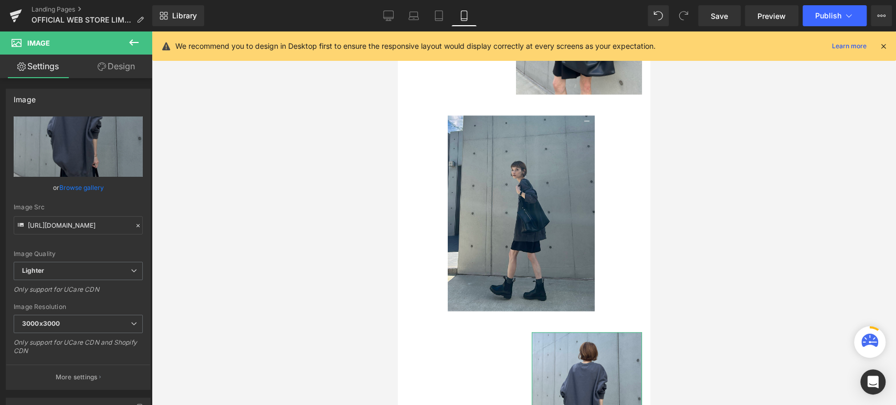
click at [135, 72] on link "Design" at bounding box center [116, 67] width 76 height 24
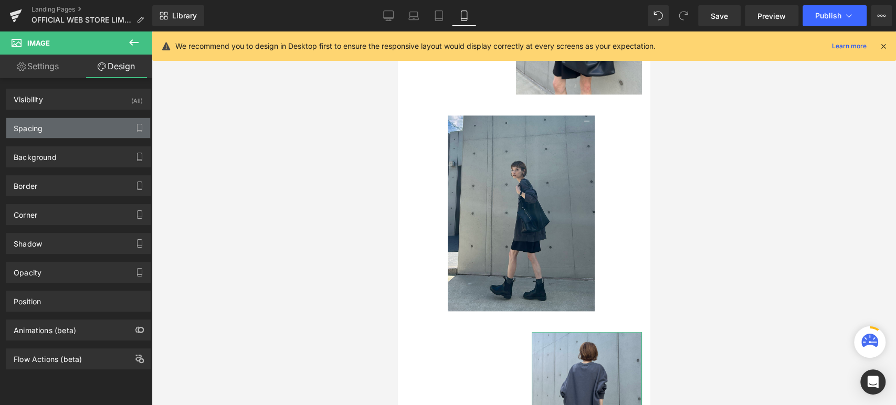
click at [71, 124] on div "Spacing" at bounding box center [78, 128] width 144 height 20
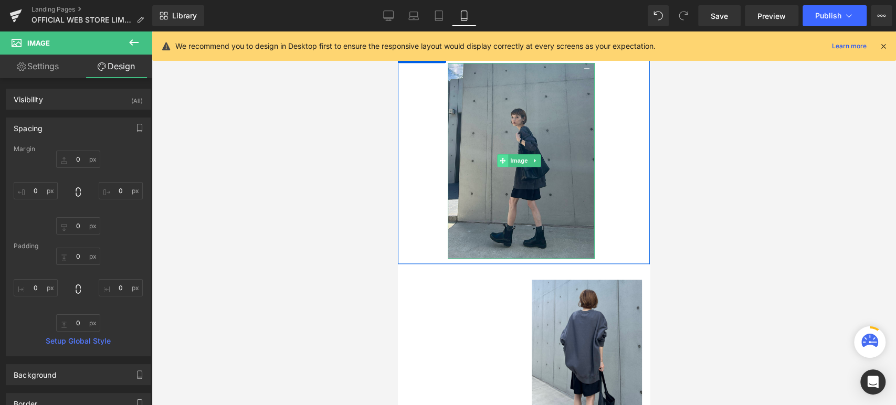
scroll to position [3547, 0]
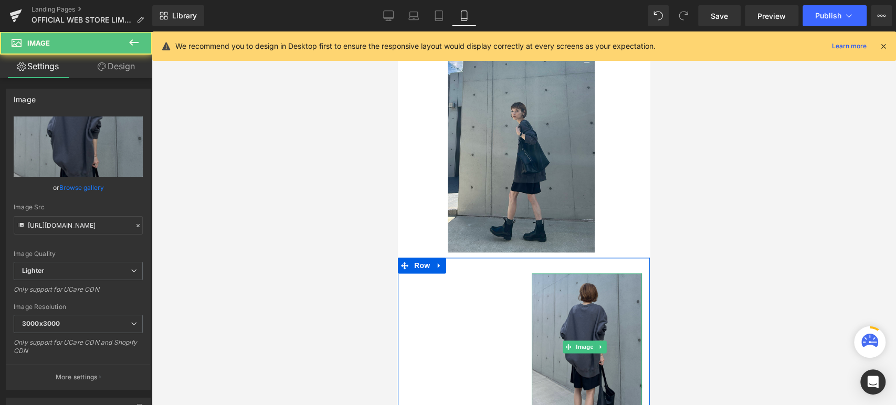
click at [575, 273] on img at bounding box center [586, 346] width 110 height 147
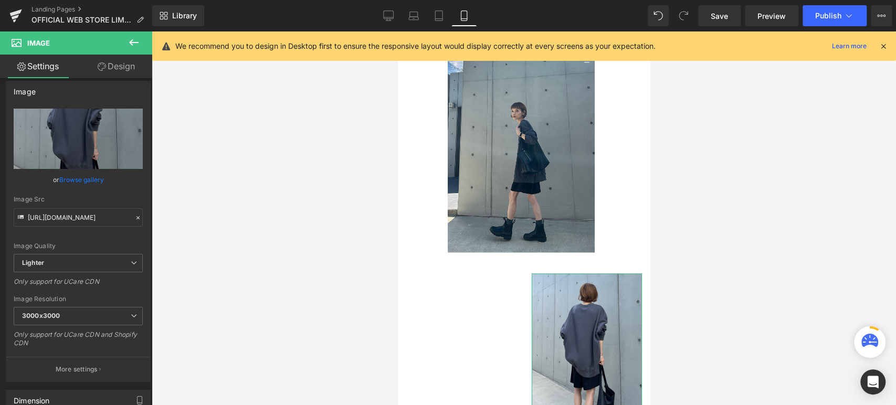
scroll to position [0, 0]
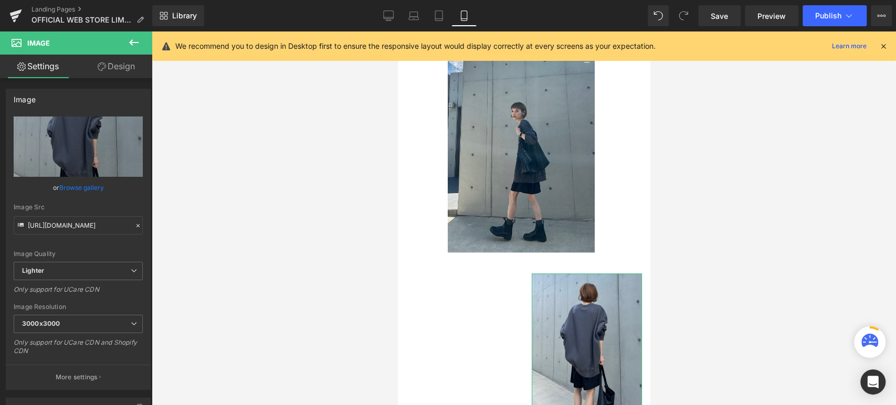
click at [131, 63] on link "Design" at bounding box center [116, 67] width 76 height 24
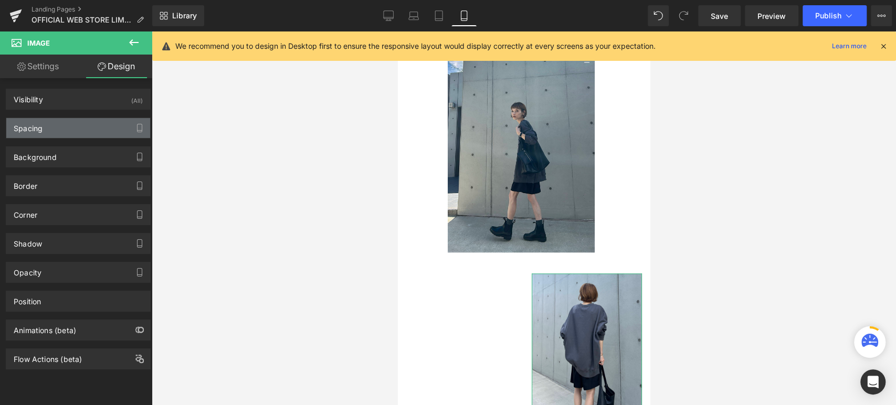
type input "0"
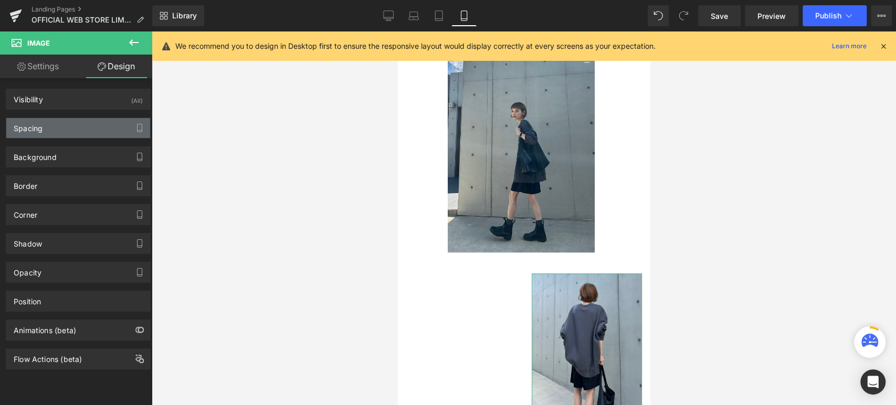
type input "0"
click at [50, 121] on div "Spacing" at bounding box center [78, 128] width 144 height 20
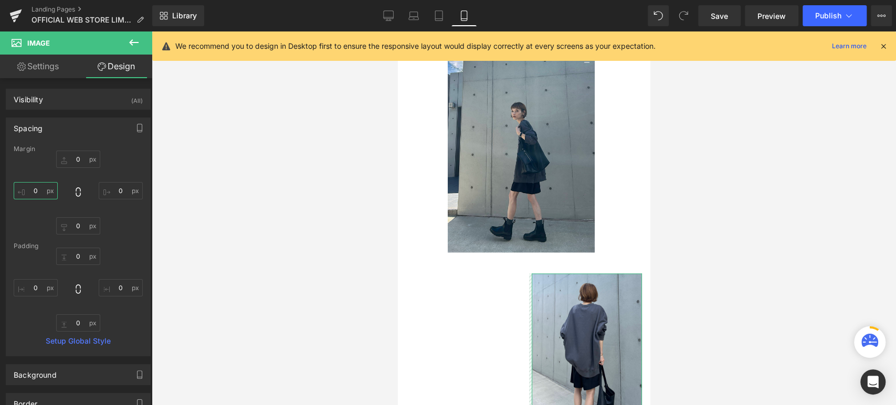
click at [38, 188] on input "0" at bounding box center [36, 190] width 44 height 17
type input "-20"
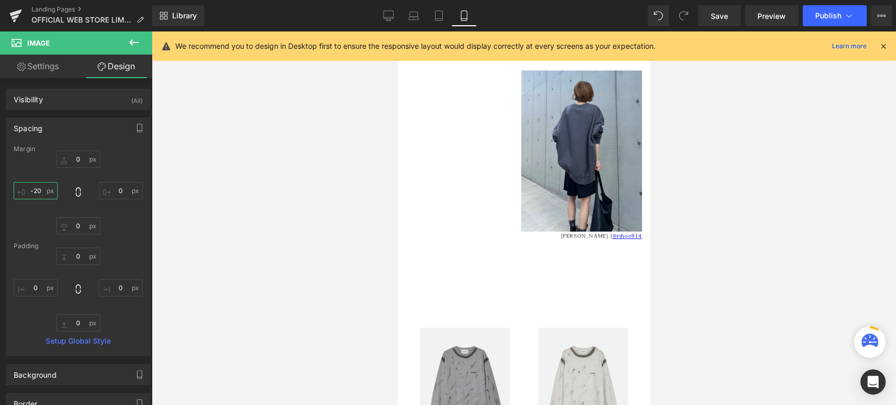
scroll to position [3752, 0]
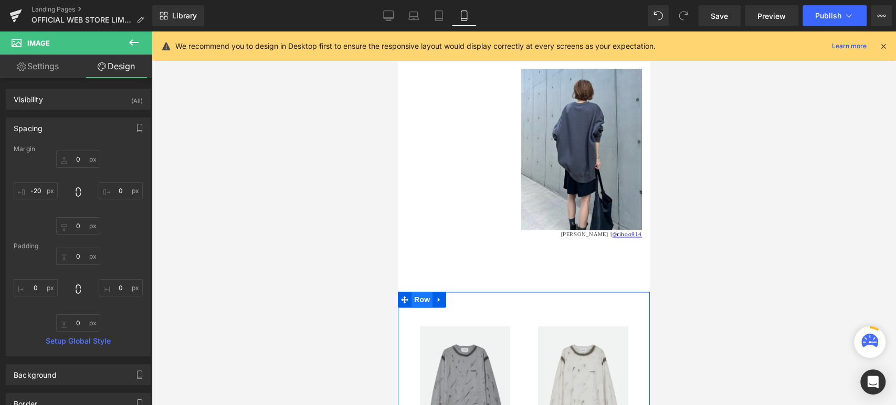
click at [422, 292] on span "Row" at bounding box center [421, 300] width 21 height 16
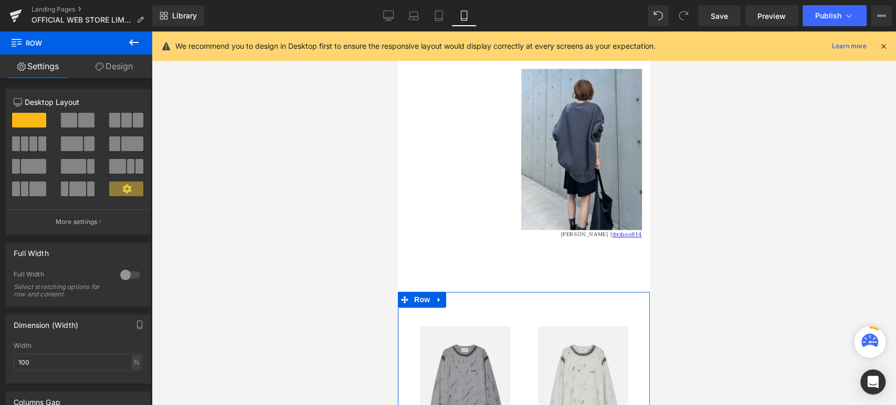
click at [126, 60] on link "Design" at bounding box center [114, 67] width 76 height 24
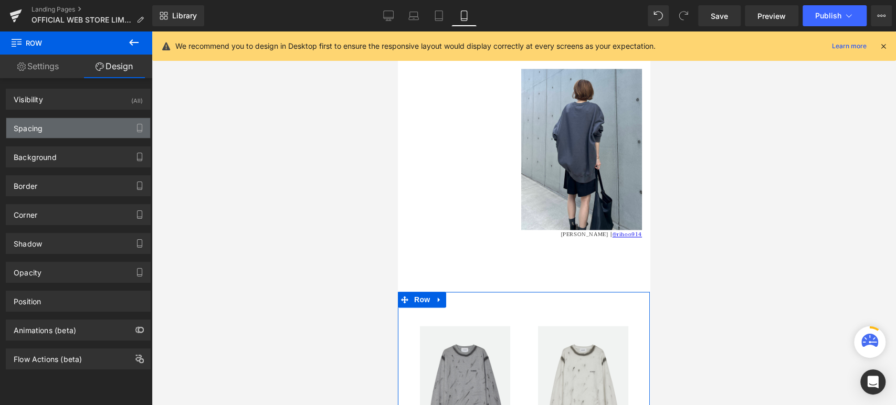
type input "90"
type input "0"
type input "30"
type input "0"
type input "10"
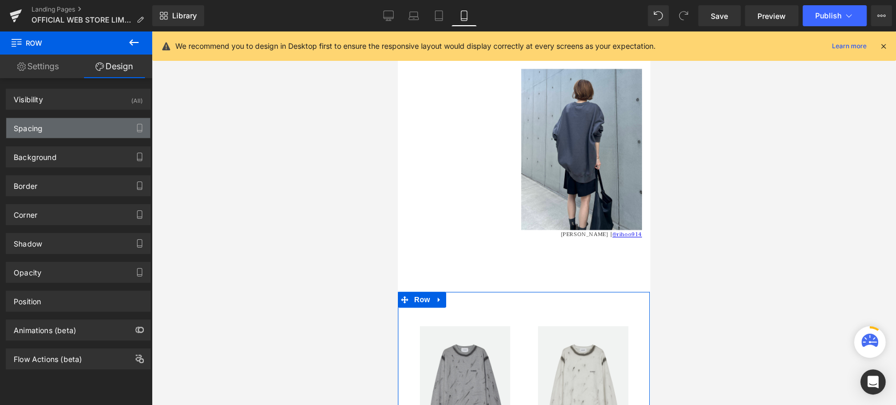
type input "0"
click at [65, 125] on div "Spacing" at bounding box center [78, 128] width 144 height 20
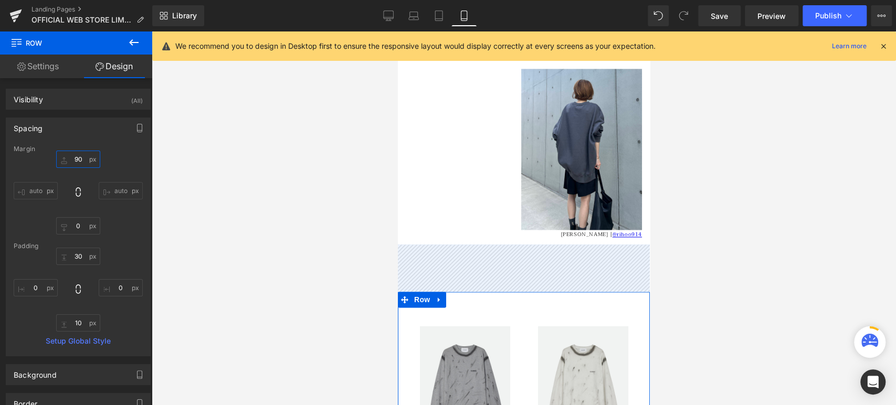
click at [79, 158] on input "90" at bounding box center [78, 159] width 44 height 17
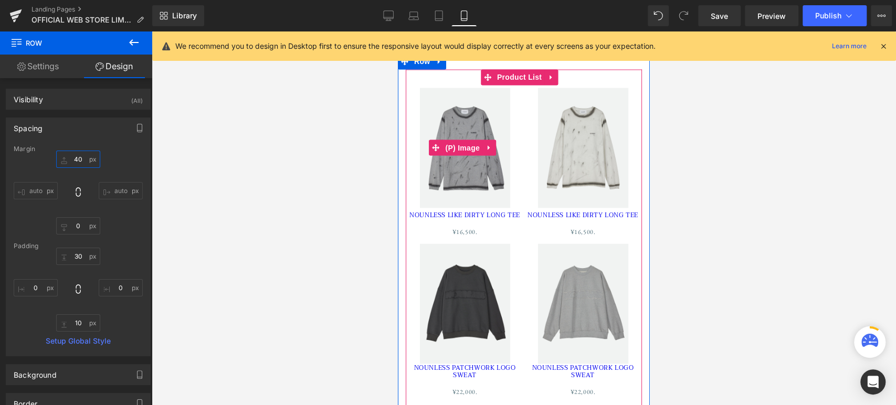
scroll to position [3973, 0]
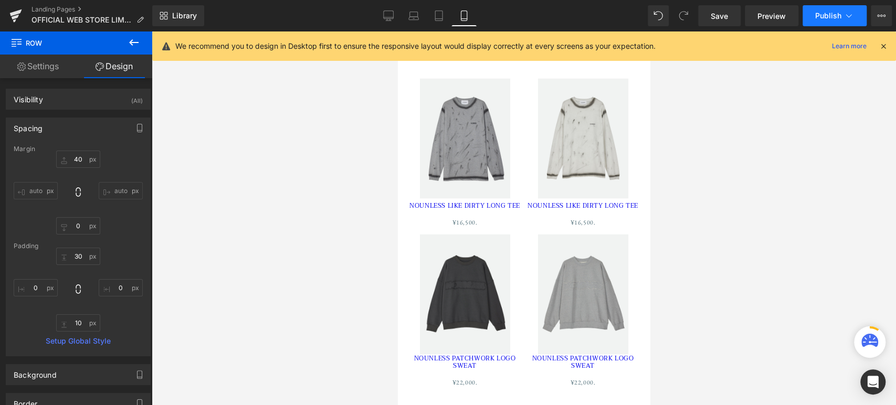
click at [822, 12] on span "Publish" at bounding box center [828, 16] width 26 height 8
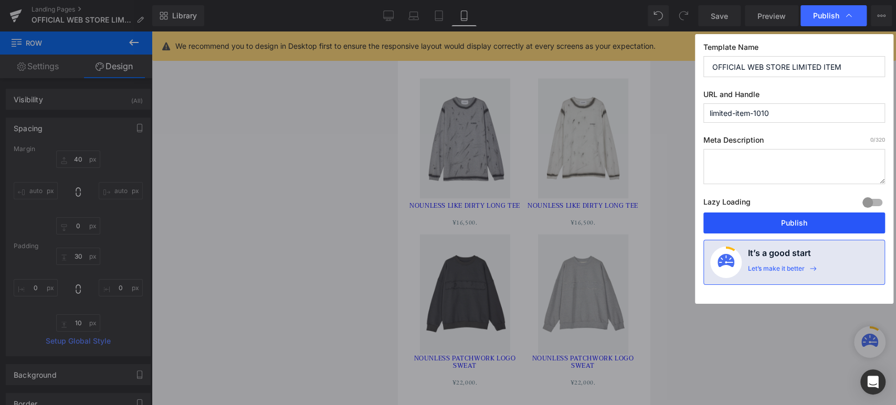
click at [772, 219] on button "Publish" at bounding box center [794, 222] width 182 height 21
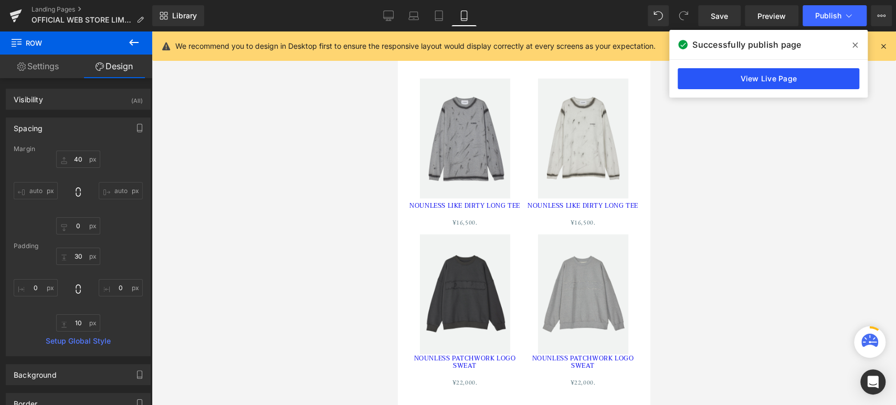
click at [806, 80] on link "View Live Page" at bounding box center [768, 78] width 182 height 21
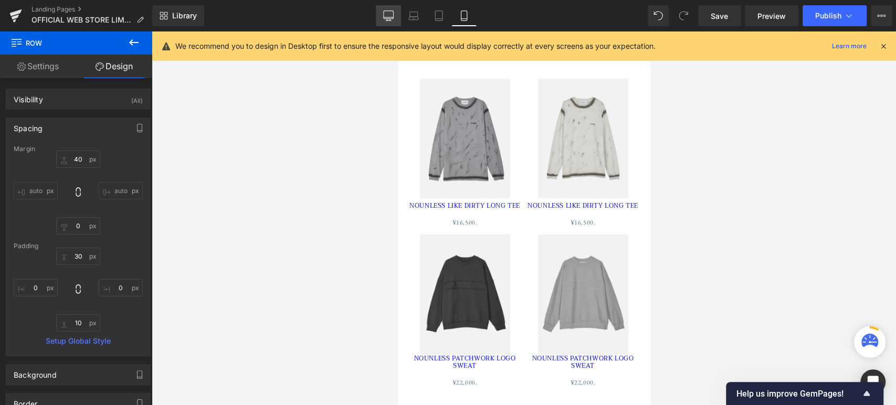
click at [390, 17] on icon at bounding box center [388, 17] width 10 height 0
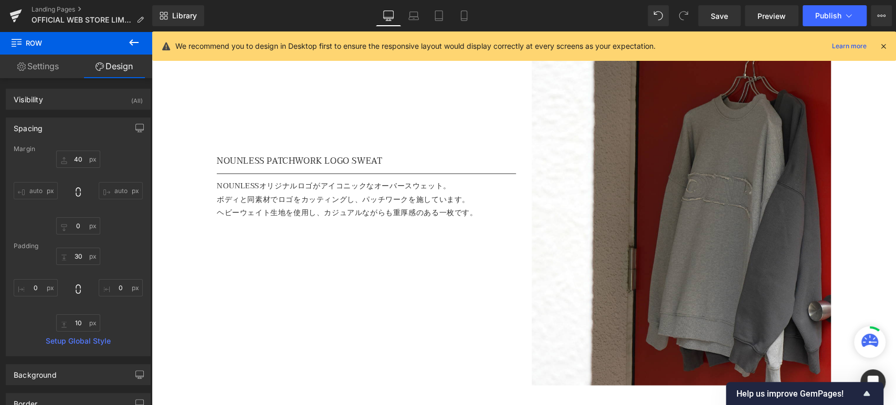
type input "90"
type input "0"
type input "30"
type input "0"
type input "10"
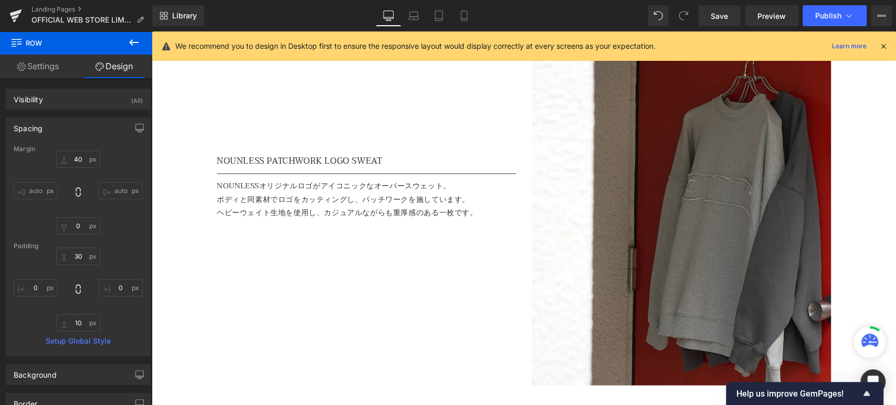
type input "0"
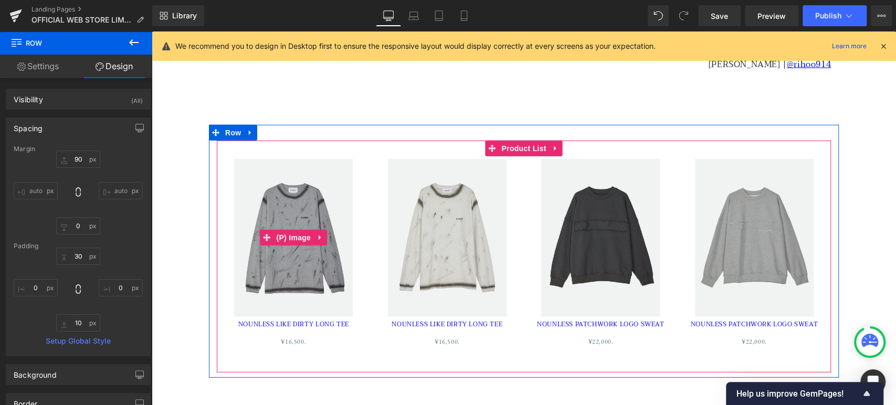
scroll to position [7312, 0]
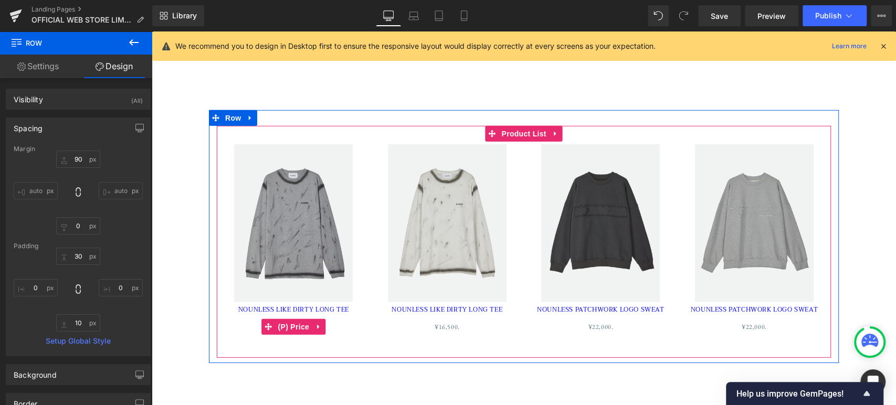
drag, startPoint x: 289, startPoint y: 327, endPoint x: 214, endPoint y: 242, distance: 113.4
click at [290, 327] on span "(P) Price" at bounding box center [293, 327] width 37 height 16
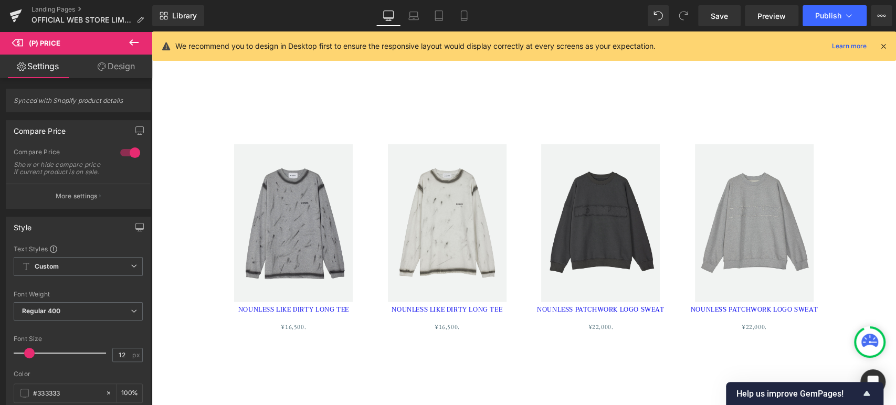
click at [107, 72] on link "Design" at bounding box center [116, 67] width 76 height 24
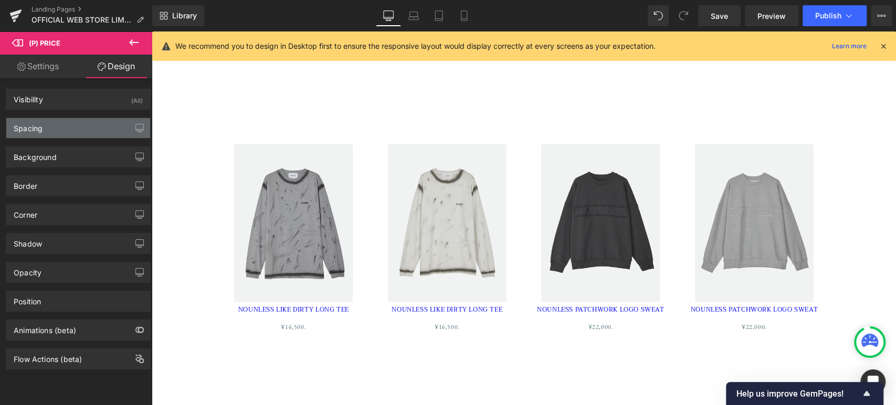
type input "0"
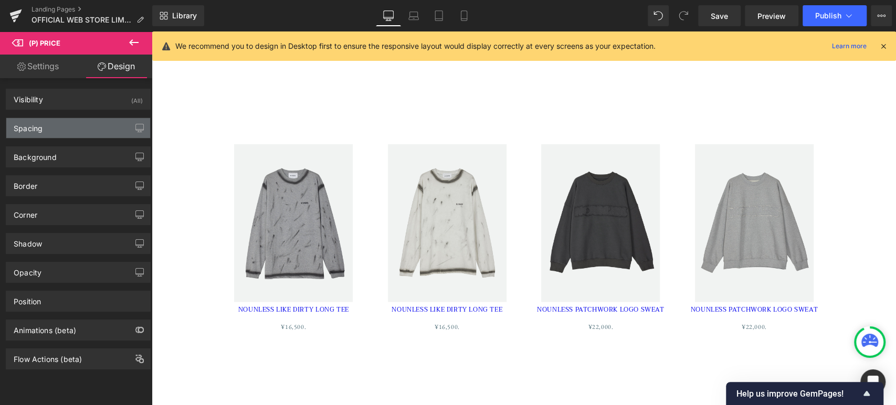
type input "0"
click at [56, 120] on div "Spacing" at bounding box center [78, 128] width 144 height 20
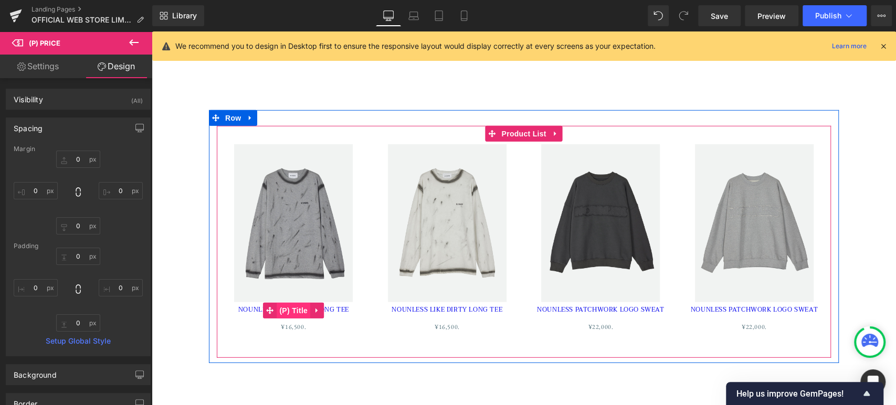
click at [283, 314] on span "(P) Title" at bounding box center [293, 311] width 34 height 16
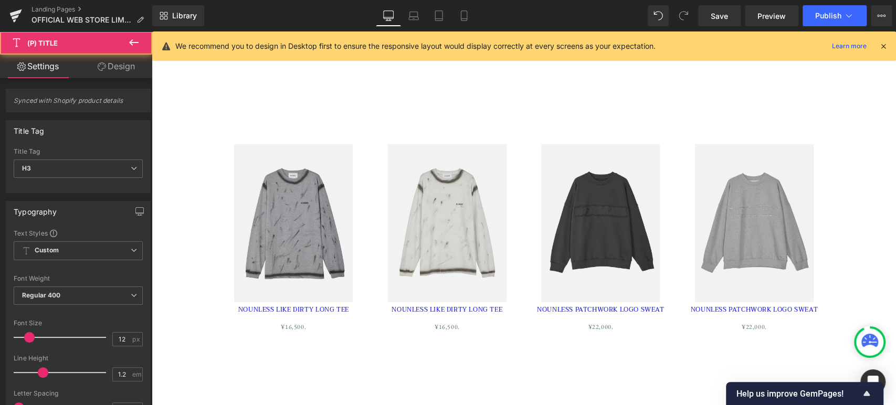
click at [123, 66] on link "Design" at bounding box center [116, 67] width 76 height 24
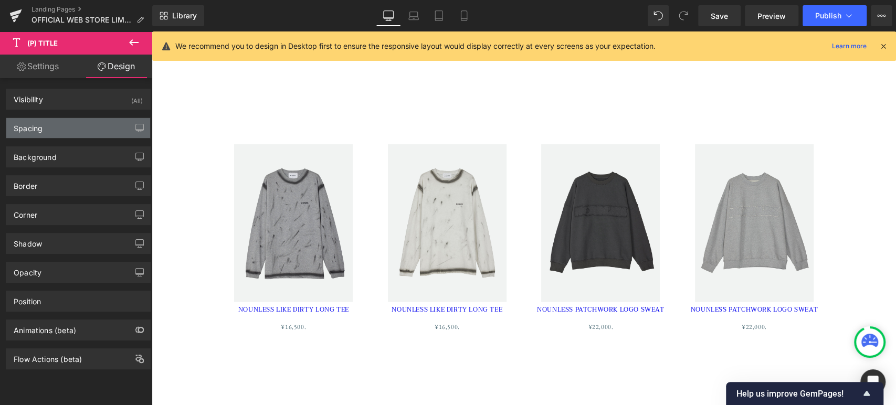
click at [88, 134] on div "Spacing" at bounding box center [78, 128] width 144 height 20
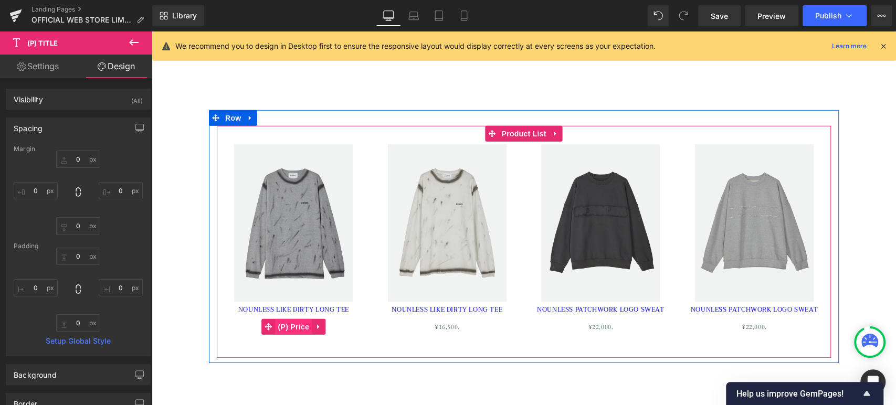
click at [292, 326] on span "(P) Price" at bounding box center [293, 327] width 37 height 16
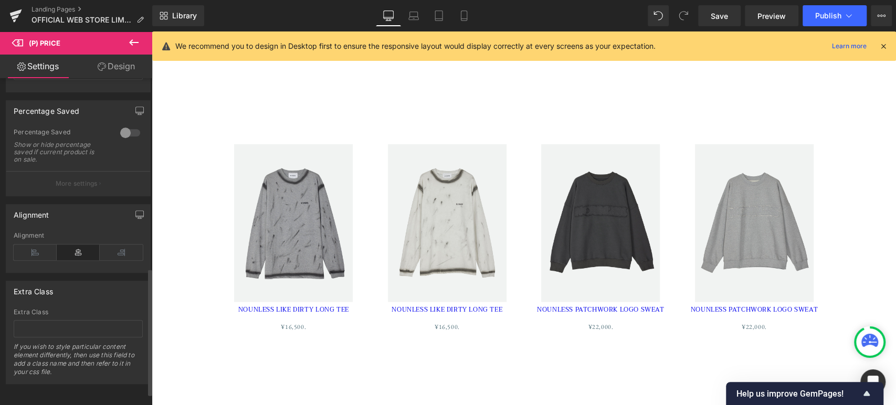
scroll to position [516, 0]
click at [118, 72] on link "Design" at bounding box center [116, 67] width 76 height 24
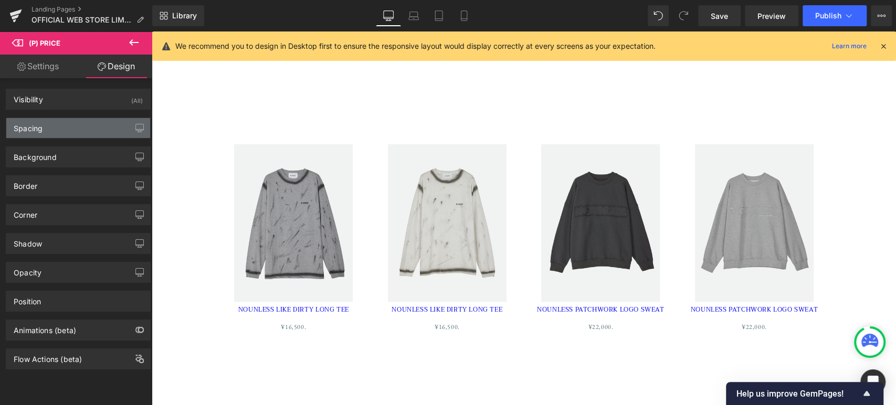
type input "0"
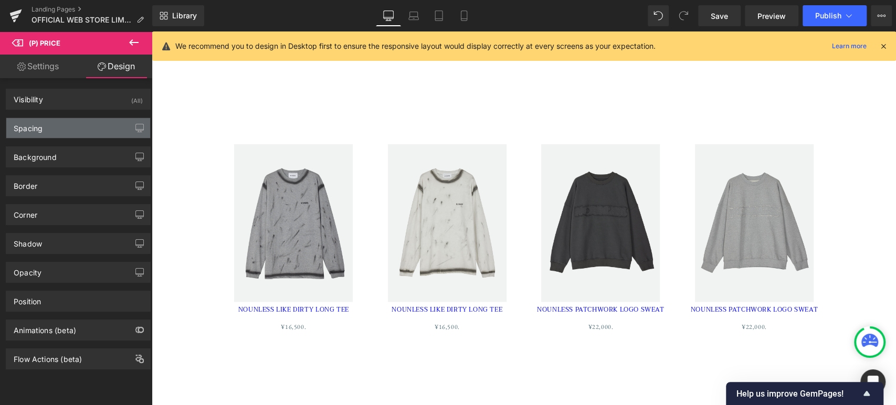
type input "0"
click at [67, 127] on div "Spacing" at bounding box center [78, 128] width 144 height 20
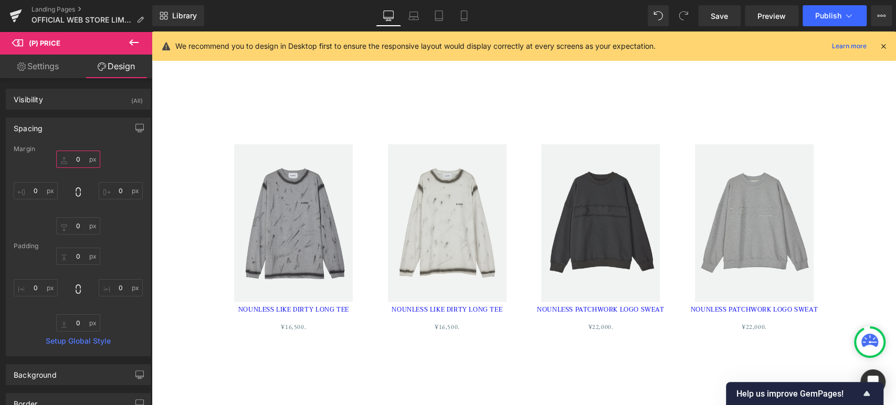
click at [76, 162] on input "0" at bounding box center [78, 159] width 44 height 17
type input "-5"
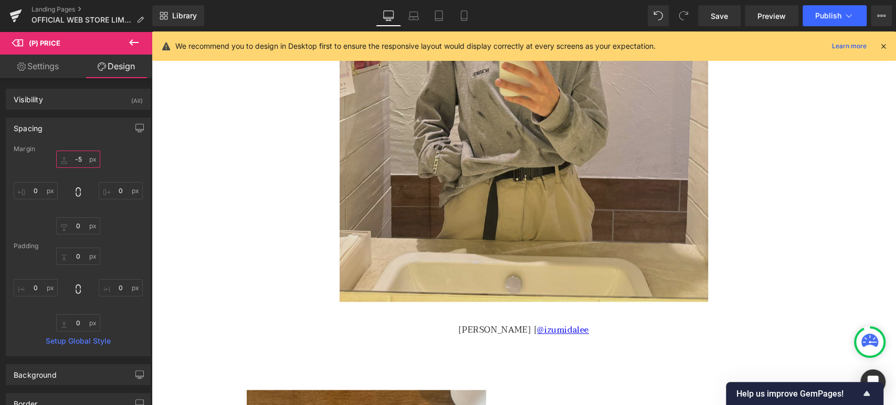
scroll to position [949, 0]
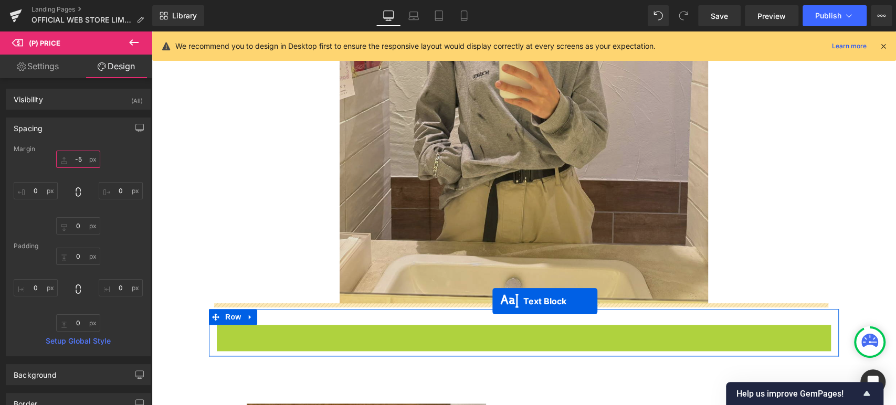
drag, startPoint x: 493, startPoint y: 333, endPoint x: 492, endPoint y: 301, distance: 32.0
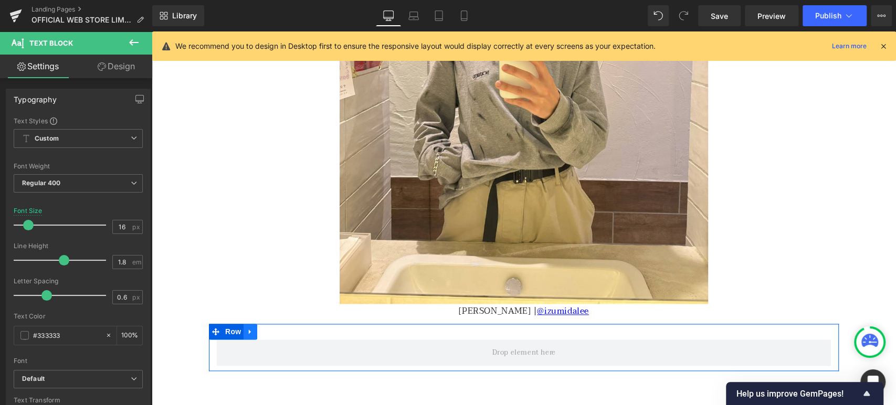
click at [249, 331] on icon at bounding box center [250, 332] width 7 height 8
click at [275, 333] on icon at bounding box center [277, 331] width 7 height 7
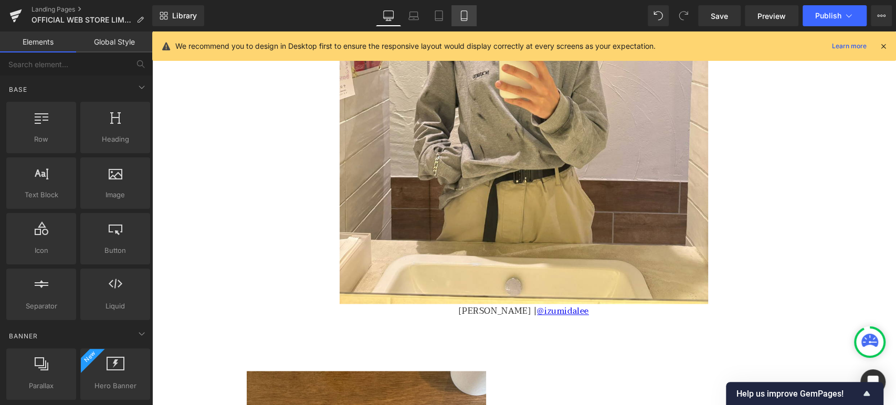
click at [460, 23] on link "Mobile" at bounding box center [463, 15] width 25 height 21
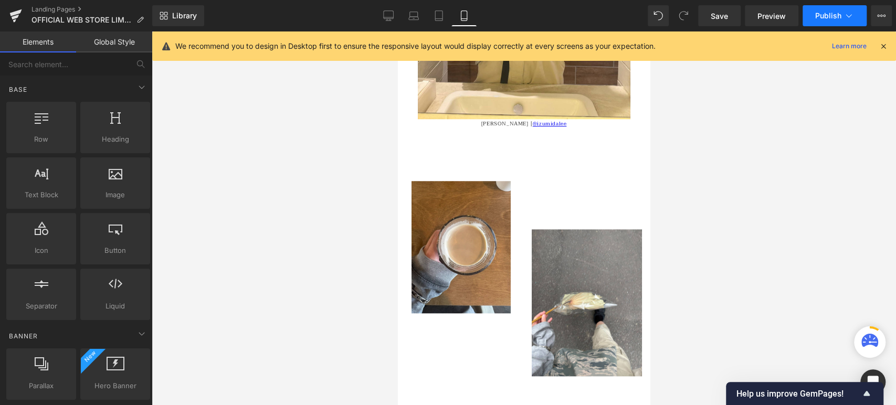
click at [805, 17] on button "Publish" at bounding box center [834, 15] width 64 height 21
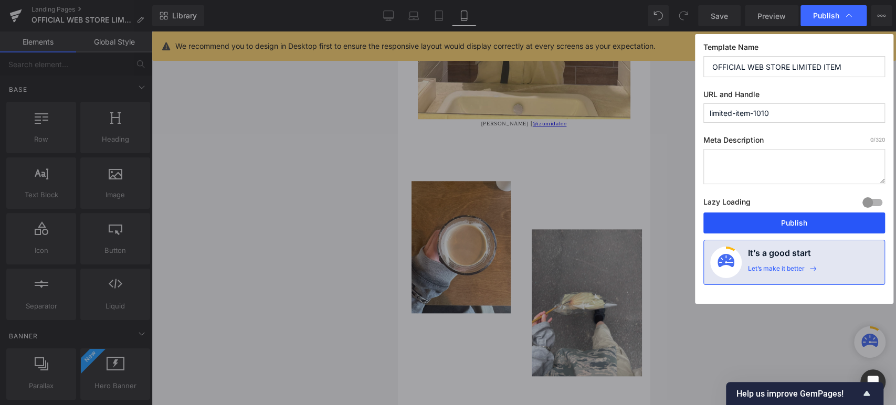
click at [838, 221] on button "Publish" at bounding box center [794, 222] width 182 height 21
